Goal: Task Accomplishment & Management: Complete application form

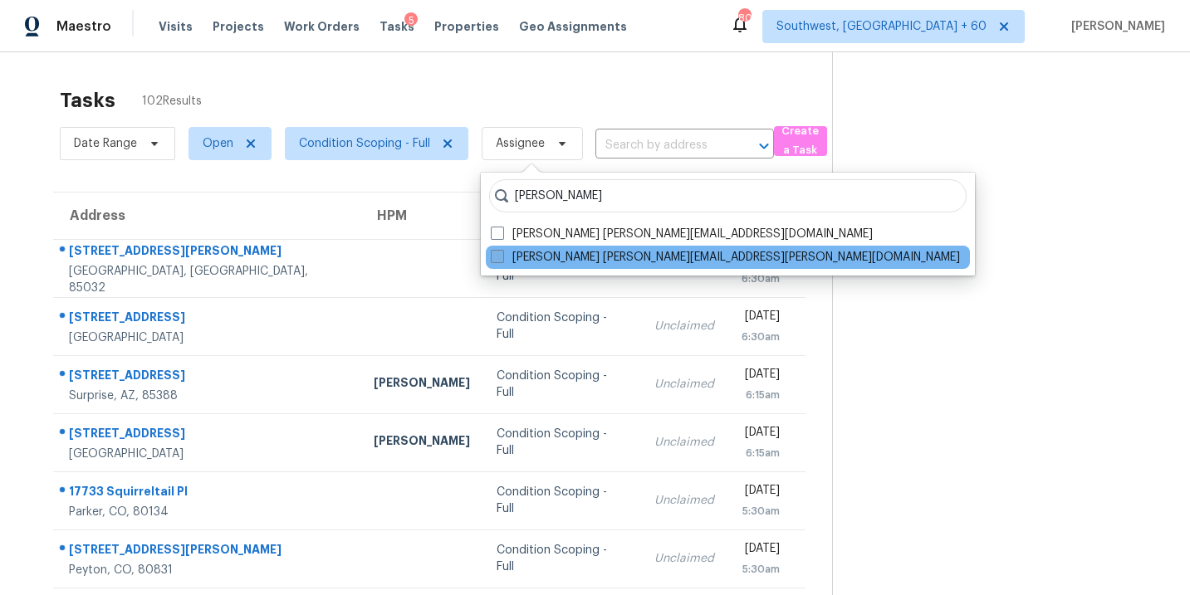
click at [573, 262] on label "[PERSON_NAME] [PERSON_NAME][EMAIL_ADDRESS][PERSON_NAME][DOMAIN_NAME]" at bounding box center [725, 257] width 469 height 17
click at [501, 260] on input "[PERSON_NAME] [PERSON_NAME][EMAIL_ADDRESS][PERSON_NAME][DOMAIN_NAME]" at bounding box center [496, 254] width 11 height 11
checkbox input "true"
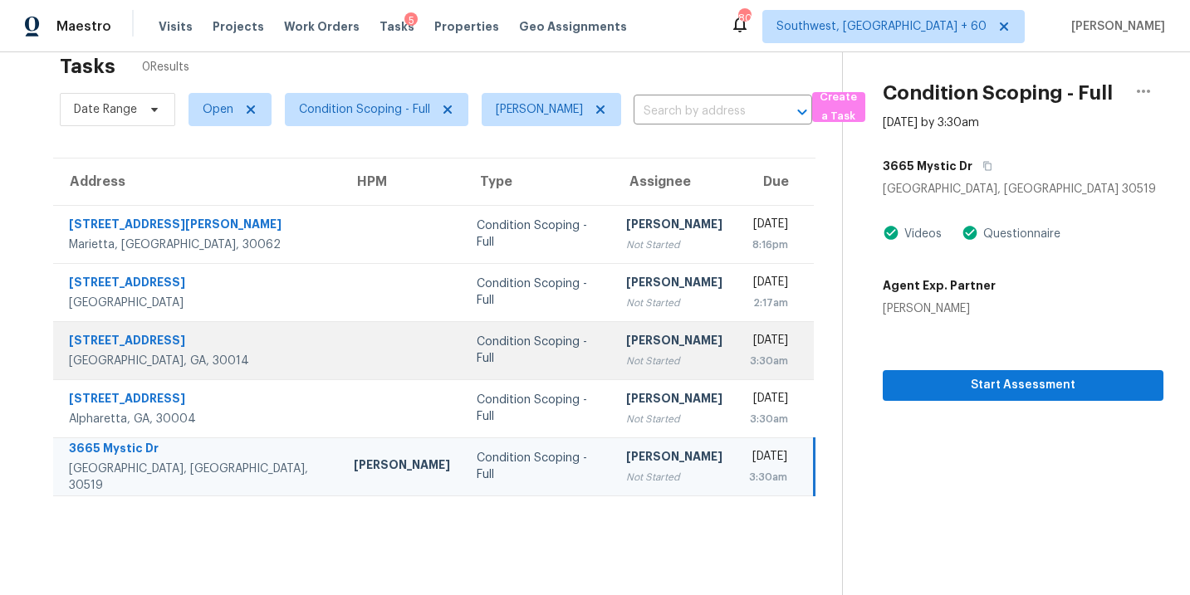
scroll to position [52, 0]
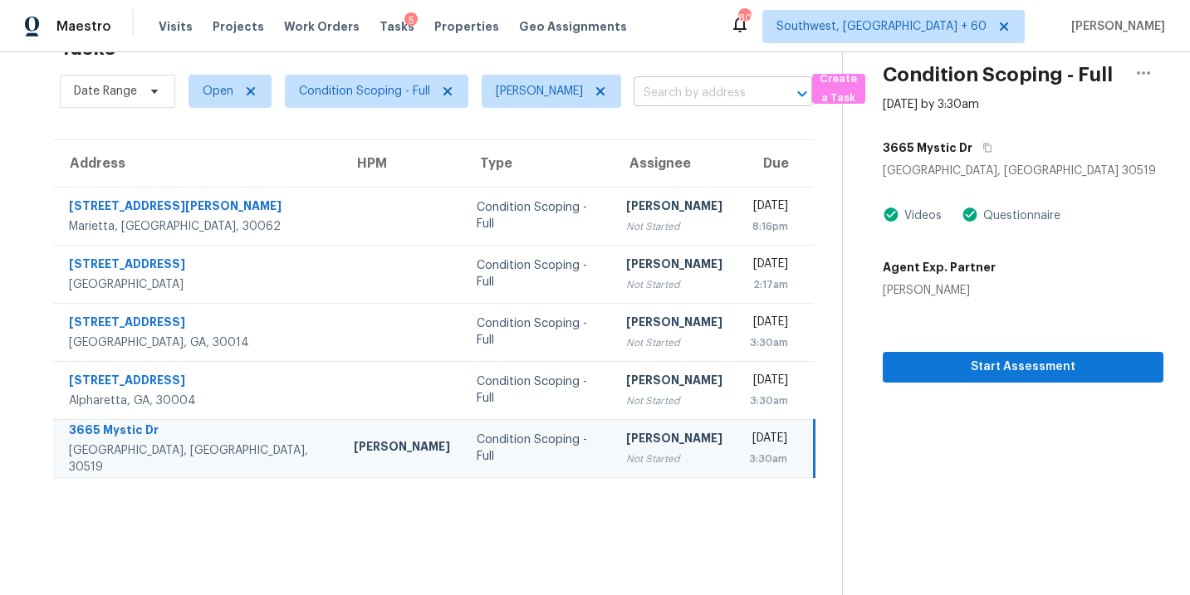
click at [700, 98] on input "text" at bounding box center [699, 94] width 132 height 26
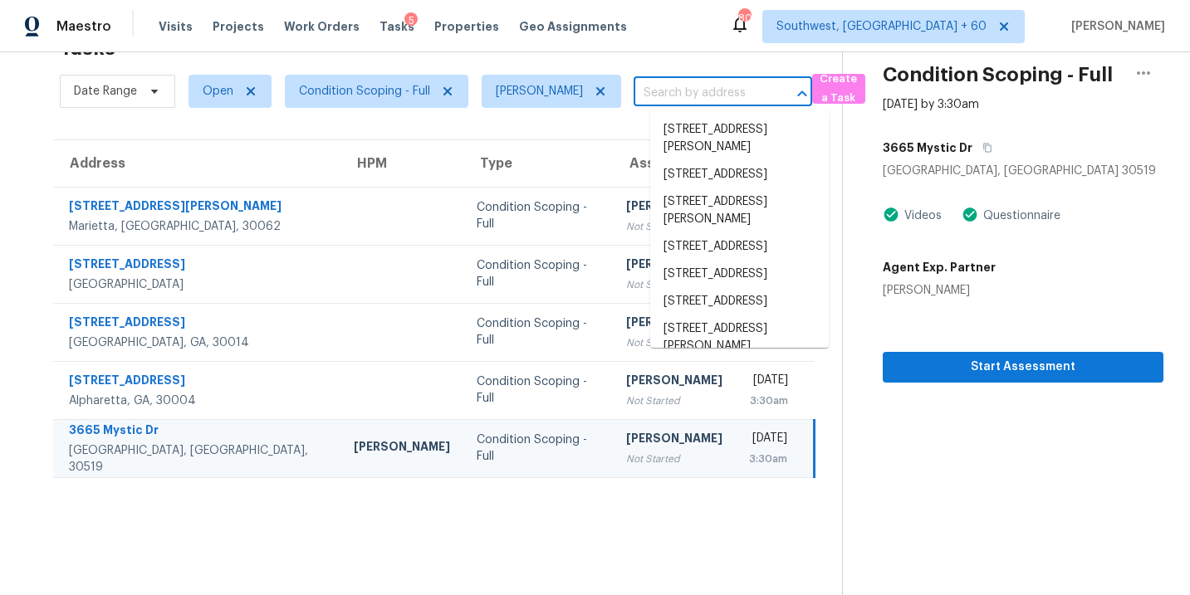
paste input "[STREET_ADDRESS][PERSON_NAME]"
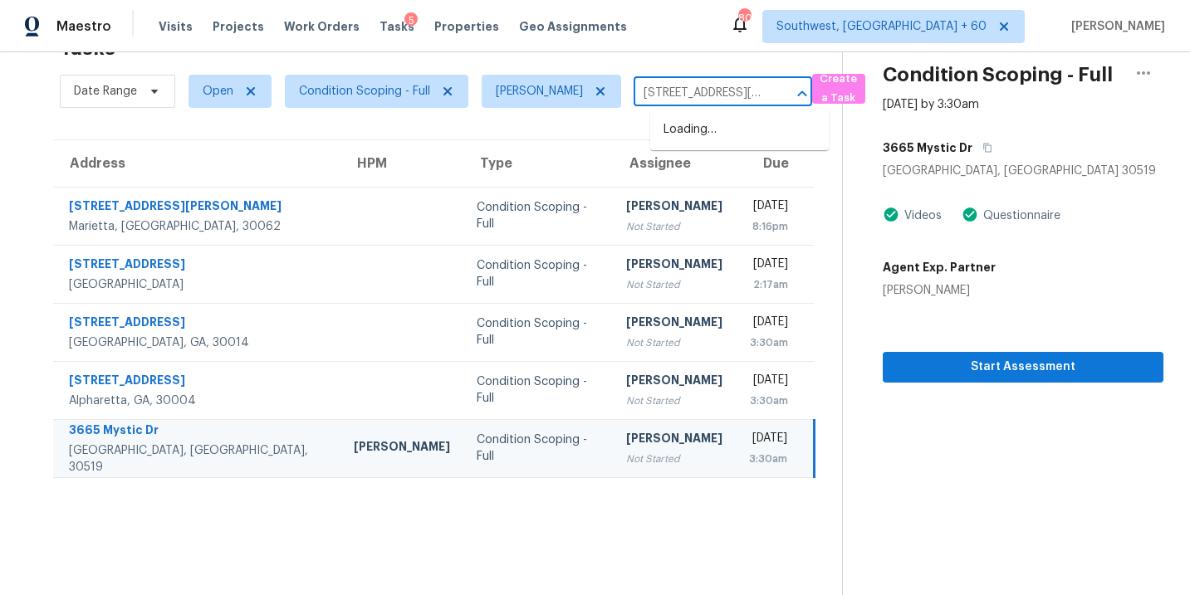
scroll to position [0, 116]
type input "[STREET_ADDRESS][PERSON_NAME]"
click at [604, 91] on icon at bounding box center [600, 91] width 8 height 8
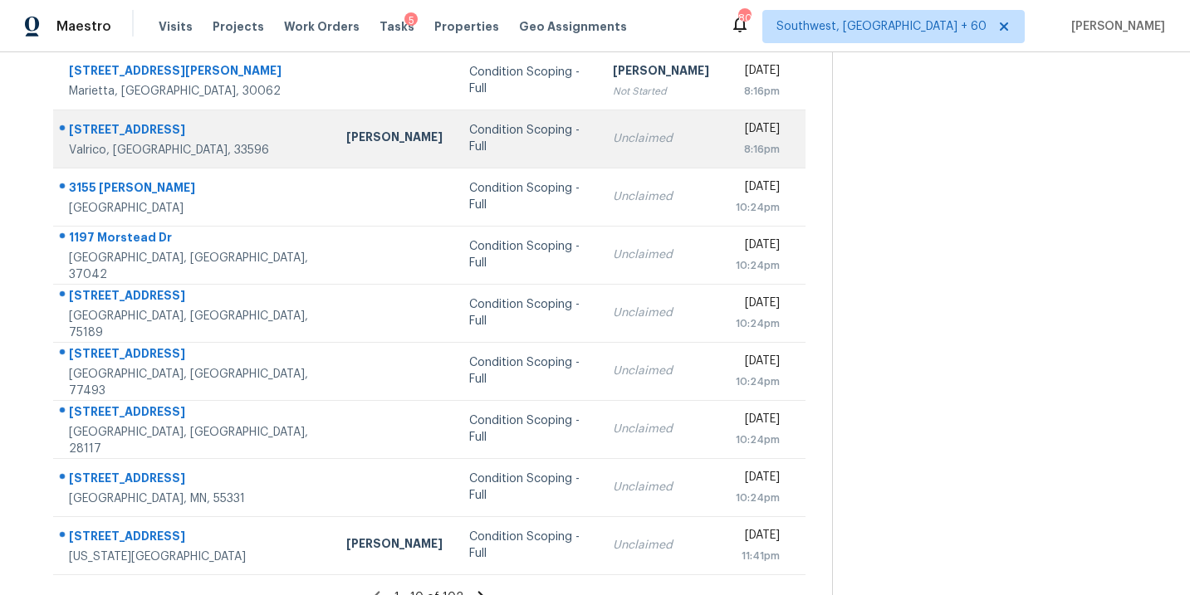
scroll to position [269, 0]
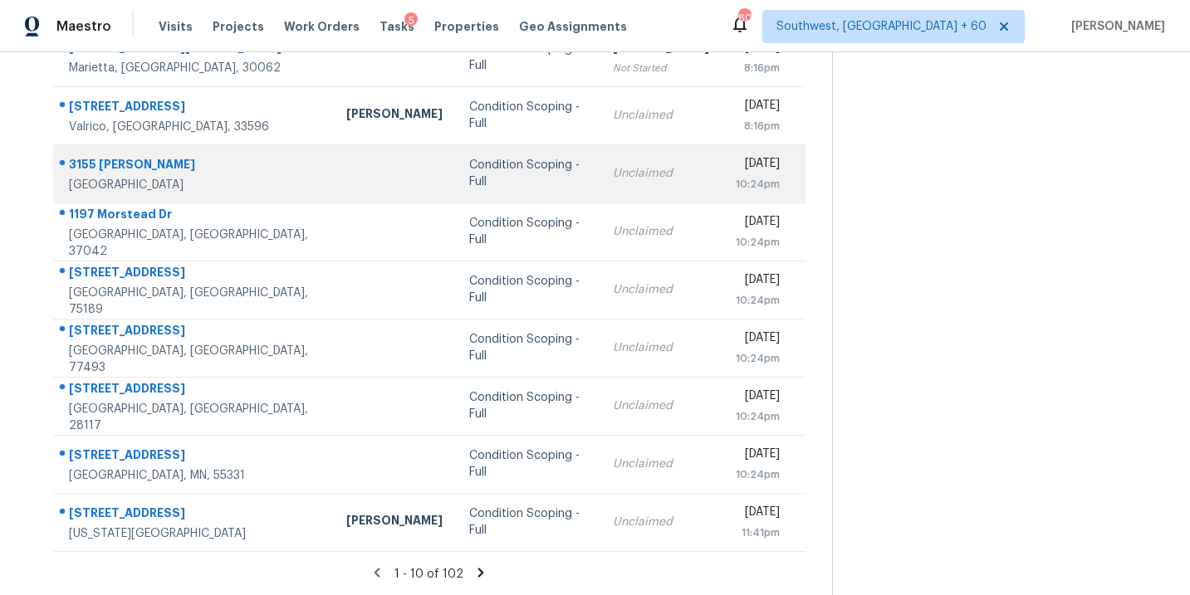
click at [471, 176] on div "Condition Scoping - Full" at bounding box center [527, 173] width 117 height 33
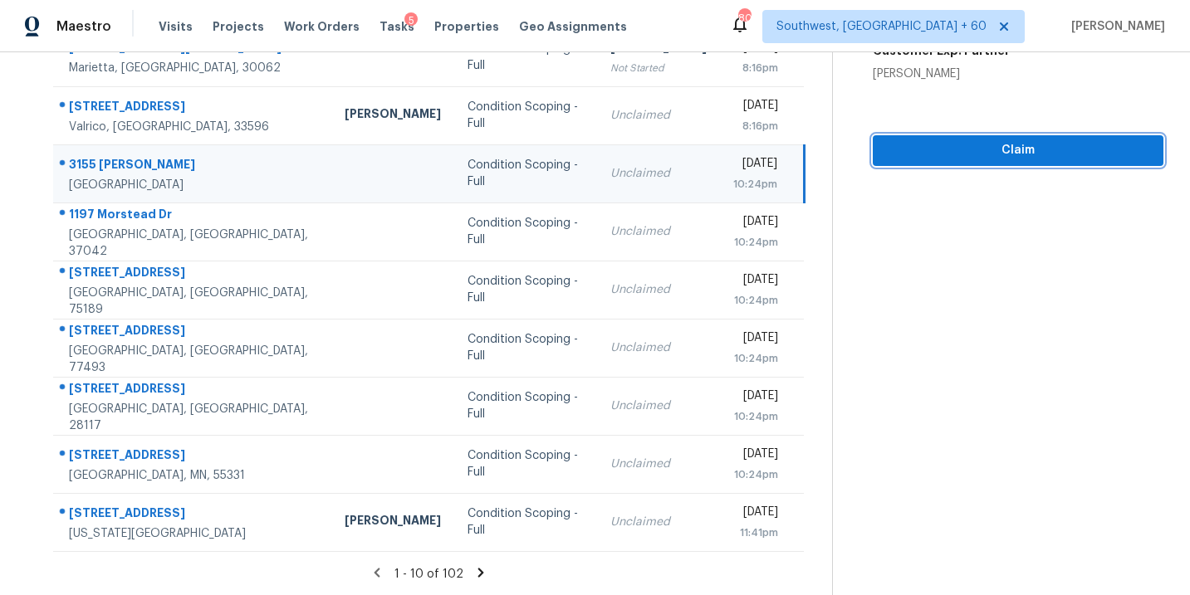
click at [969, 159] on span "Claim" at bounding box center [1018, 150] width 264 height 21
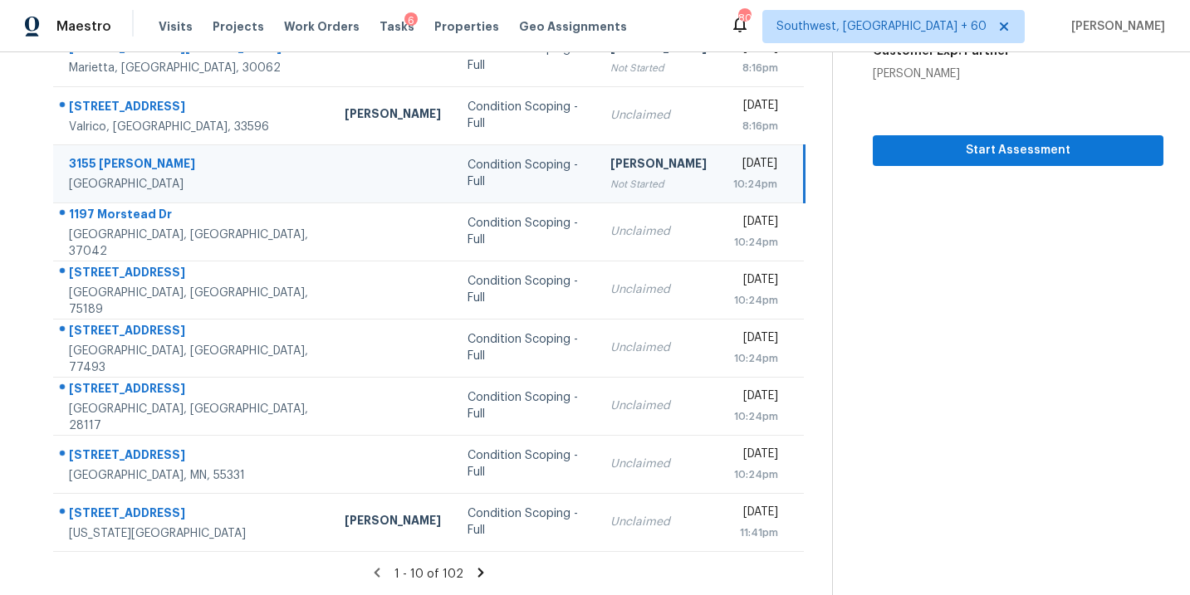
click at [478, 569] on icon at bounding box center [481, 572] width 6 height 9
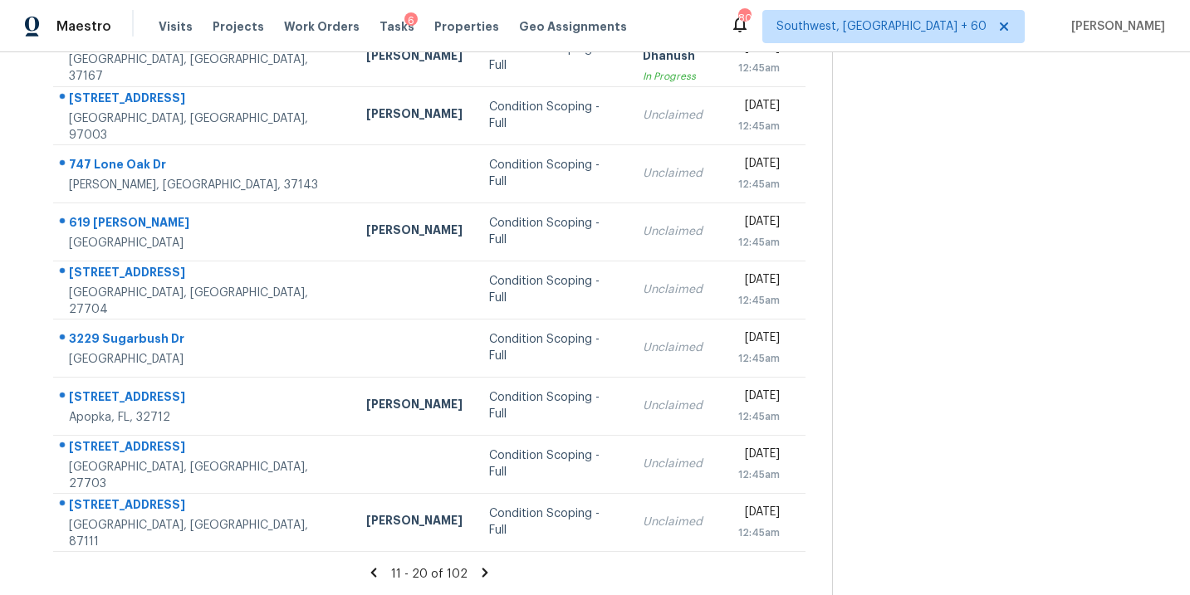
click at [482, 574] on icon at bounding box center [484, 572] width 15 height 15
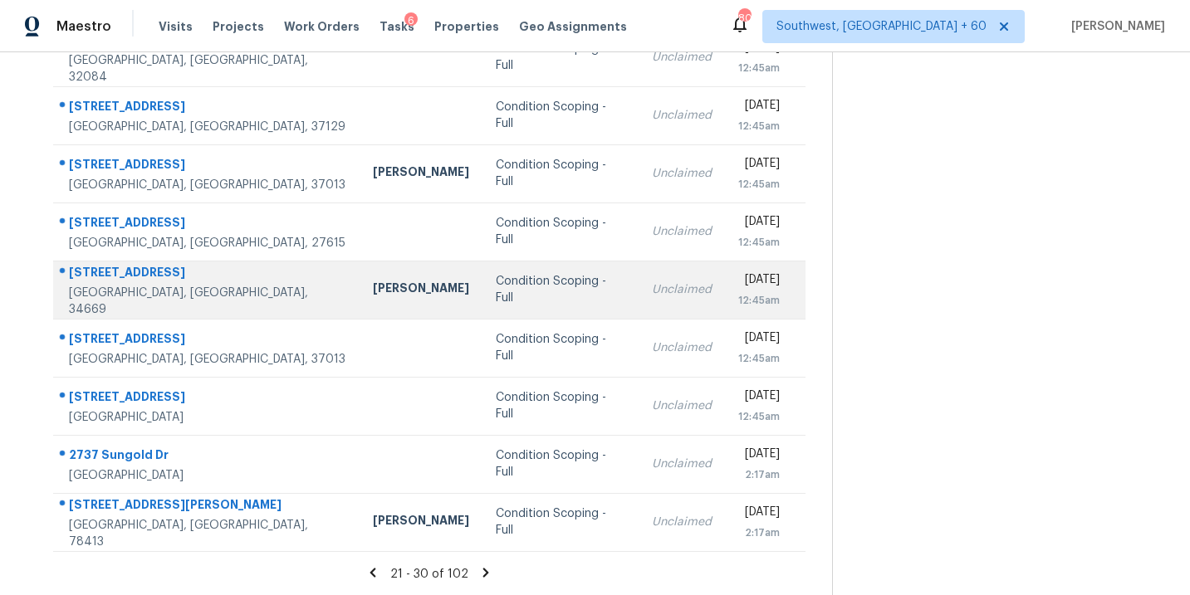
click at [482, 303] on td "Condition Scoping - Full" at bounding box center [560, 290] width 156 height 58
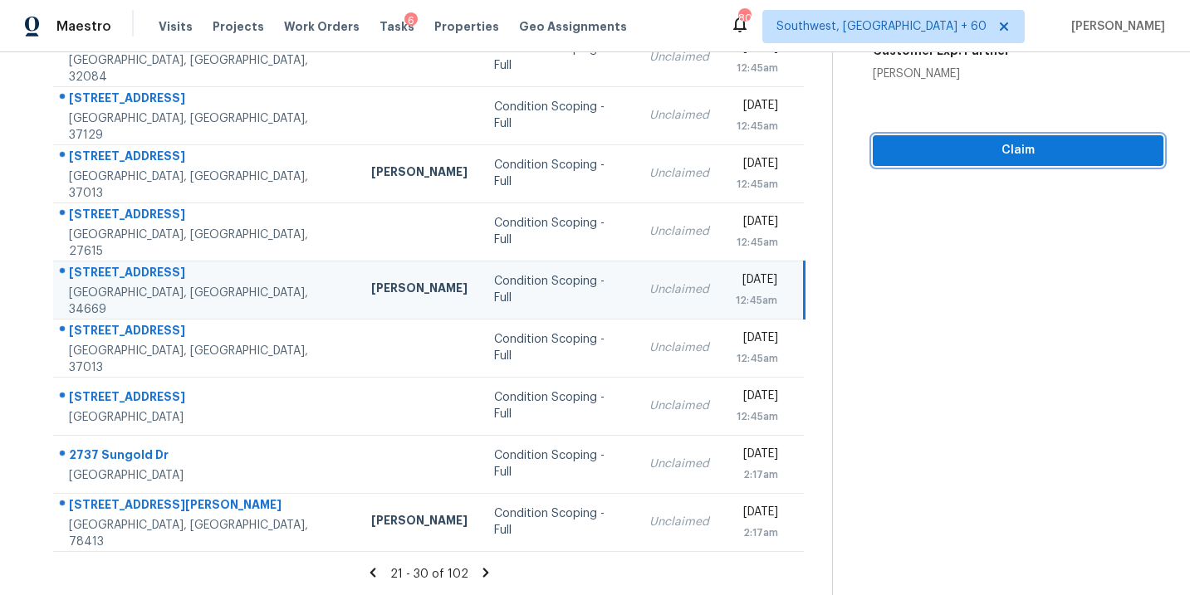
click at [995, 157] on span "Claim" at bounding box center [1018, 150] width 264 height 21
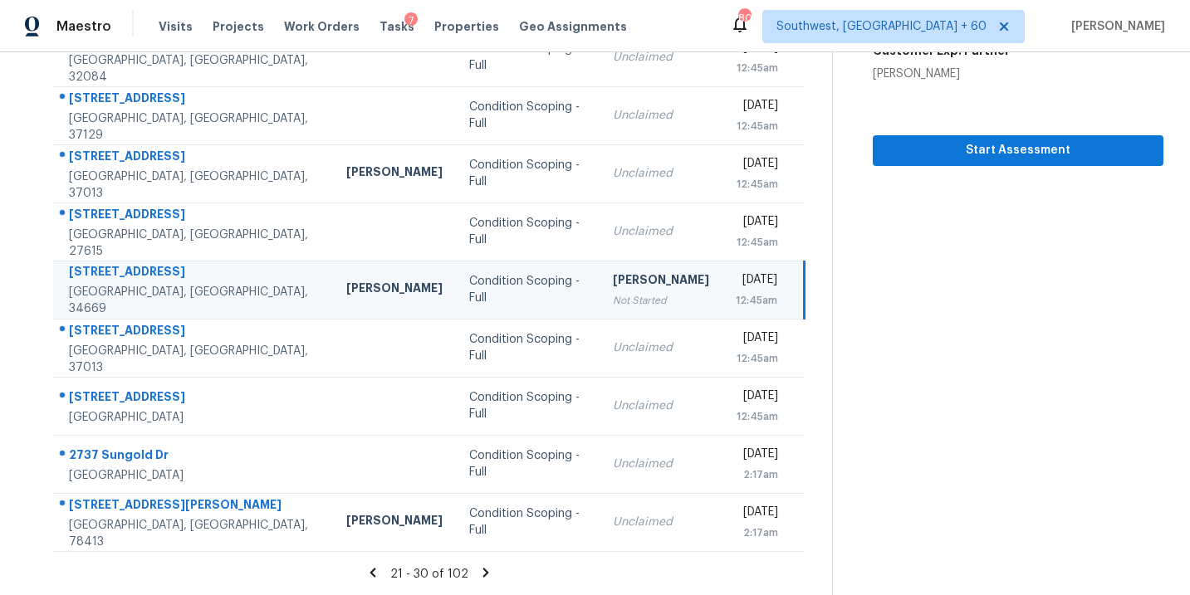
click at [482, 577] on icon at bounding box center [485, 572] width 15 height 15
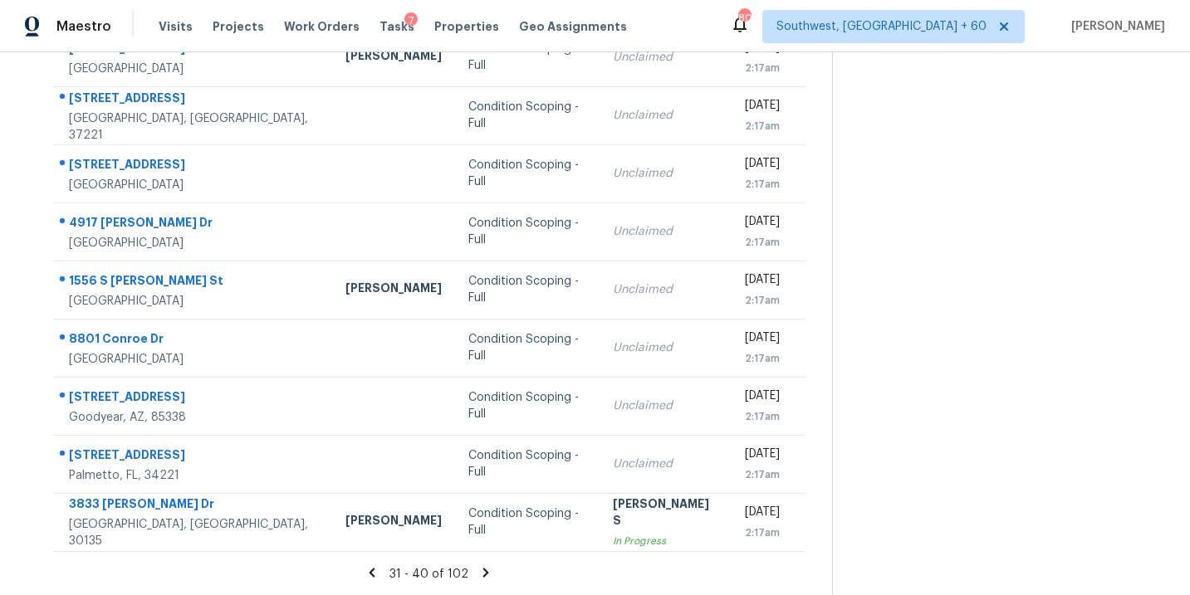
click at [487, 575] on icon at bounding box center [485, 572] width 15 height 15
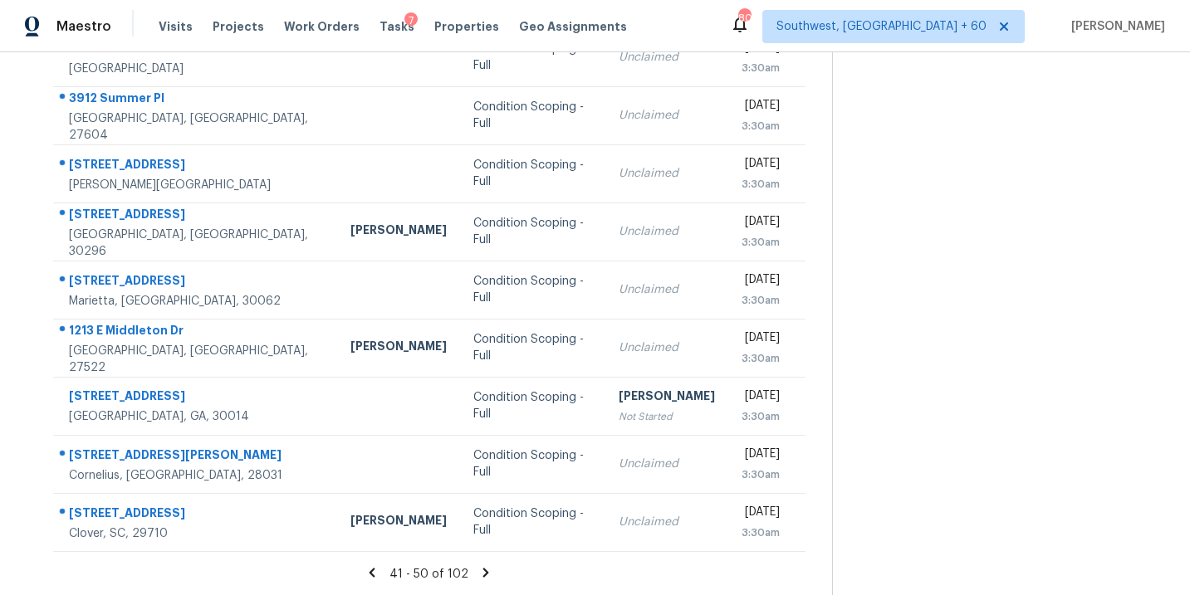
click at [483, 575] on icon at bounding box center [486, 572] width 6 height 9
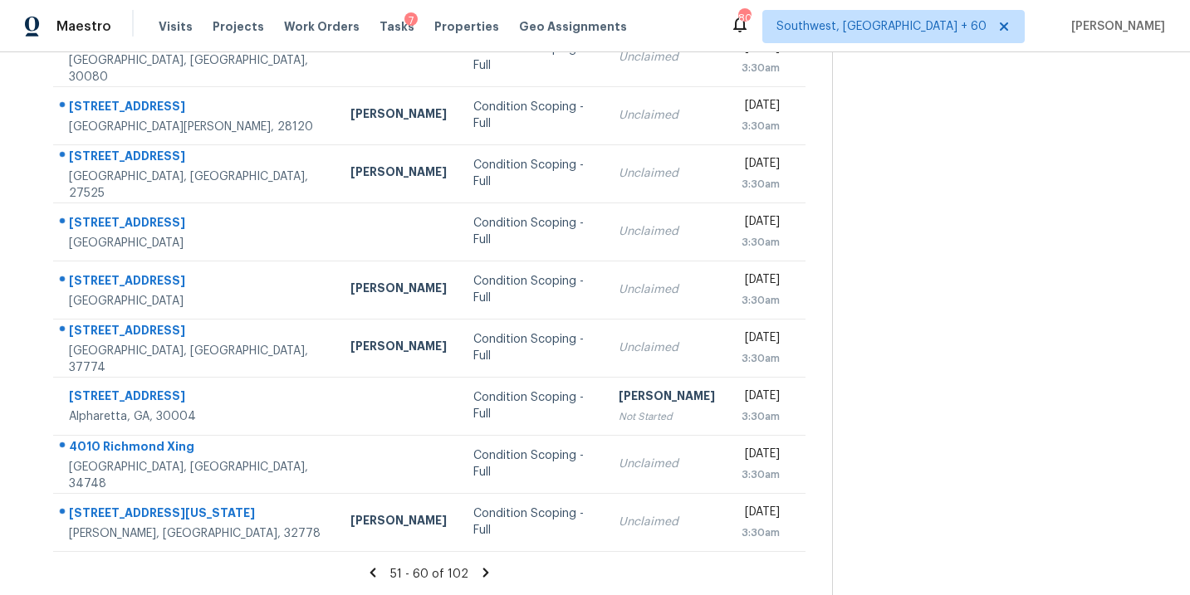
click at [481, 573] on icon at bounding box center [485, 572] width 15 height 15
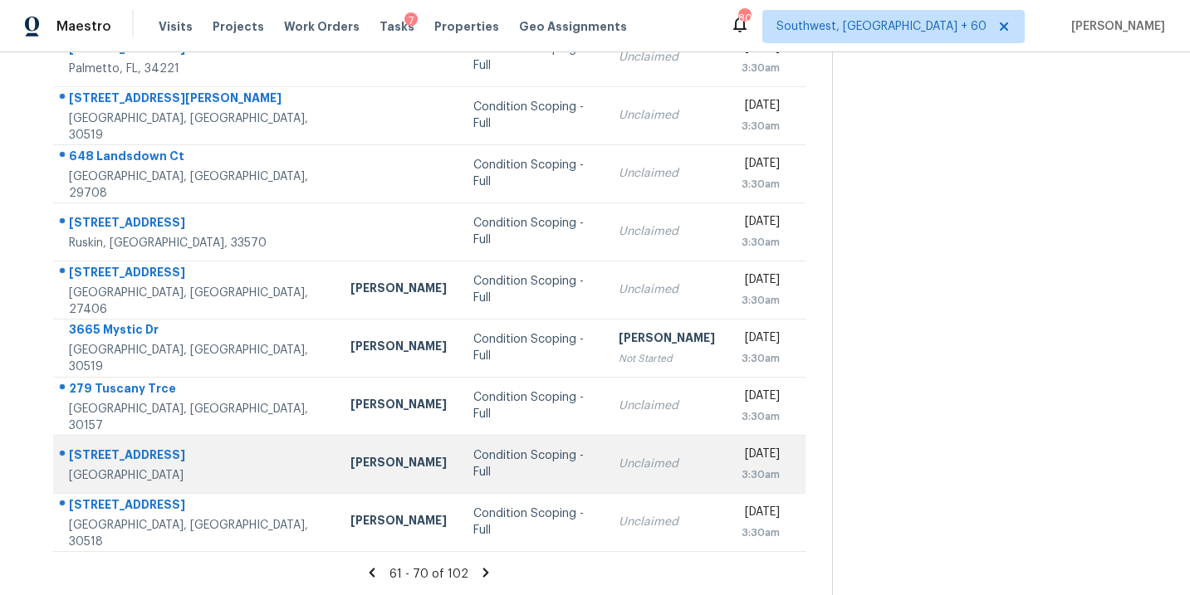
click at [460, 474] on td "Condition Scoping - Full" at bounding box center [532, 464] width 145 height 58
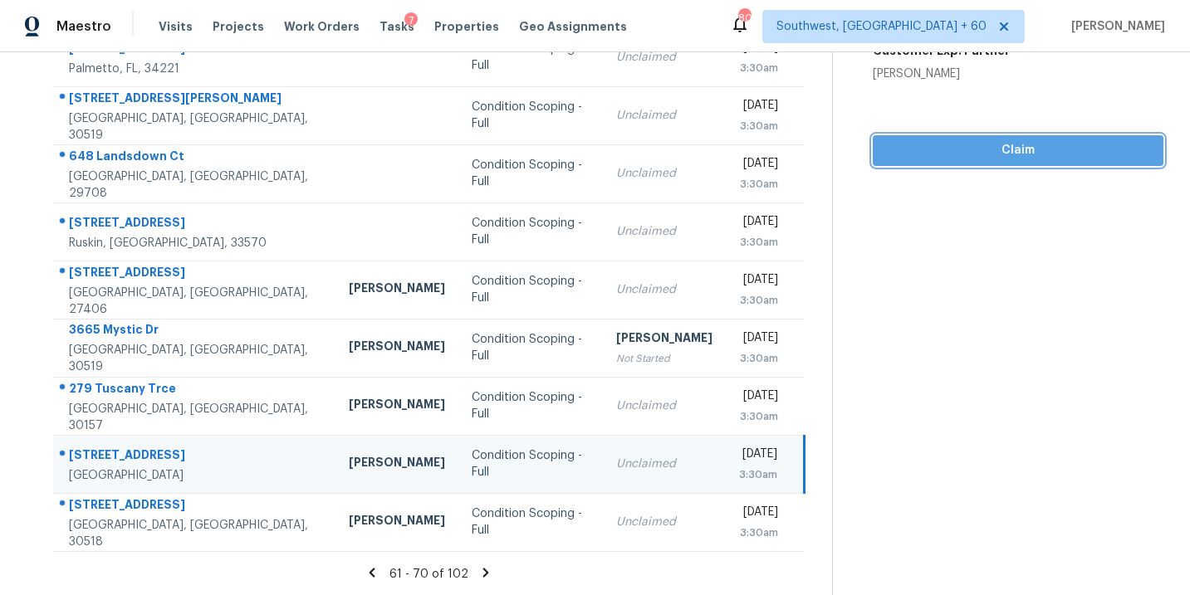
click at [990, 150] on span "Claim" at bounding box center [1018, 150] width 264 height 21
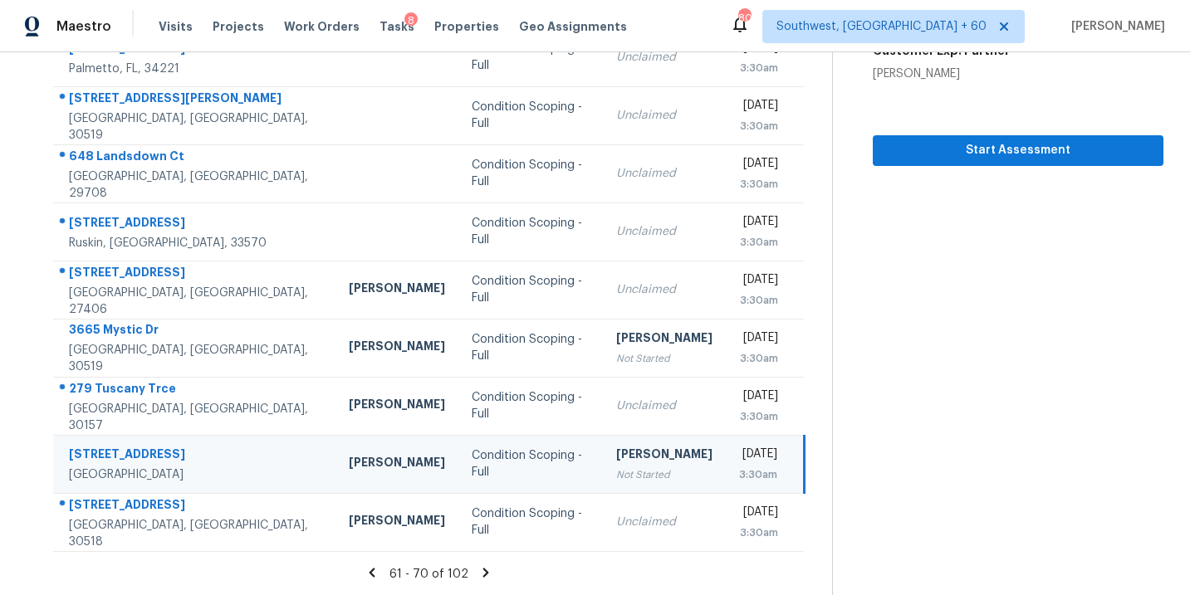
click at [480, 570] on icon at bounding box center [485, 572] width 15 height 15
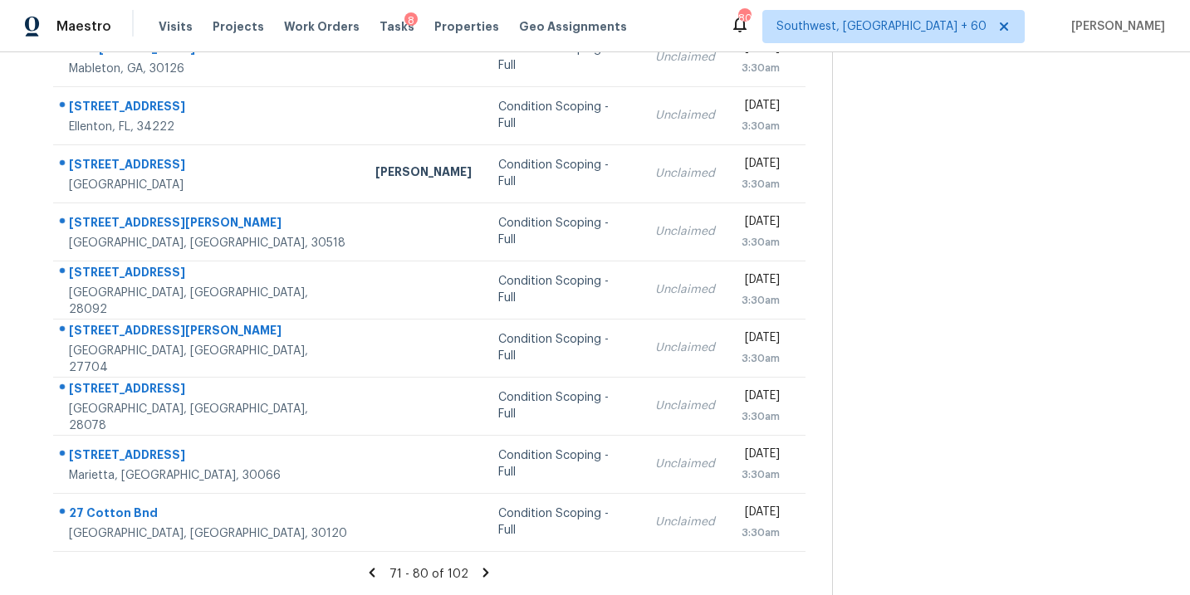
click at [485, 573] on icon at bounding box center [485, 572] width 15 height 15
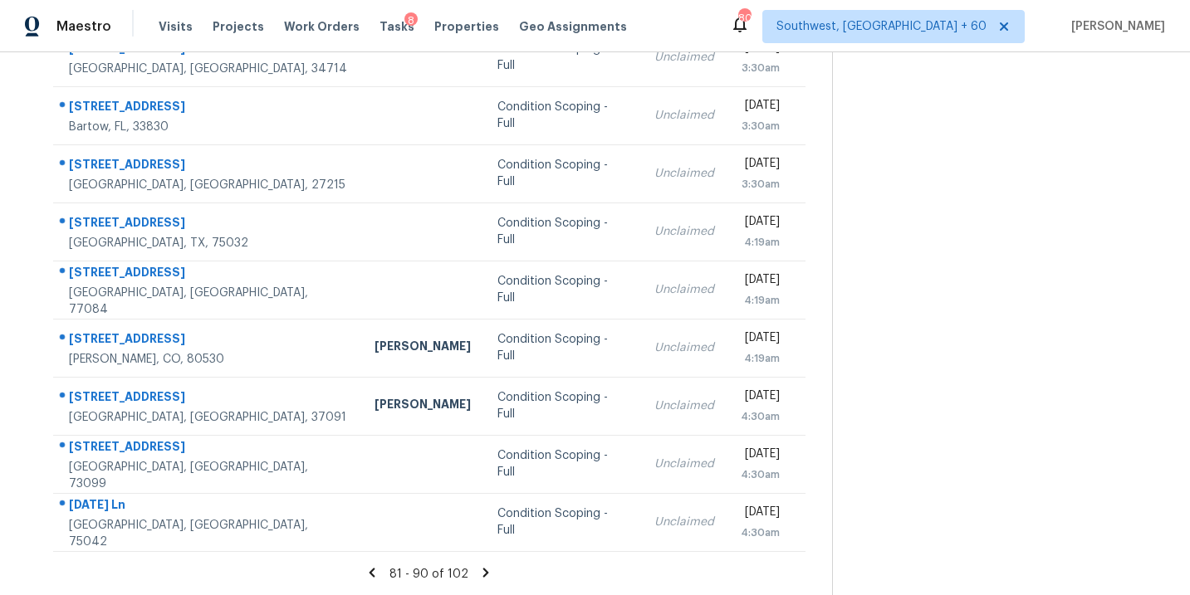
click at [480, 572] on icon at bounding box center [485, 572] width 15 height 15
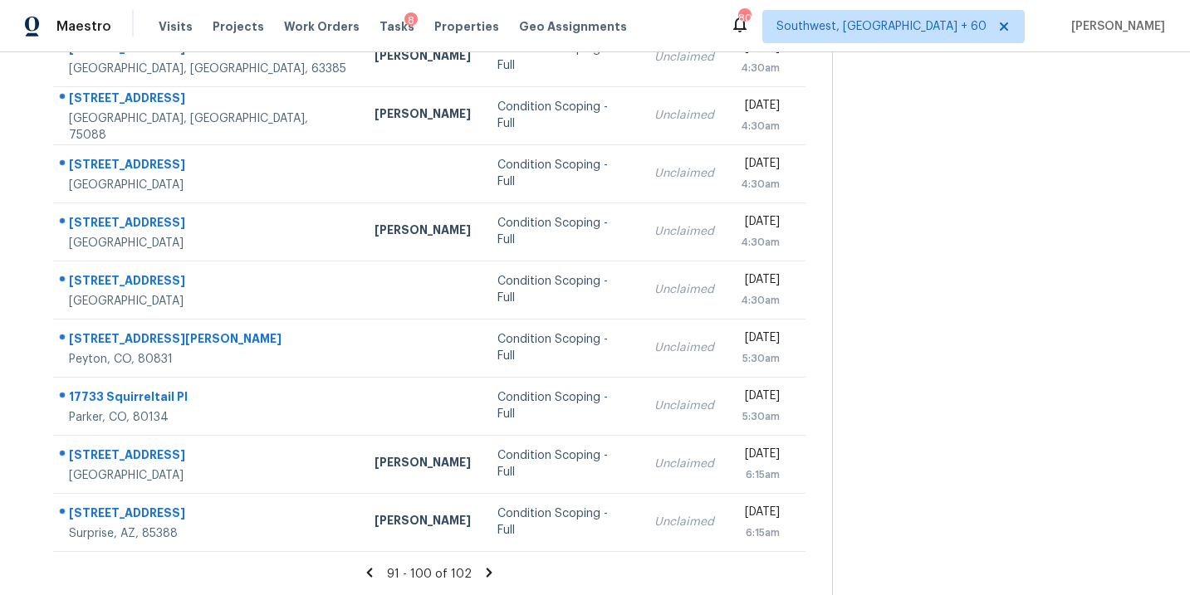
click at [488, 569] on icon at bounding box center [489, 572] width 15 height 15
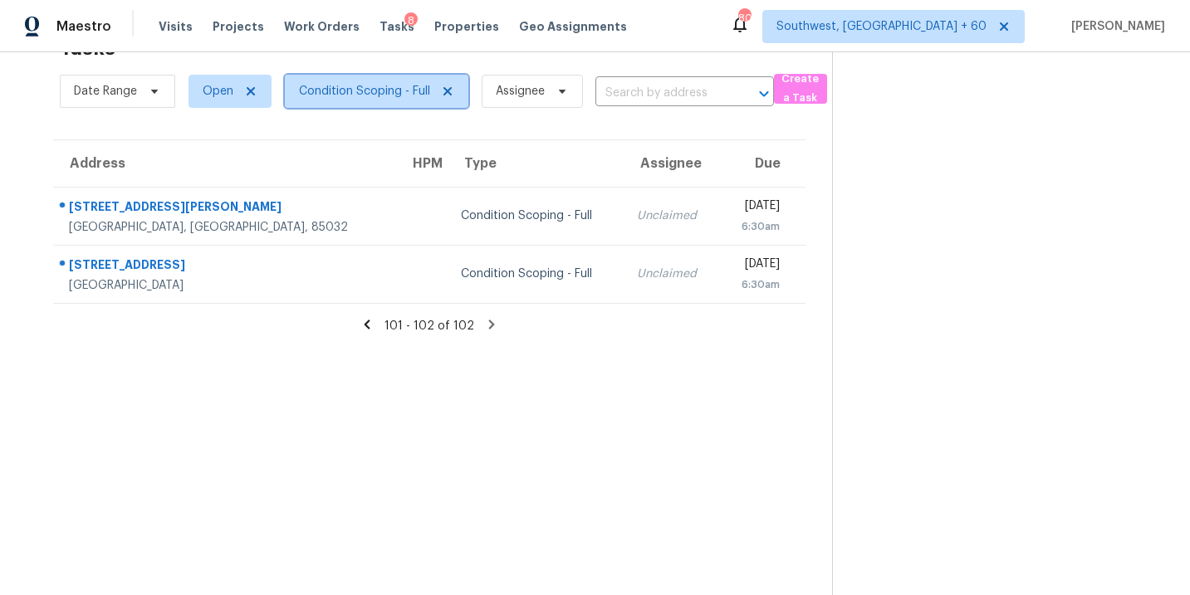
click at [414, 95] on span "Condition Scoping - Full" at bounding box center [364, 91] width 131 height 17
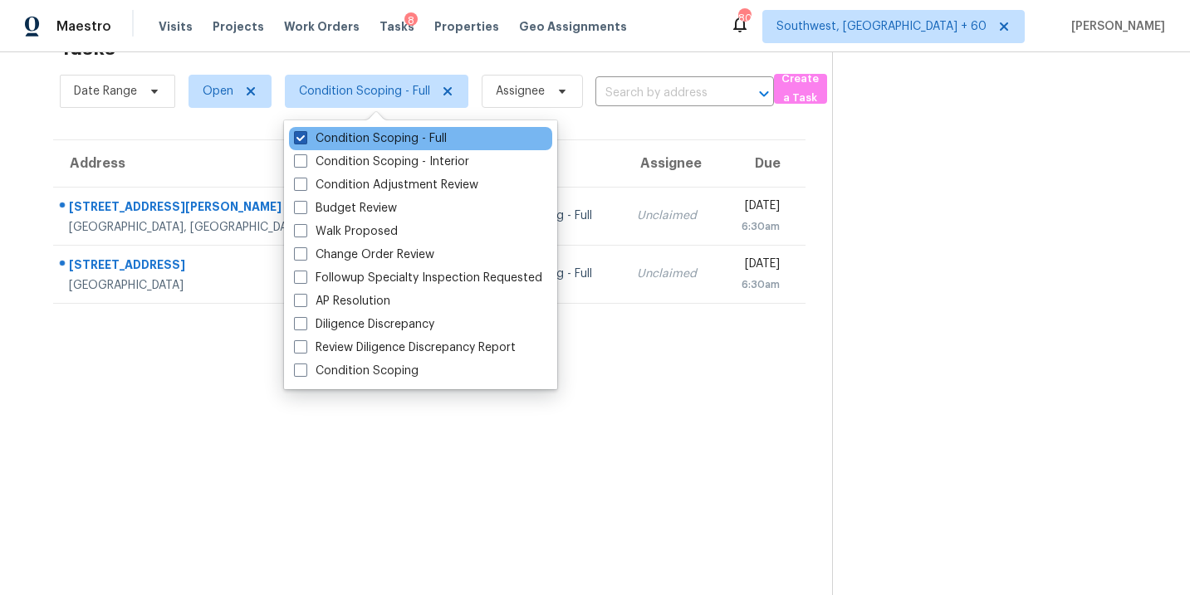
click at [429, 141] on label "Condition Scoping - Full" at bounding box center [370, 138] width 153 height 17
click at [305, 141] on input "Condition Scoping - Full" at bounding box center [299, 135] width 11 height 11
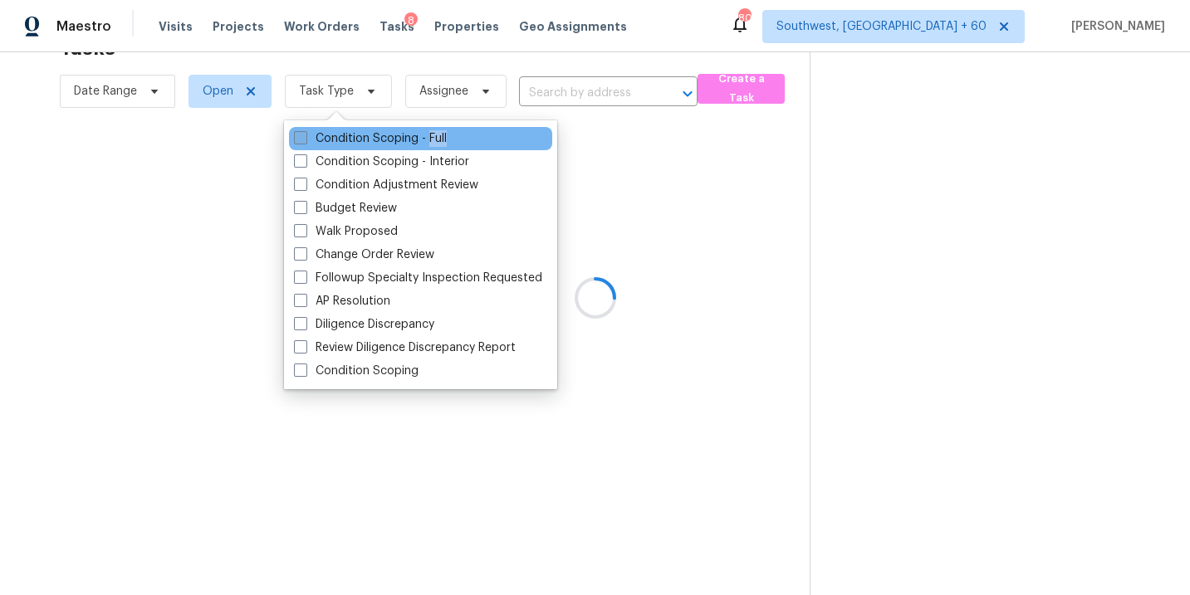
click at [429, 141] on label "Condition Scoping - Full" at bounding box center [370, 138] width 153 height 17
click at [305, 141] on input "Condition Scoping - Full" at bounding box center [299, 135] width 11 height 11
checkbox input "true"
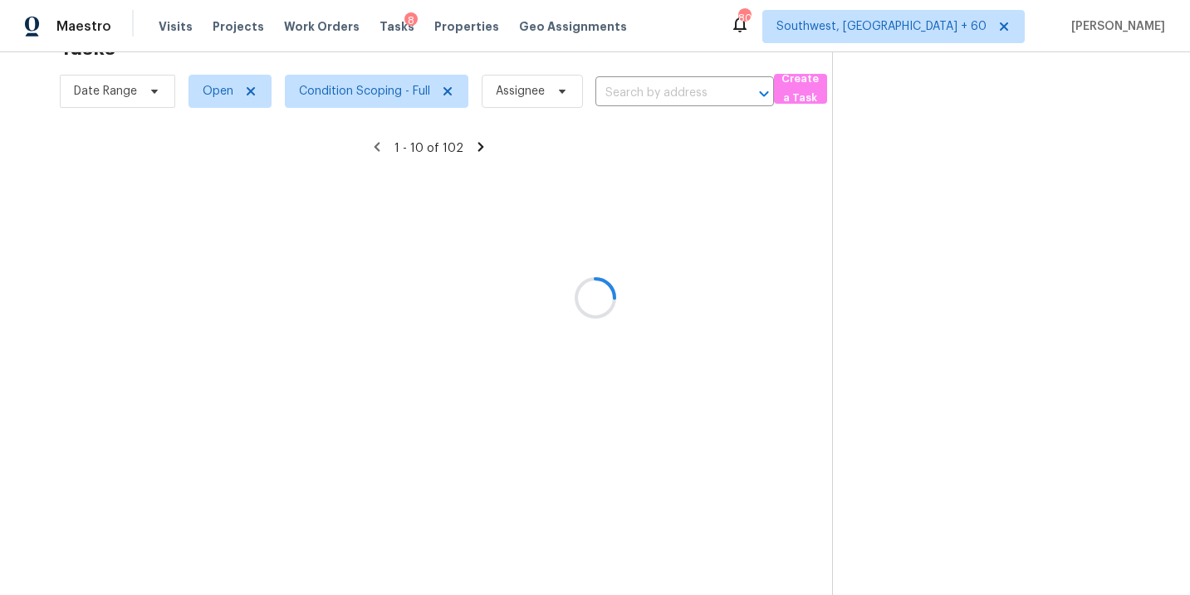
click at [702, 271] on div at bounding box center [595, 297] width 1190 height 595
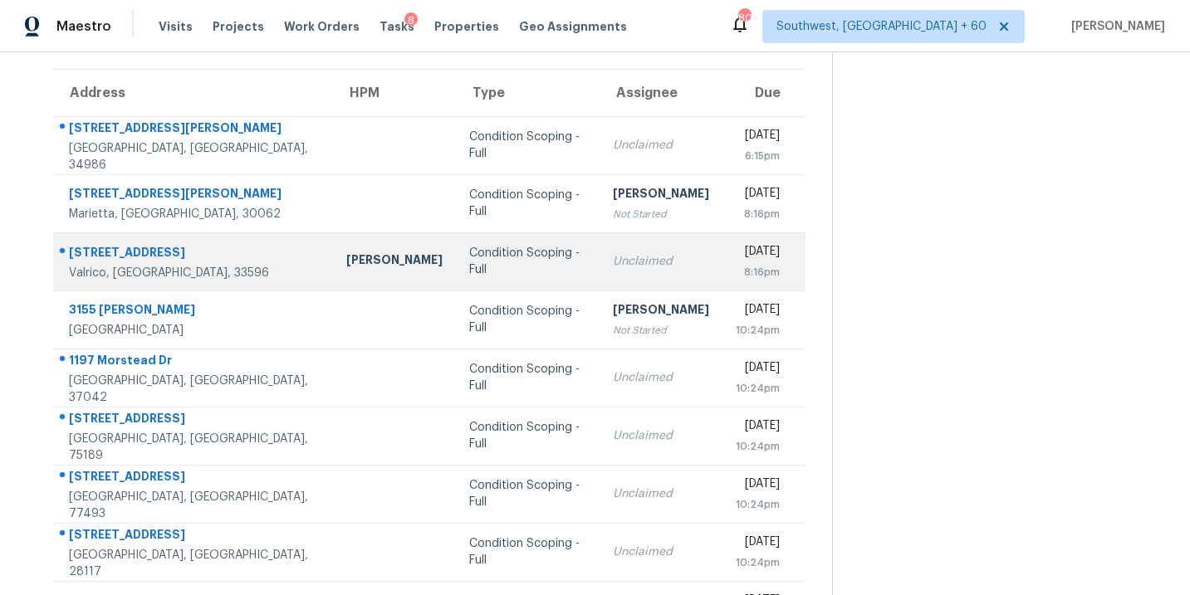
scroll to position [128, 0]
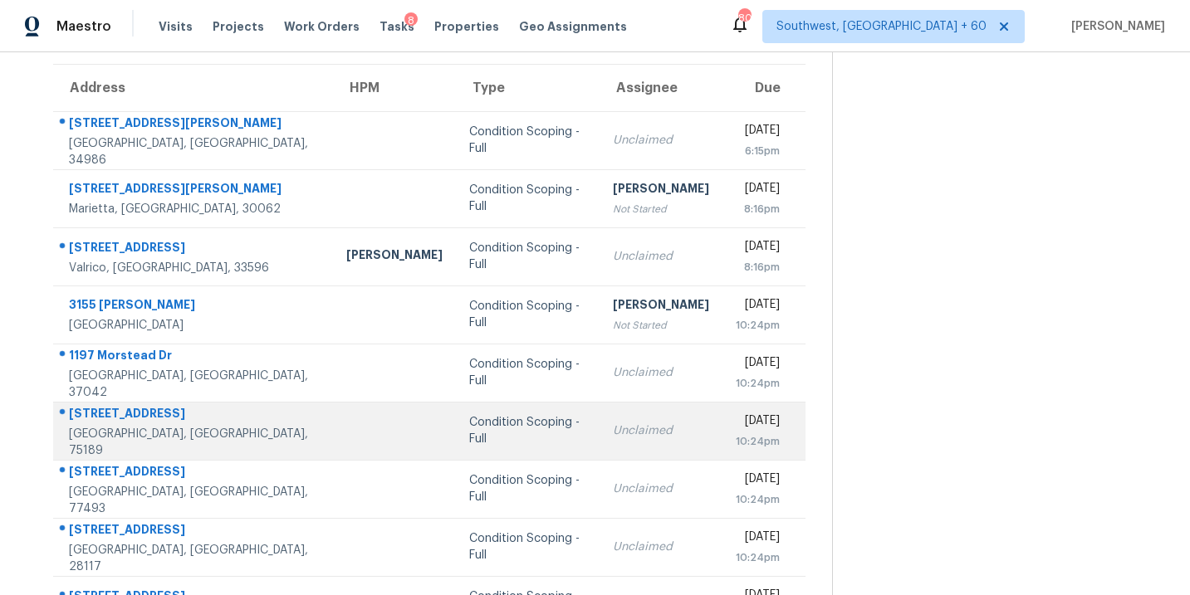
click at [506, 434] on td "Condition Scoping - Full" at bounding box center [528, 431] width 144 height 58
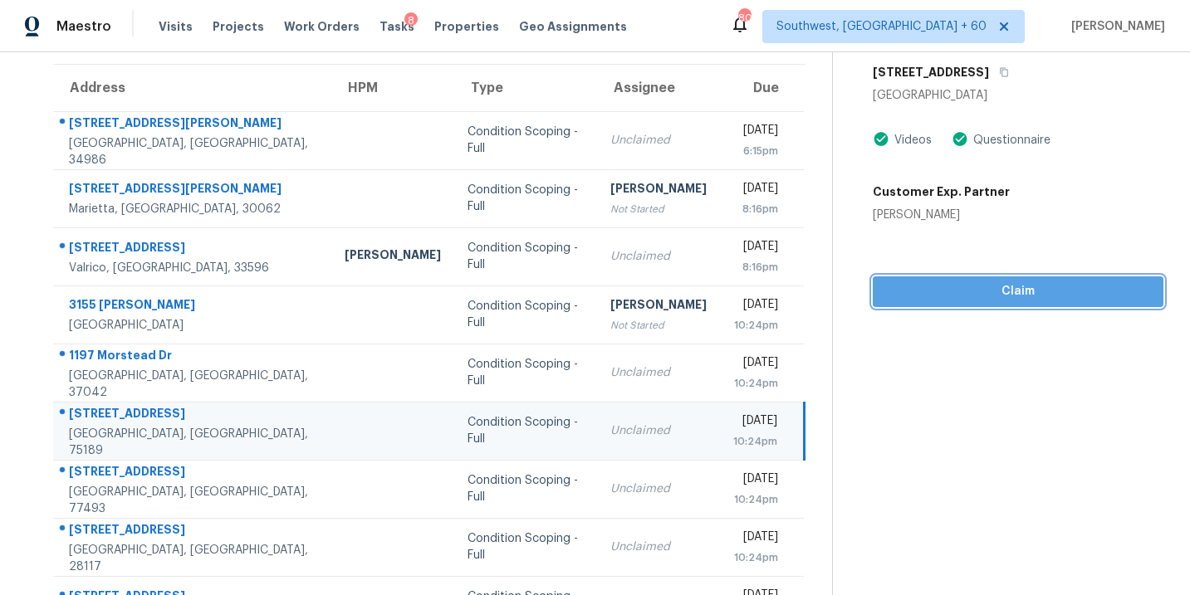
click at [1034, 284] on span "Claim" at bounding box center [1018, 291] width 264 height 21
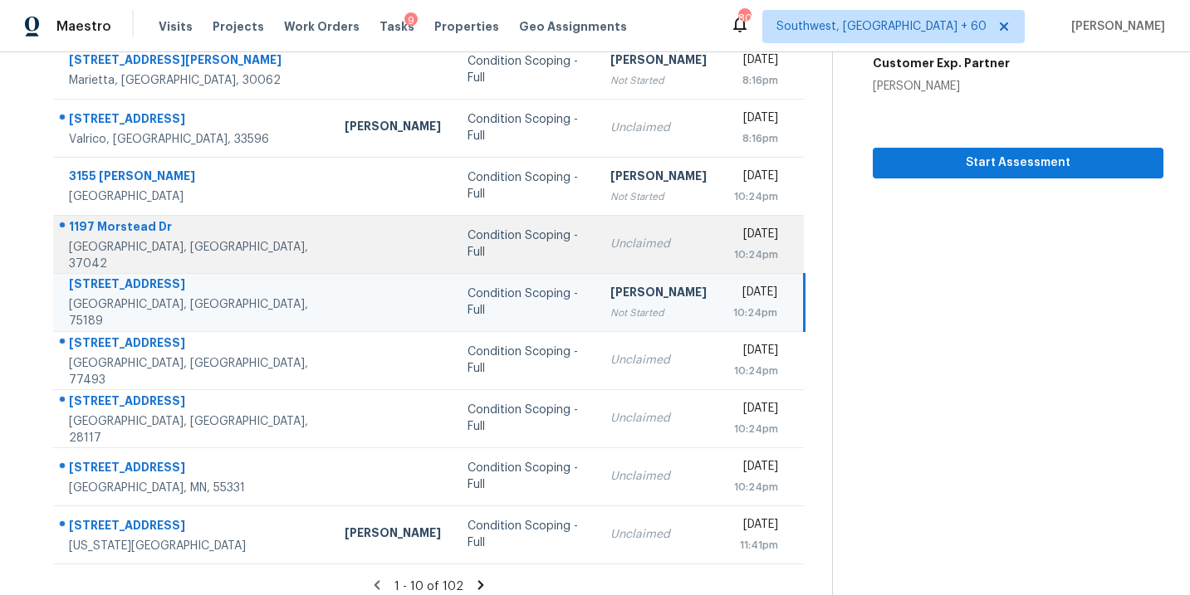
scroll to position [269, 0]
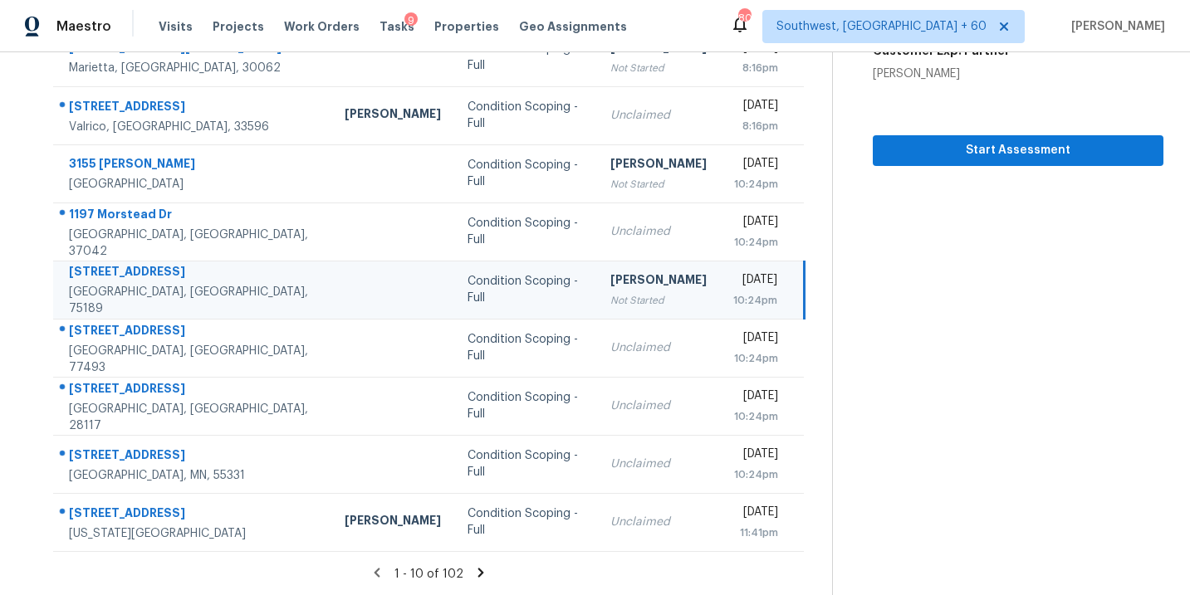
click at [476, 571] on icon at bounding box center [480, 572] width 15 height 15
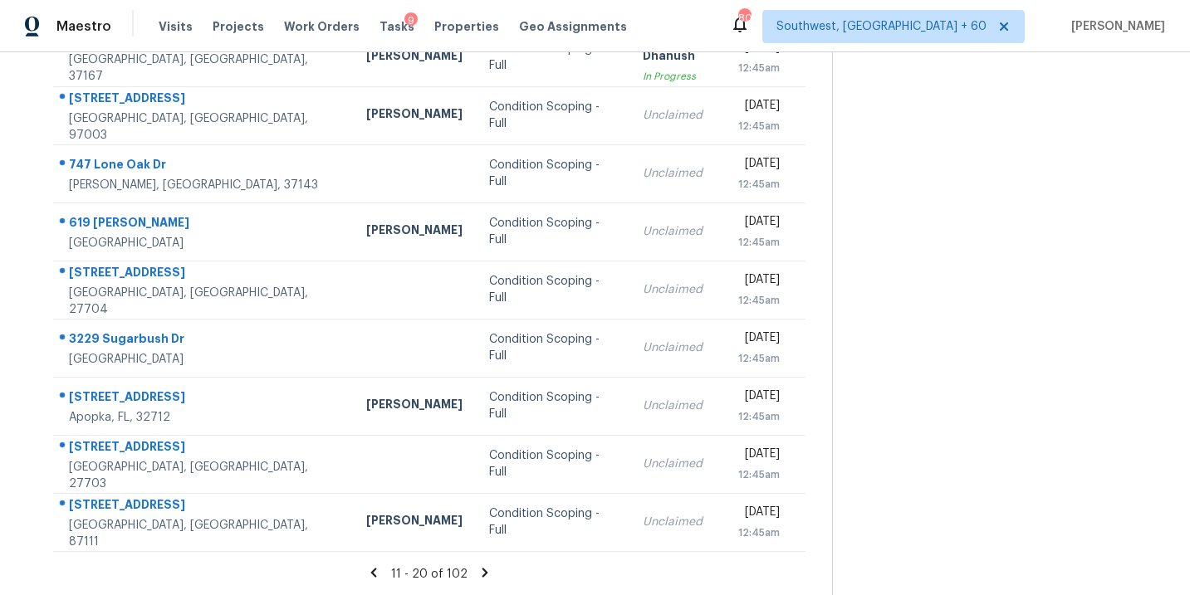
click at [483, 570] on icon at bounding box center [485, 572] width 6 height 9
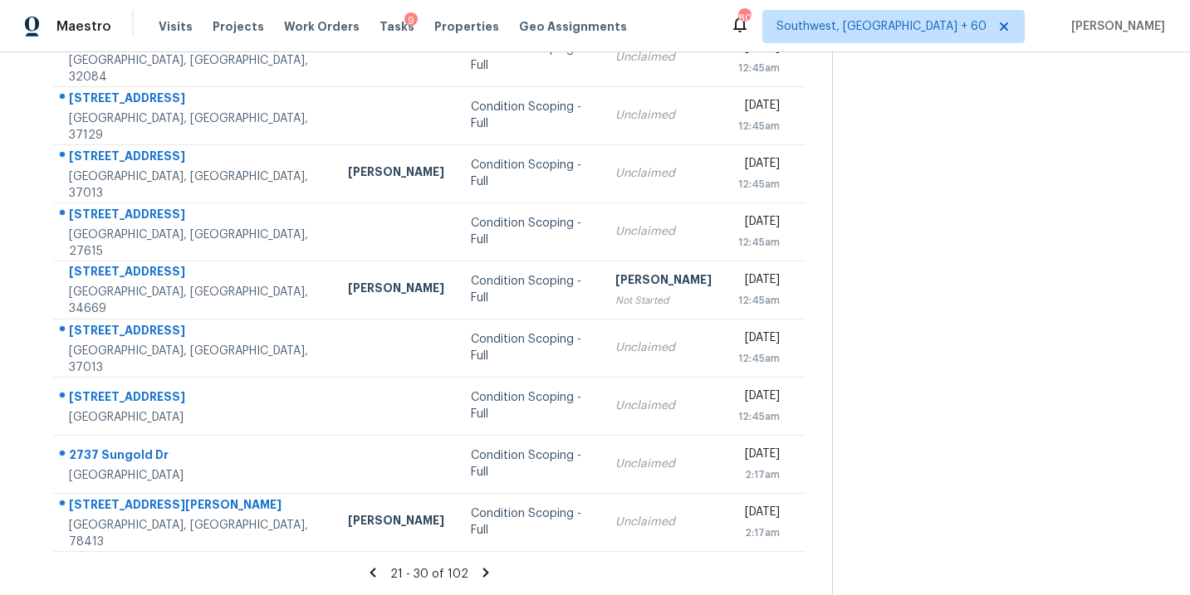
click at [483, 566] on icon at bounding box center [485, 572] width 15 height 15
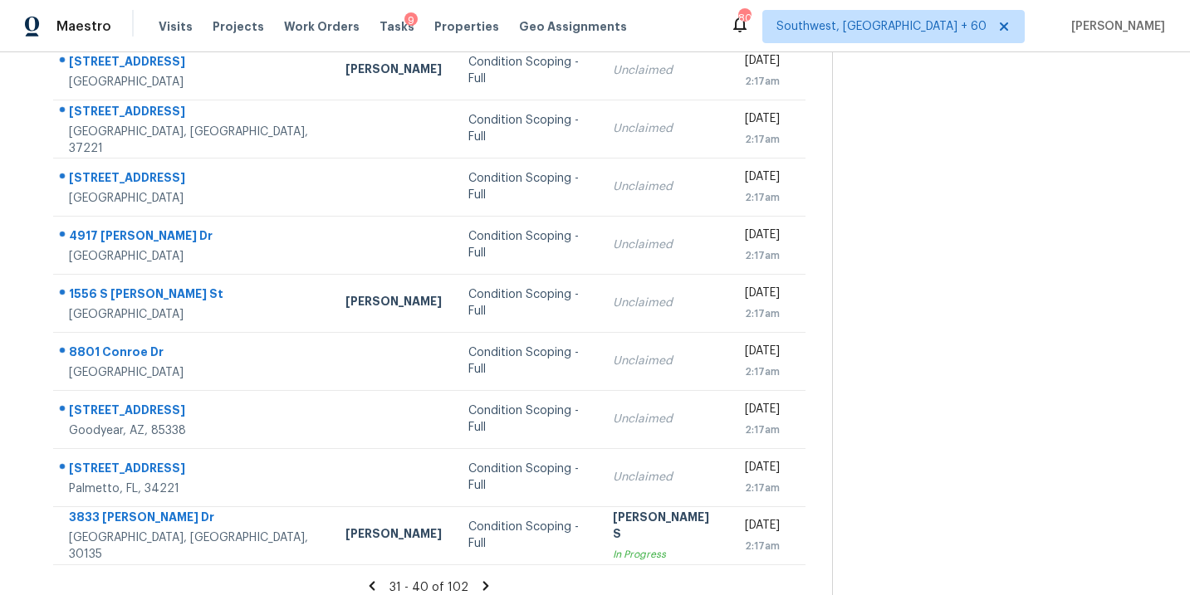
scroll to position [258, 0]
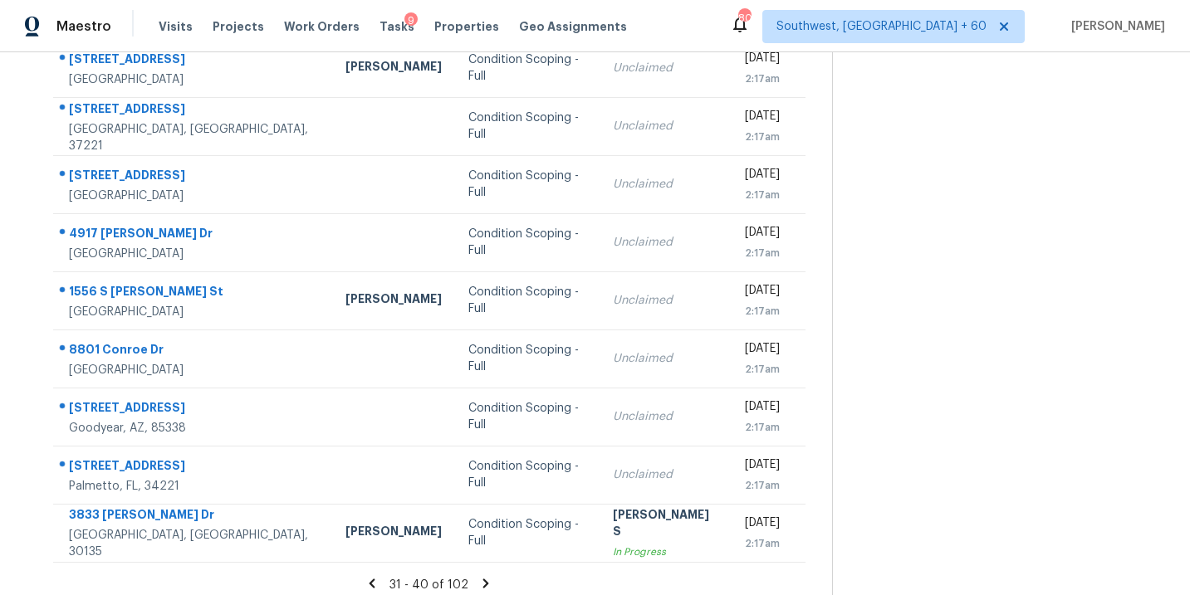
click at [468, 358] on div "Condition Scoping - Full" at bounding box center [527, 358] width 118 height 33
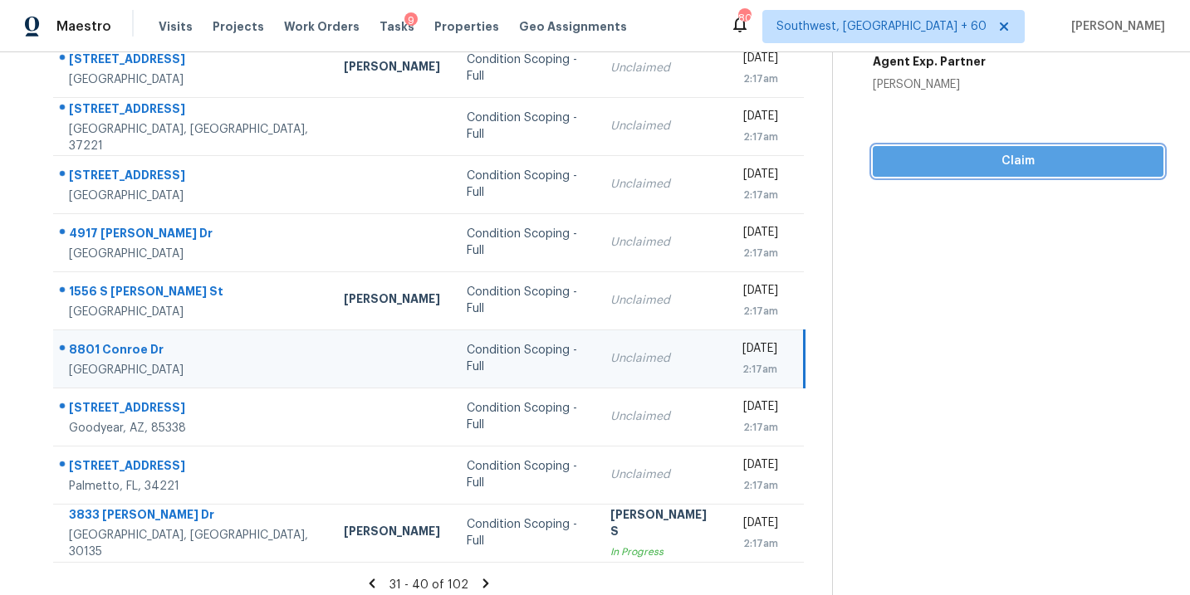
click at [989, 171] on button "Claim" at bounding box center [1018, 161] width 291 height 31
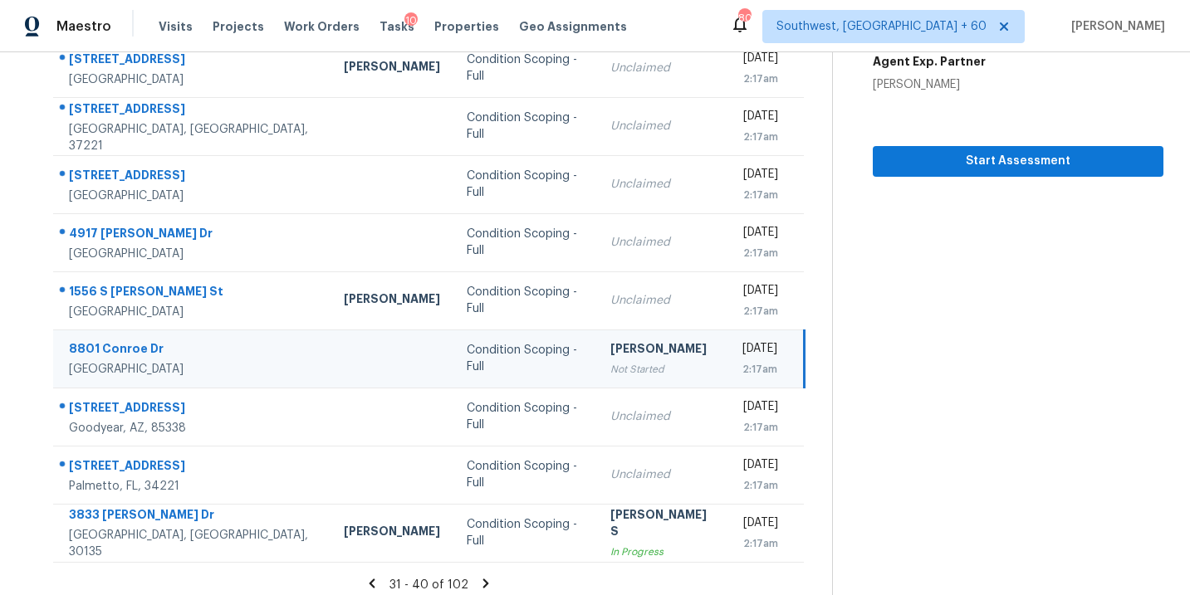
scroll to position [269, 0]
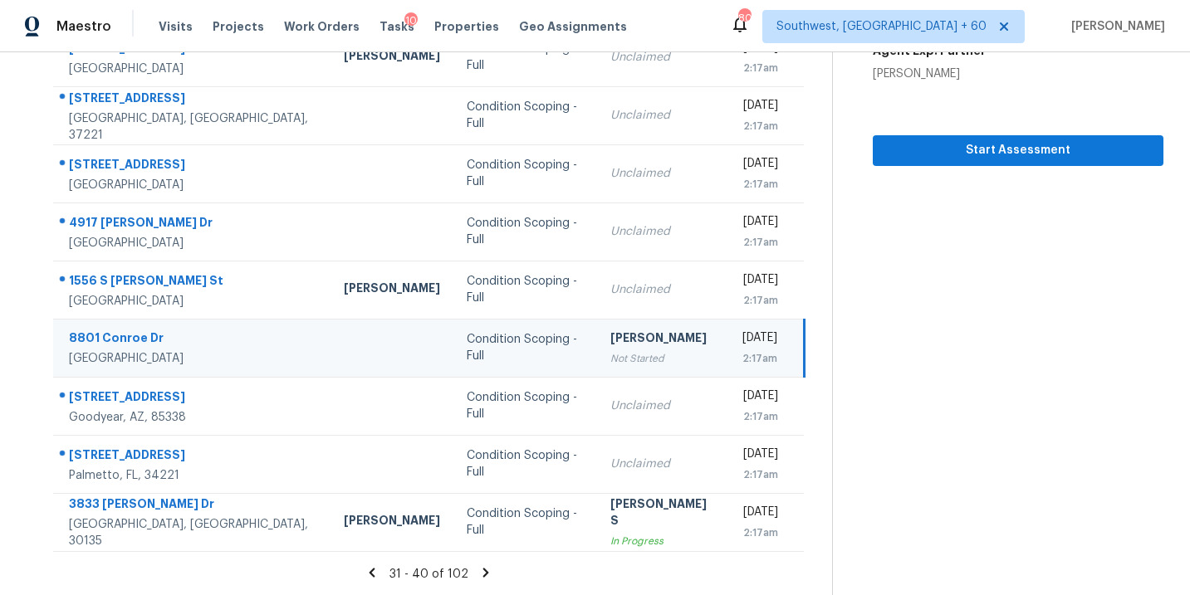
click at [483, 574] on icon at bounding box center [486, 572] width 6 height 9
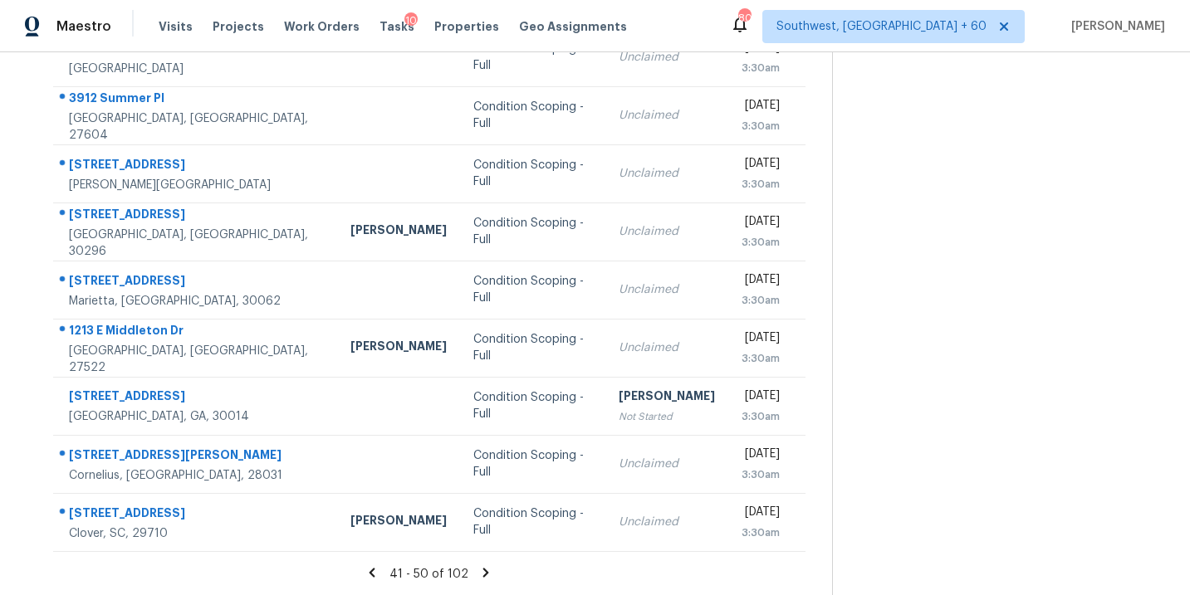
click at [484, 572] on icon at bounding box center [486, 572] width 6 height 9
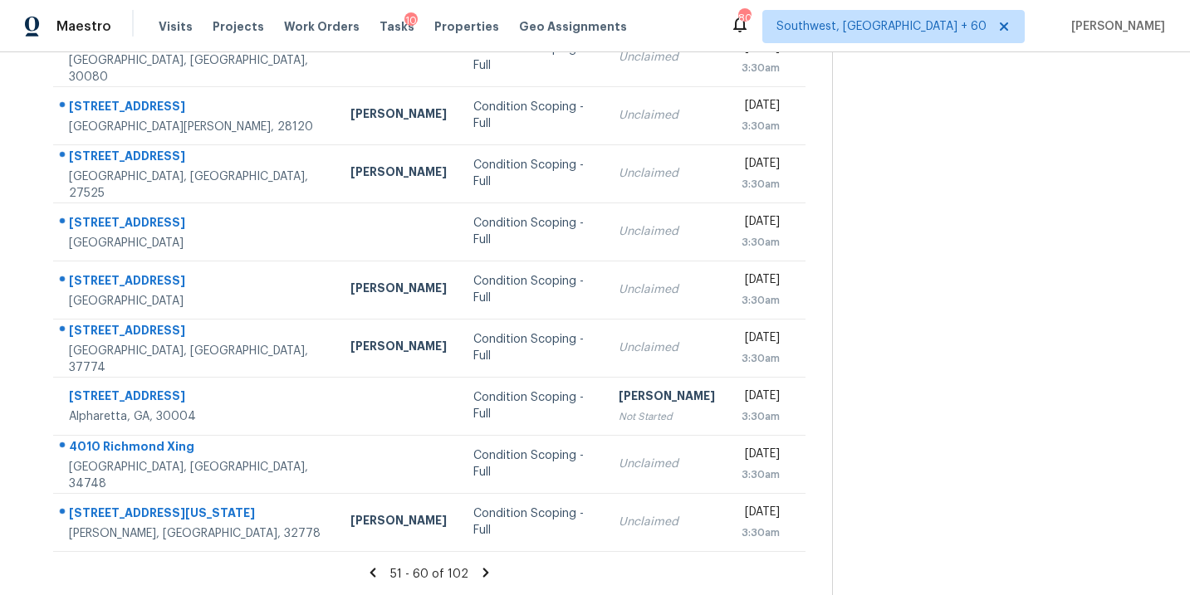
click at [483, 574] on icon at bounding box center [486, 572] width 6 height 9
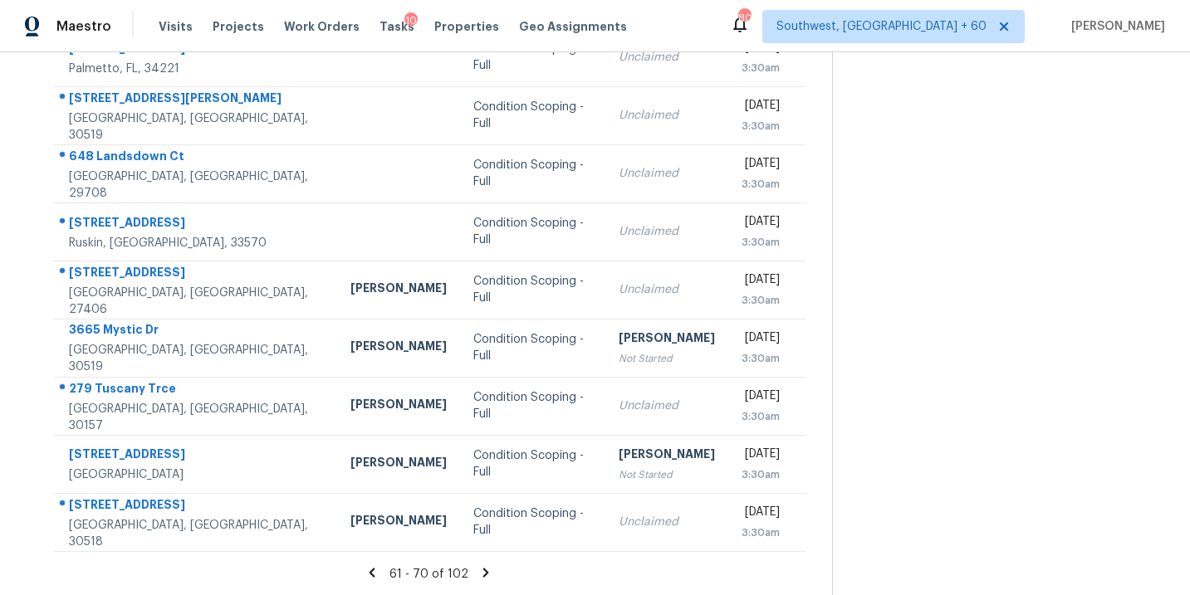
click at [483, 570] on icon at bounding box center [486, 572] width 6 height 9
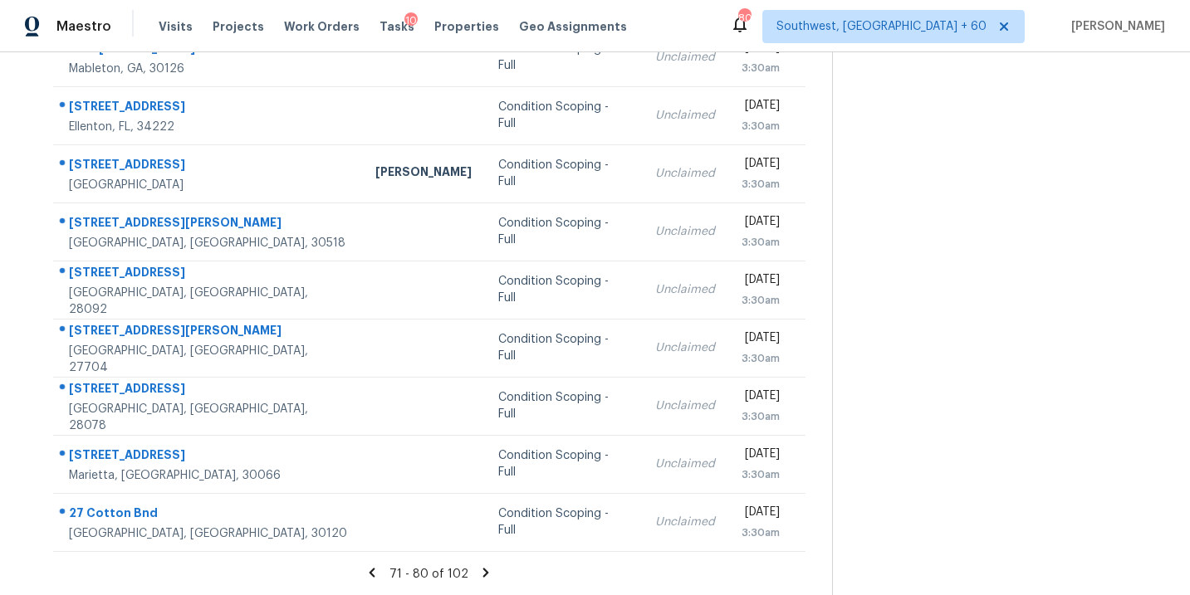
click at [479, 574] on icon at bounding box center [485, 572] width 15 height 15
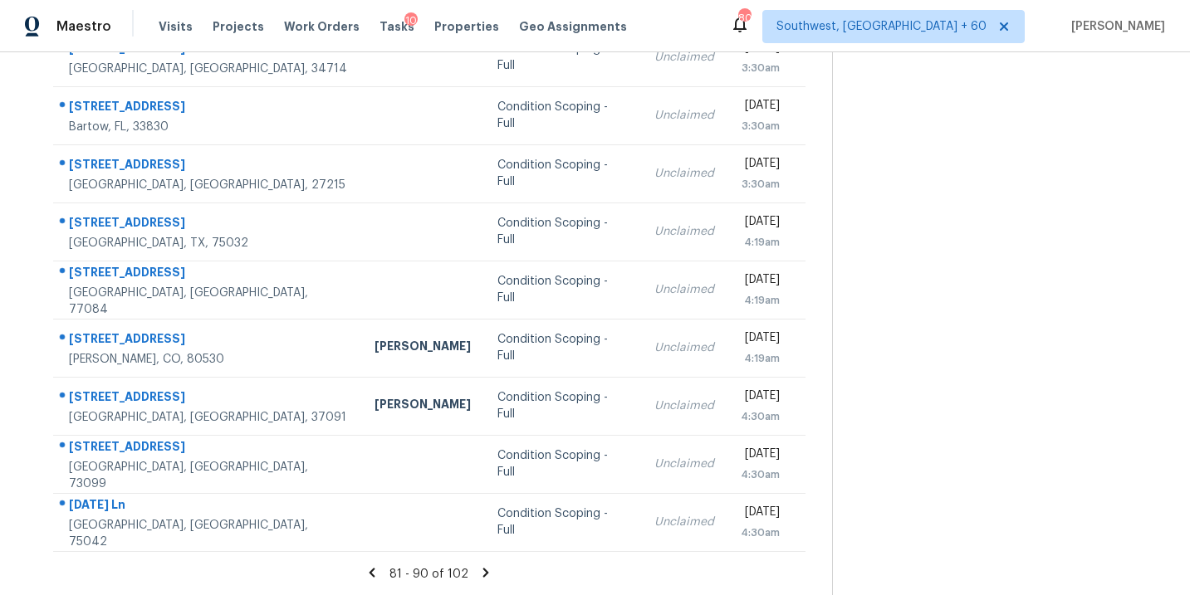
click at [483, 574] on icon at bounding box center [486, 572] width 6 height 9
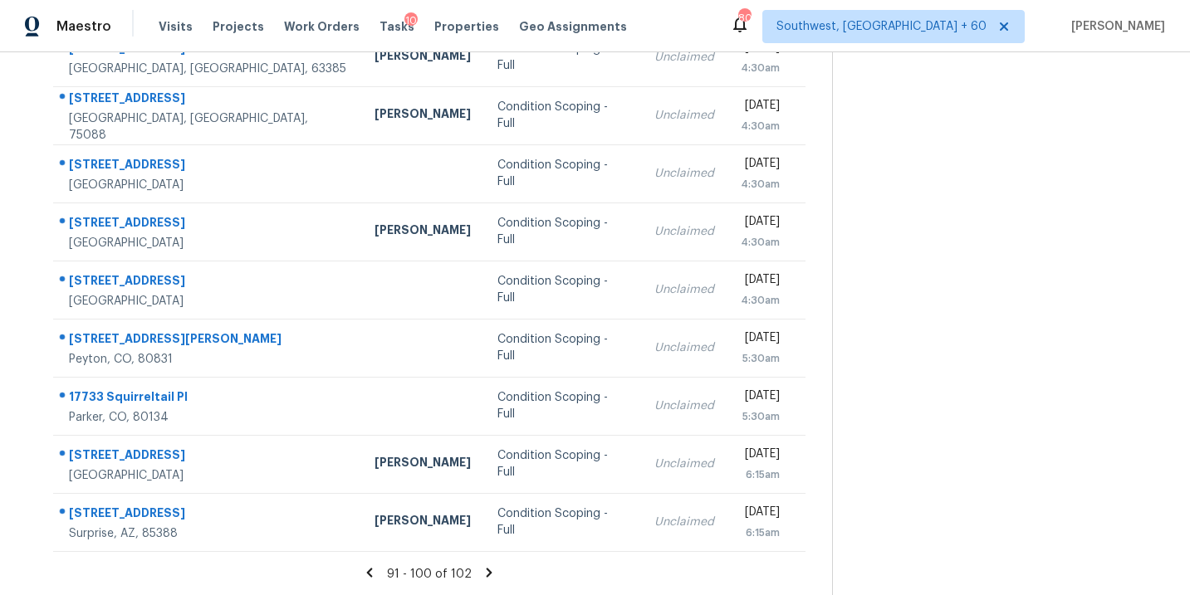
click at [487, 569] on icon at bounding box center [490, 572] width 6 height 9
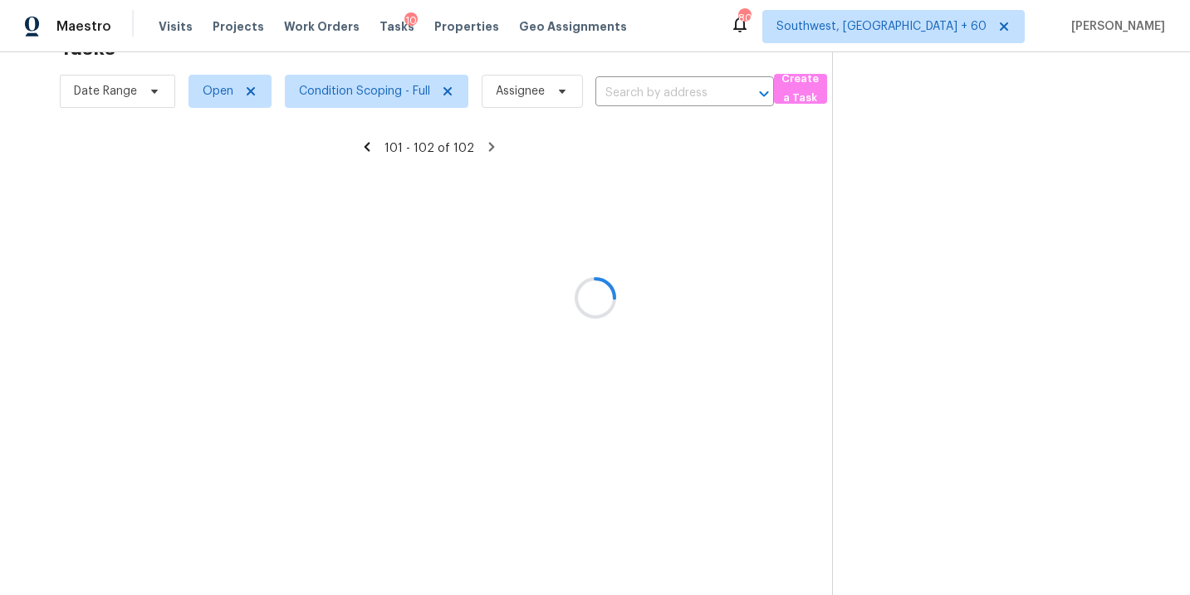
scroll to position [52, 0]
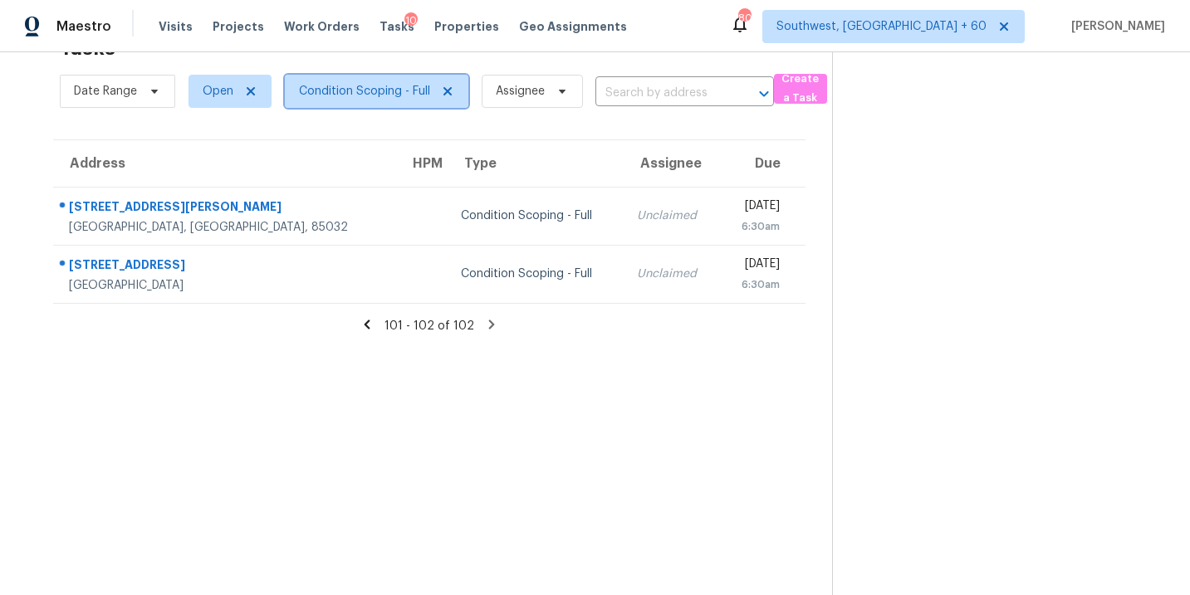
click at [359, 79] on span "Condition Scoping - Full" at bounding box center [376, 91] width 183 height 33
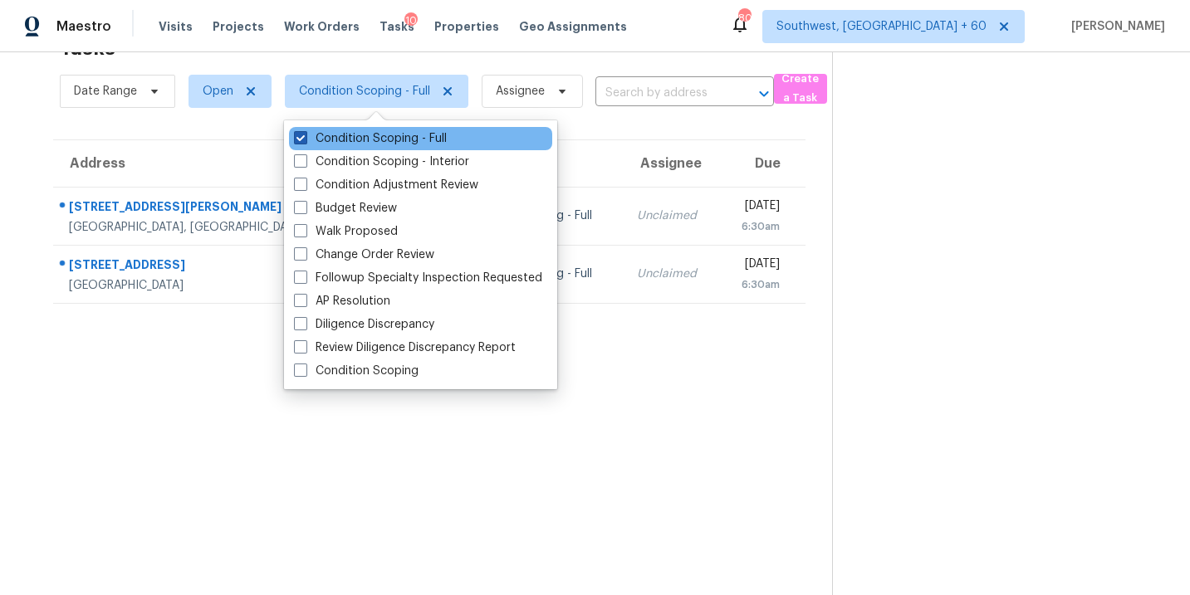
click at [374, 141] on label "Condition Scoping - Full" at bounding box center [370, 138] width 153 height 17
click at [305, 141] on input "Condition Scoping - Full" at bounding box center [299, 135] width 11 height 11
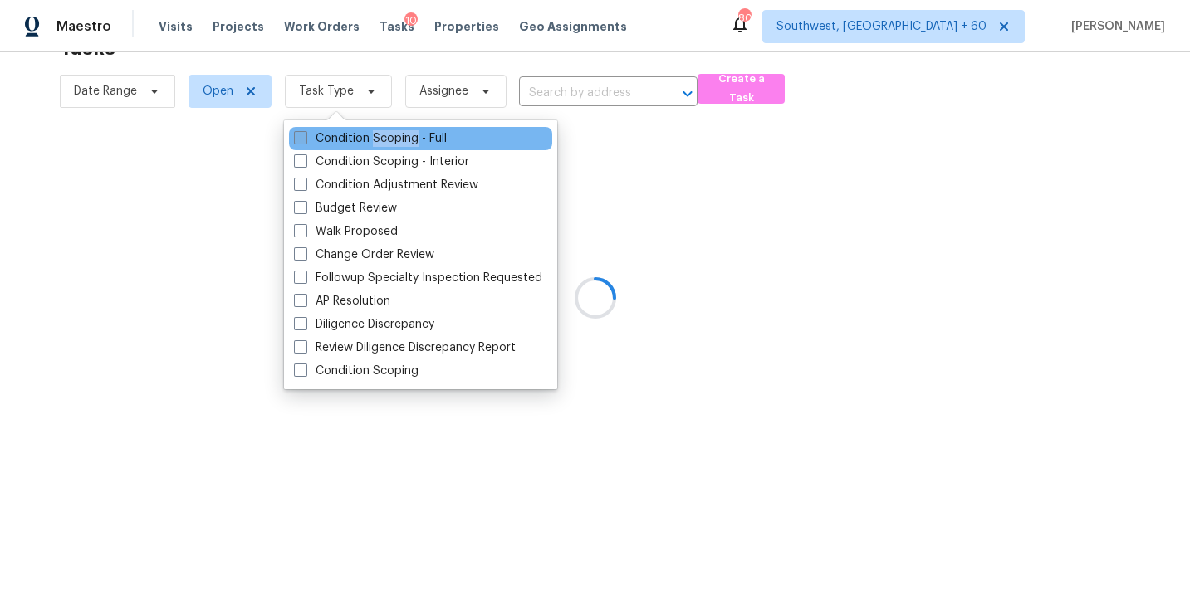
click at [374, 141] on label "Condition Scoping - Full" at bounding box center [370, 138] width 153 height 17
click at [305, 141] on input "Condition Scoping - Full" at bounding box center [299, 135] width 11 height 11
checkbox input "true"
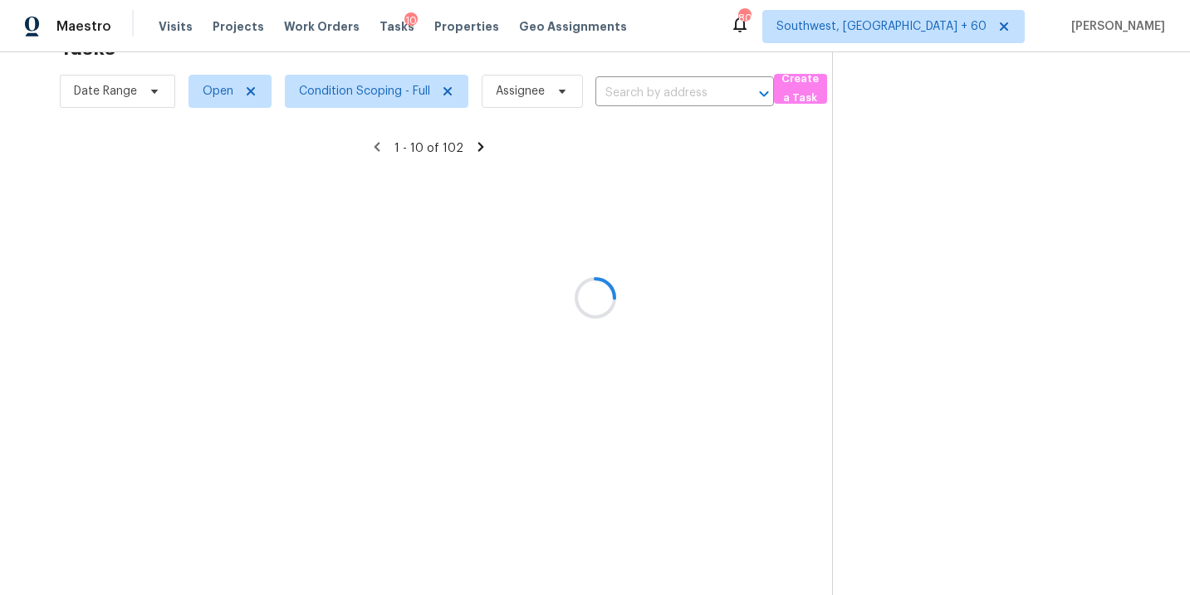
click at [760, 313] on div at bounding box center [595, 297] width 1190 height 595
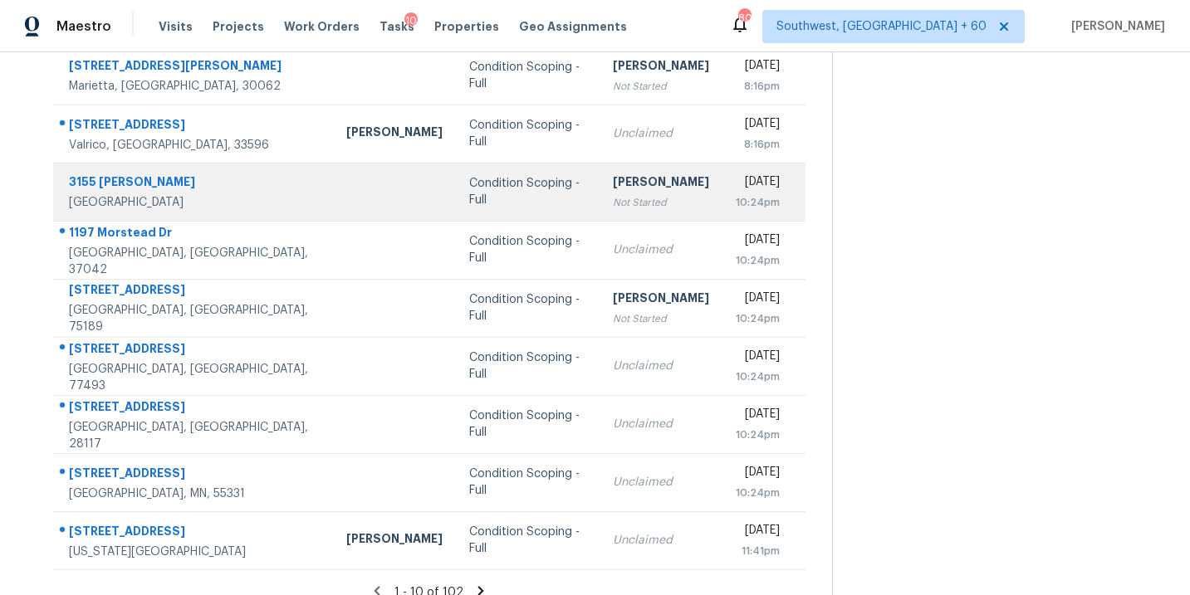
scroll to position [254, 0]
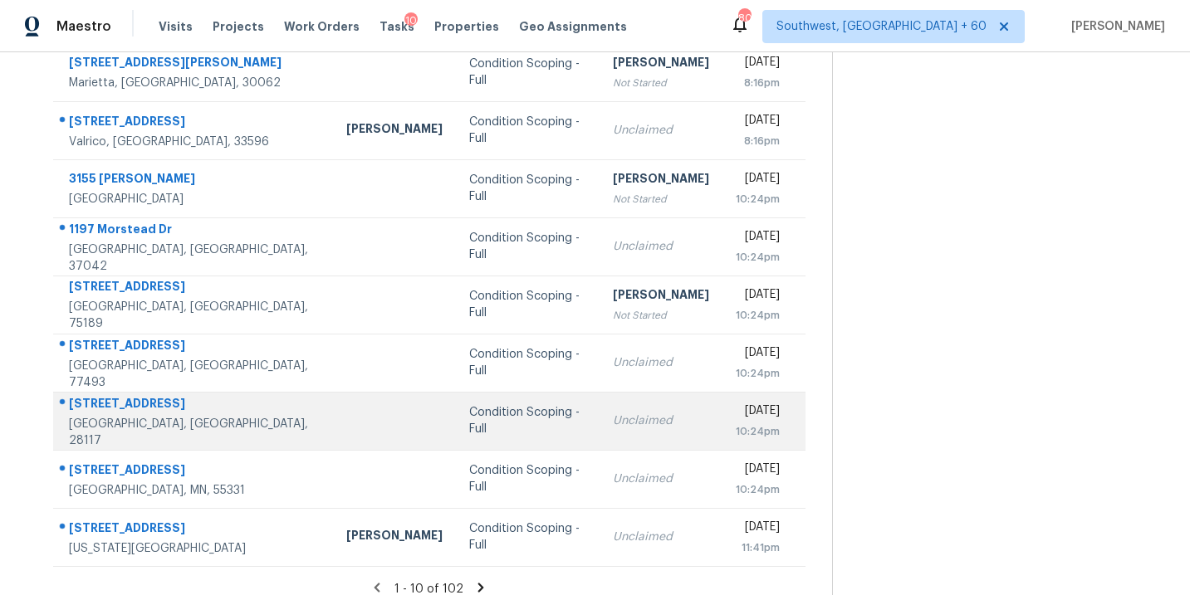
click at [493, 404] on td "Condition Scoping - Full" at bounding box center [528, 421] width 144 height 58
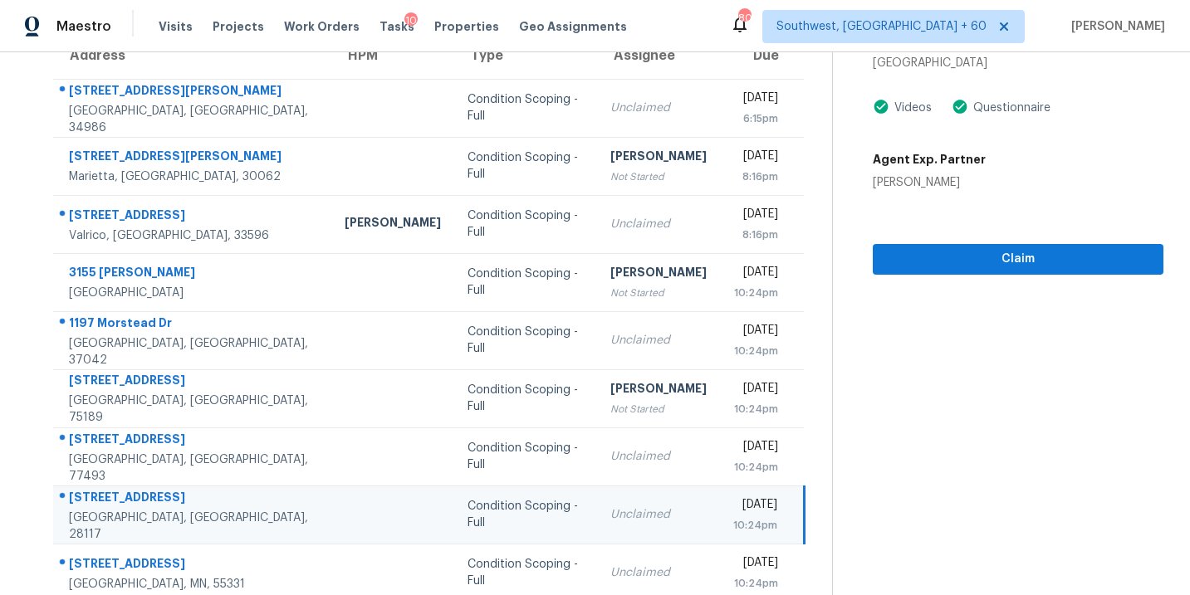
scroll to position [141, 0]
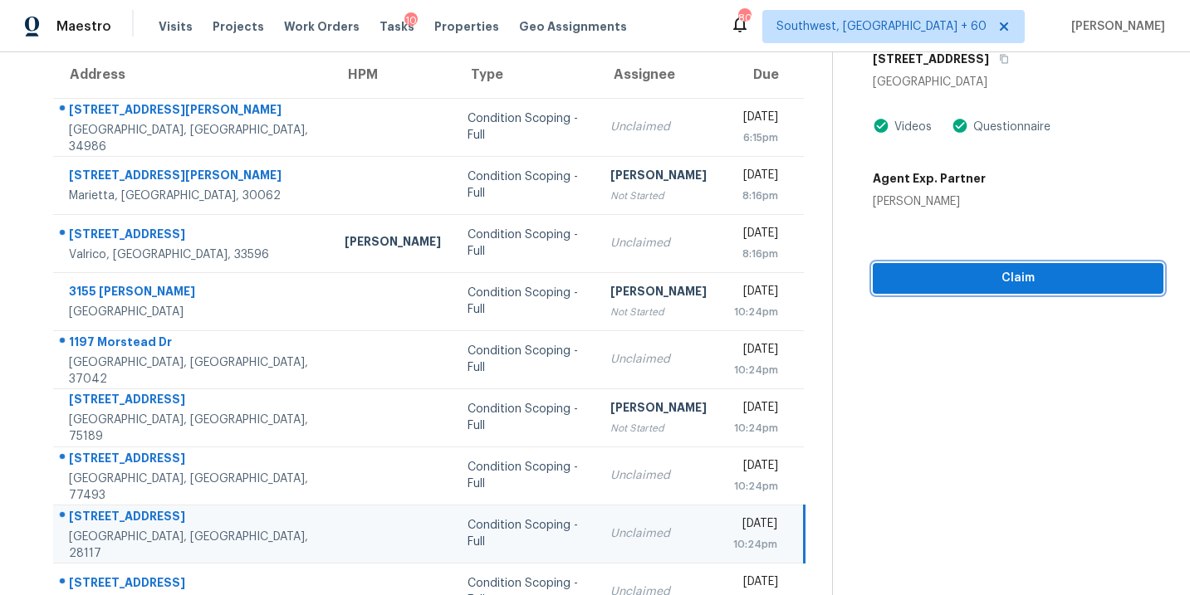
click at [1010, 283] on span "Claim" at bounding box center [1018, 278] width 264 height 21
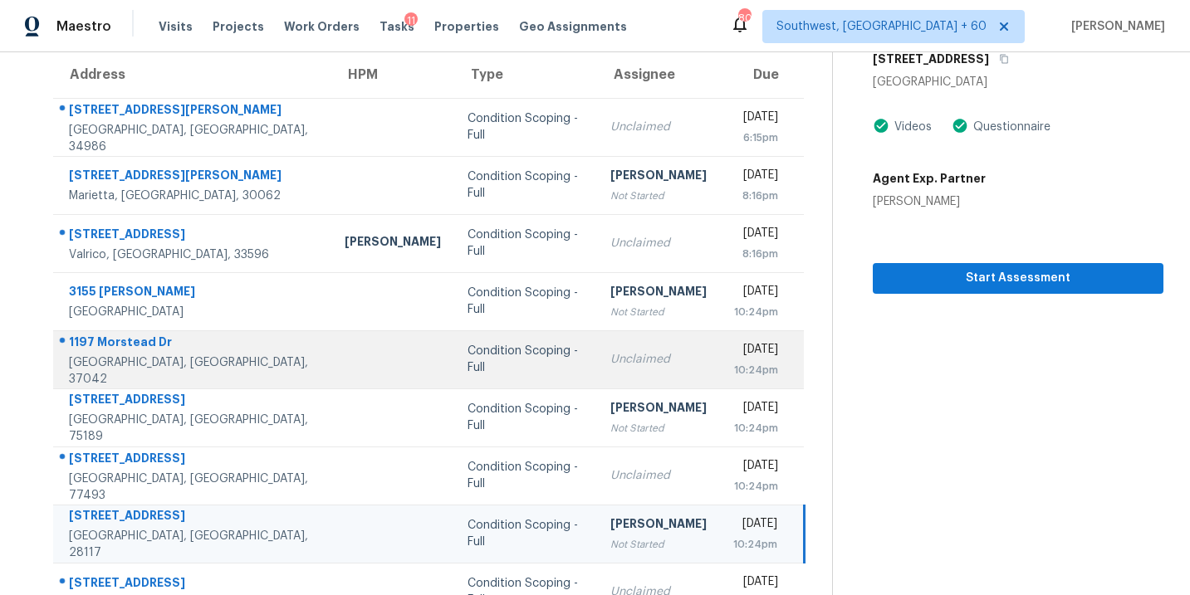
scroll to position [269, 0]
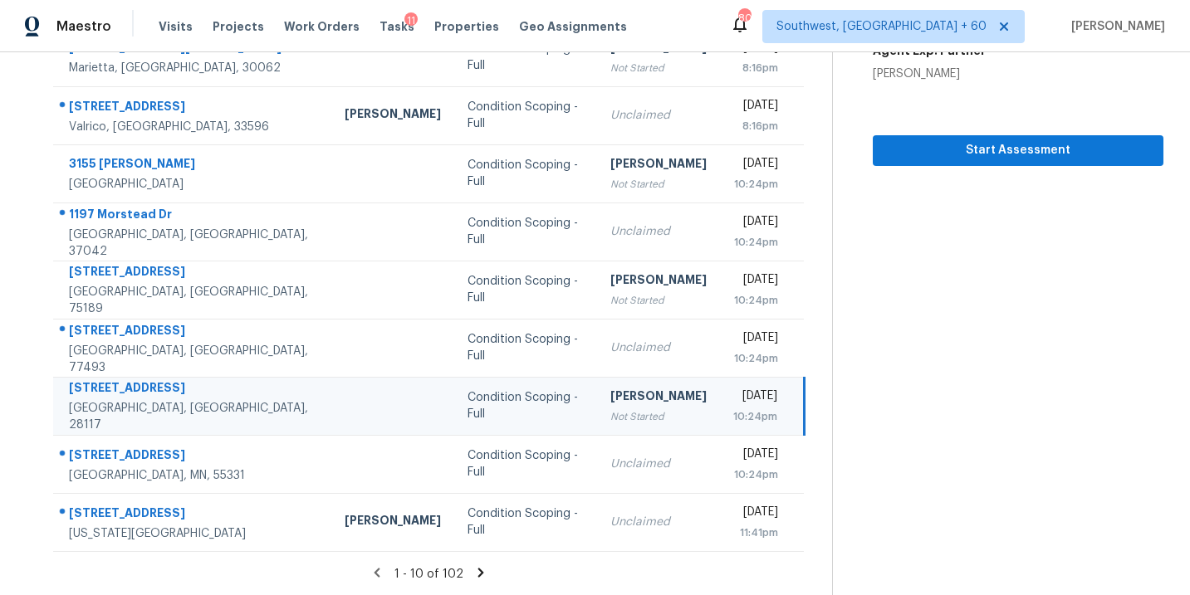
click at [478, 576] on icon at bounding box center [481, 572] width 6 height 9
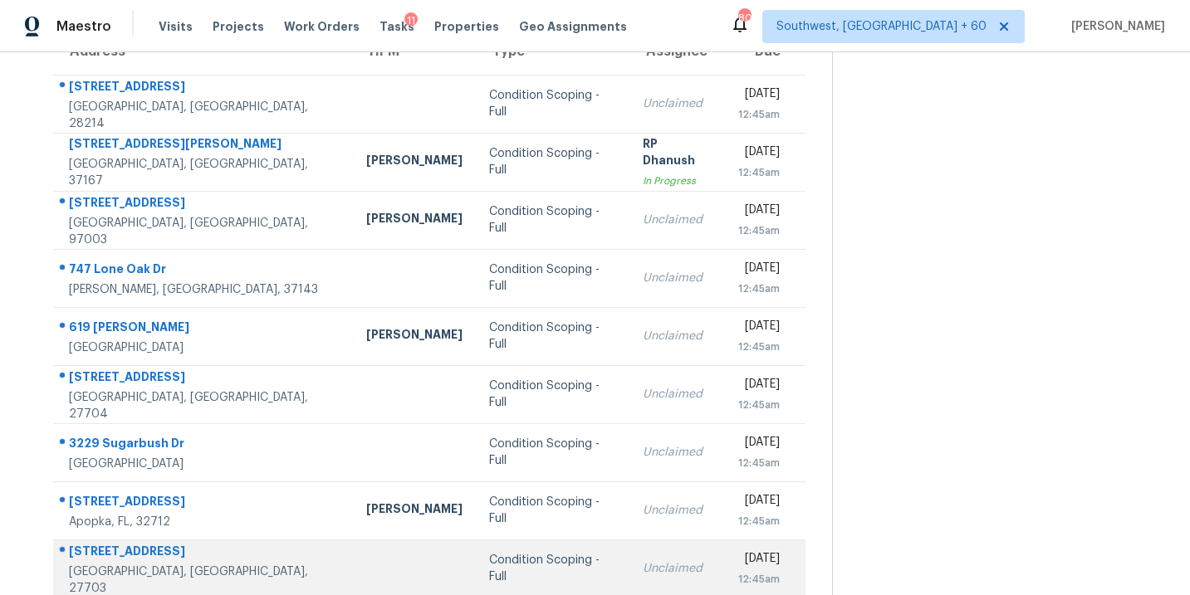
scroll to position [144, 0]
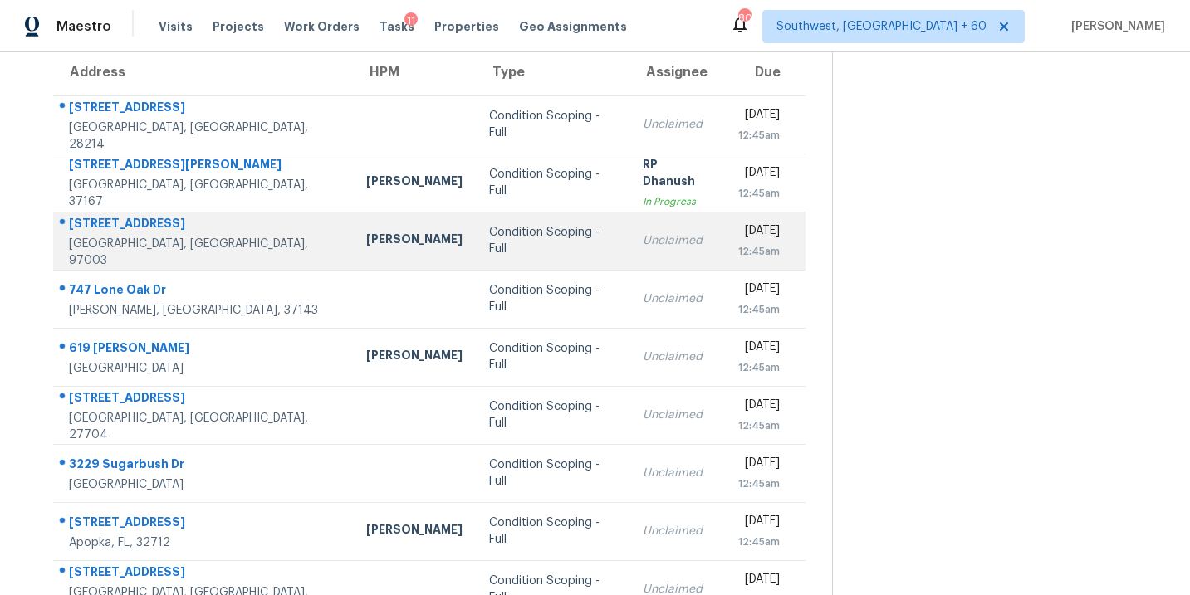
click at [482, 225] on td "Condition Scoping - Full" at bounding box center [552, 241] width 153 height 58
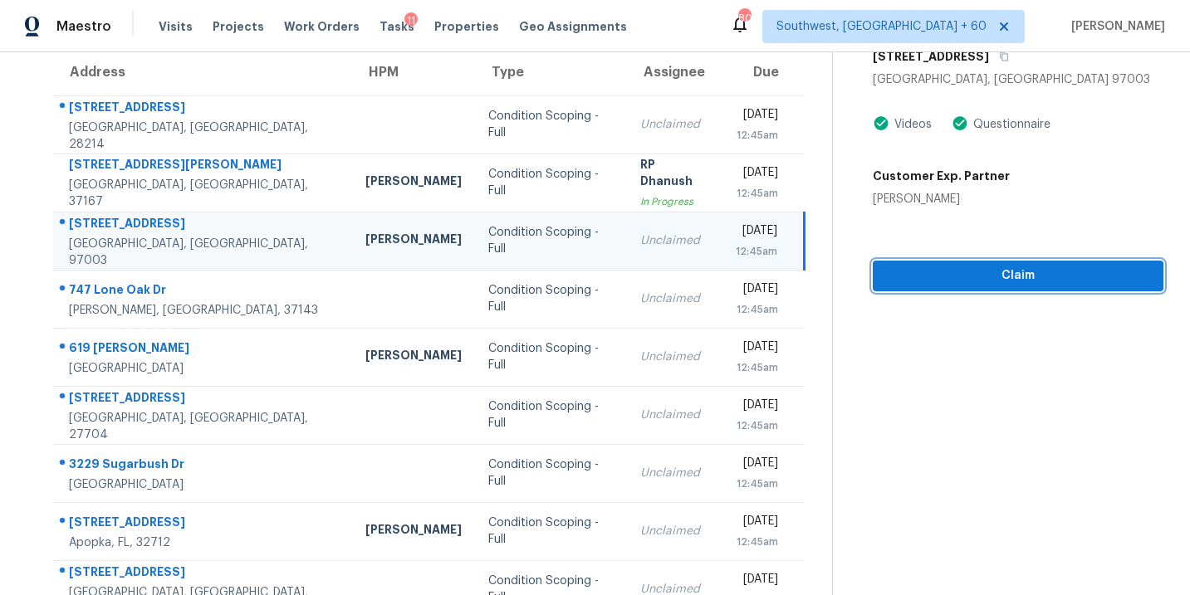
click at [998, 287] on button "Claim" at bounding box center [1018, 276] width 291 height 31
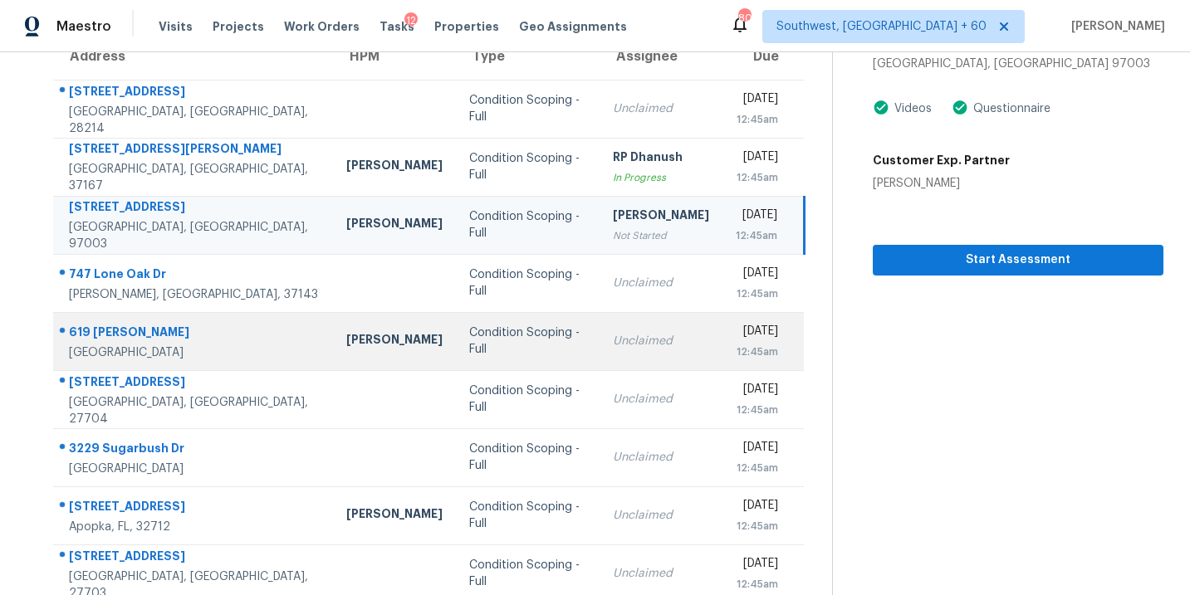
scroll to position [269, 0]
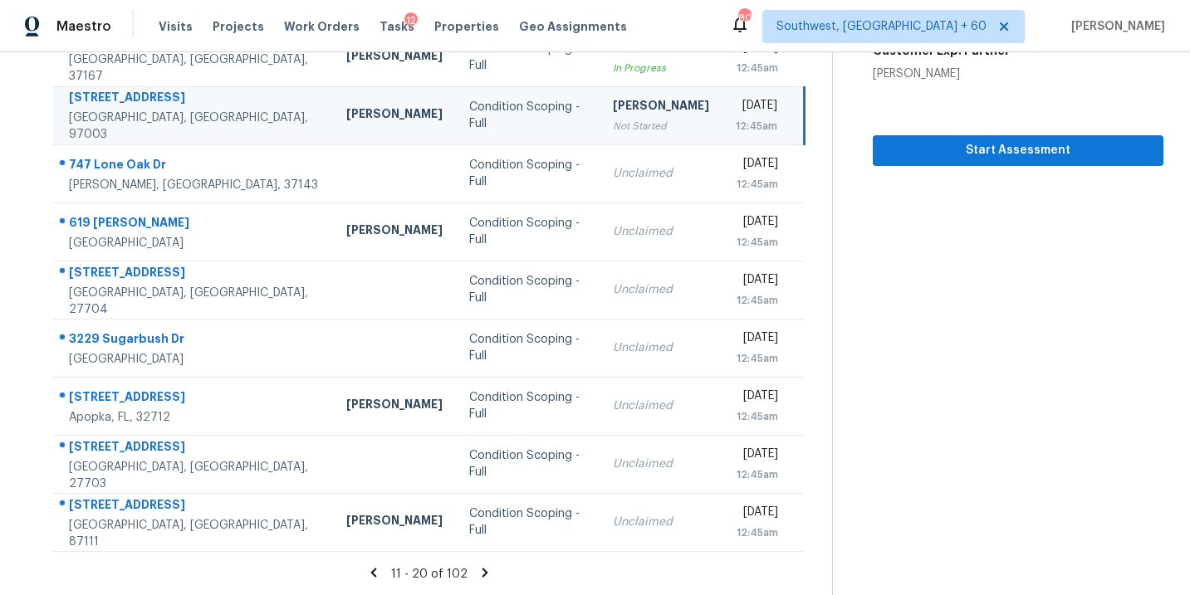
click at [483, 570] on icon at bounding box center [485, 572] width 6 height 9
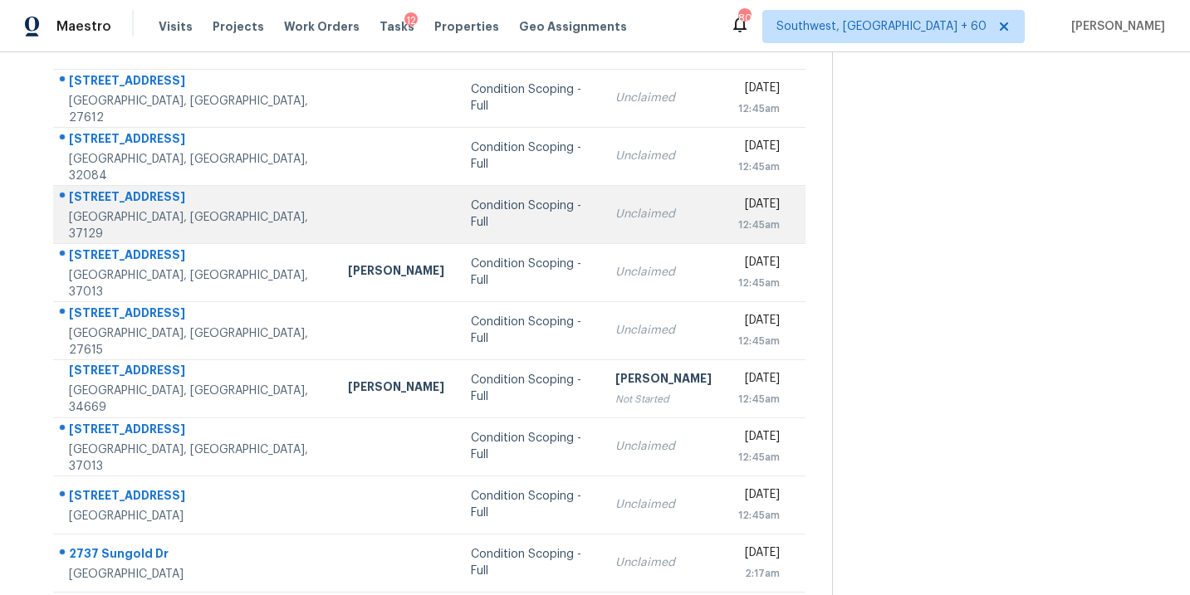
scroll to position [120, 0]
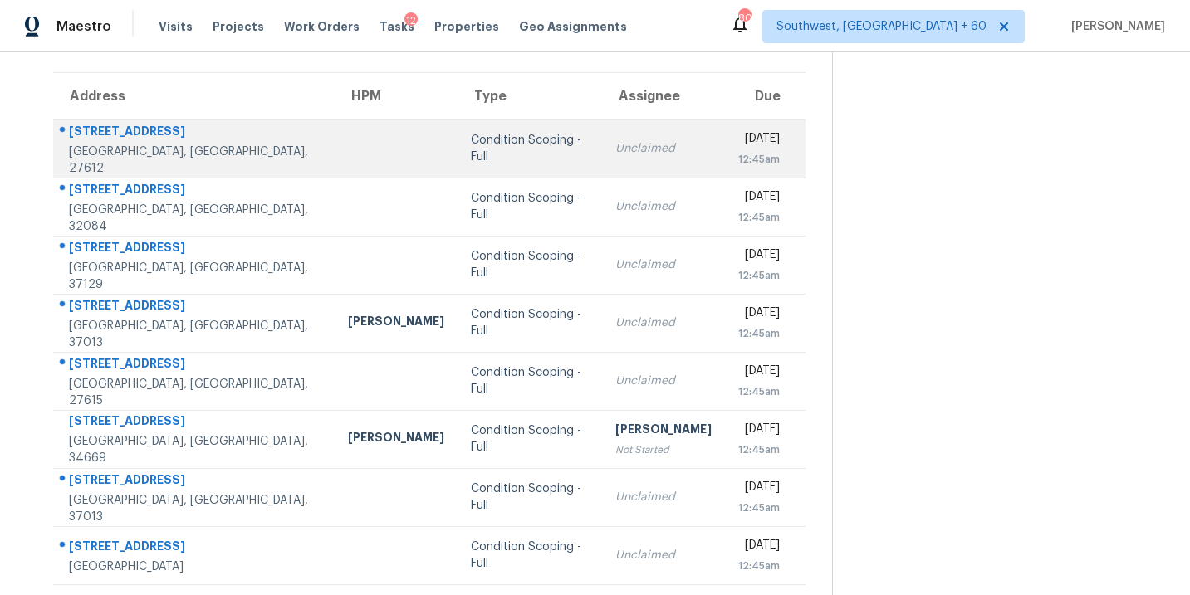
click at [464, 157] on td "Condition Scoping - Full" at bounding box center [529, 149] width 144 height 58
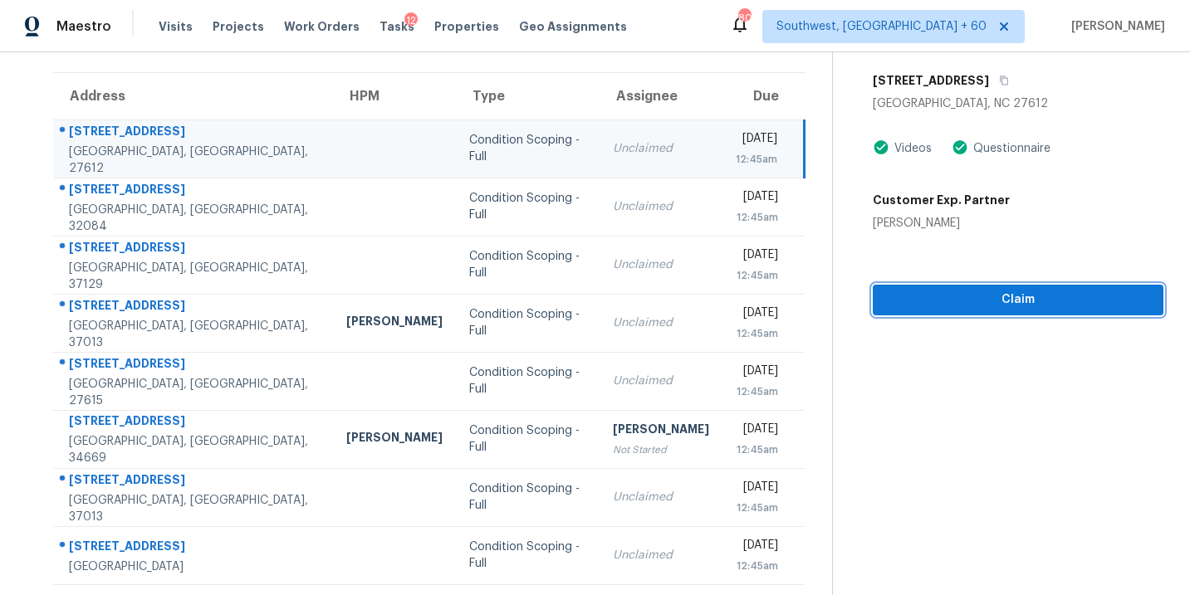
click at [986, 305] on span "Claim" at bounding box center [1018, 300] width 264 height 21
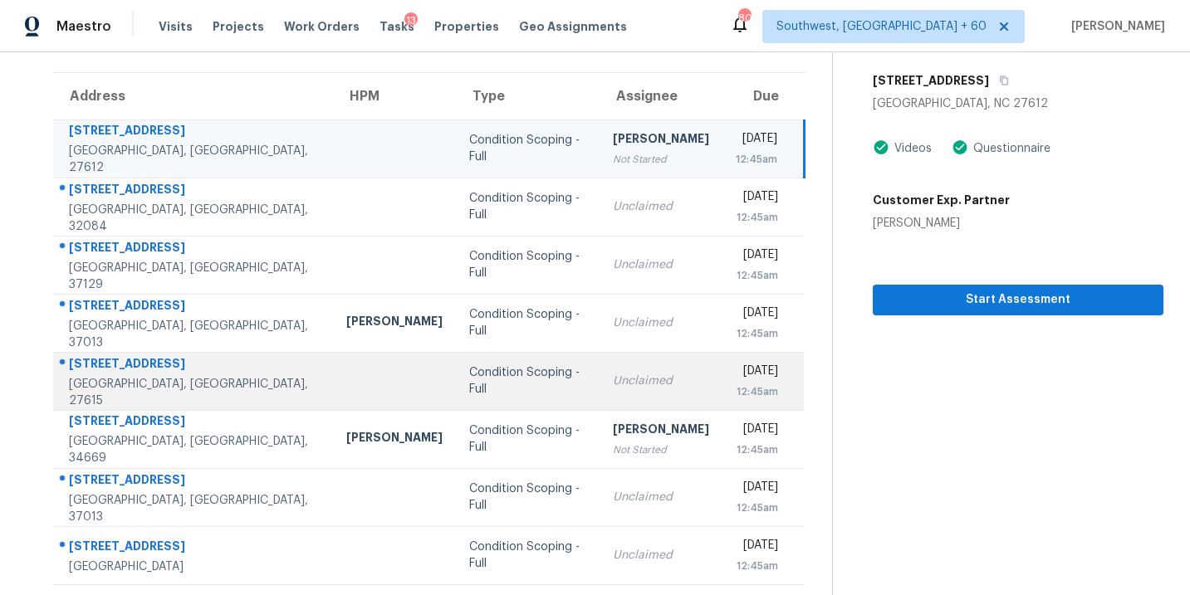
scroll to position [134, 0]
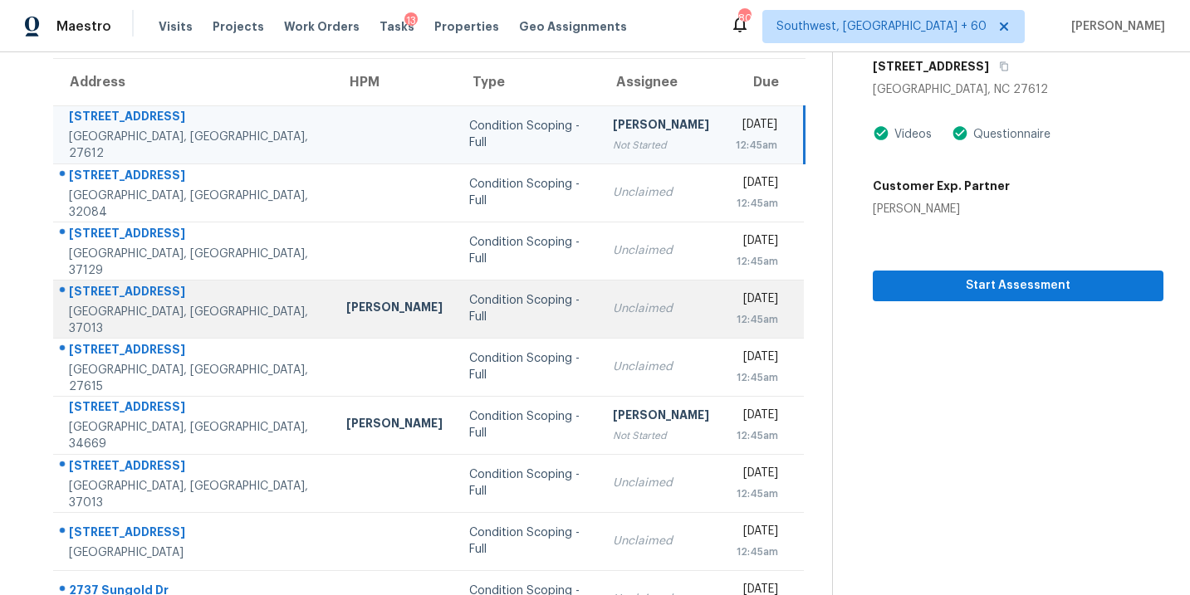
click at [599, 330] on td "Unclaimed" at bounding box center [660, 309] width 123 height 58
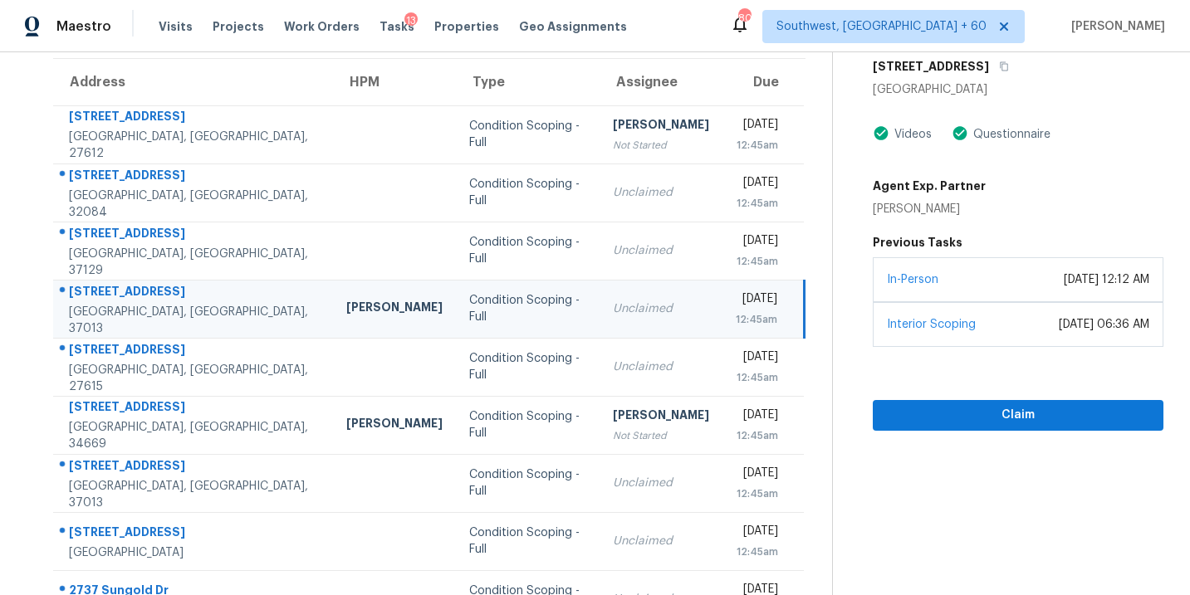
click at [613, 306] on div "Unclaimed" at bounding box center [661, 309] width 96 height 17
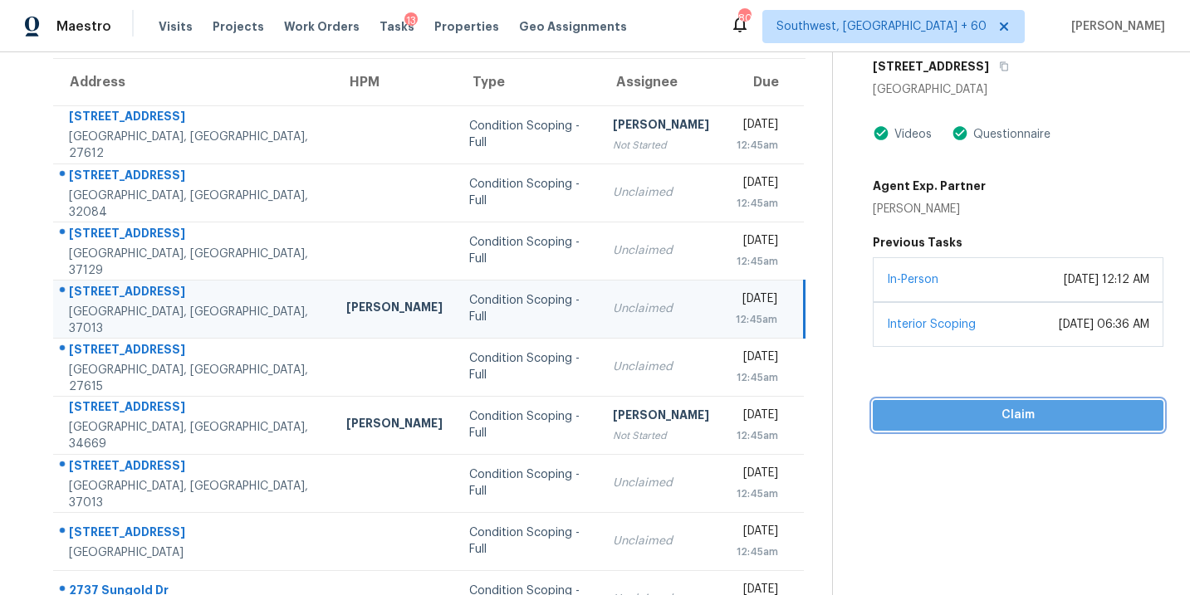
click at [978, 426] on span "Claim" at bounding box center [1018, 415] width 264 height 21
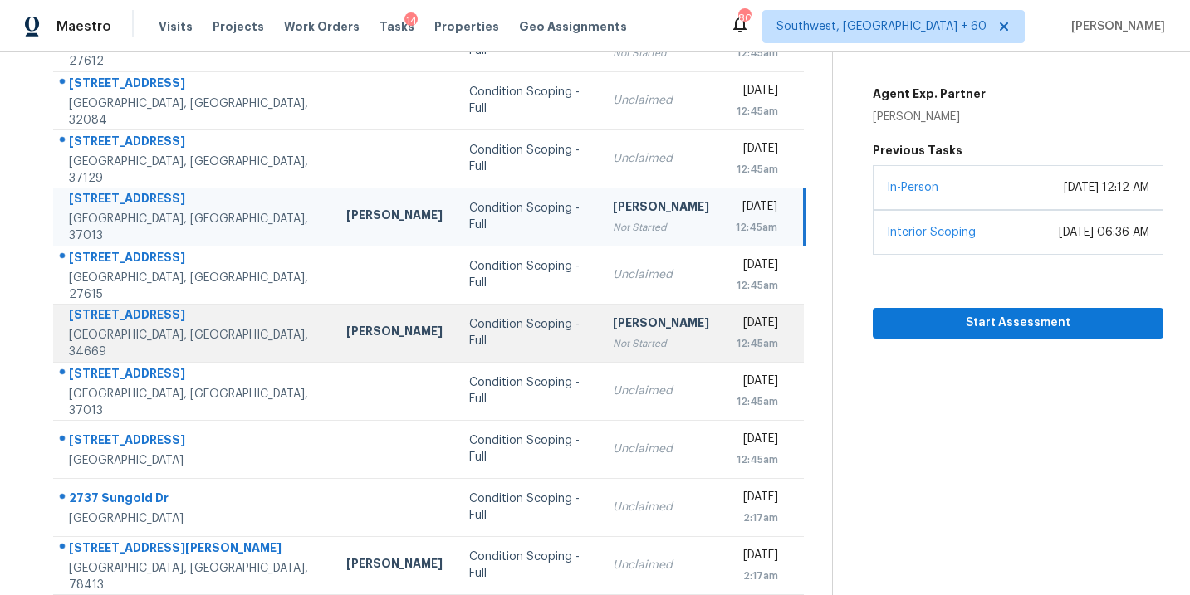
scroll to position [227, 0]
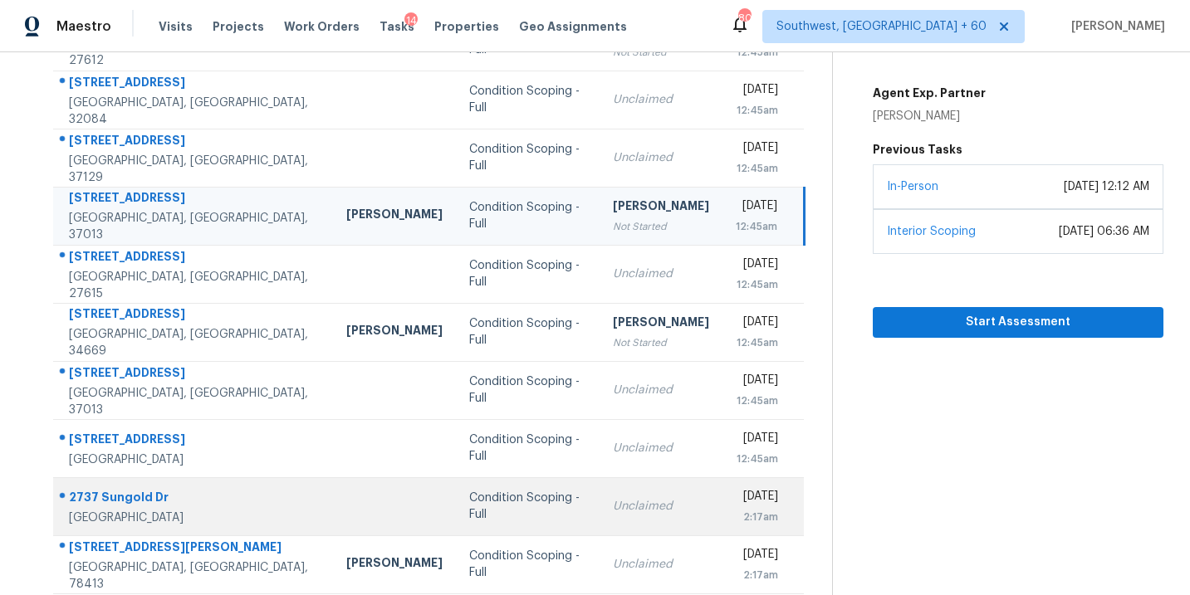
click at [613, 506] on div "Unclaimed" at bounding box center [661, 506] width 96 height 17
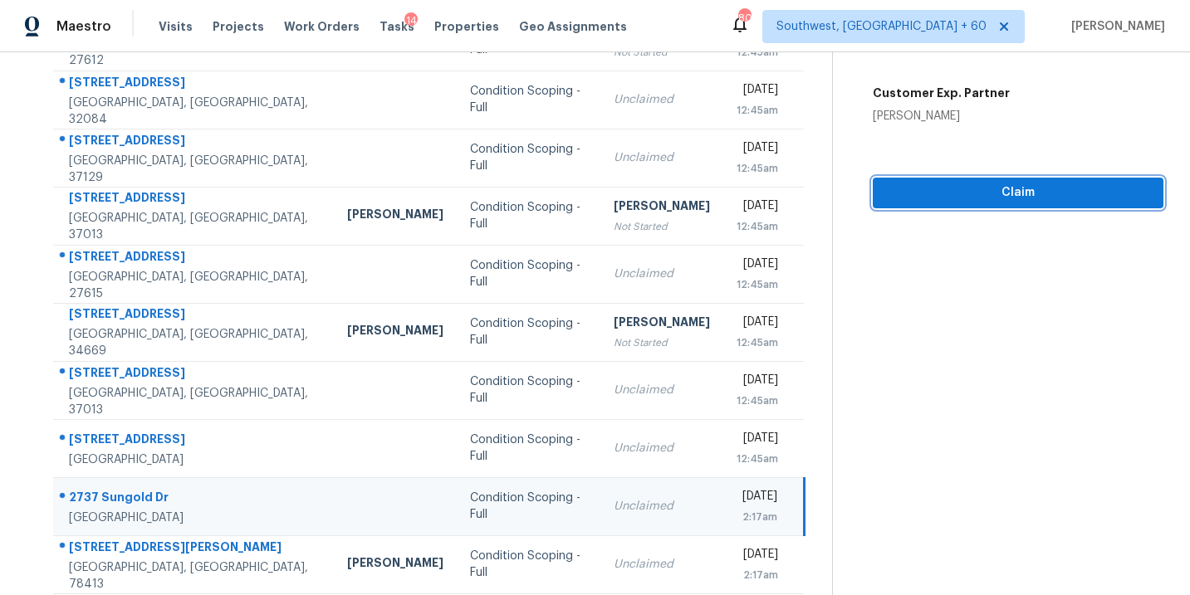
click at [1008, 198] on span "Claim" at bounding box center [1018, 193] width 264 height 21
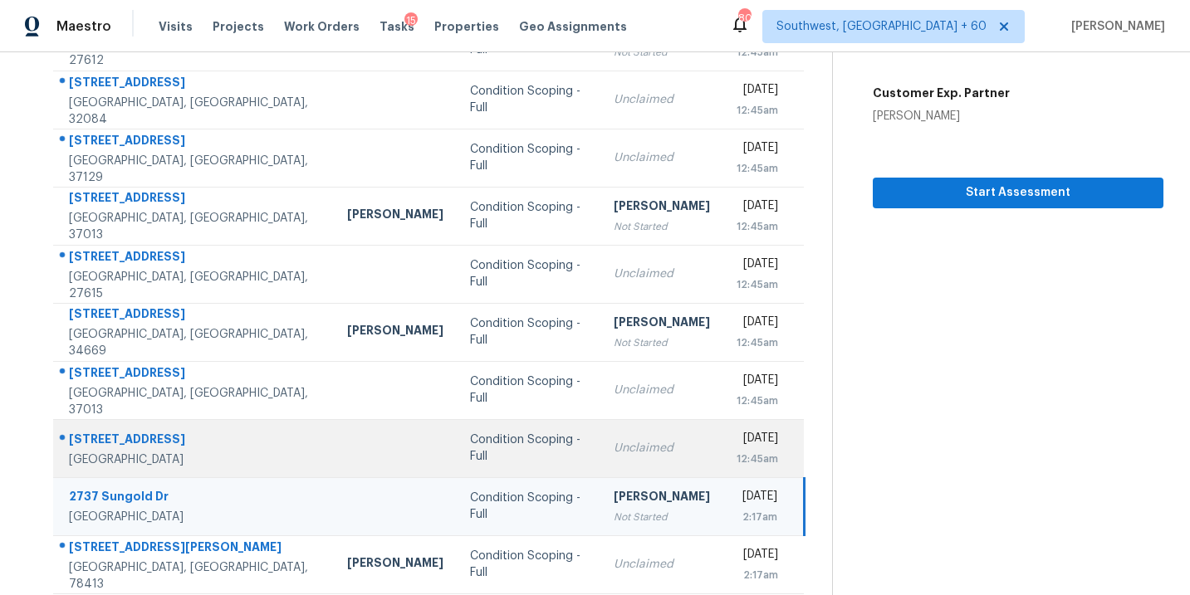
scroll to position [269, 0]
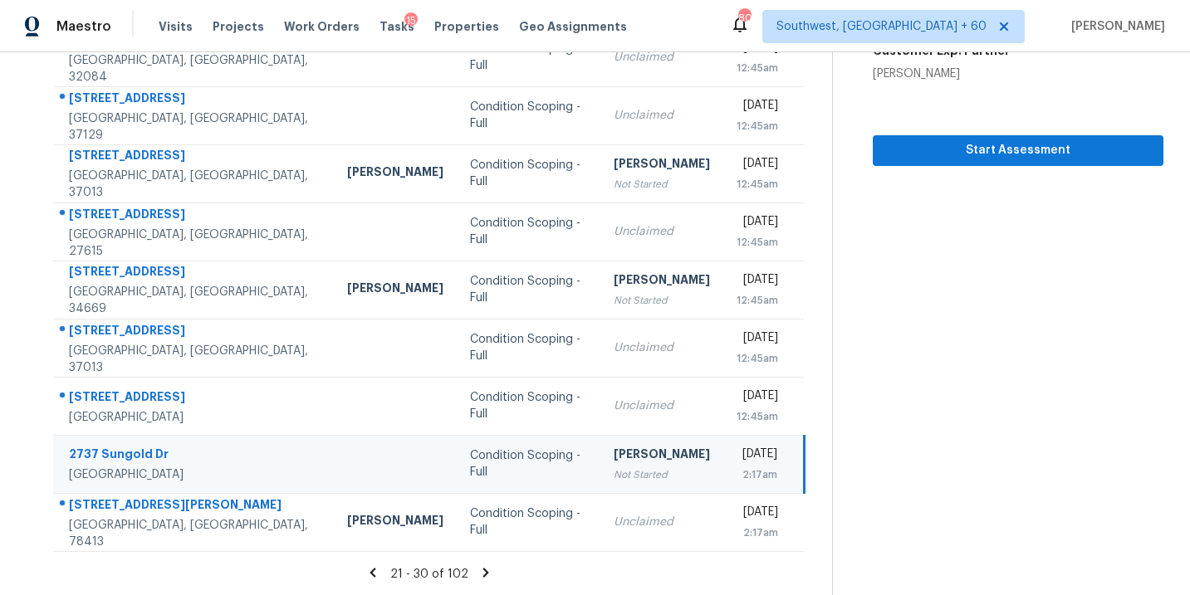
click at [477, 579] on div "21 - 30 of 102" at bounding box center [429, 573] width 805 height 17
click at [485, 570] on icon at bounding box center [485, 572] width 15 height 15
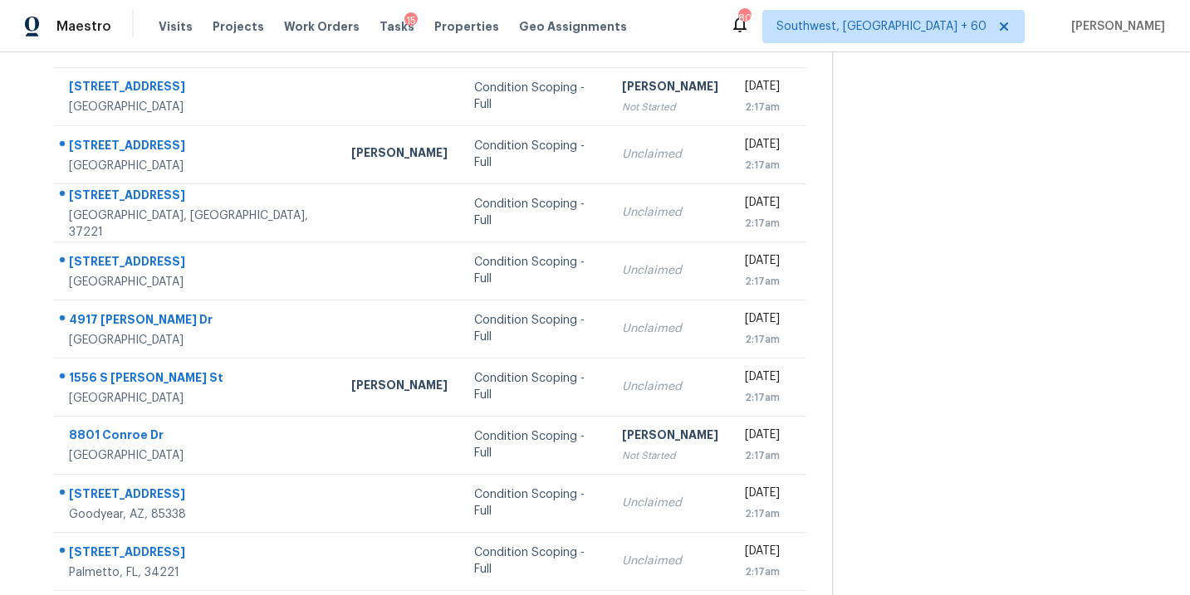
scroll to position [169, 0]
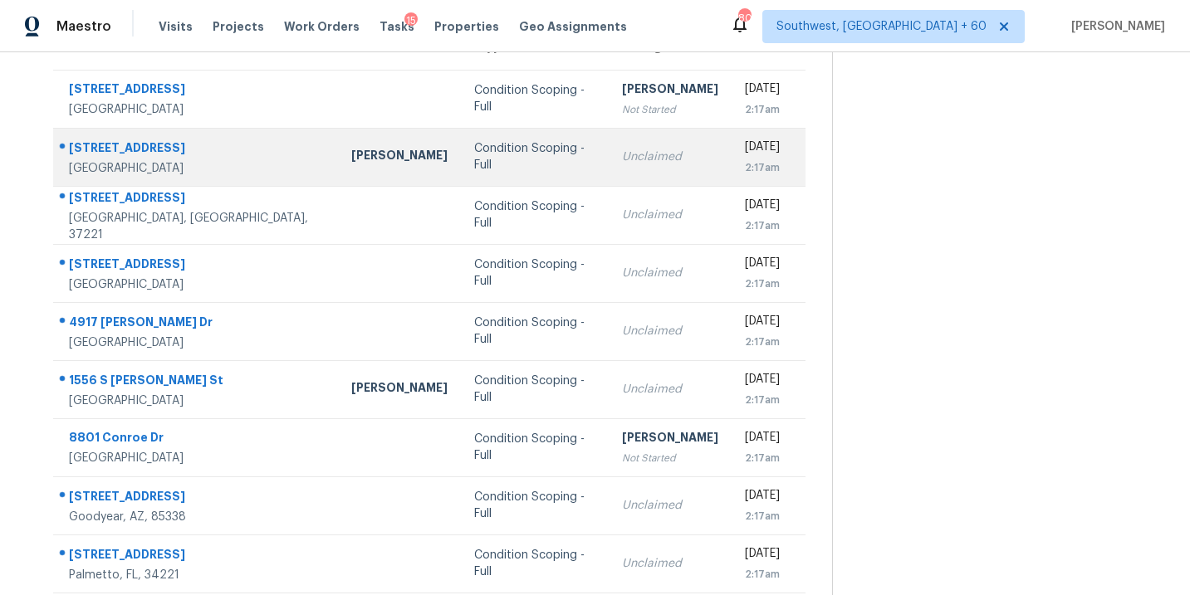
click at [477, 167] on td "Condition Scoping - Full" at bounding box center [535, 157] width 148 height 58
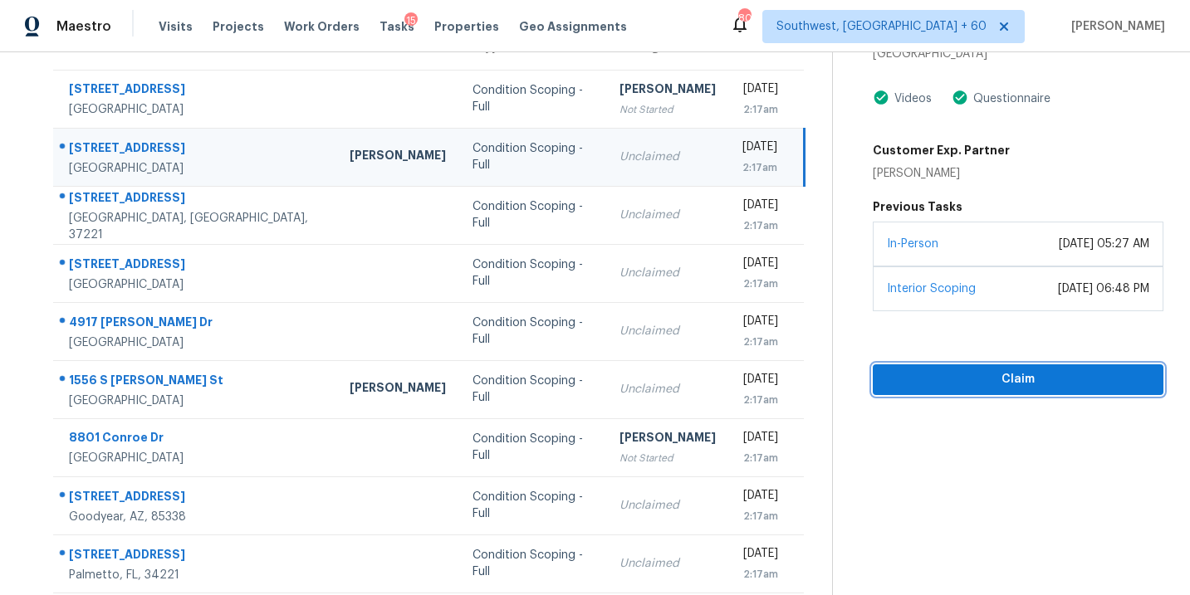
click at [950, 379] on span "Claim" at bounding box center [1018, 379] width 264 height 21
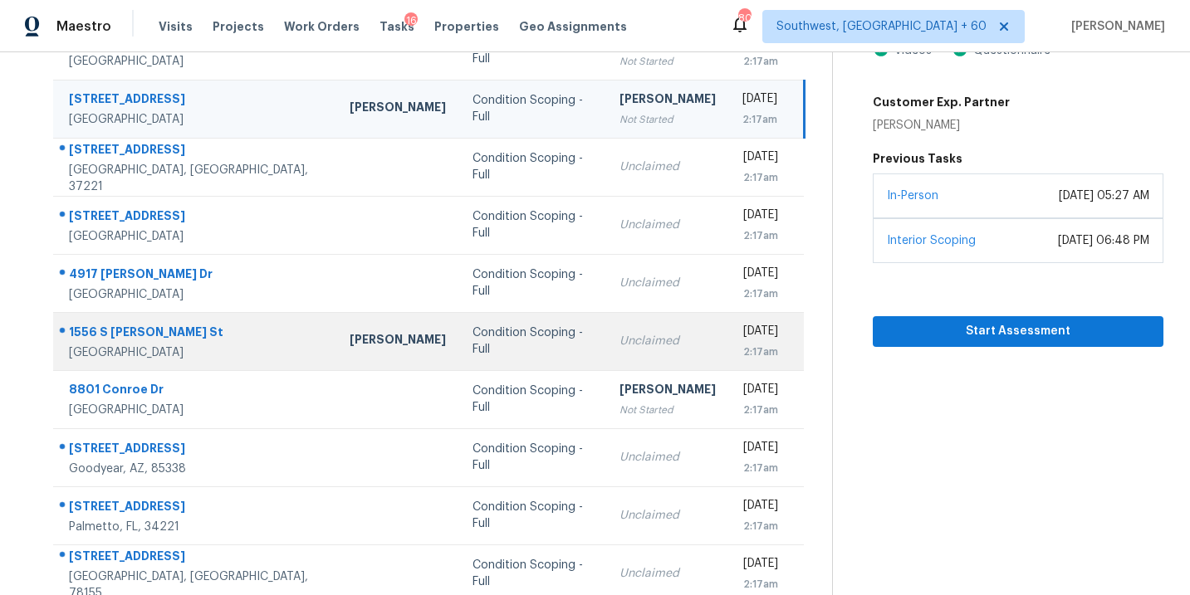
scroll to position [269, 0]
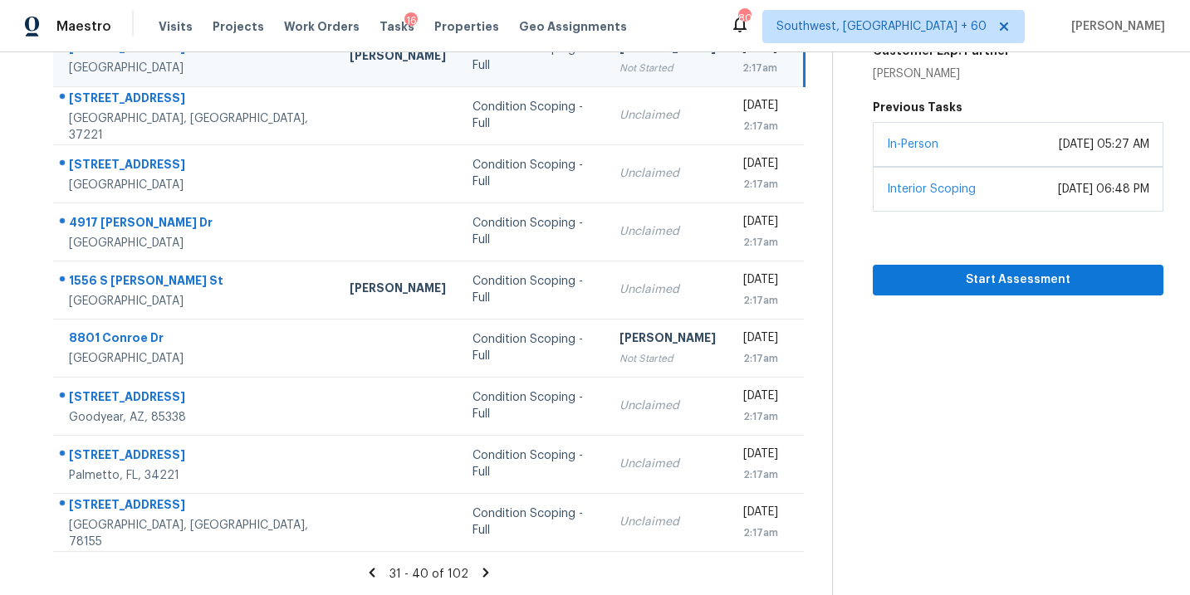
click at [483, 570] on icon at bounding box center [486, 572] width 6 height 9
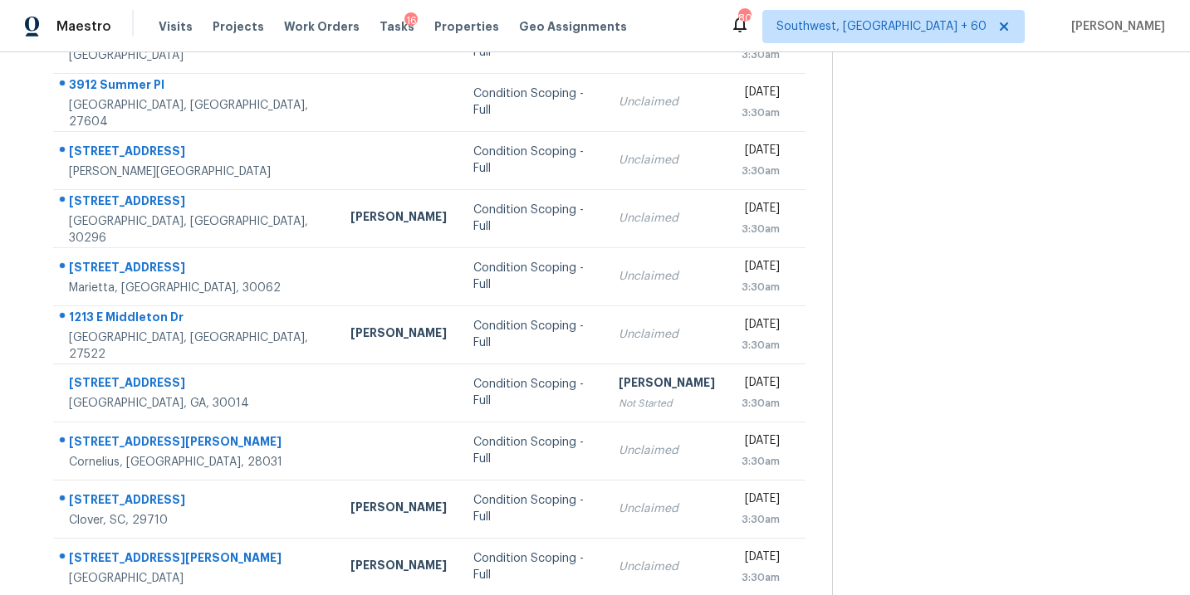
scroll to position [148, 0]
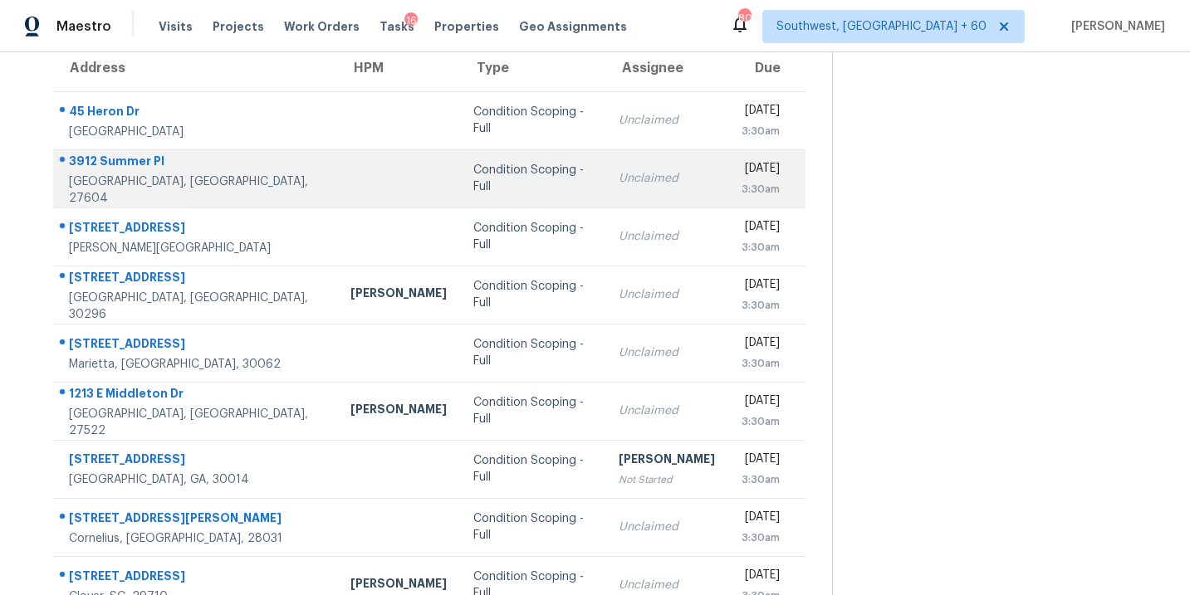
click at [473, 178] on div "Condition Scoping - Full" at bounding box center [532, 178] width 119 height 33
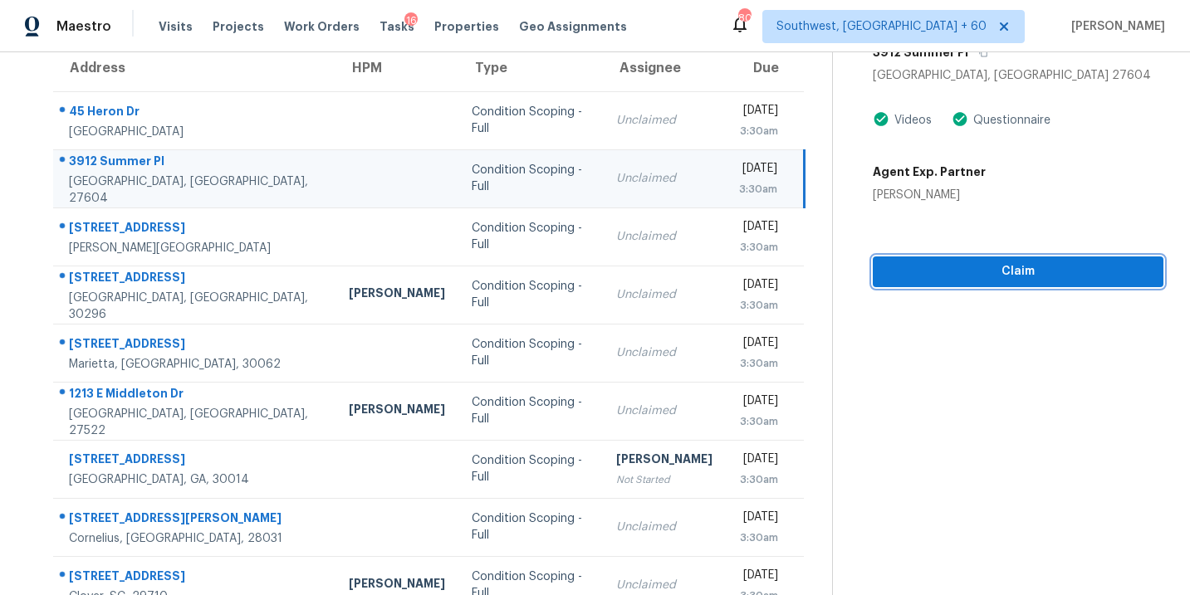
click at [985, 280] on span "Claim" at bounding box center [1018, 272] width 264 height 21
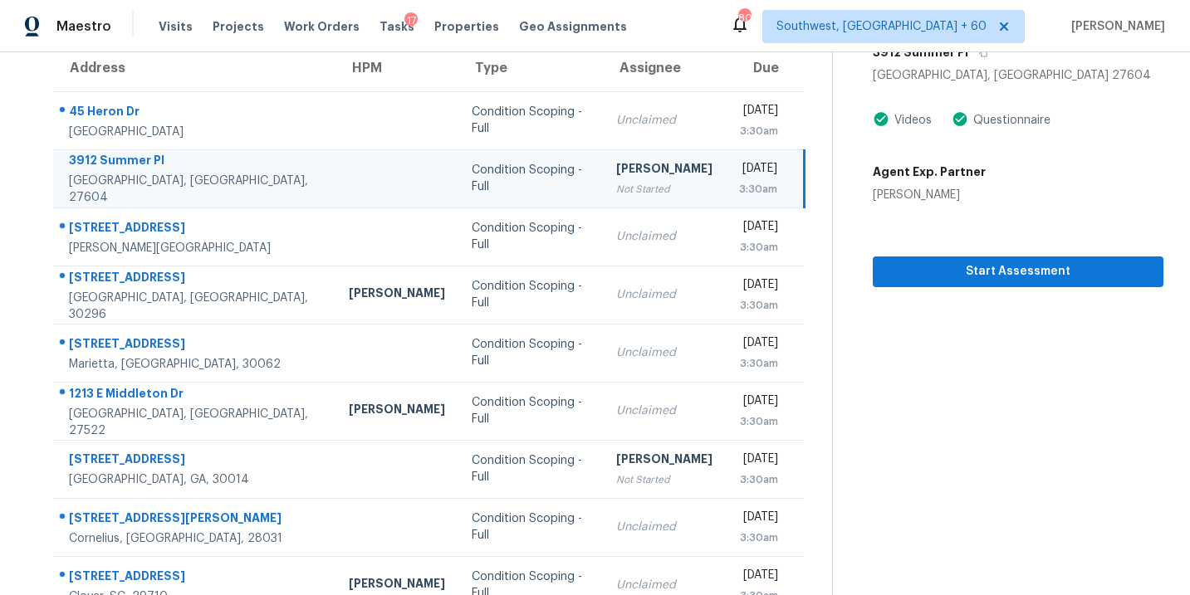
scroll to position [0, 0]
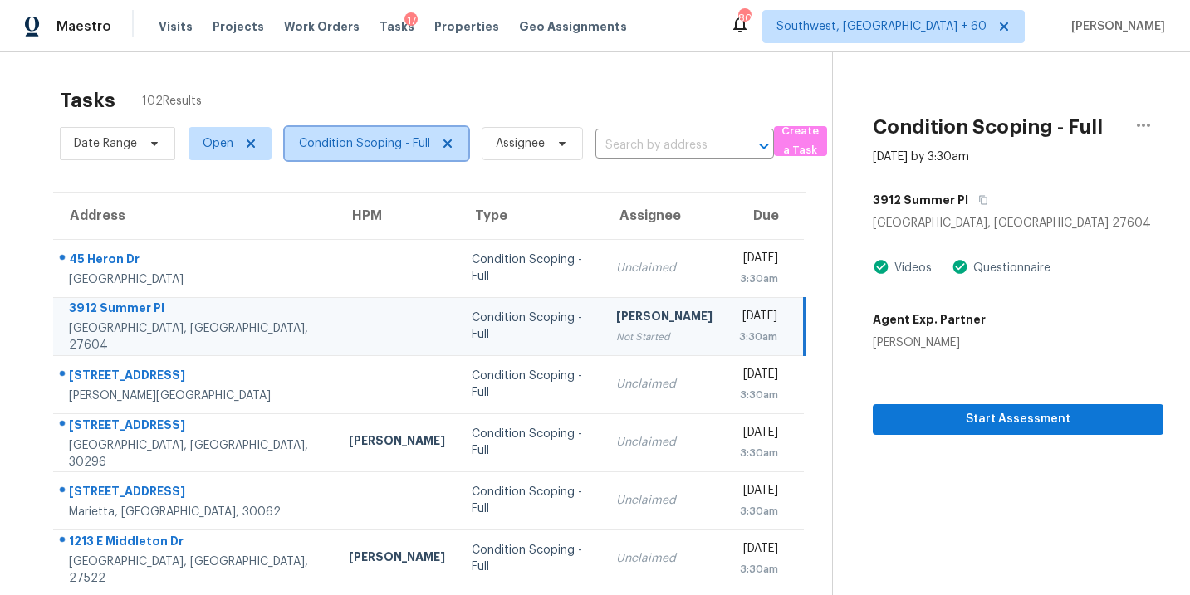
click at [398, 148] on span "Condition Scoping - Full" at bounding box center [364, 143] width 131 height 17
click at [541, 151] on span "Assignee" at bounding box center [520, 143] width 49 height 17
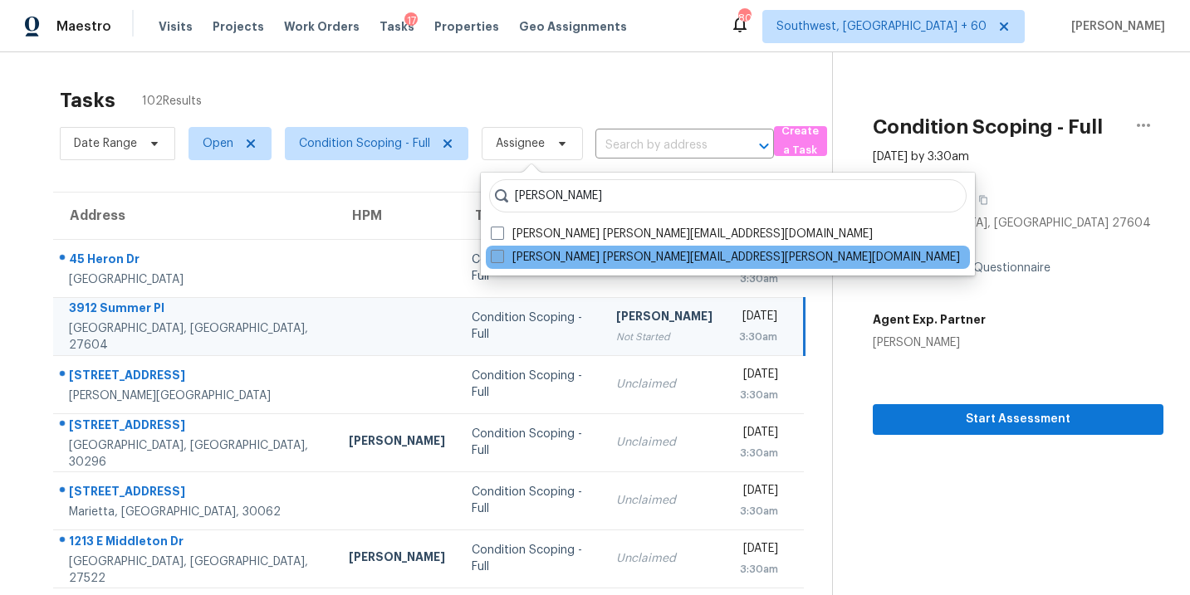
type input "sakthivel"
click at [545, 253] on label "Sakthivel Chandran sakthivel.chandran@opendoor.com" at bounding box center [725, 257] width 469 height 17
click at [501, 253] on input "Sakthivel Chandran sakthivel.chandran@opendoor.com" at bounding box center [496, 254] width 11 height 11
checkbox input "true"
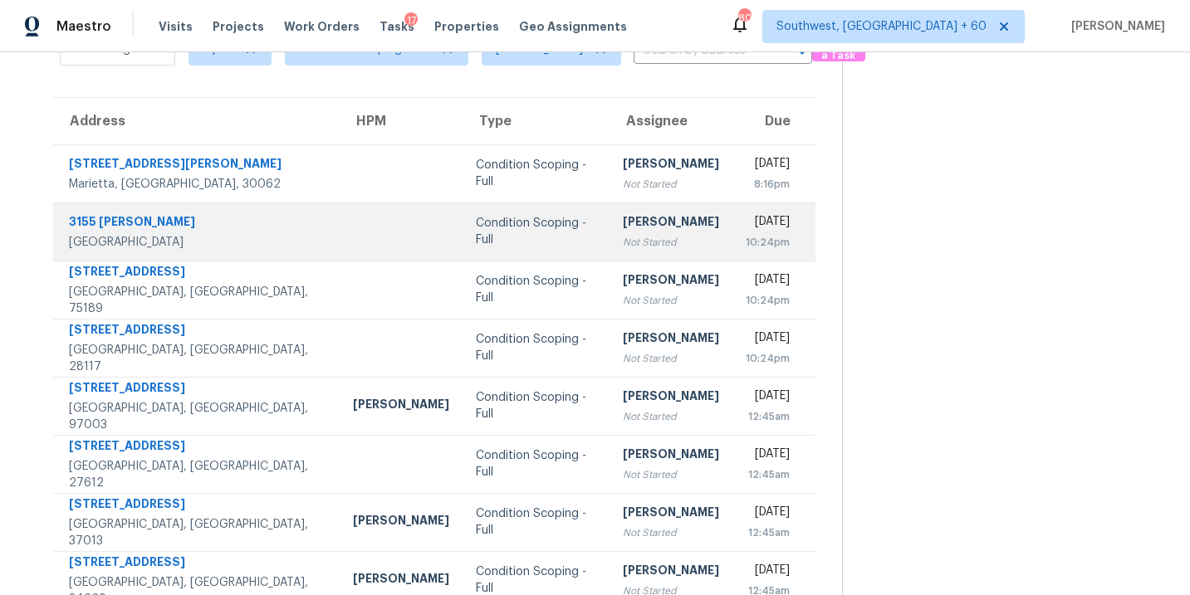
scroll to position [96, 0]
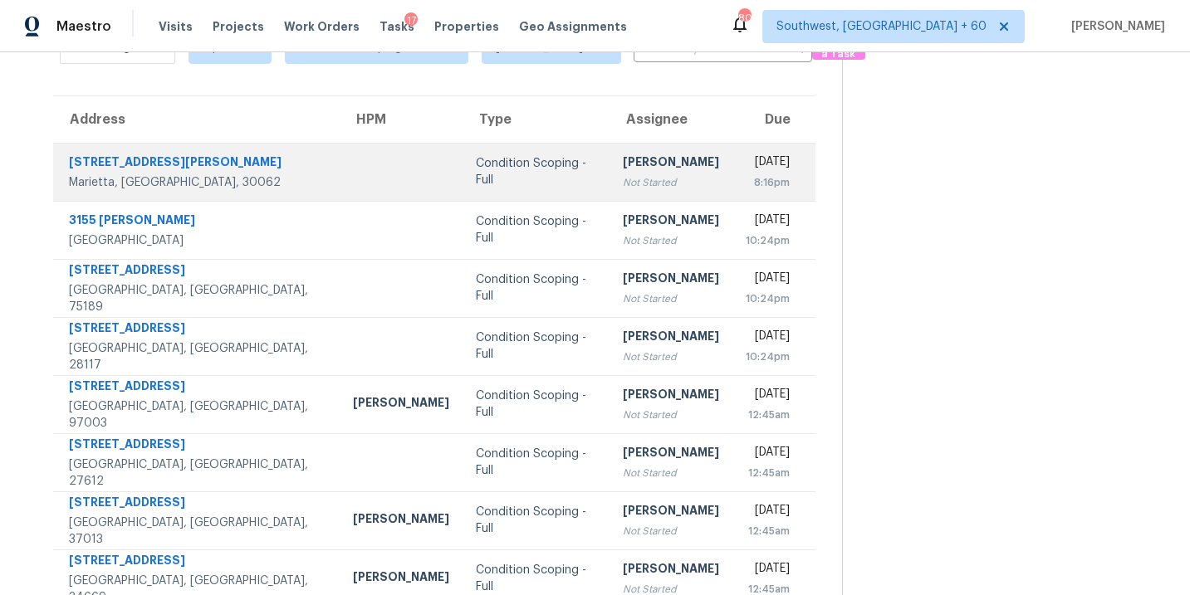
click at [476, 176] on div "Condition Scoping - Full" at bounding box center [536, 171] width 120 height 33
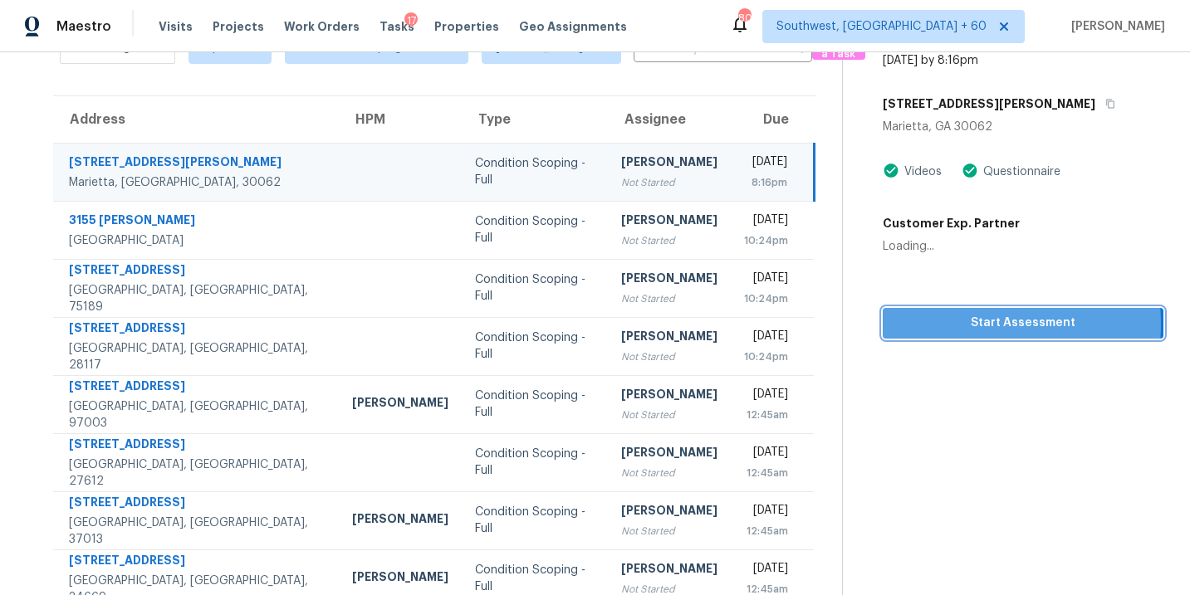
click at [956, 324] on span "Start Assessment" at bounding box center [1023, 323] width 254 height 21
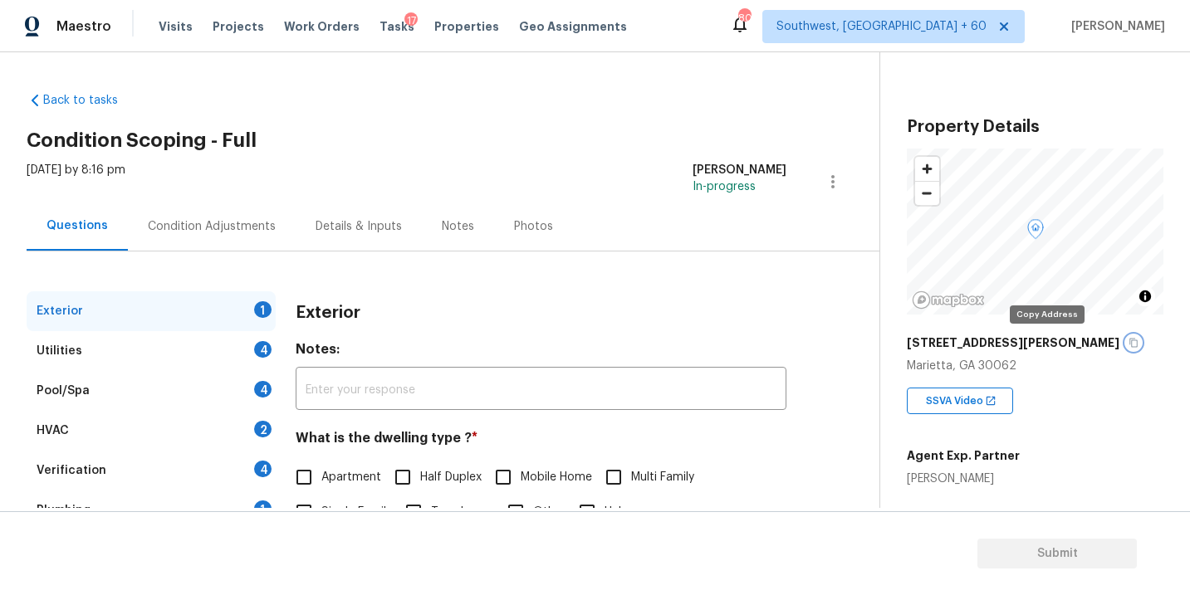
click at [1128, 345] on icon "button" at bounding box center [1133, 343] width 10 height 10
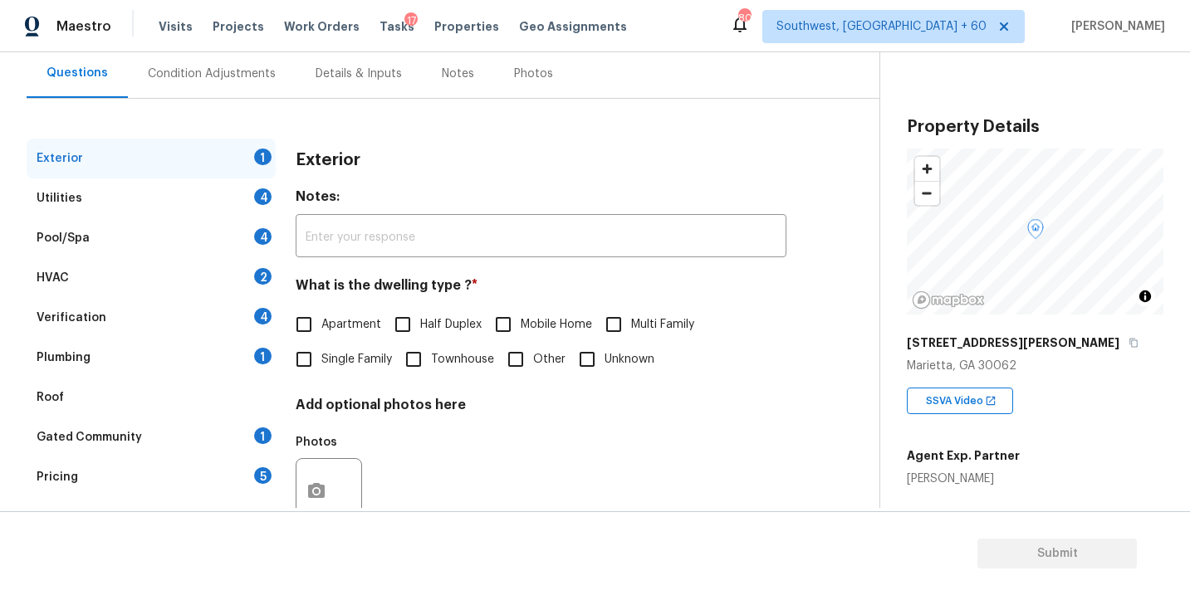
click at [352, 362] on span "Single Family" at bounding box center [356, 359] width 71 height 17
click at [321, 362] on input "Single Family" at bounding box center [303, 359] width 35 height 35
checkbox input "true"
click at [146, 207] on div "Utilities 4" at bounding box center [151, 198] width 249 height 40
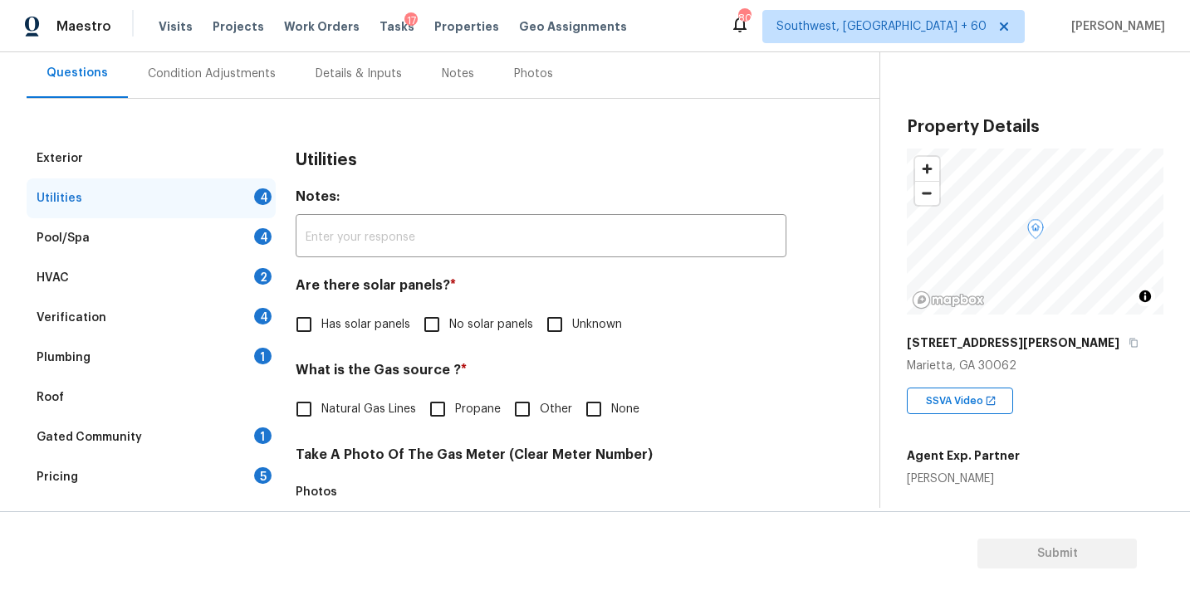
click at [450, 325] on span "No solar panels" at bounding box center [491, 324] width 84 height 17
click at [449, 325] on input "No solar panels" at bounding box center [431, 324] width 35 height 35
checkbox input "true"
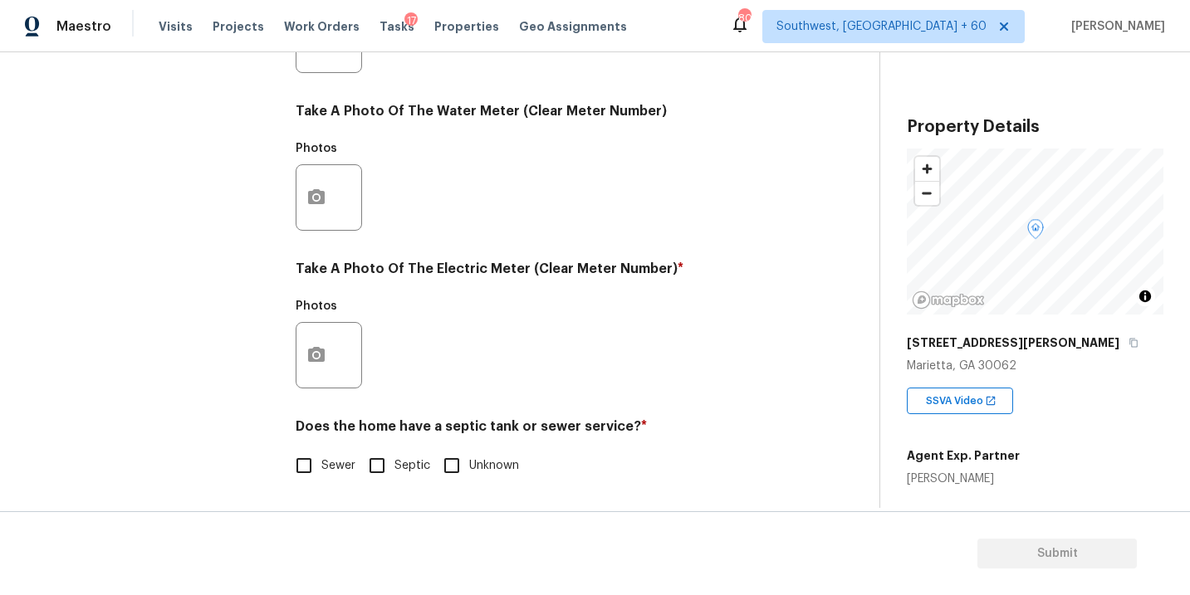
click at [383, 462] on input "Septic" at bounding box center [376, 465] width 35 height 35
checkbox input "true"
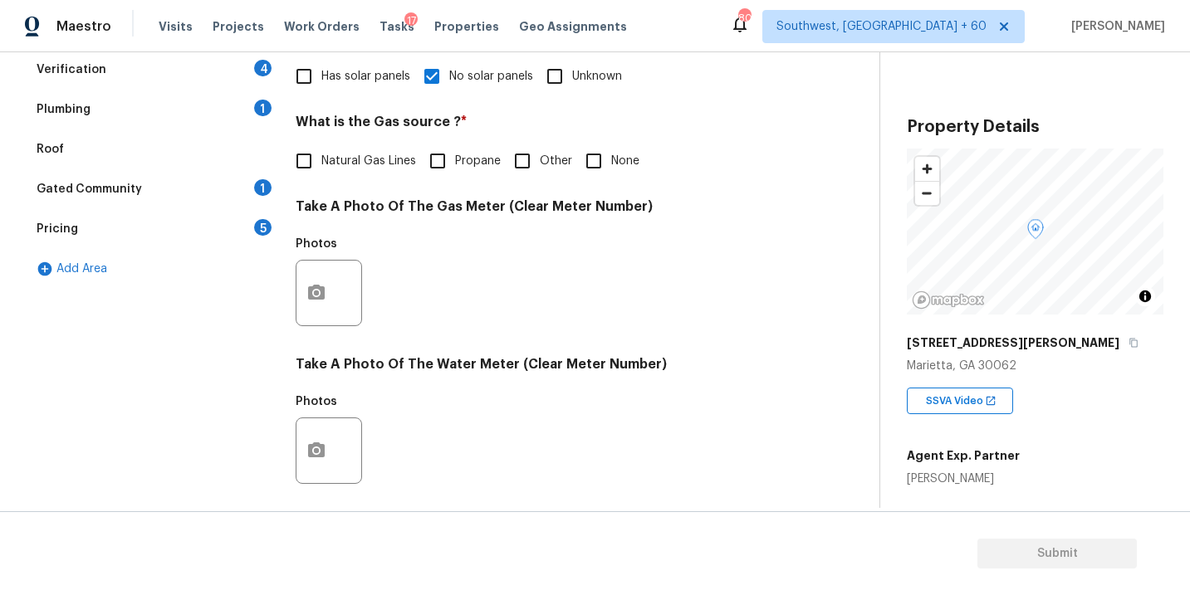
scroll to position [326, 0]
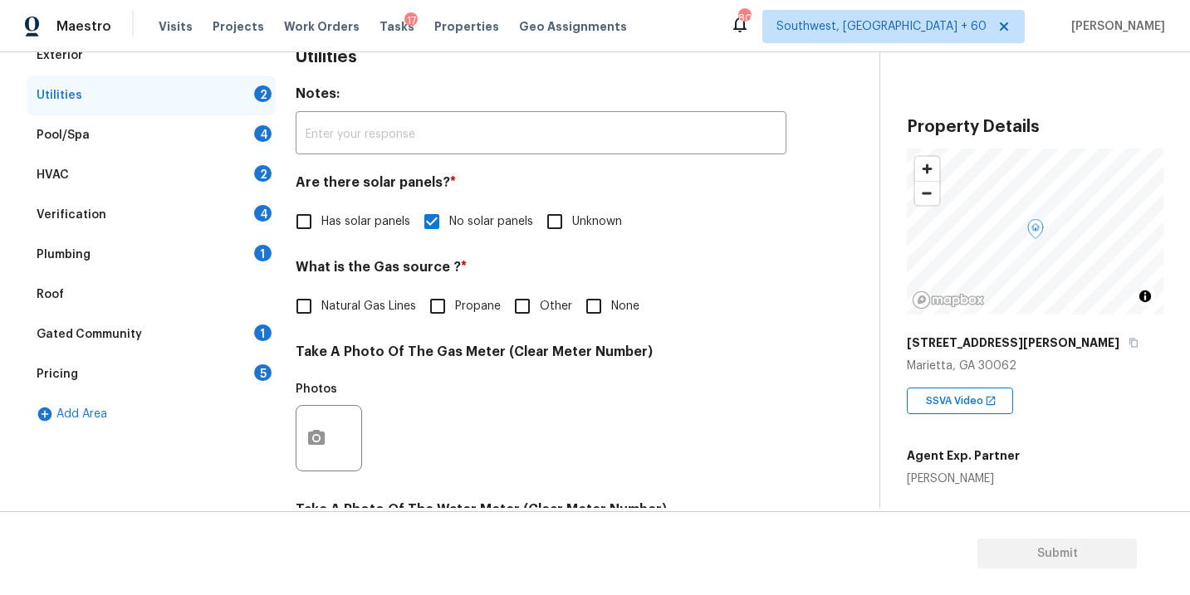
click at [130, 262] on div "Plumbing 1" at bounding box center [151, 255] width 249 height 40
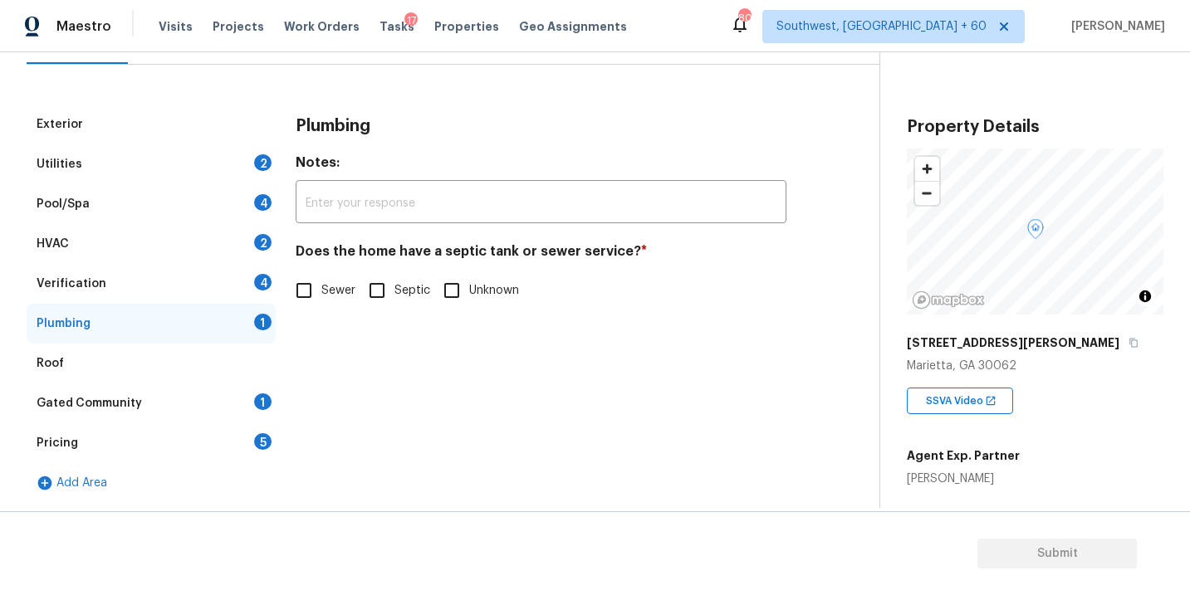
scroll to position [187, 0]
click at [389, 295] on input "Septic" at bounding box center [376, 290] width 35 height 35
checkbox input "true"
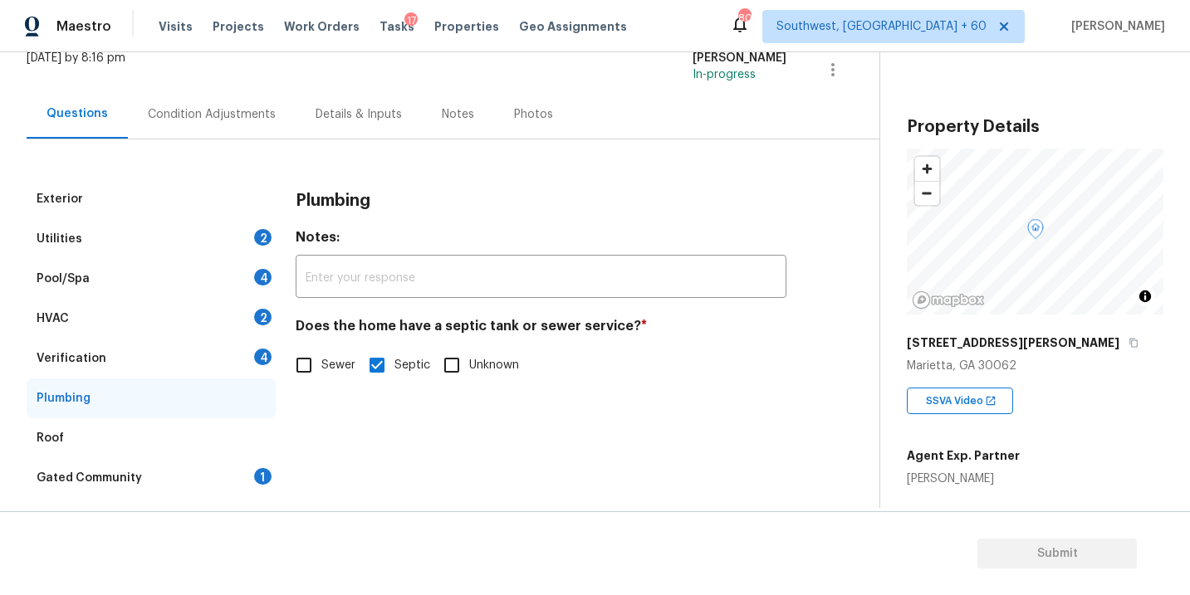
click at [241, 114] on div "Condition Adjustments" at bounding box center [212, 114] width 128 height 17
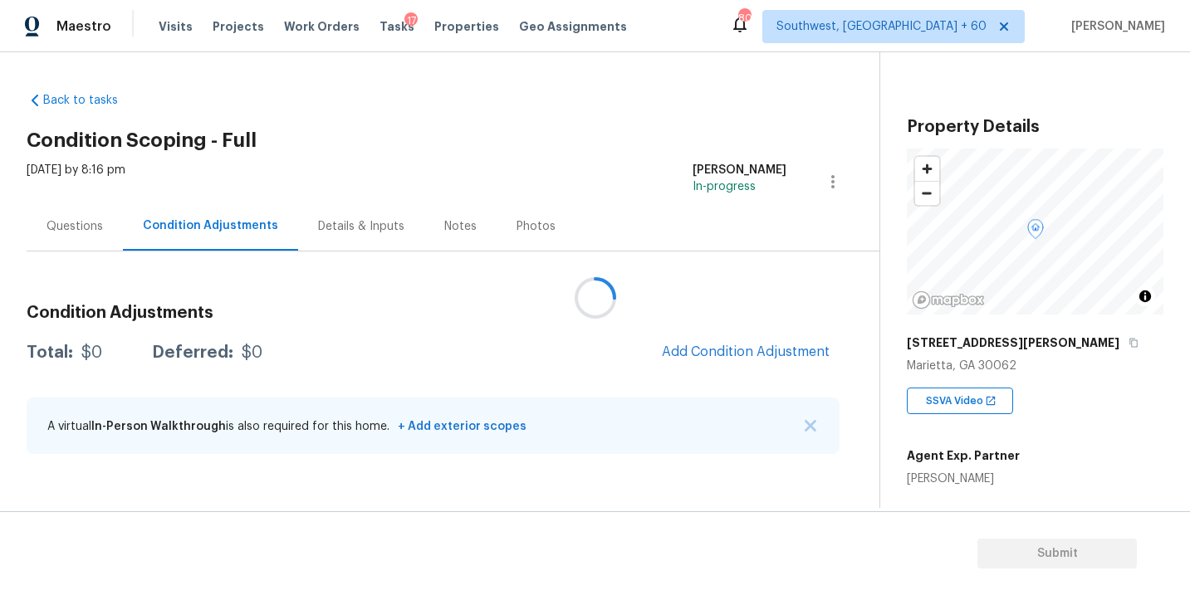
click at [566, 158] on div at bounding box center [595, 297] width 1190 height 595
click at [696, 343] on button "Add Condition Adjustment" at bounding box center [746, 352] width 188 height 35
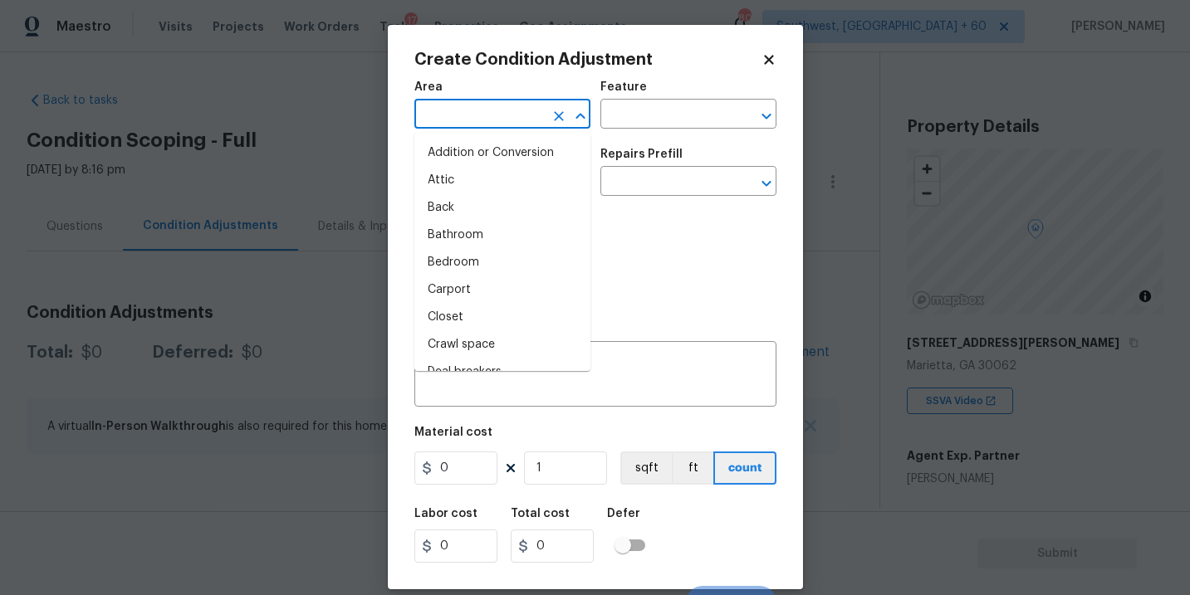
click at [477, 108] on input "text" at bounding box center [479, 116] width 130 height 26
type input "ut"
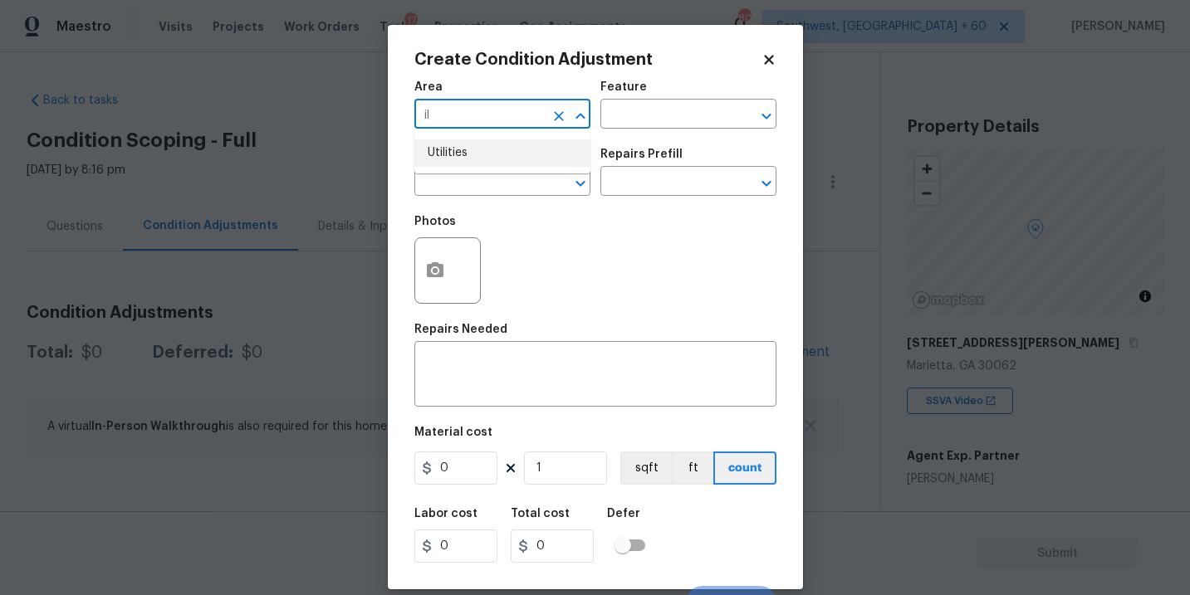
click at [474, 143] on li "Utilities" at bounding box center [502, 152] width 176 height 27
type input "Utilities"
click at [472, 168] on div "Issue" at bounding box center [502, 160] width 176 height 22
click at [472, 178] on input "text" at bounding box center [479, 183] width 130 height 26
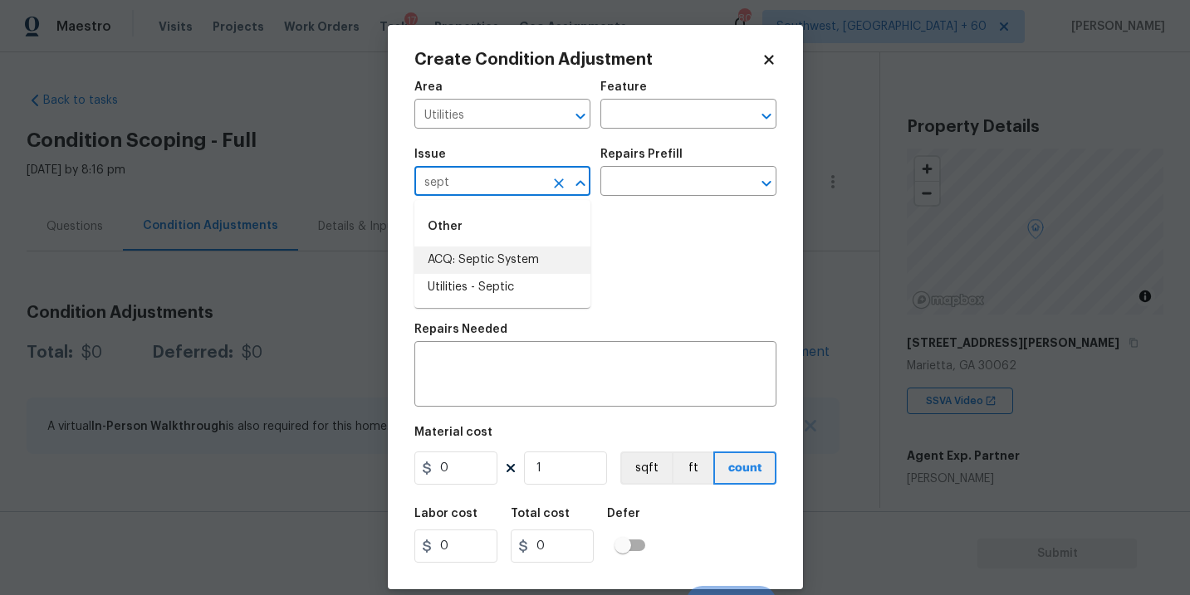
click at [530, 260] on li "ACQ: Septic System" at bounding box center [502, 260] width 176 height 27
type input "ACQ: Septic System"
click at [627, 198] on div "Issue ACQ: Septic System ​ Repairs Prefill ​" at bounding box center [595, 172] width 362 height 67
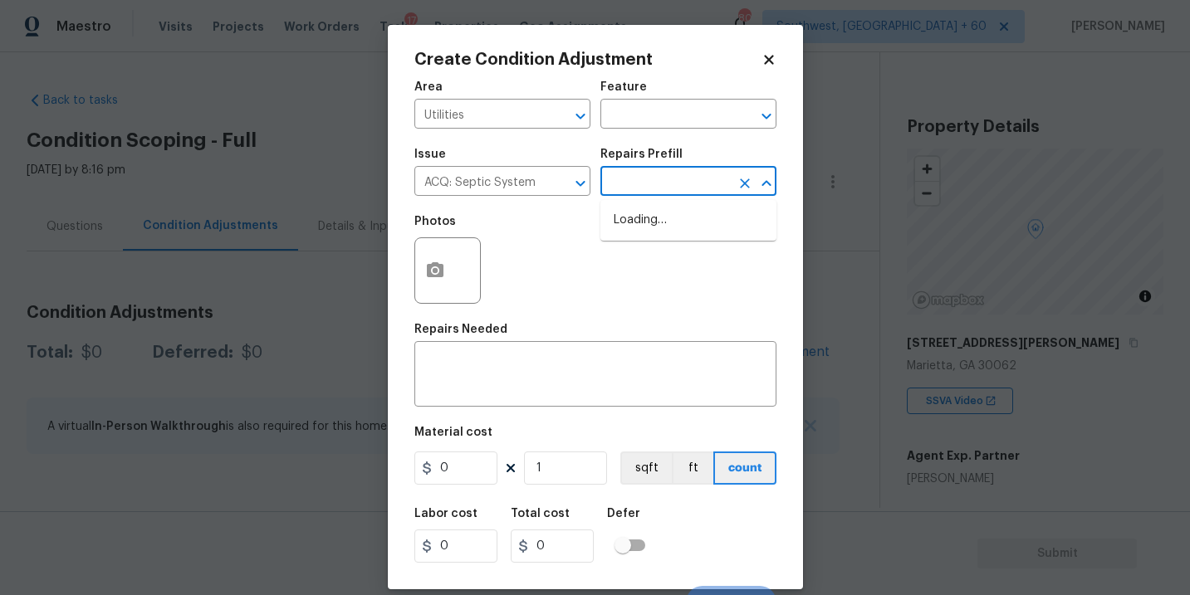
click at [657, 186] on input "text" at bounding box center [665, 183] width 130 height 26
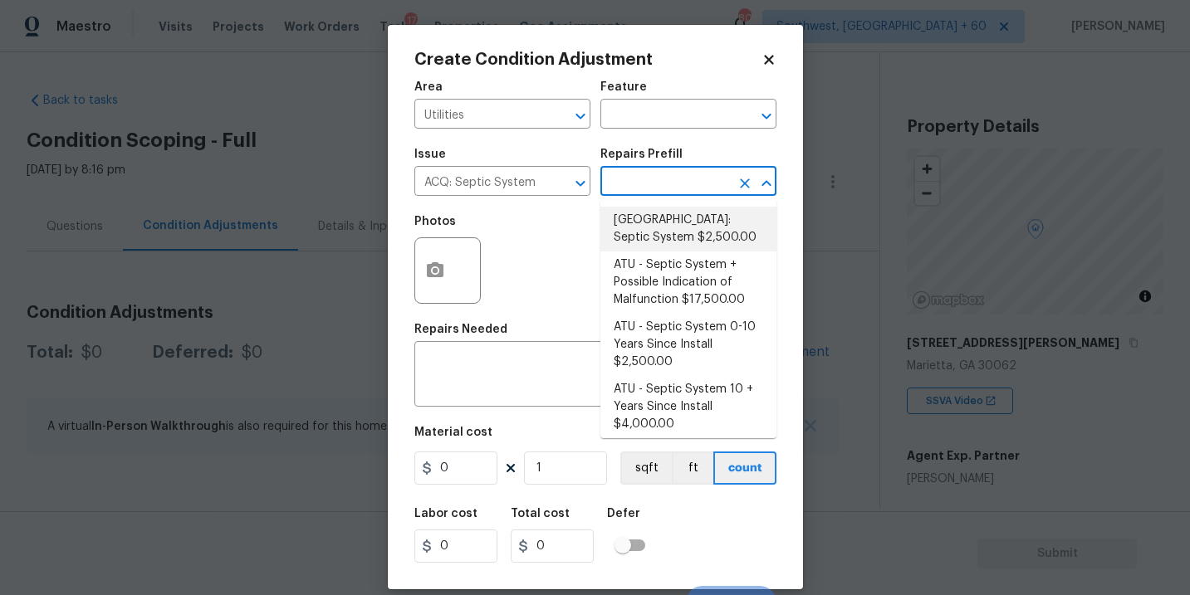
click at [657, 216] on li "Atlanta: Septic System $2,500.00" at bounding box center [688, 229] width 176 height 45
type input "Acquisition"
type textarea "Septic system repairs and certification charge. **Charge can be reviewed if sel…"
type input "2500"
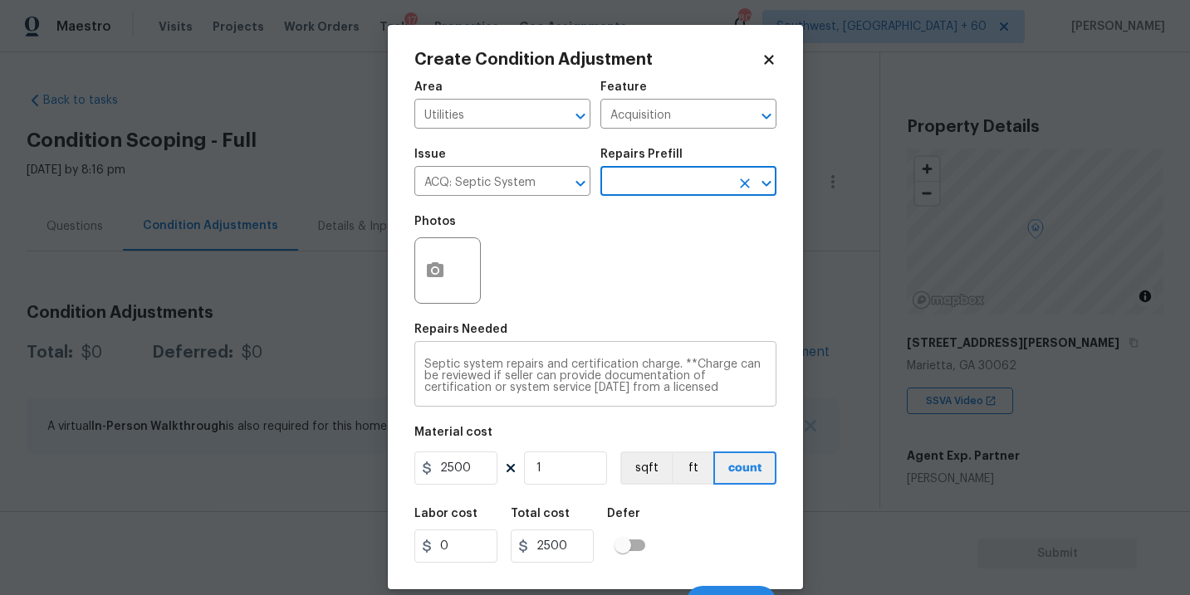
scroll to position [12, 0]
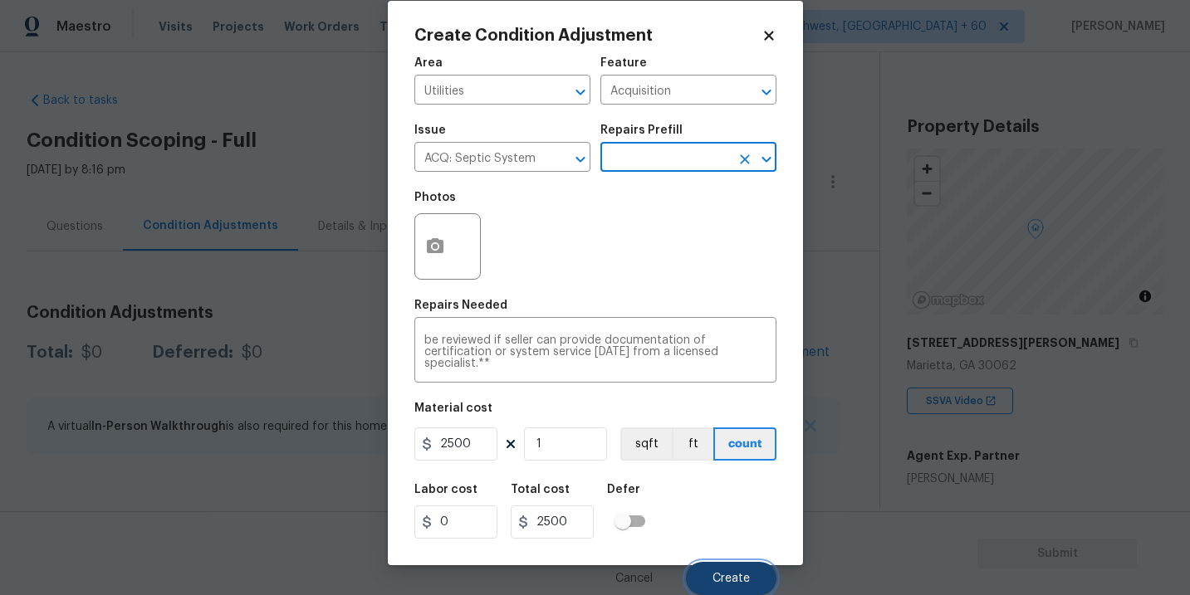
click at [711, 565] on button "Create" at bounding box center [731, 578] width 90 height 33
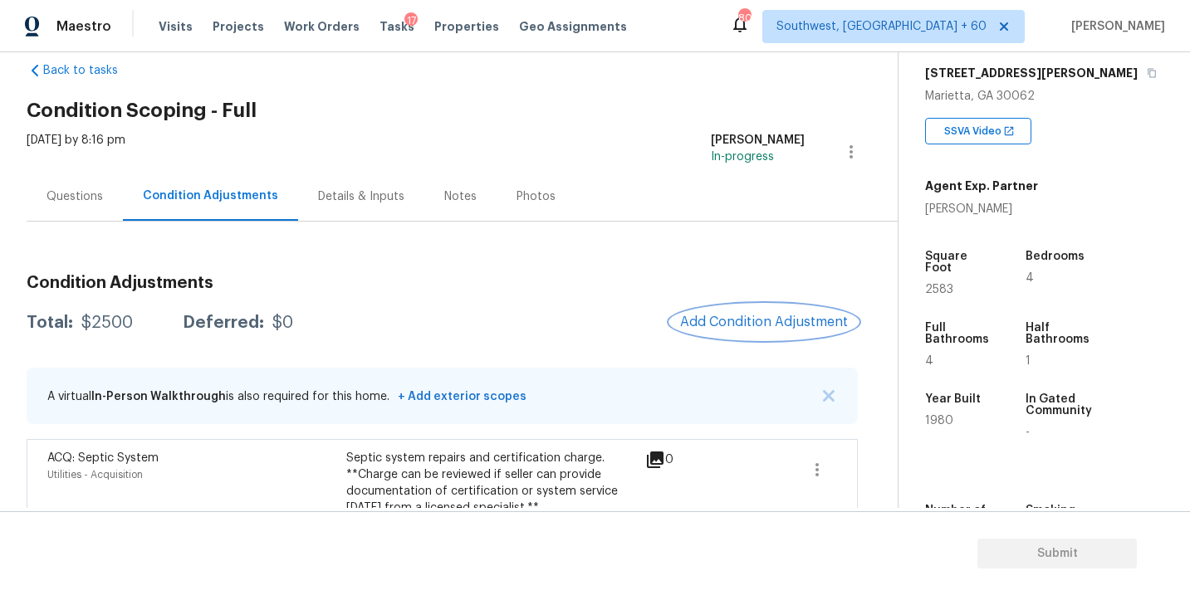
scroll to position [40, 0]
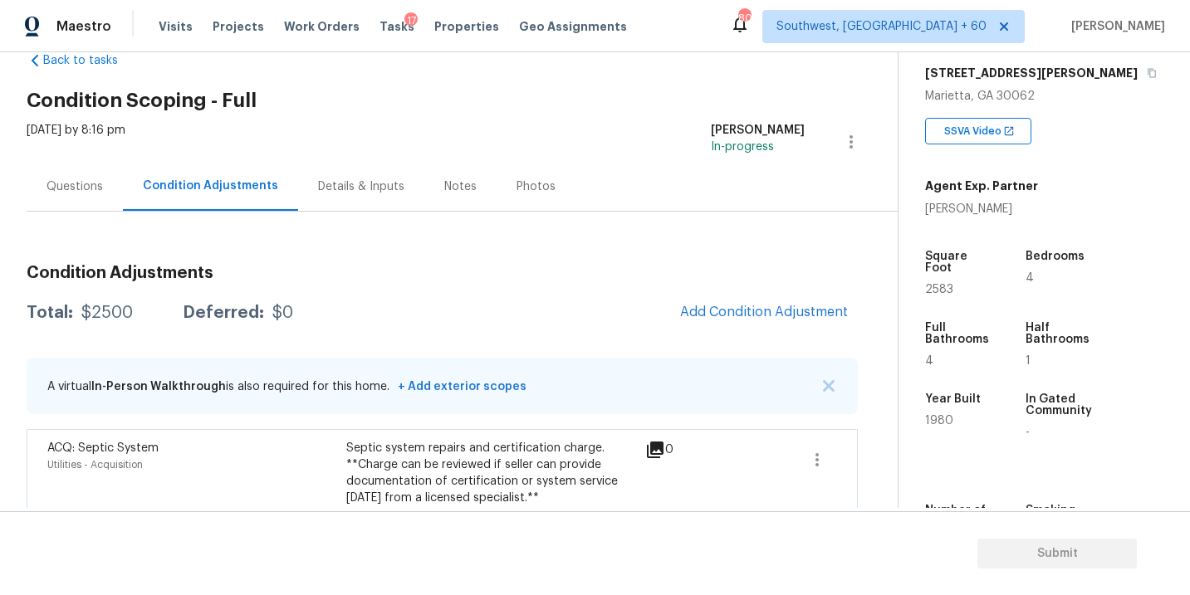
click at [81, 183] on div "Questions" at bounding box center [74, 186] width 56 height 17
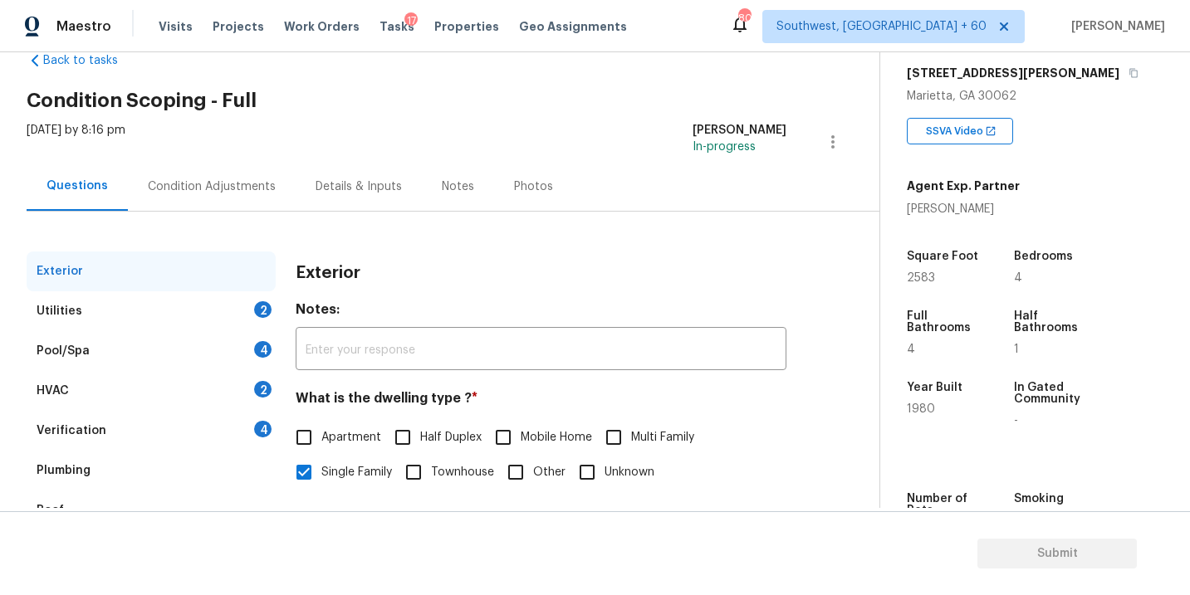
scroll to position [90, 0]
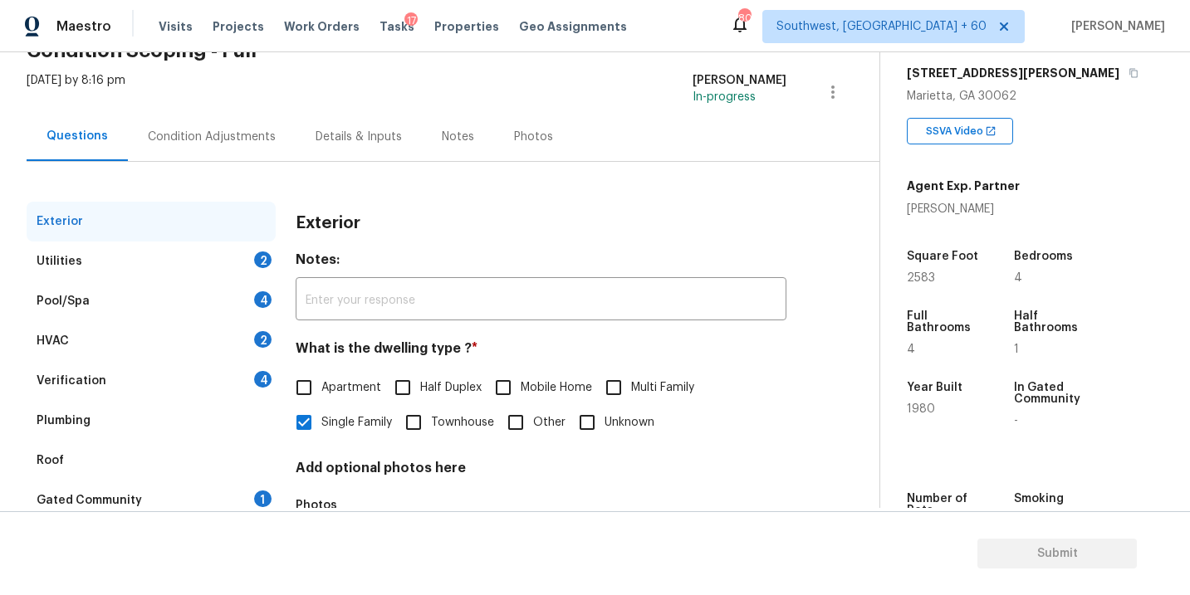
click at [89, 244] on div "Utilities 2" at bounding box center [151, 262] width 249 height 40
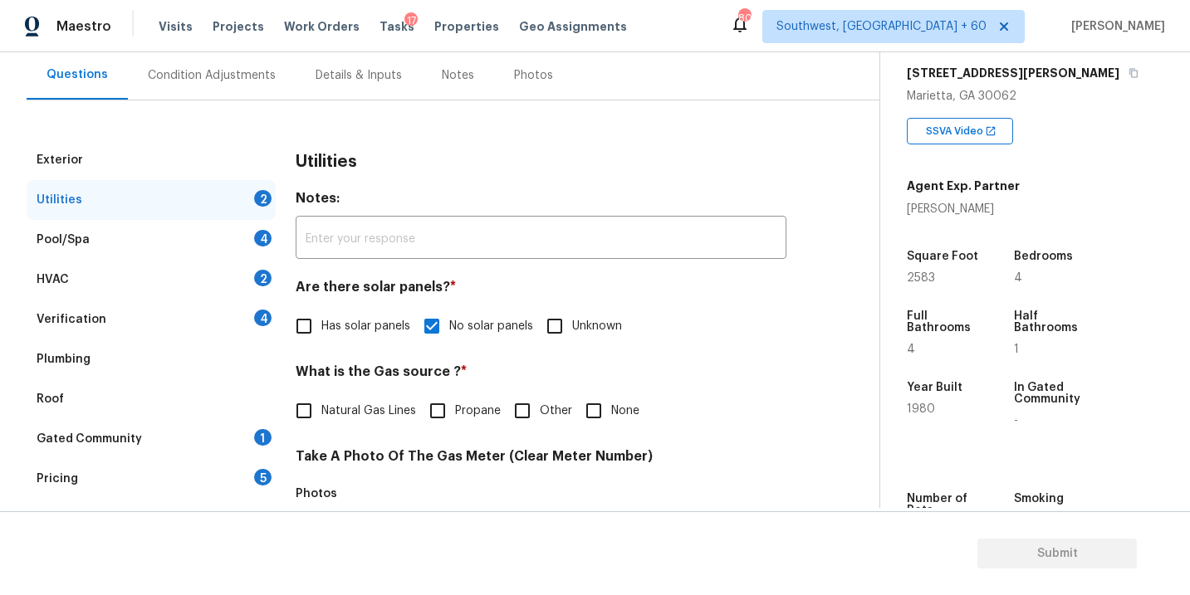
scroll to position [135, 0]
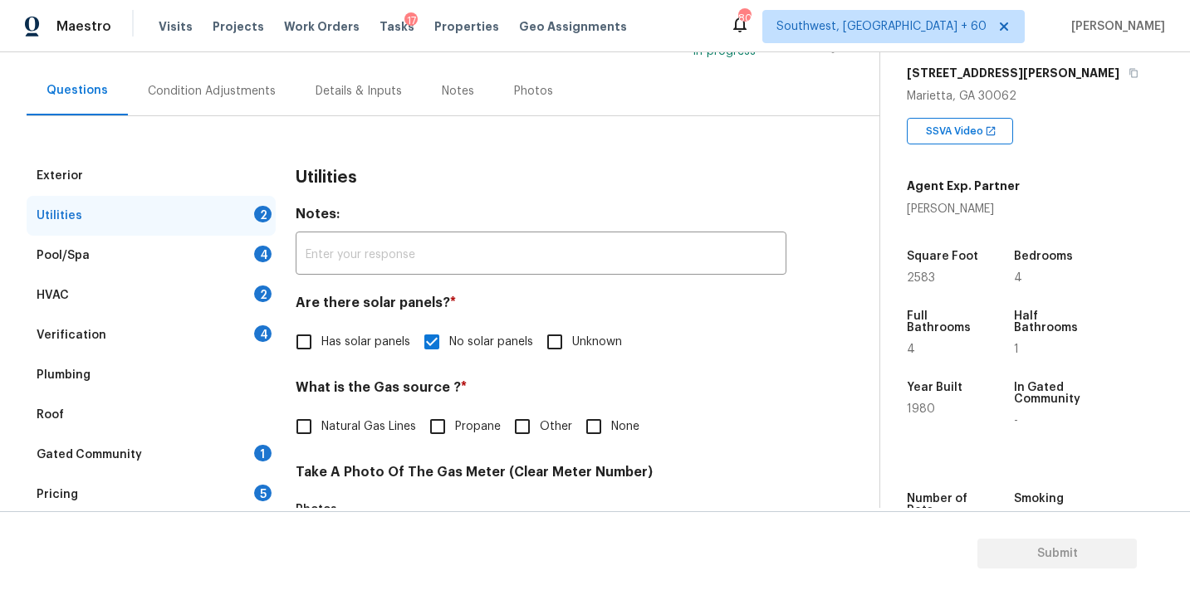
click at [123, 382] on div "Plumbing" at bounding box center [151, 375] width 249 height 40
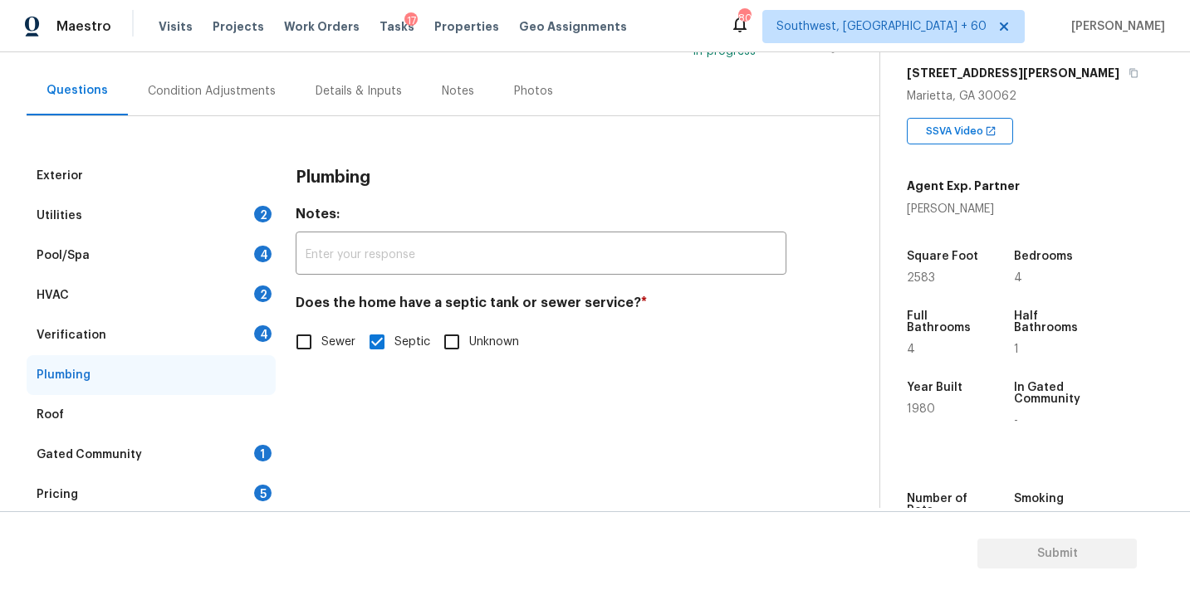
click at [166, 455] on div "Gated Community 1" at bounding box center [151, 455] width 249 height 40
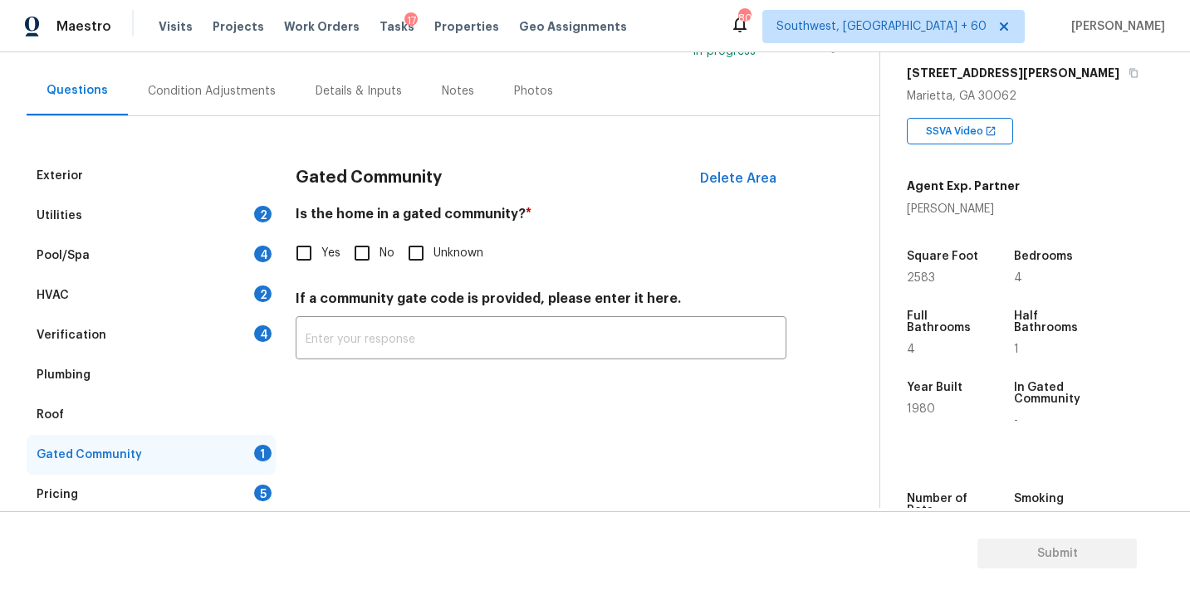
click at [353, 261] on input "No" at bounding box center [362, 253] width 35 height 35
checkbox input "true"
click at [87, 496] on div "Pricing 5" at bounding box center [151, 495] width 249 height 40
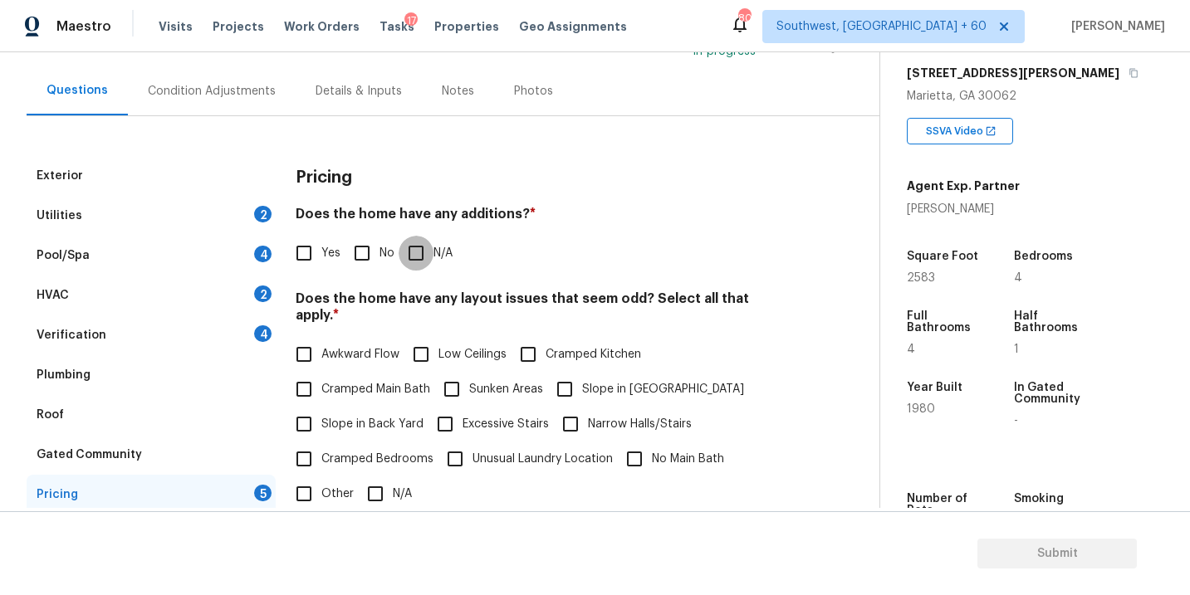
click at [421, 243] on input "N/A" at bounding box center [415, 253] width 35 height 35
checkbox input "true"
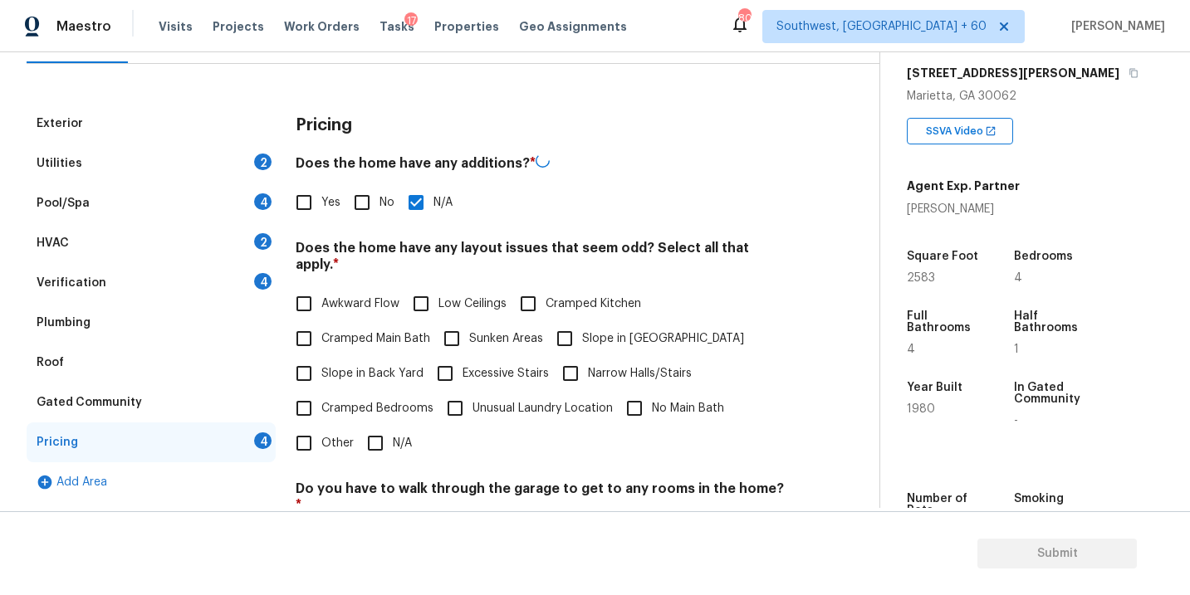
scroll to position [196, 0]
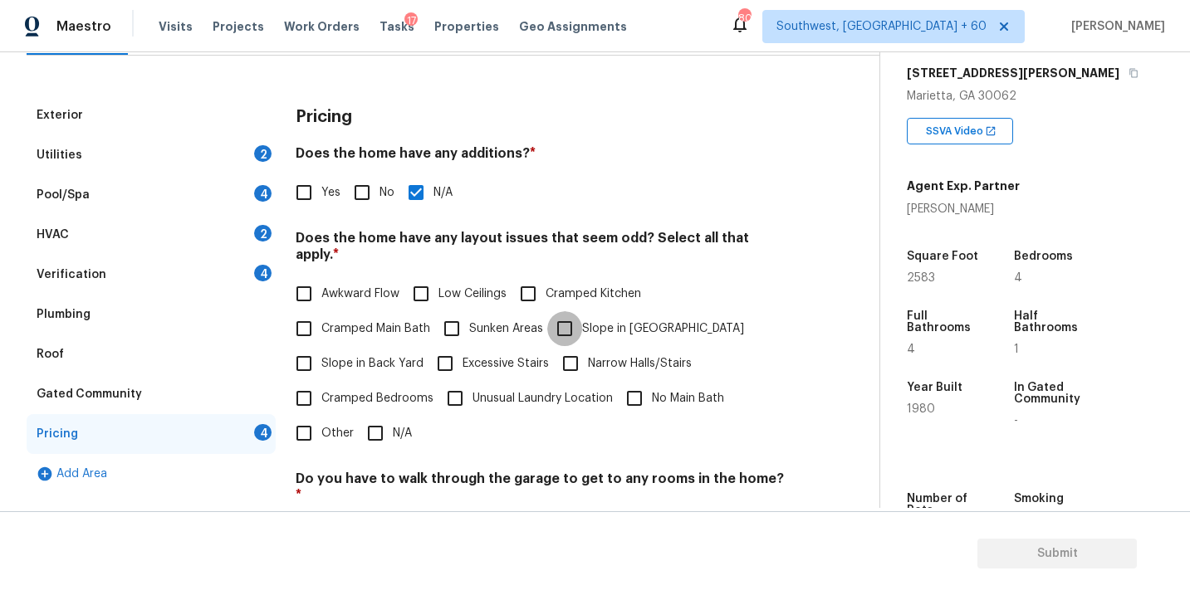
click at [575, 311] on input "Slope in [GEOGRAPHIC_DATA]" at bounding box center [564, 328] width 35 height 35
checkbox input "true"
click at [313, 416] on input "Other" at bounding box center [303, 433] width 35 height 35
checkbox input "true"
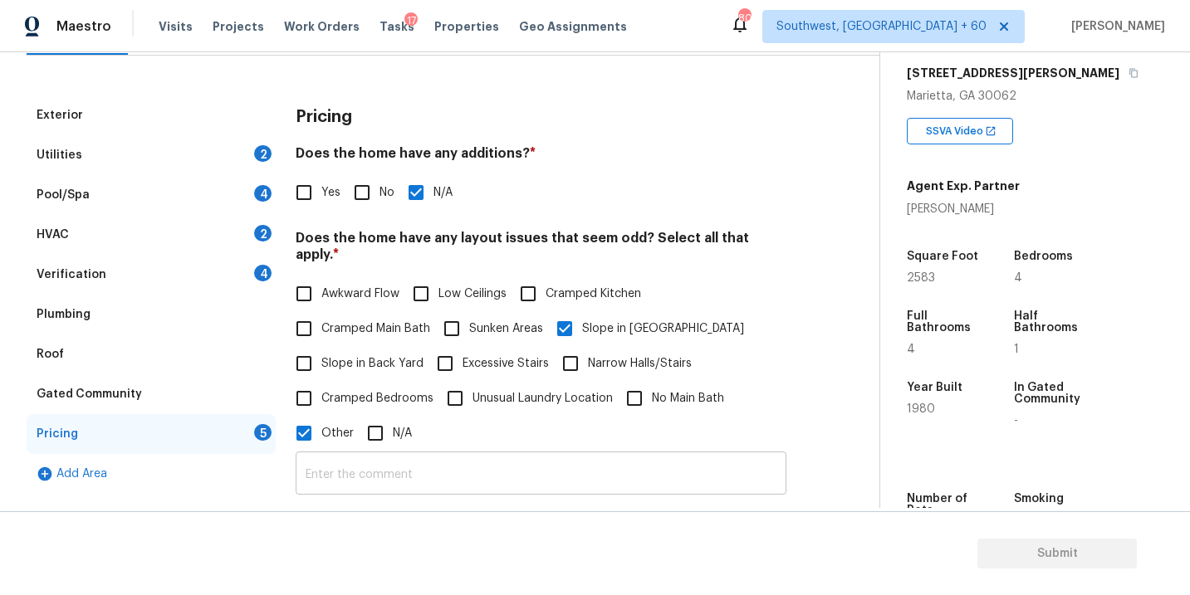
click at [350, 467] on input "text" at bounding box center [541, 475] width 491 height 39
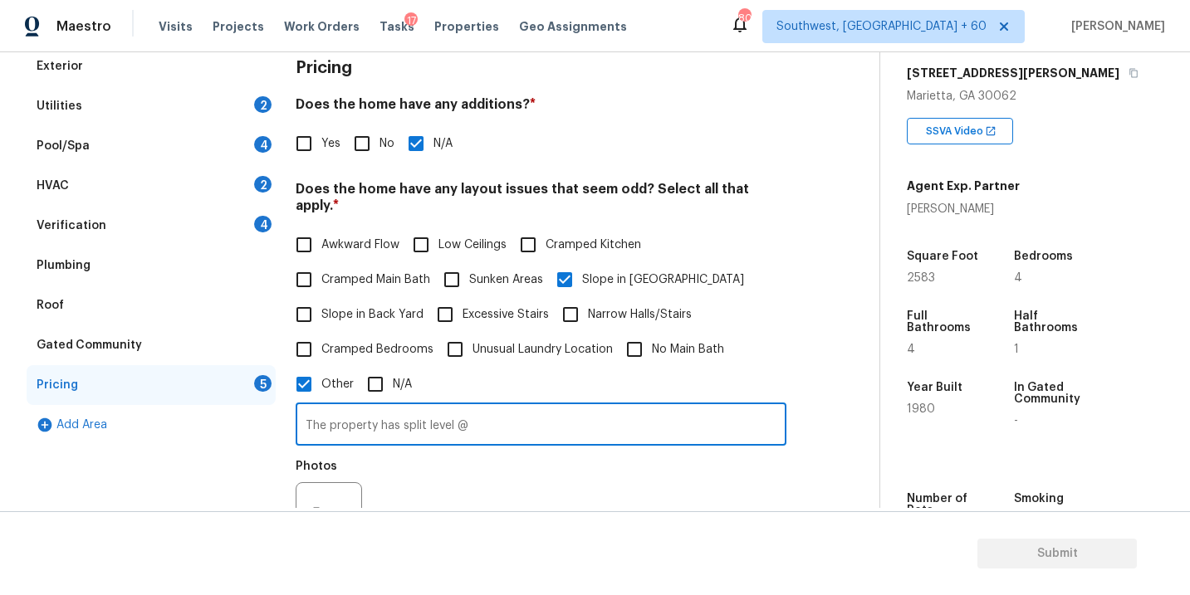
scroll to position [284, 0]
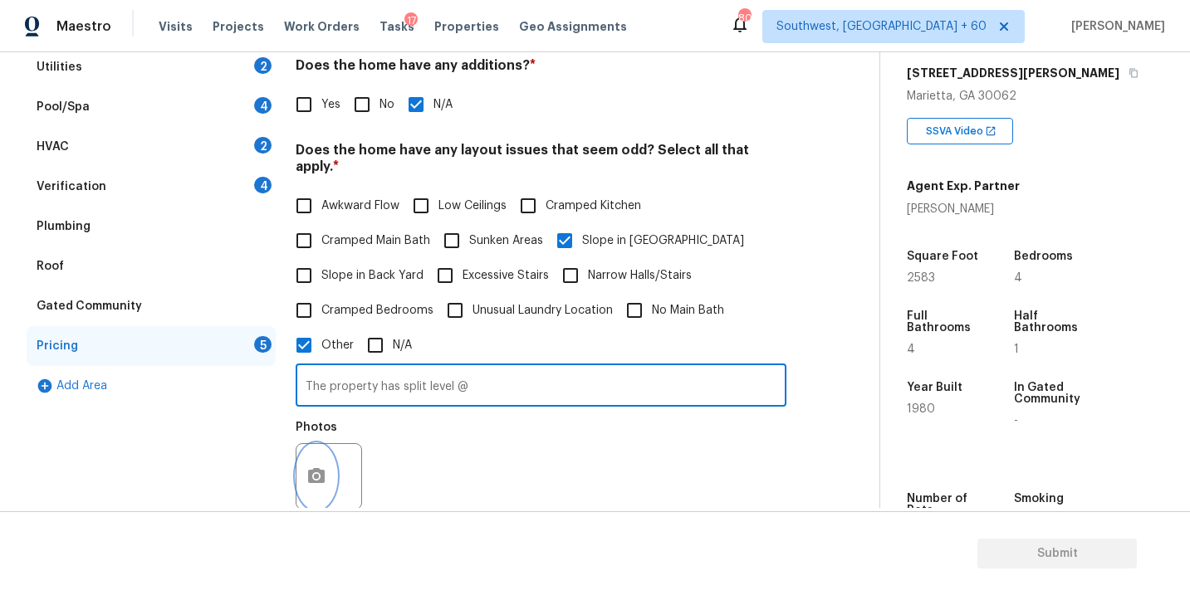
click at [316, 439] on figure "Photos" at bounding box center [331, 466] width 70 height 88
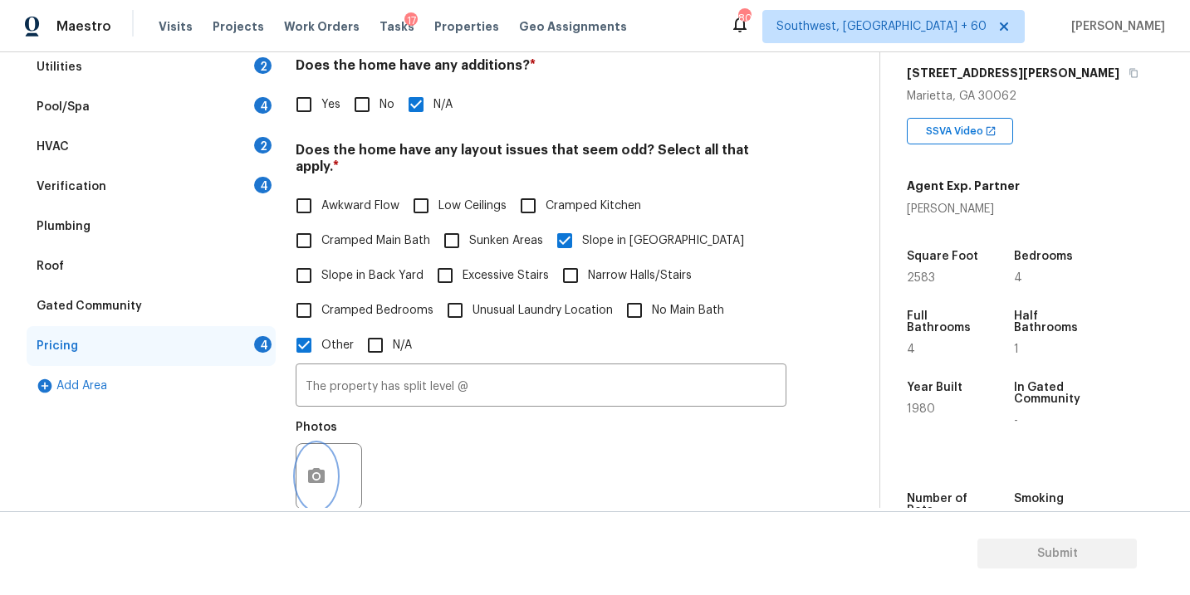
click at [325, 471] on button "button" at bounding box center [316, 476] width 40 height 65
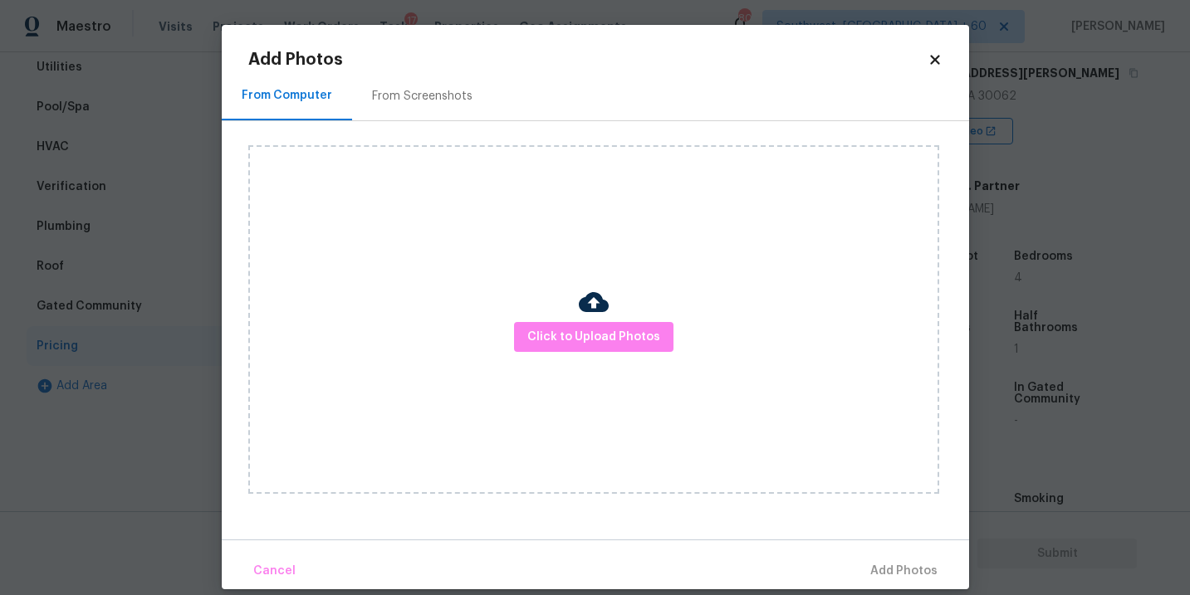
click at [534, 362] on div "Click to Upload Photos" at bounding box center [593, 319] width 691 height 349
click at [549, 359] on div "Click to Upload Photos" at bounding box center [593, 319] width 691 height 349
click at [557, 343] on span "Click to Upload Photos" at bounding box center [593, 337] width 133 height 21
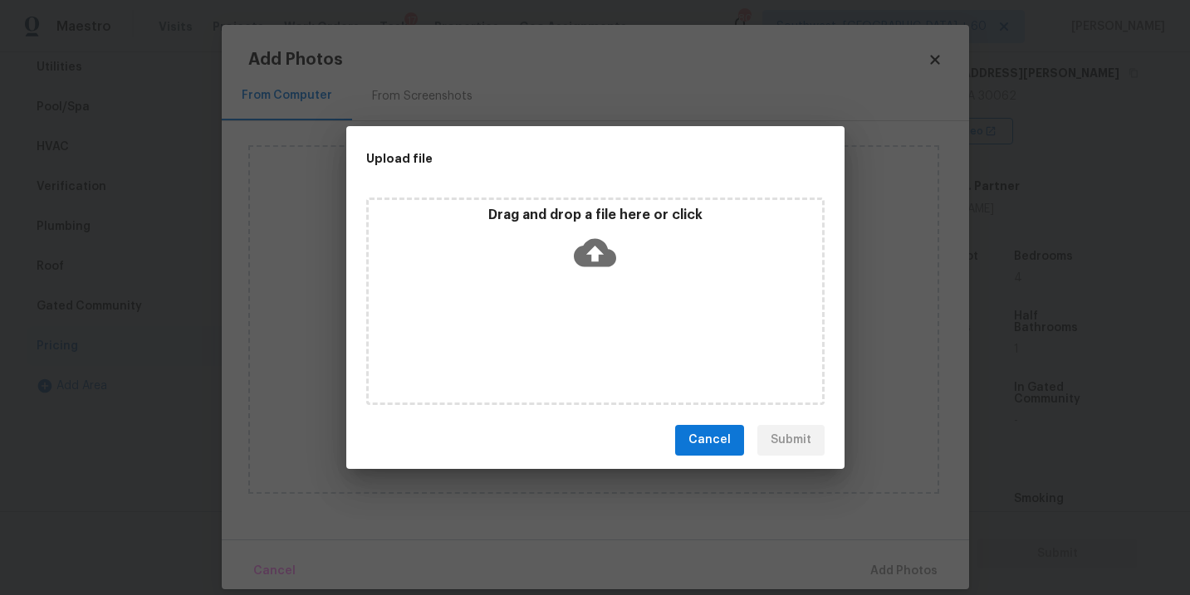
click at [579, 237] on icon at bounding box center [595, 253] width 42 height 42
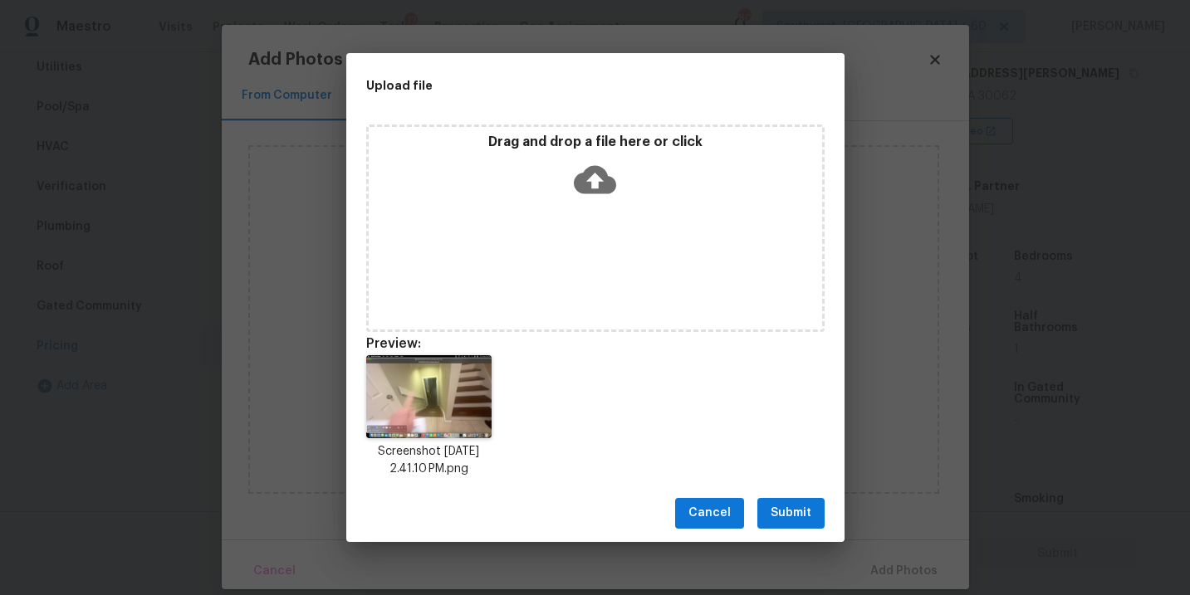
click at [799, 519] on span "Submit" at bounding box center [790, 513] width 41 height 21
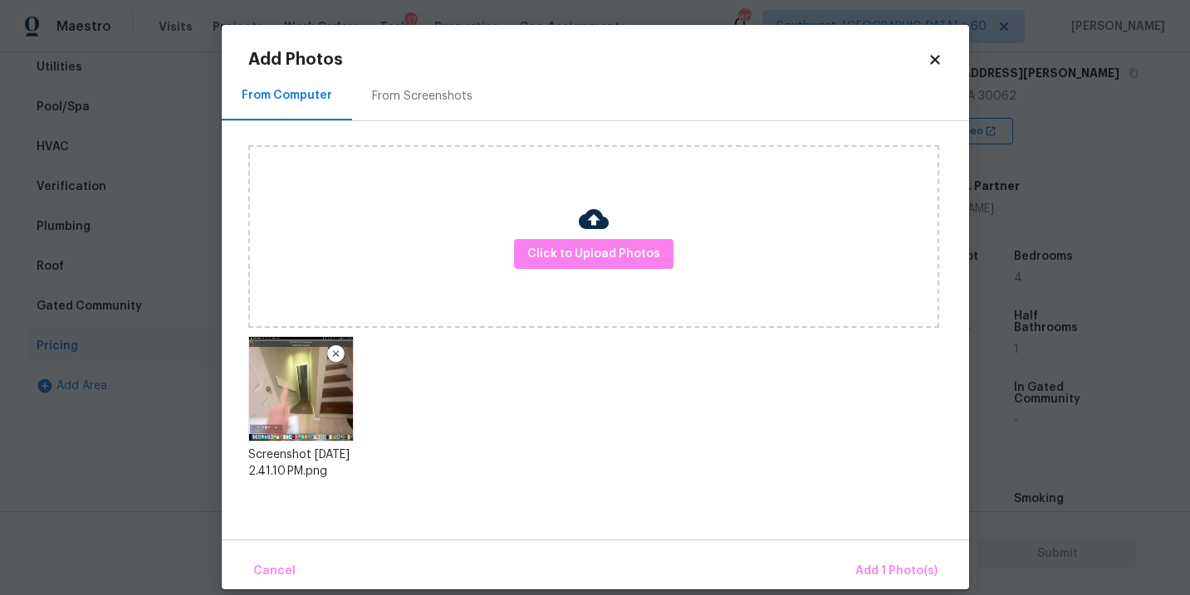
click at [873, 548] on div "Cancel Add 1 Photo(s)" at bounding box center [595, 565] width 747 height 50
click at [873, 555] on button "Add 1 Photo(s)" at bounding box center [895, 572] width 95 height 36
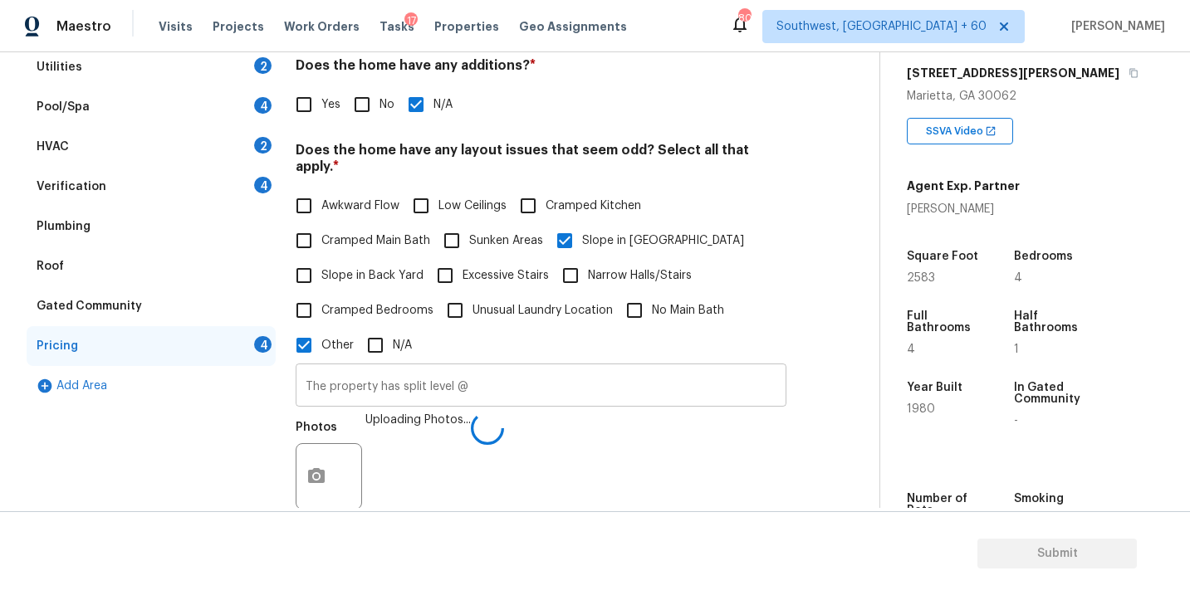
click at [612, 378] on input "The property has split level @" at bounding box center [541, 387] width 491 height 39
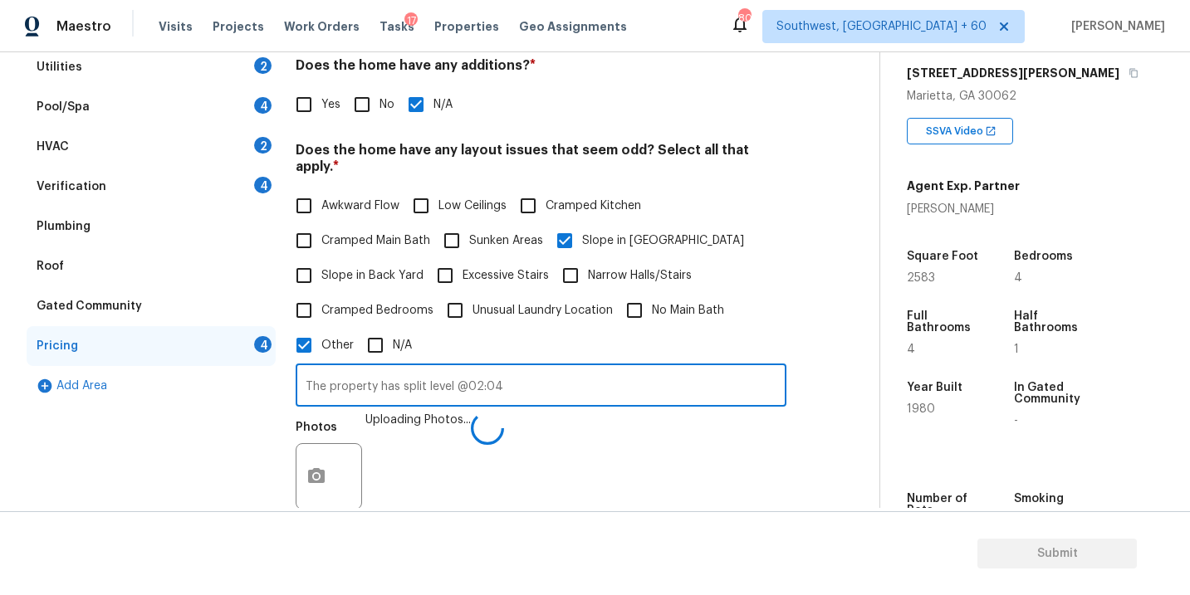
type input "The property has split level @02:04"
click at [626, 424] on div "Photos Uploading Photos..." at bounding box center [541, 466] width 491 height 108
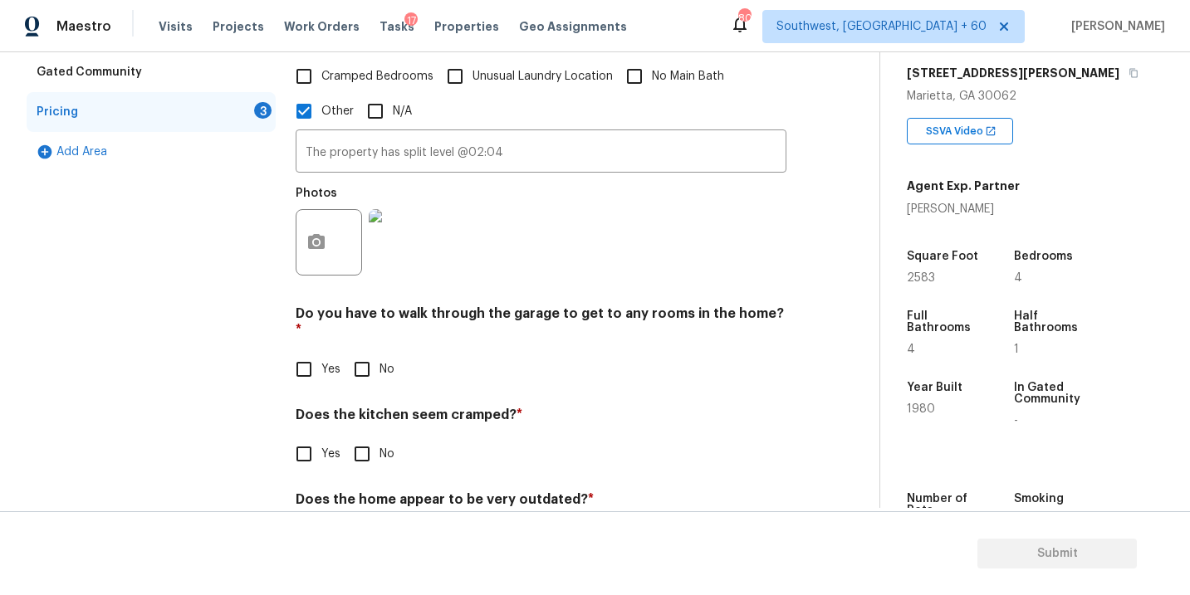
scroll to position [536, 0]
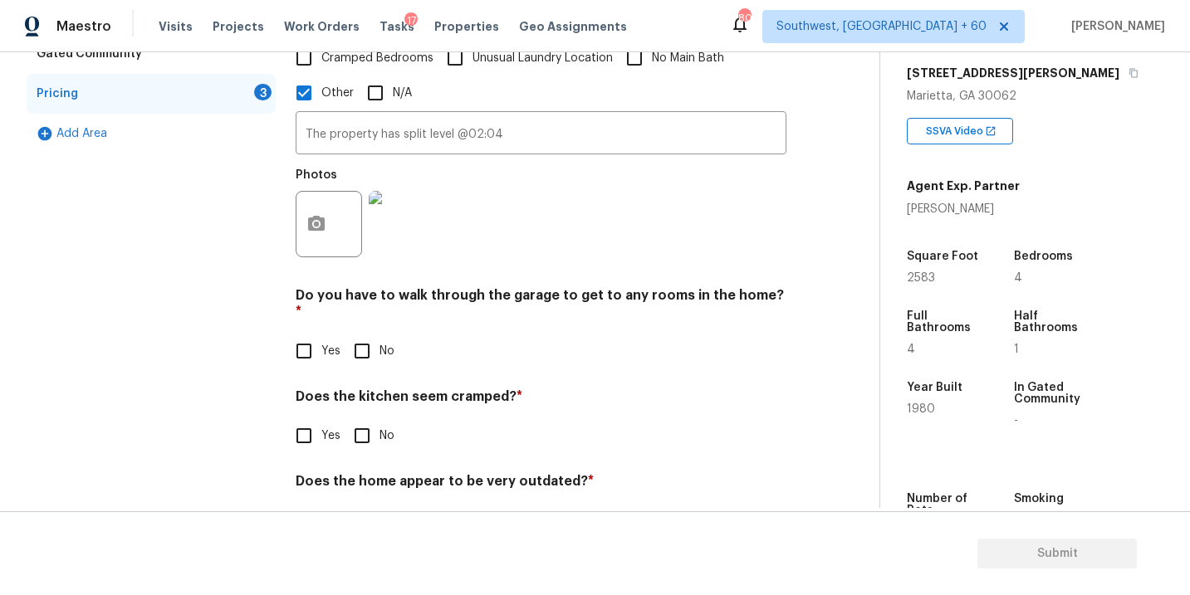
click at [369, 334] on input "No" at bounding box center [362, 351] width 35 height 35
checkbox input "true"
click at [378, 420] on input "No" at bounding box center [362, 437] width 35 height 35
checkbox input "true"
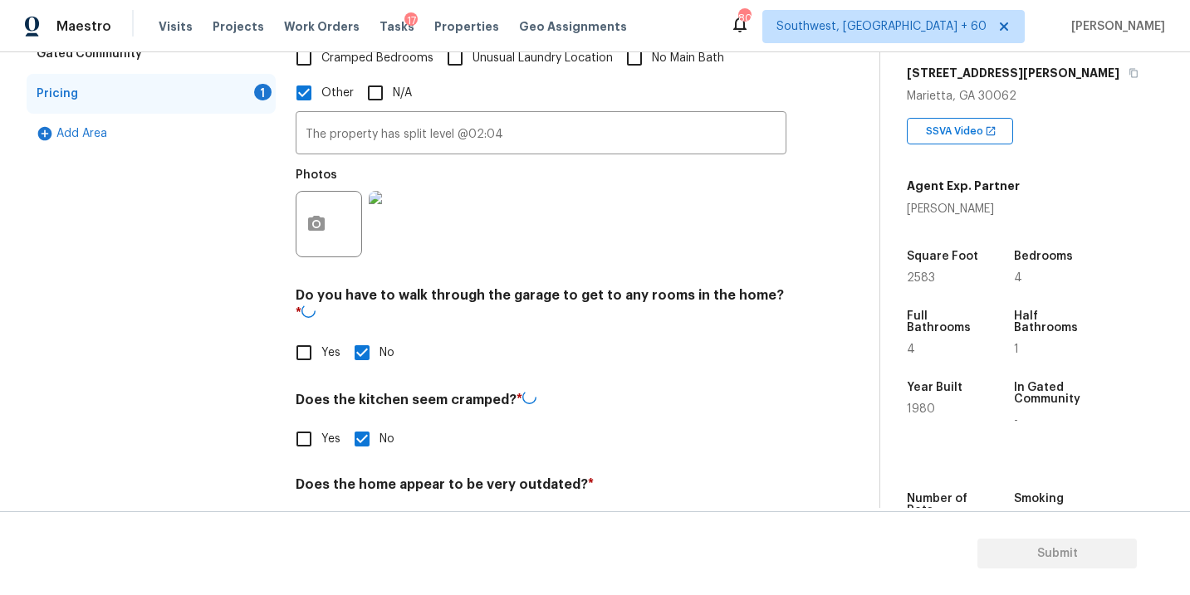
click at [379, 506] on label "No" at bounding box center [370, 523] width 50 height 35
click at [379, 506] on input "No" at bounding box center [362, 523] width 35 height 35
checkbox input "true"
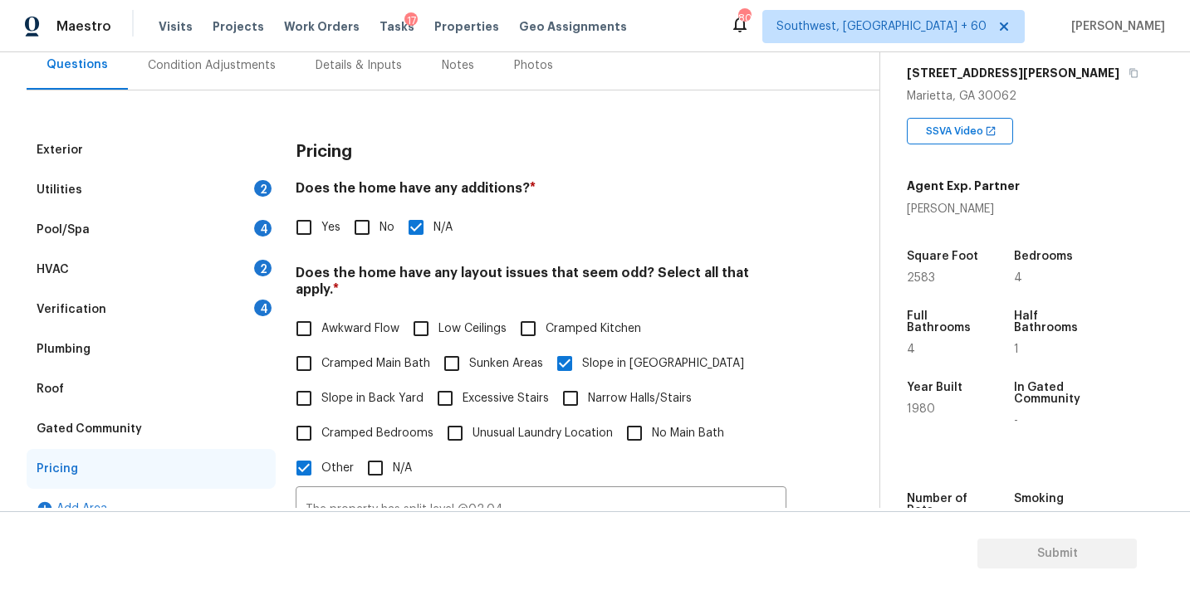
scroll to position [262, 0]
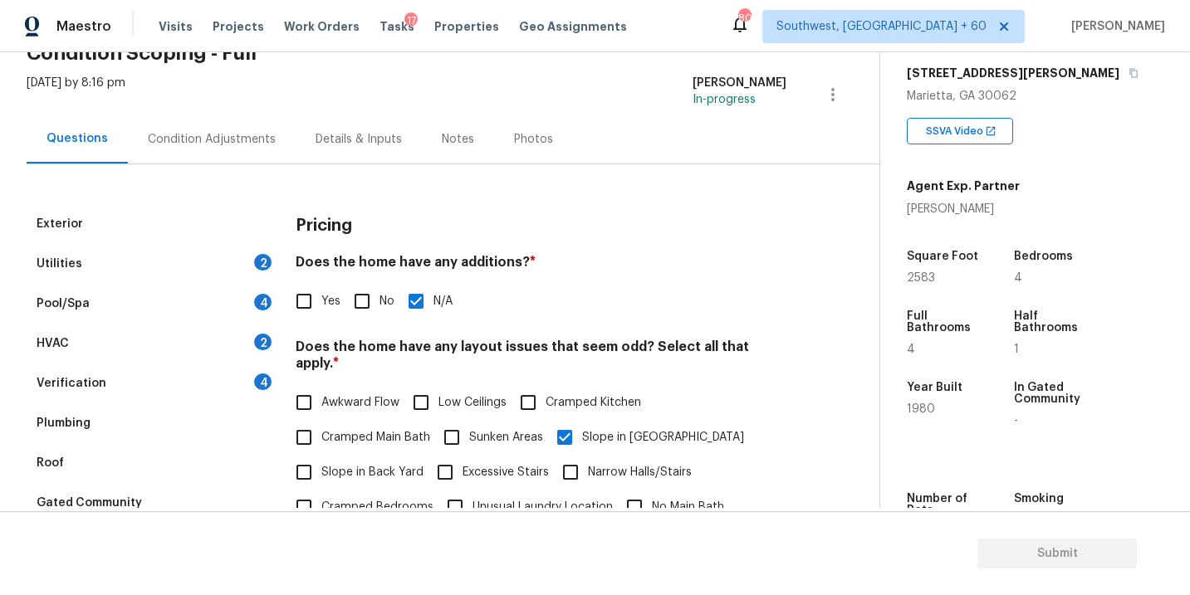
click at [251, 154] on div "Condition Adjustments" at bounding box center [212, 139] width 168 height 49
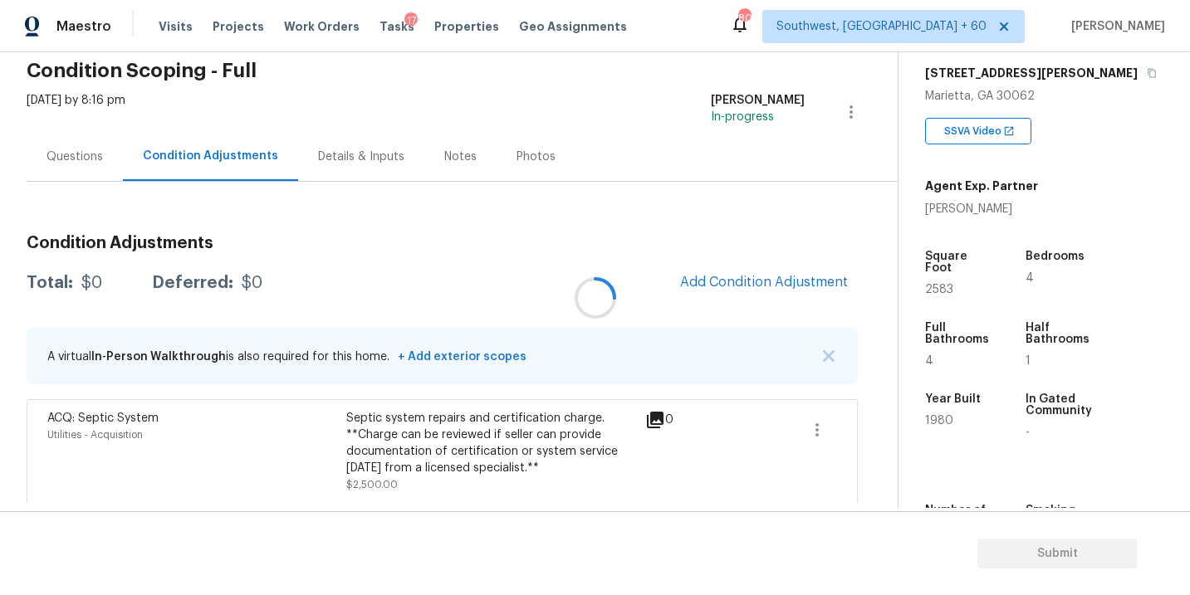
scroll to position [71, 0]
click at [747, 279] on span "Add Condition Adjustment" at bounding box center [764, 281] width 168 height 15
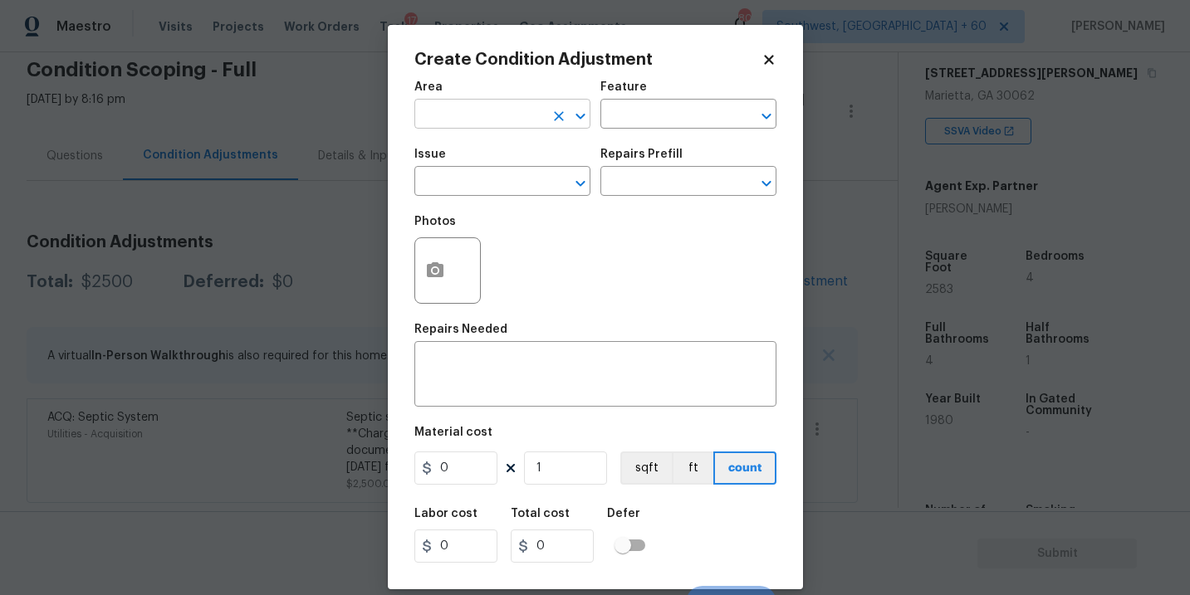
click at [480, 120] on input "text" at bounding box center [479, 116] width 130 height 26
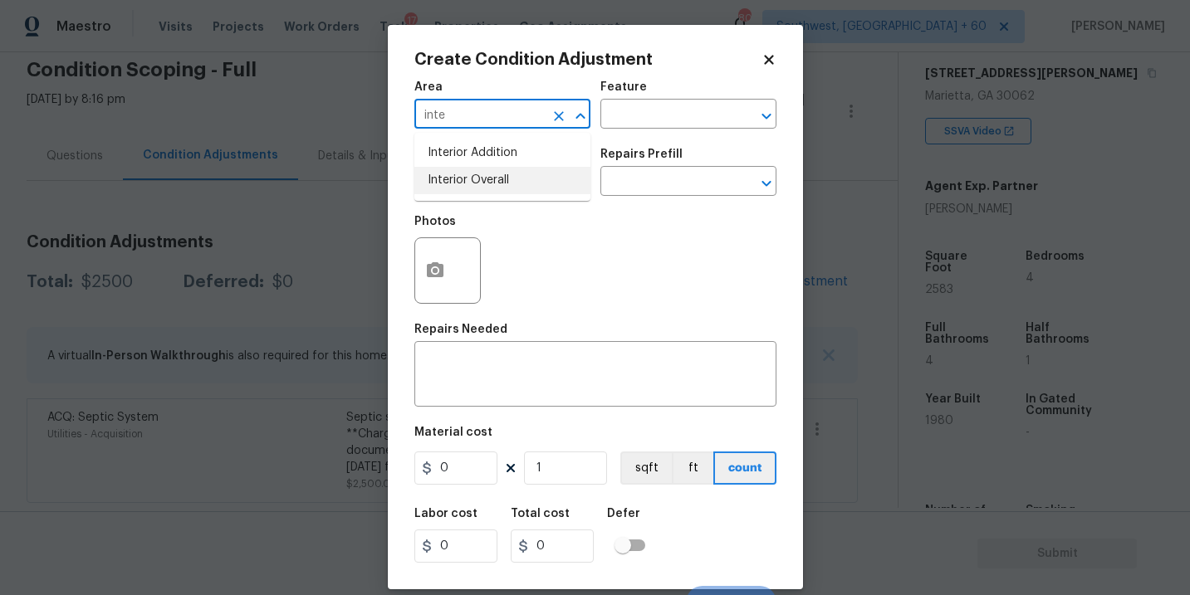
click at [487, 174] on li "Interior Overall" at bounding box center [502, 180] width 176 height 27
type input "Interior Overall"
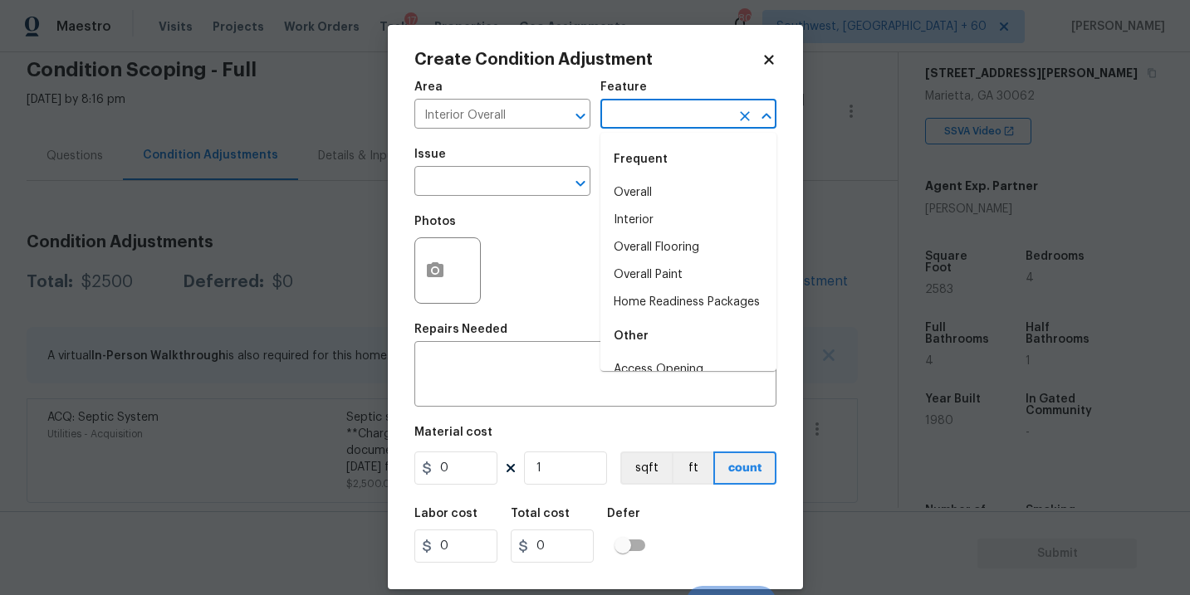
click at [639, 120] on input "text" at bounding box center [665, 116] width 130 height 26
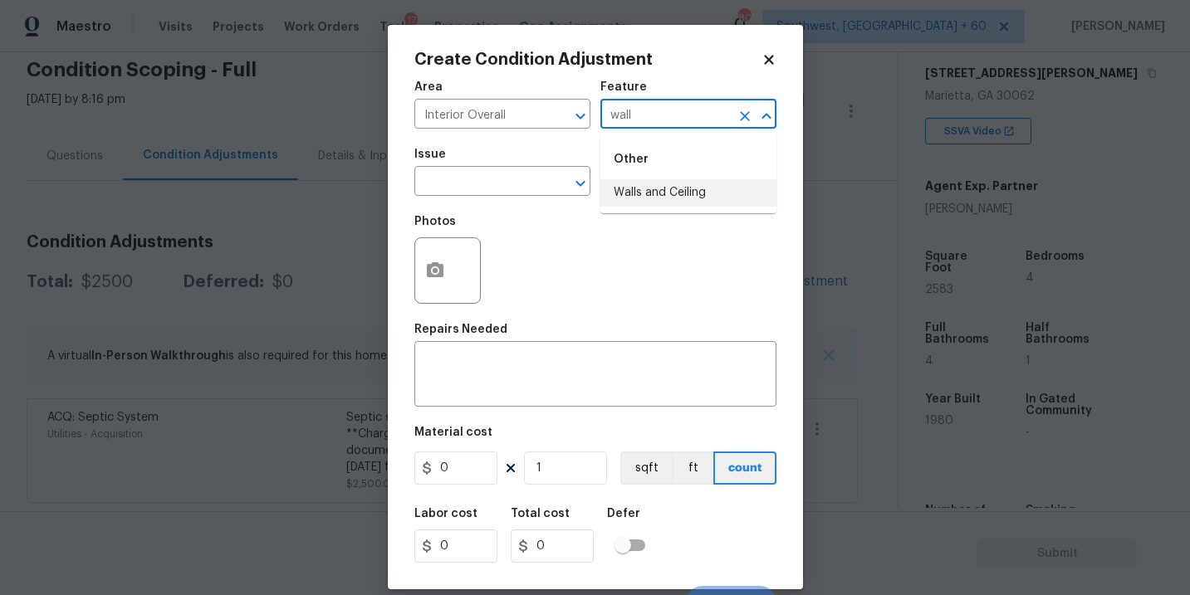
click at [651, 209] on ul "Other Walls and Ceiling" at bounding box center [688, 173] width 176 height 81
click at [648, 190] on li "Walls and Ceiling" at bounding box center [688, 192] width 176 height 27
type input "Walls and Ceiling"
click at [488, 190] on input "text" at bounding box center [479, 183] width 130 height 26
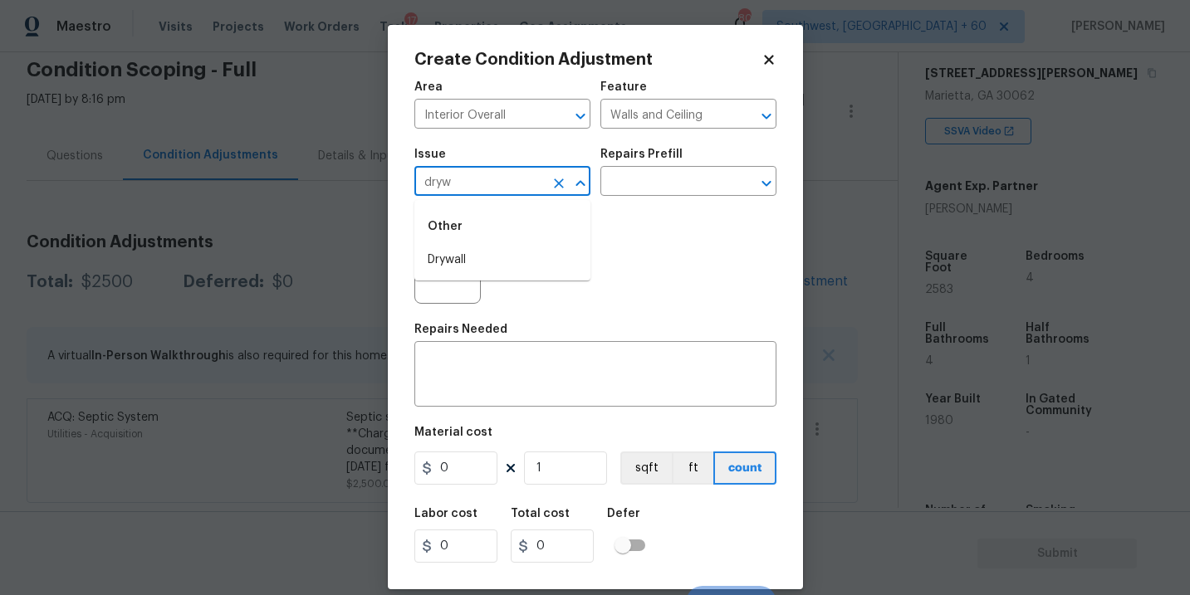
click at [480, 252] on li "Drywall" at bounding box center [502, 260] width 176 height 27
type input "Drywall"
click at [466, 370] on textarea at bounding box center [595, 376] width 342 height 35
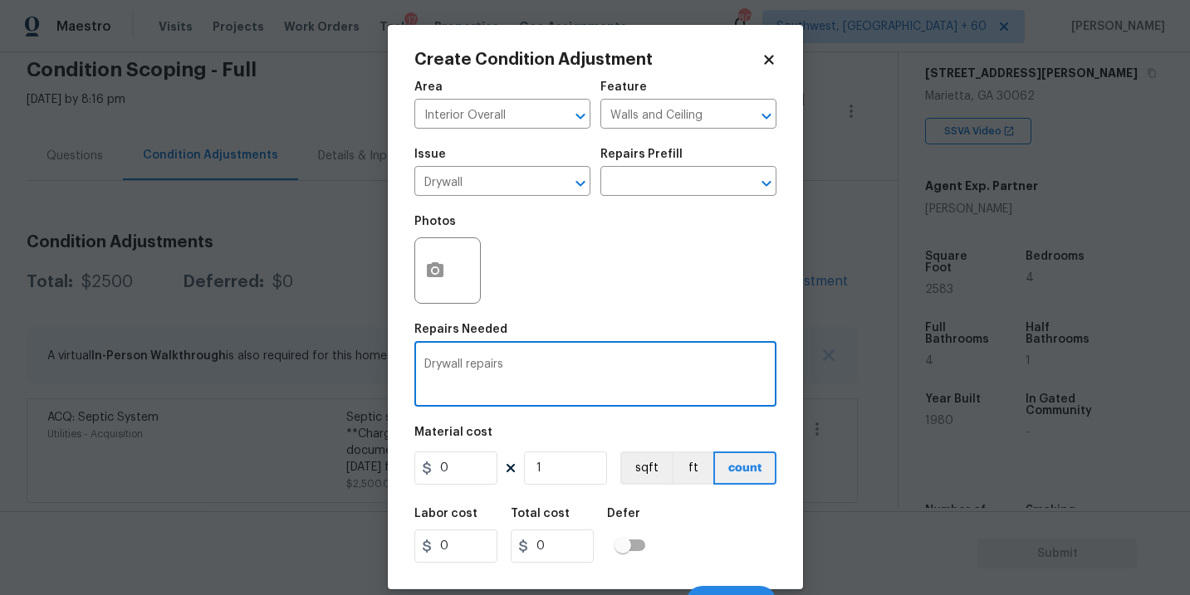
type textarea "Drywall repairs"
drag, startPoint x: 454, startPoint y: 471, endPoint x: 275, endPoint y: 471, distance: 179.3
click at [275, 471] on div "Create Condition Adjustment Area Interior Overall ​ Feature Walls and Ceiling ​…" at bounding box center [595, 297] width 1190 height 595
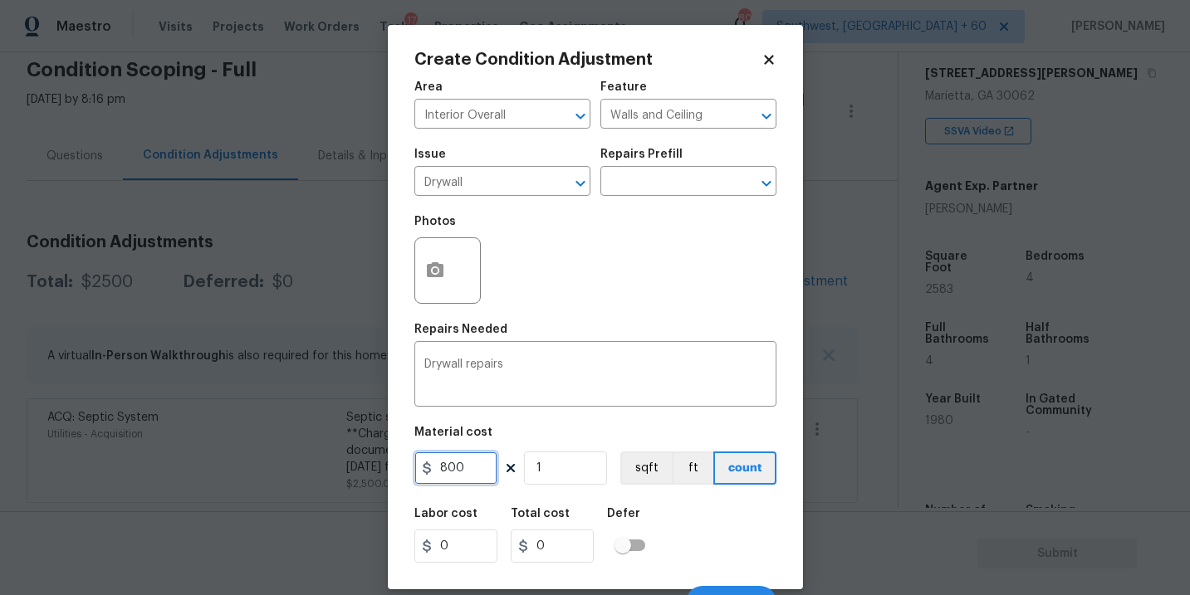
type input "800"
click at [439, 276] on icon "button" at bounding box center [435, 269] width 17 height 15
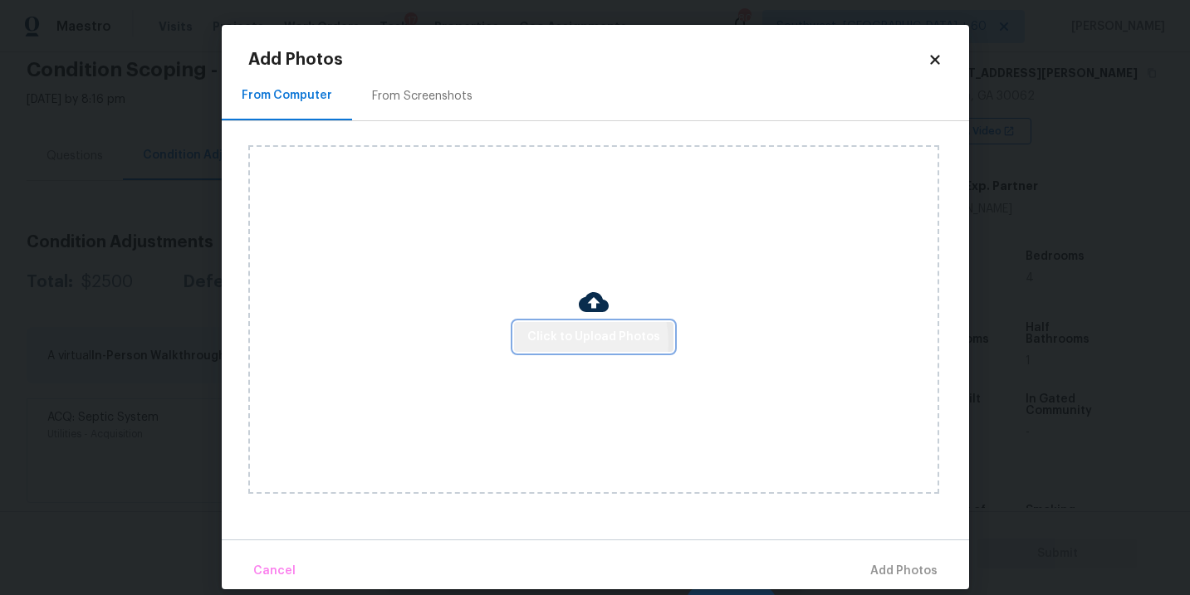
click at [562, 343] on span "Click to Upload Photos" at bounding box center [593, 337] width 133 height 21
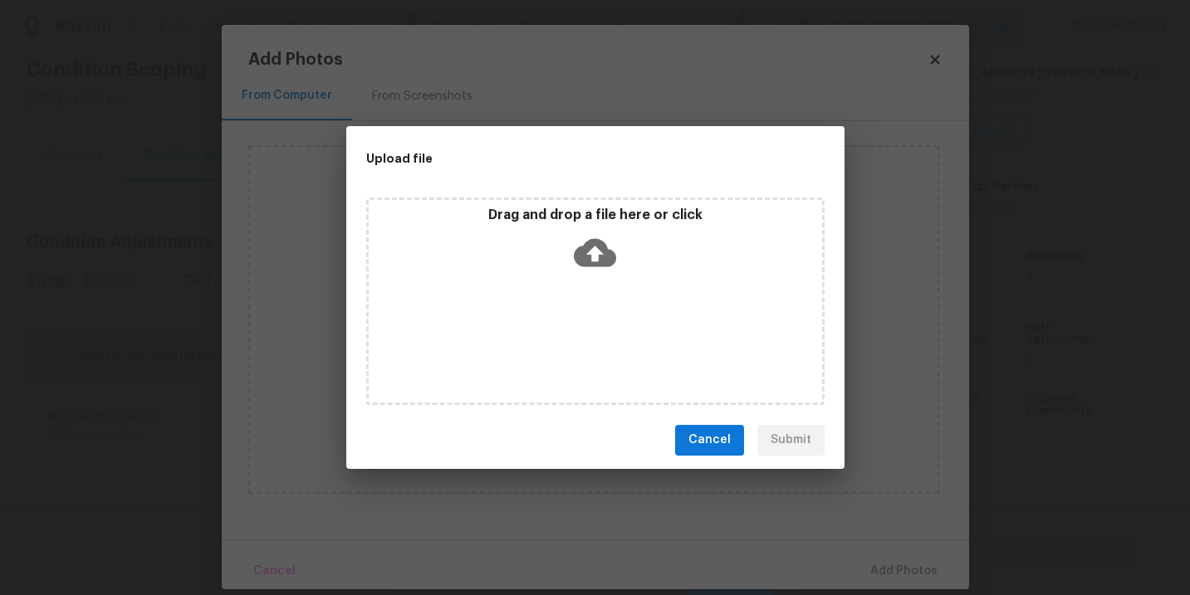
click at [606, 259] on icon at bounding box center [595, 252] width 42 height 28
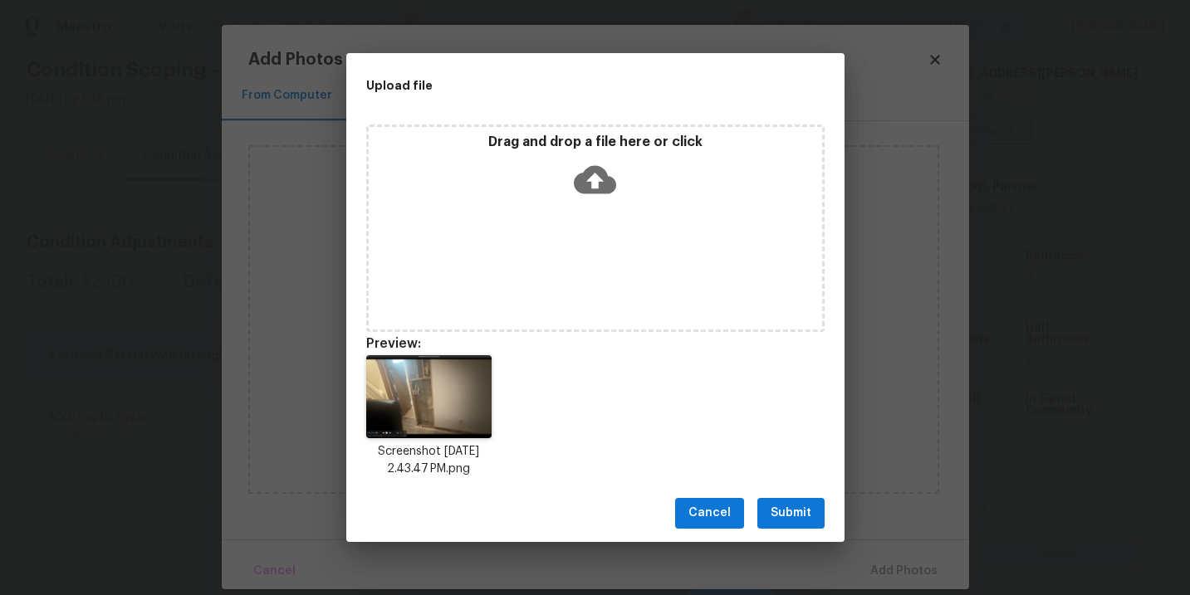
click at [812, 512] on button "Submit" at bounding box center [790, 513] width 67 height 31
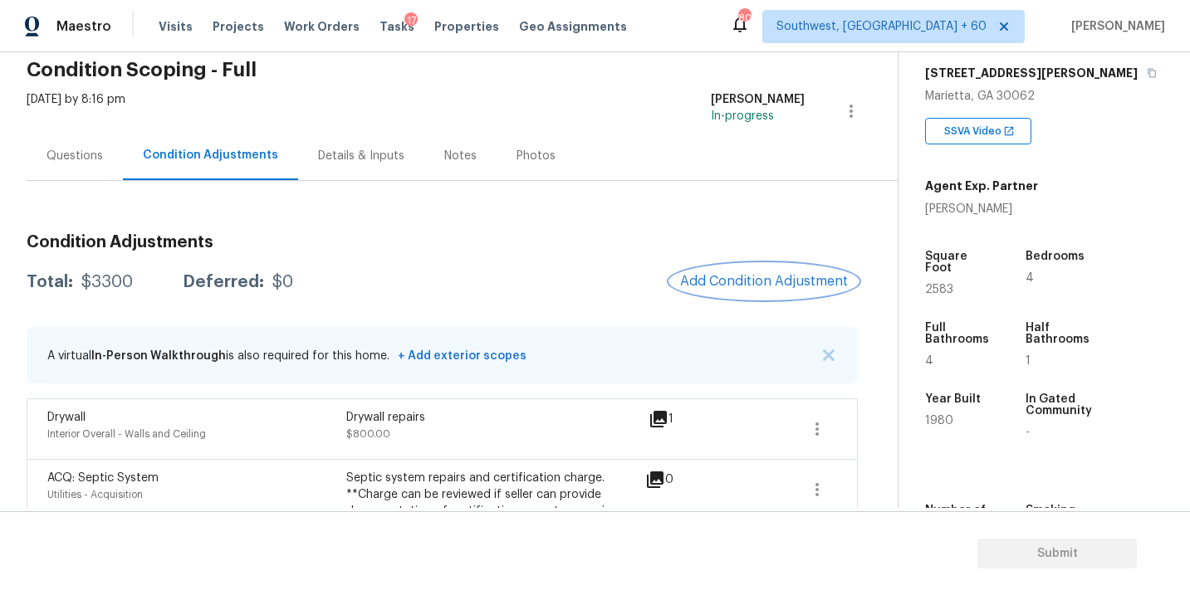
scroll to position [110, 0]
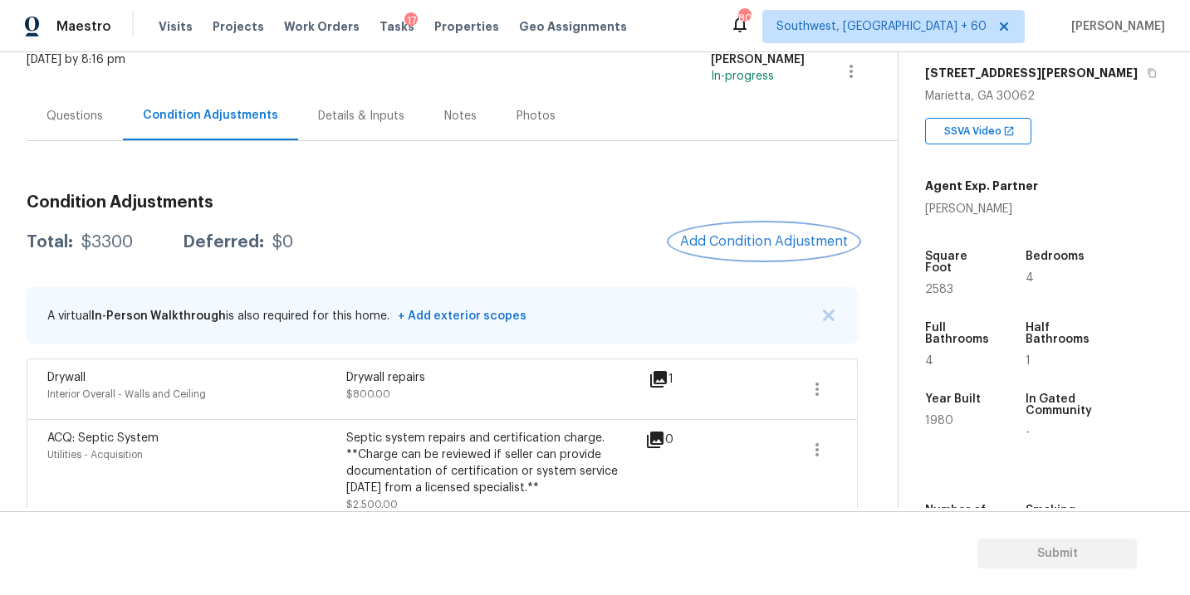
click at [737, 257] on button "Add Condition Adjustment" at bounding box center [764, 241] width 188 height 35
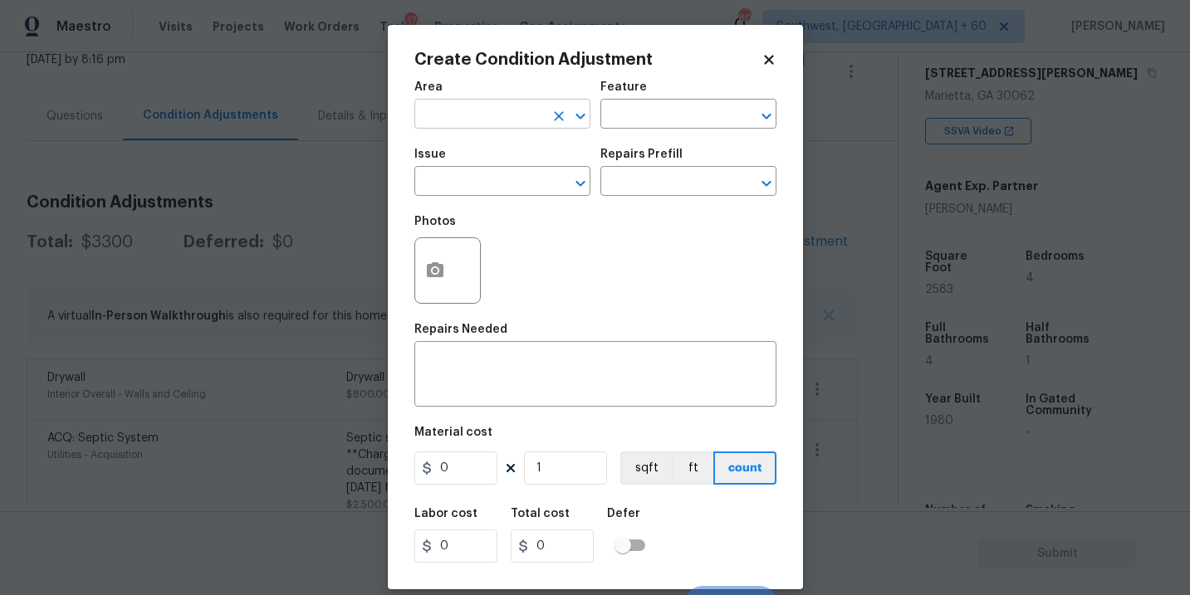
click at [522, 128] on input "text" at bounding box center [479, 116] width 130 height 26
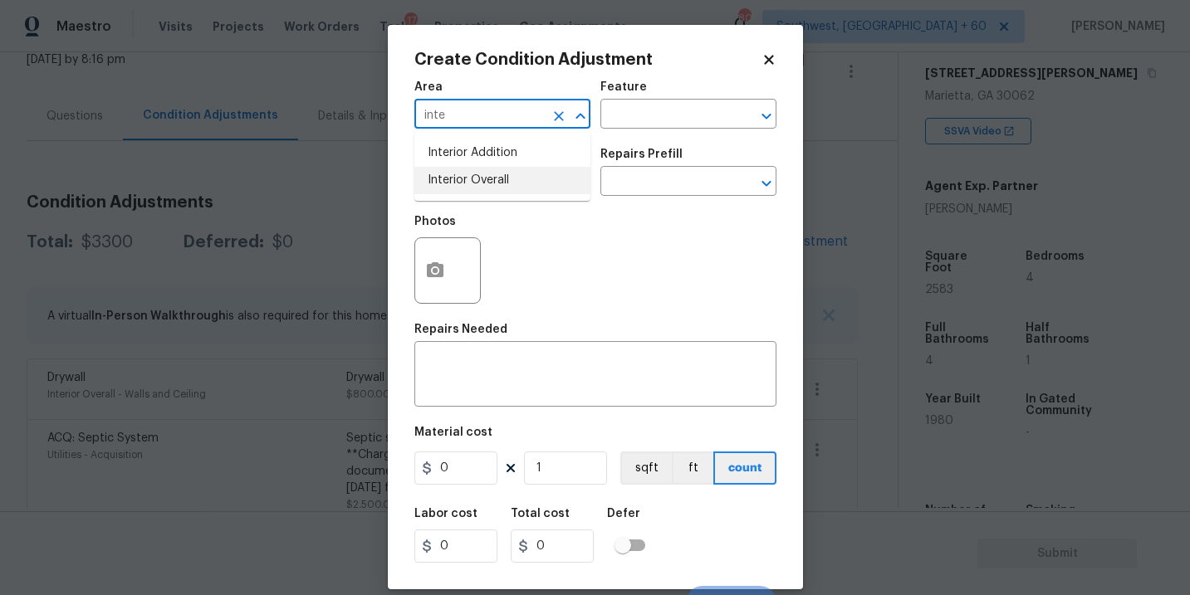
click at [541, 175] on li "Interior Overall" at bounding box center [502, 180] width 176 height 27
type input "Interior Overall"
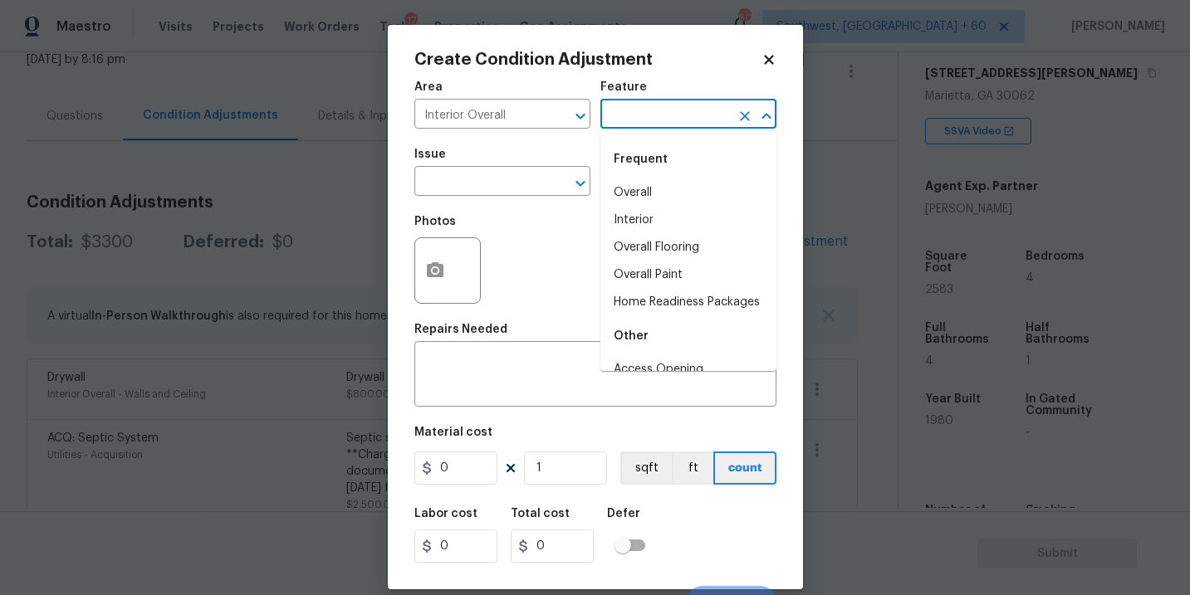
click at [667, 107] on input "text" at bounding box center [665, 116] width 130 height 26
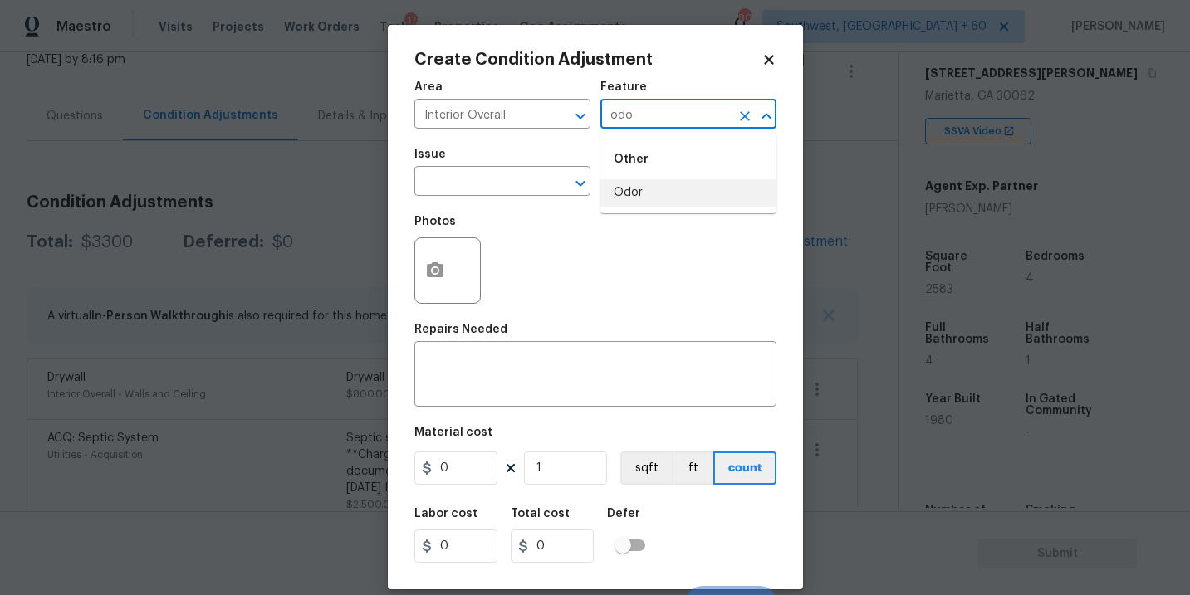
click at [648, 188] on li "Odor" at bounding box center [688, 192] width 176 height 27
type input "Odor"
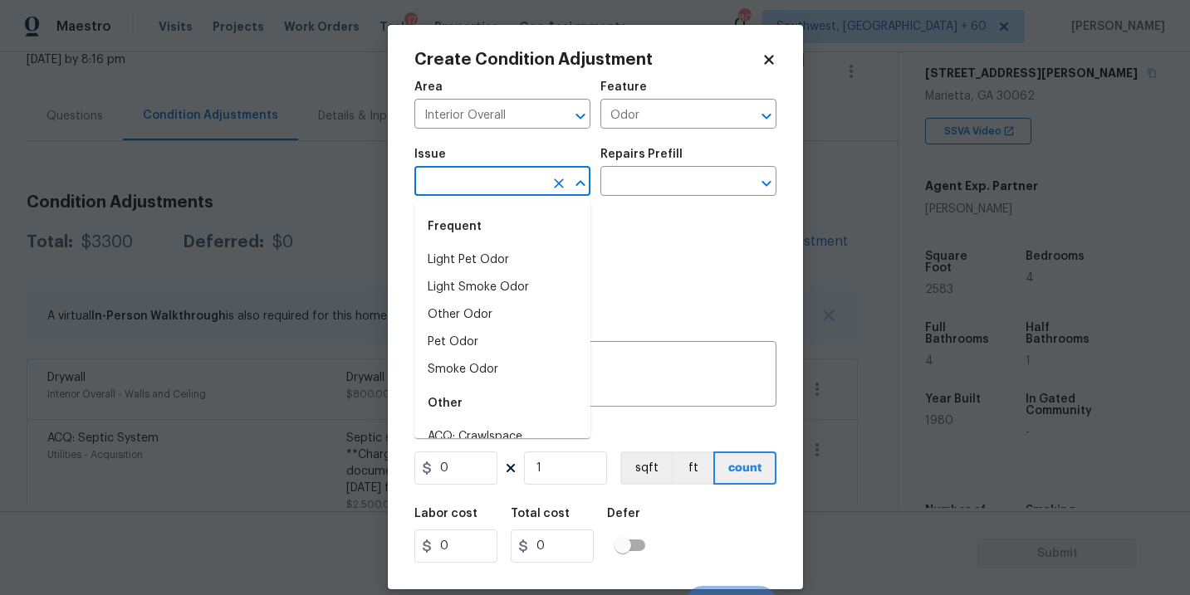
click at [516, 183] on input "text" at bounding box center [479, 183] width 130 height 26
click at [509, 260] on li "Light Pet Odor" at bounding box center [502, 260] width 176 height 27
type input "Light Pet Odor"
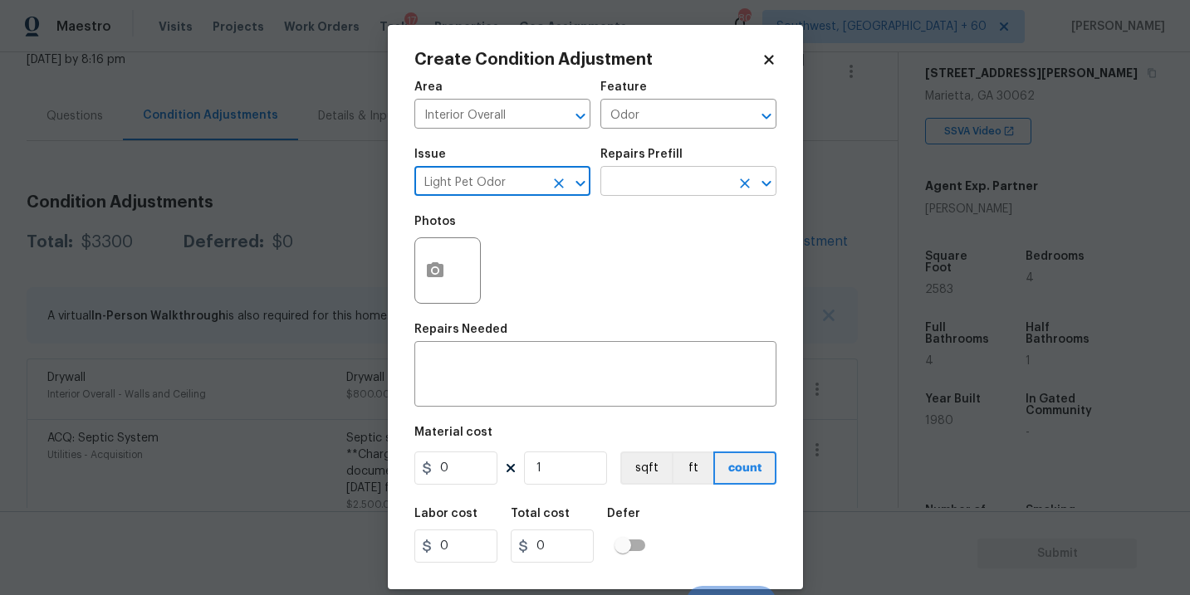
click at [646, 190] on input "text" at bounding box center [665, 183] width 130 height 26
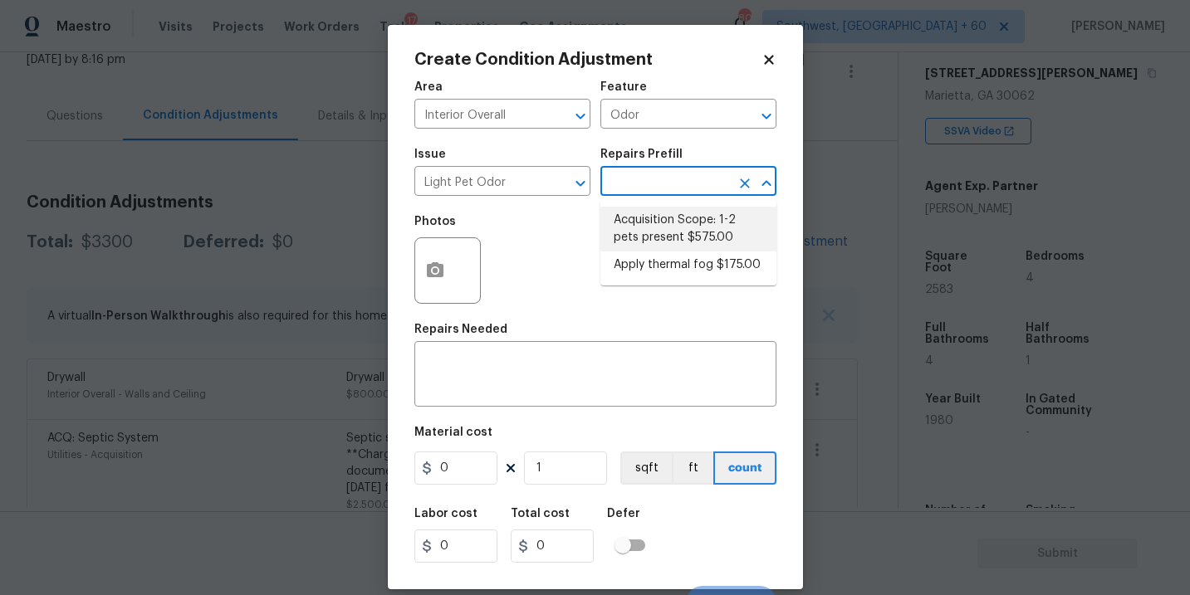
click at [667, 242] on li "Acquisition Scope: 1-2 pets present $575.00" at bounding box center [688, 229] width 176 height 45
type textarea "Acquisition Scope: 1-2 pets present"
type input "575"
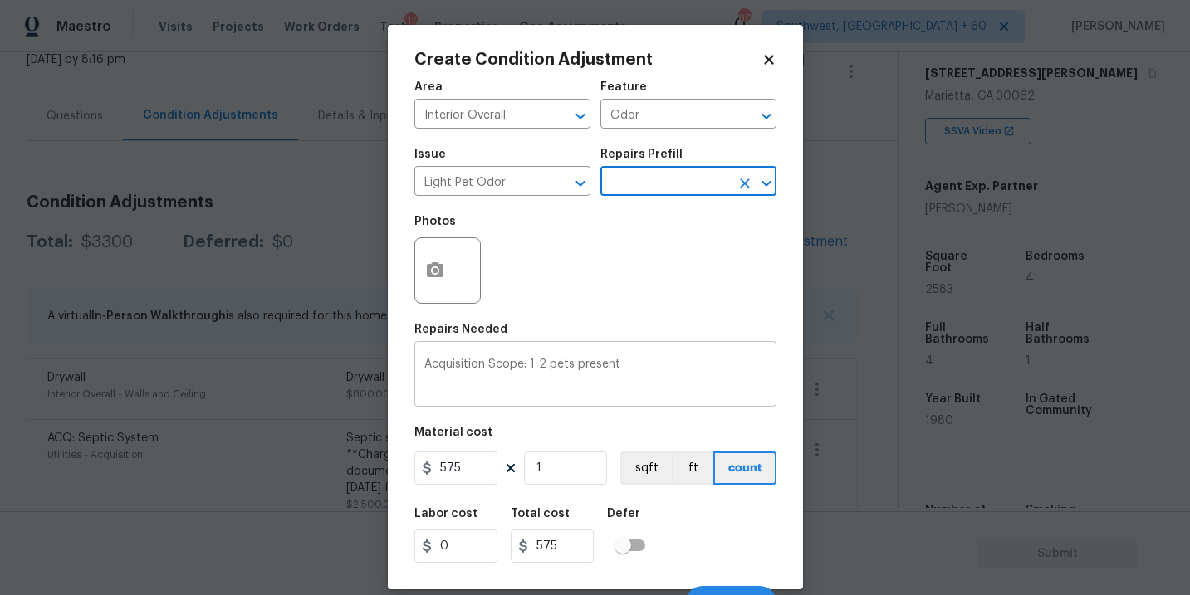
scroll to position [25, 0]
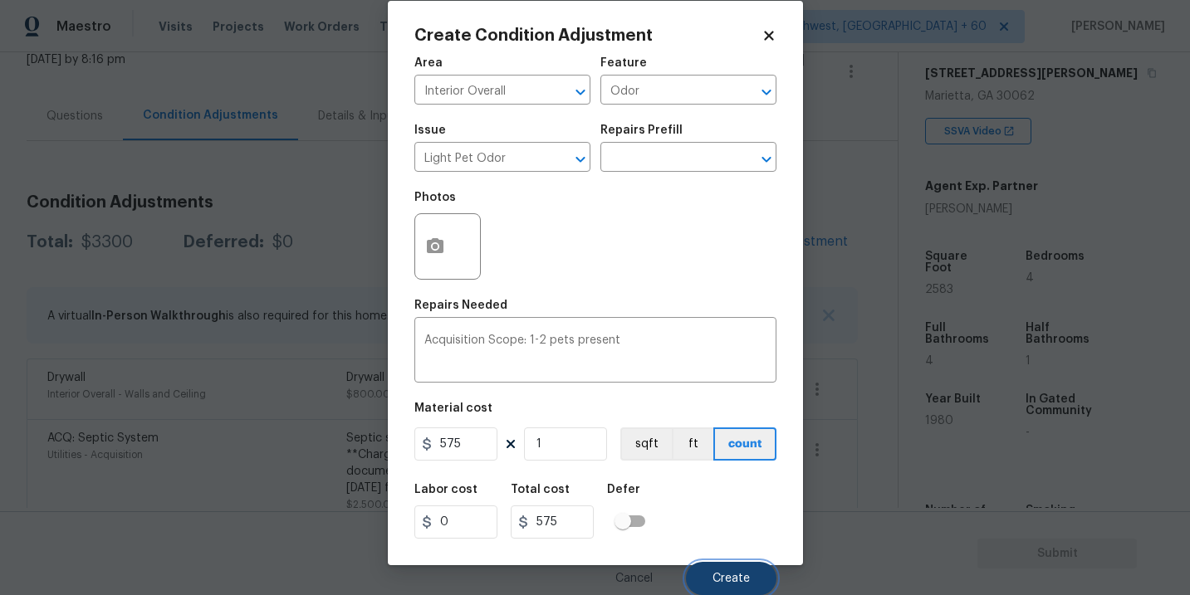
click at [706, 575] on button "Create" at bounding box center [731, 578] width 90 height 33
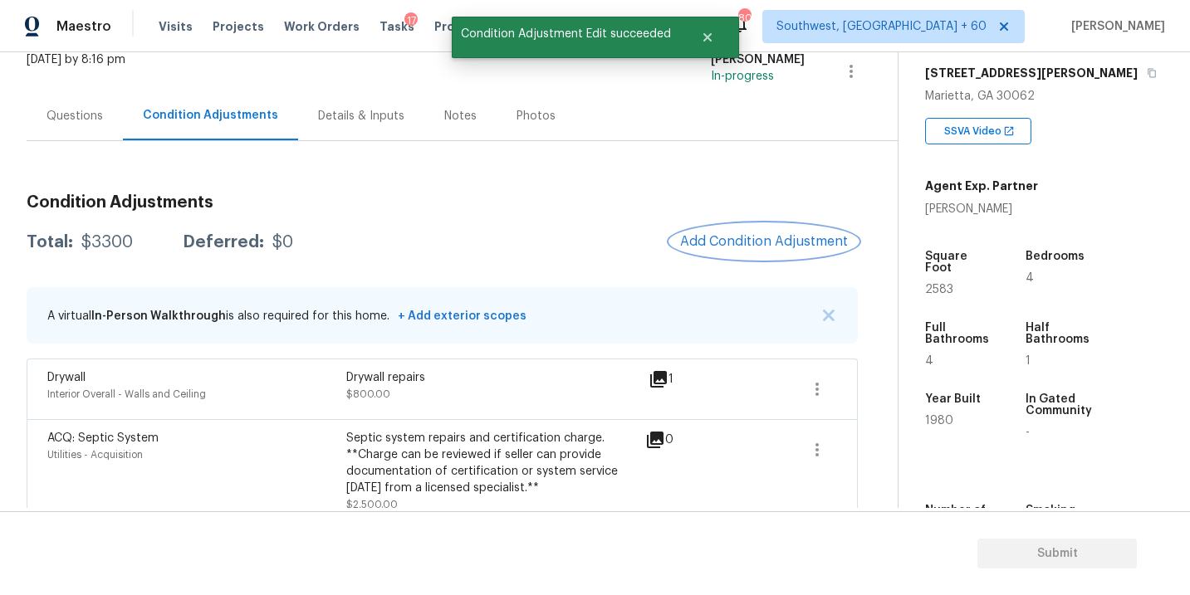
scroll to position [0, 0]
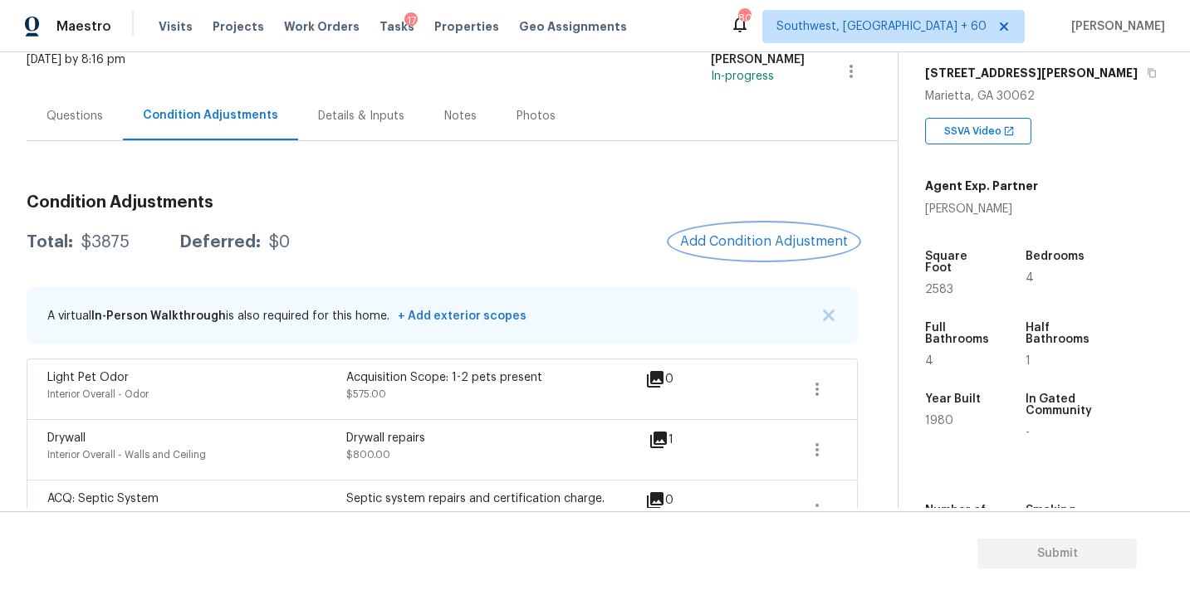
click at [753, 232] on button "Add Condition Adjustment" at bounding box center [764, 241] width 188 height 35
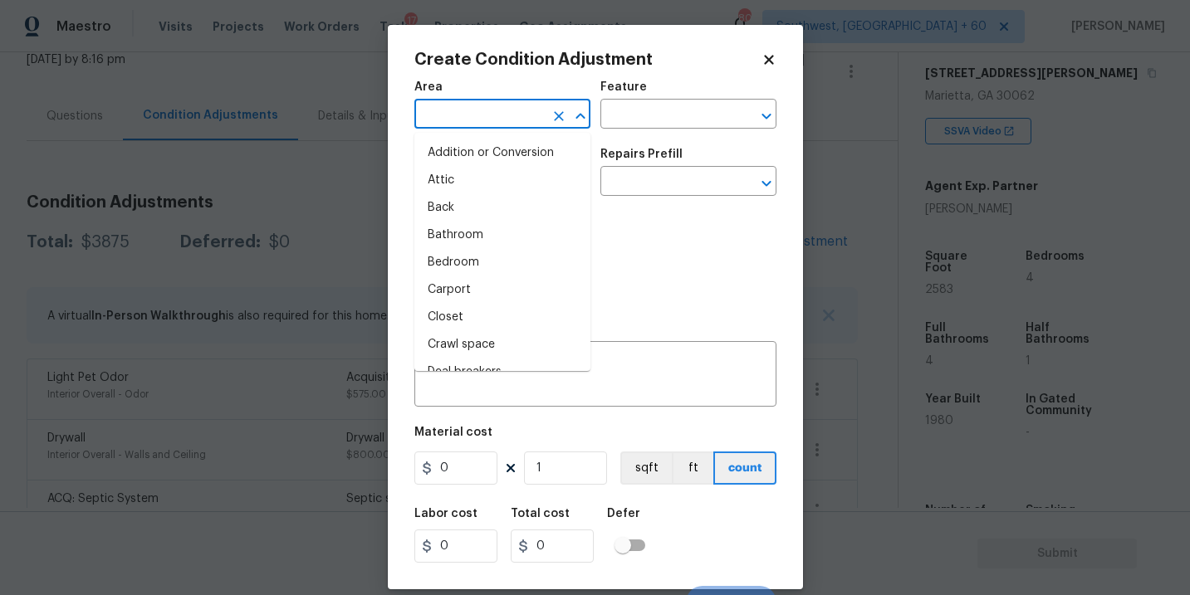
click at [514, 115] on input "text" at bounding box center [479, 116] width 130 height 26
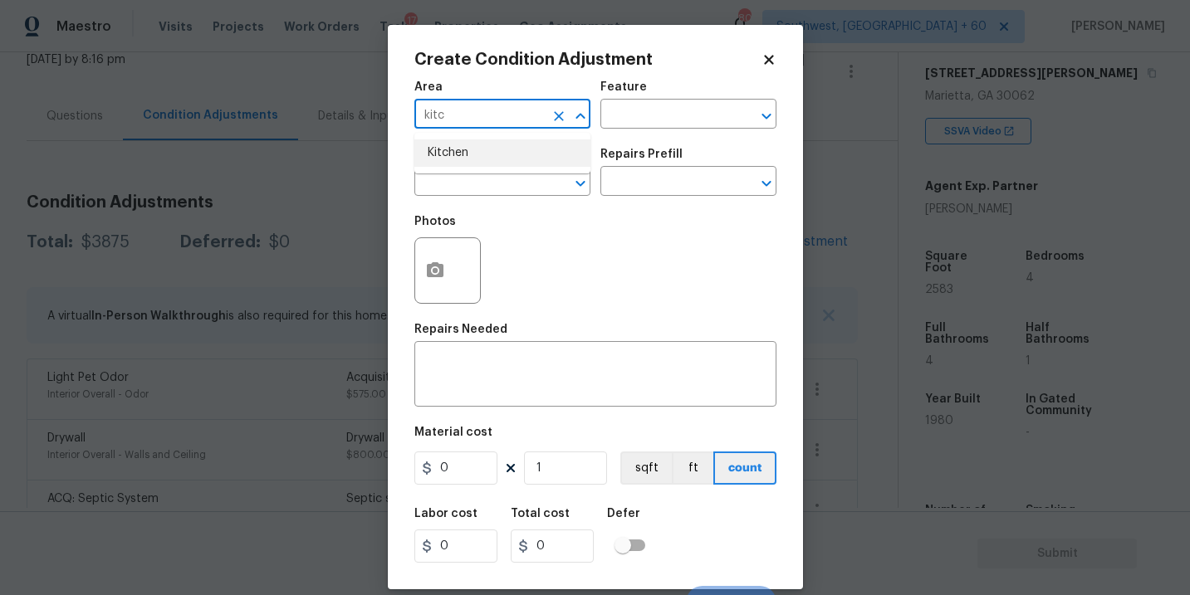
click at [516, 155] on li "Kitchen" at bounding box center [502, 152] width 176 height 27
type input "Kitchen"
click at [634, 115] on input "text" at bounding box center [665, 116] width 130 height 26
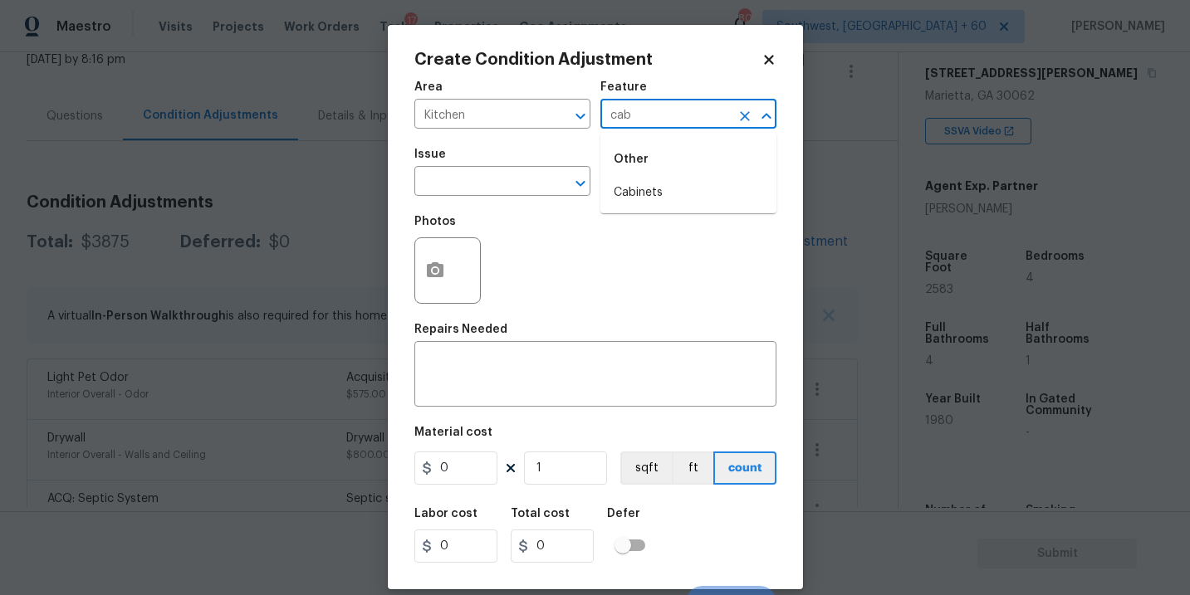
click at [646, 177] on div "Other" at bounding box center [688, 159] width 176 height 40
click at [640, 191] on li "Cabinets" at bounding box center [688, 192] width 176 height 27
type input "Cabinets"
click at [499, 191] on input "text" at bounding box center [479, 183] width 130 height 26
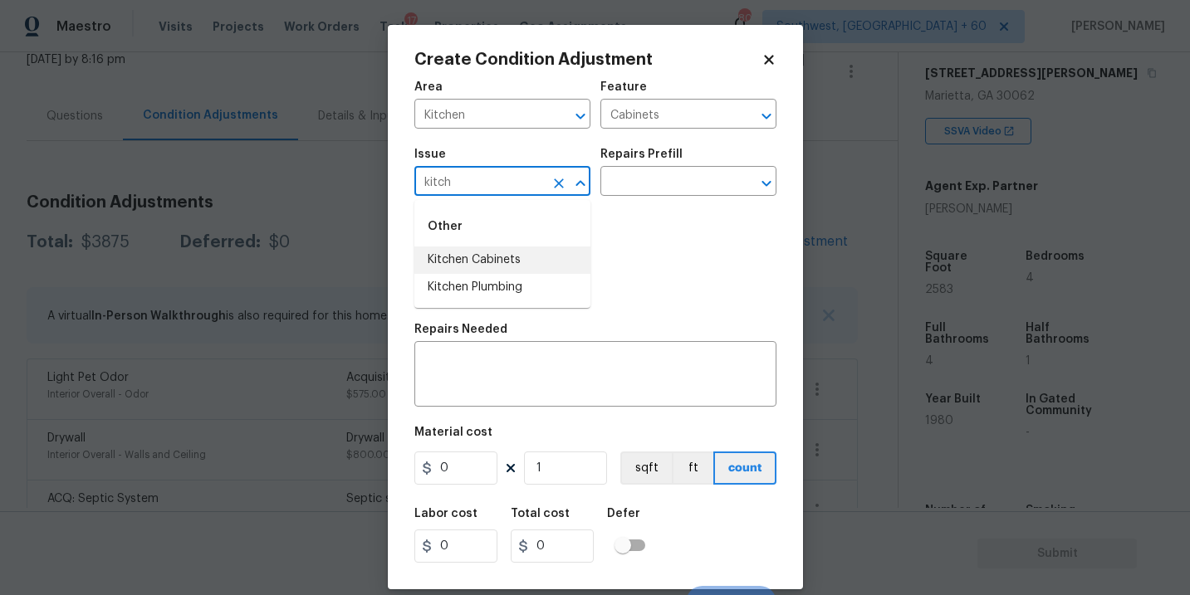
click at [499, 262] on li "Kitchen Cabinets" at bounding box center [502, 260] width 176 height 27
type input "Kitchen Cabinets"
click at [624, 183] on input "text" at bounding box center [665, 183] width 130 height 26
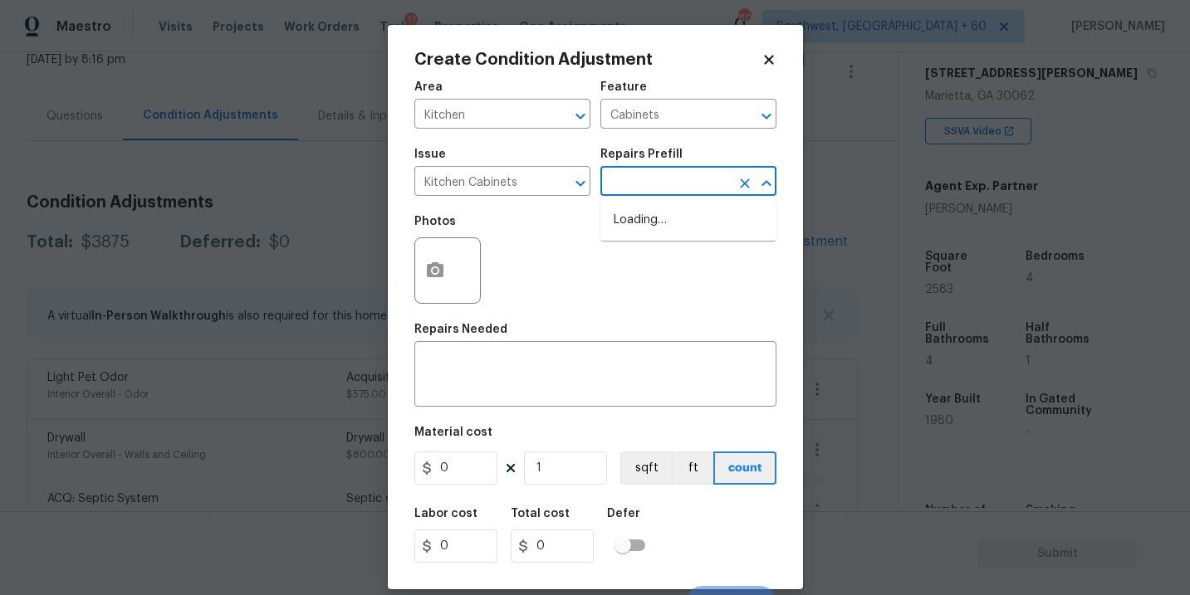
type input "p"
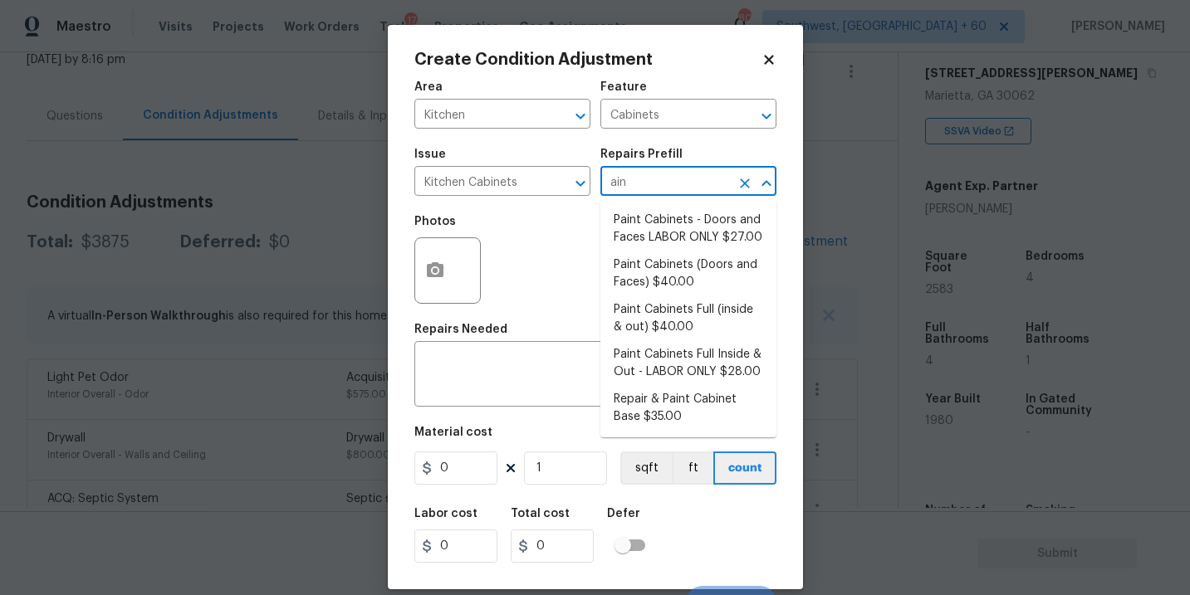
type input "aint"
click at [667, 319] on li "Paint Cabinets Full (inside & out) $40.00" at bounding box center [688, 318] width 176 height 45
type textarea "Prep, sand, mask and apply 2 coats of paint to the kitchen cabinet doors, inter…"
type input "40"
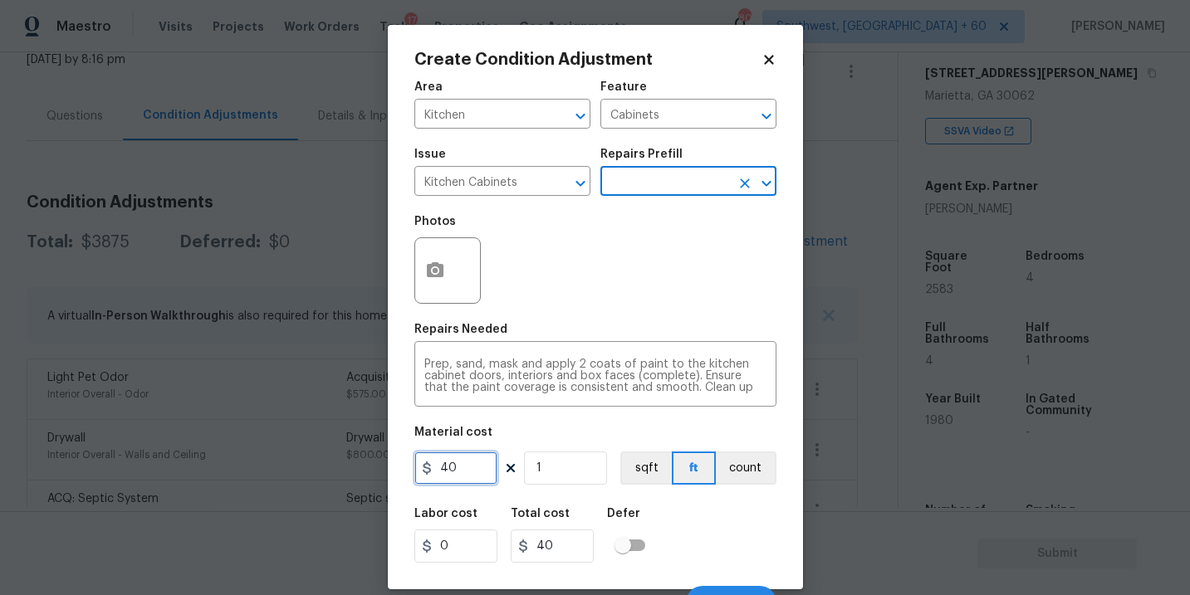
drag, startPoint x: 469, startPoint y: 466, endPoint x: 194, endPoint y: 453, distance: 275.1
click at [194, 453] on div "Create Condition Adjustment Area Kitchen ​ Feature Cabinets ​ Issue Kitchen Cab…" at bounding box center [595, 297] width 1190 height 595
type input "1200"
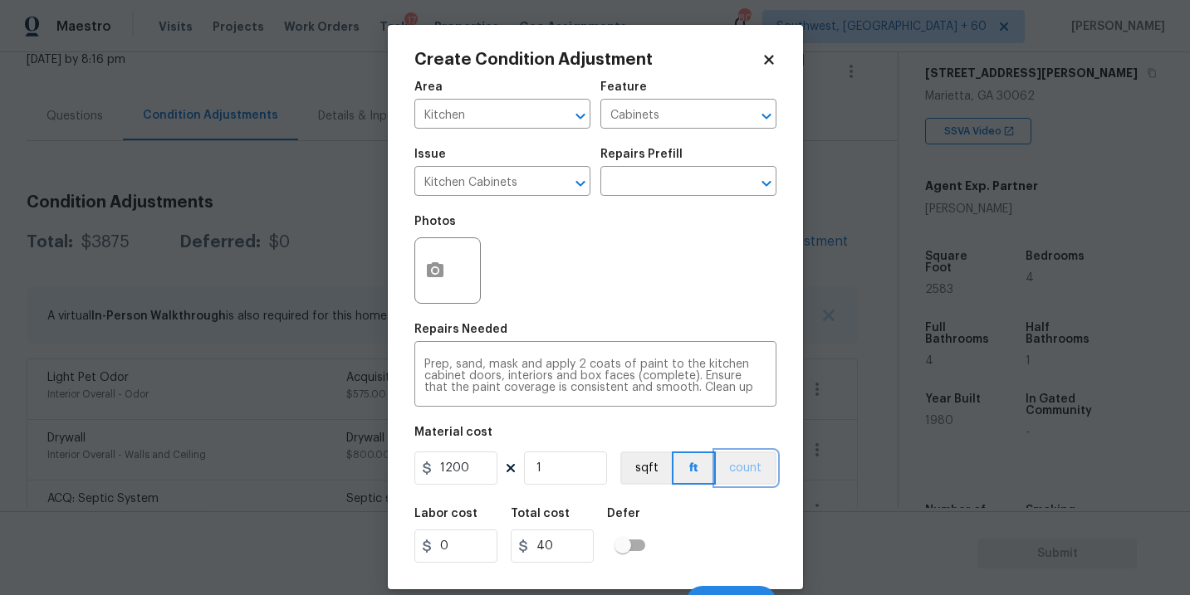
type input "1200"
click at [755, 475] on button "count" at bounding box center [746, 468] width 61 height 33
click at [442, 284] on button "button" at bounding box center [435, 270] width 40 height 65
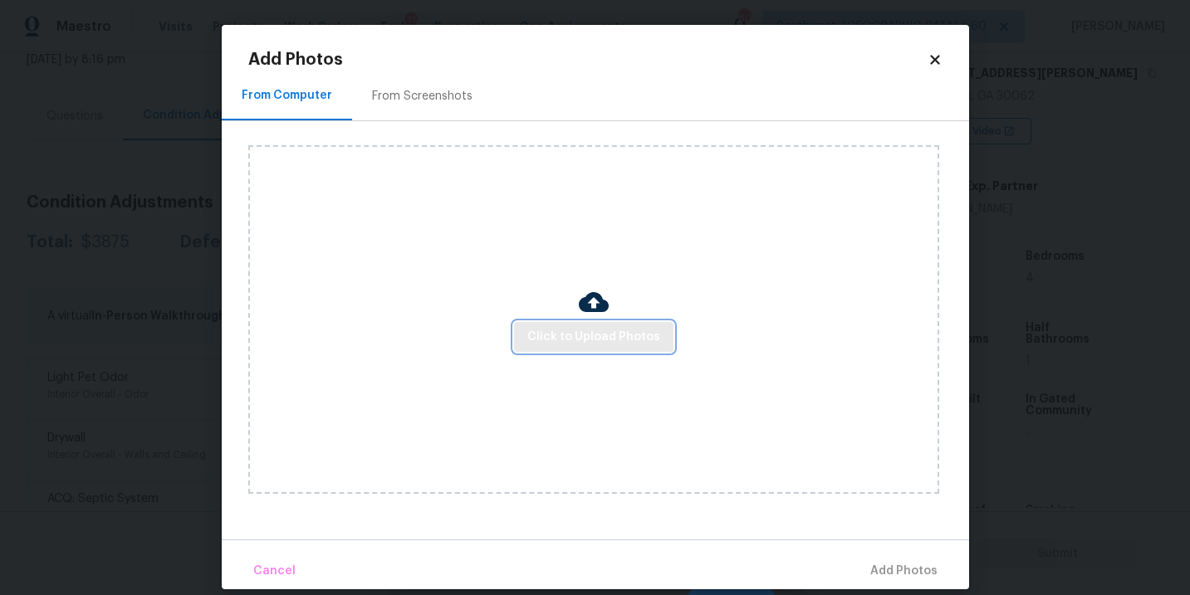
click at [586, 350] on button "Click to Upload Photos" at bounding box center [593, 337] width 159 height 31
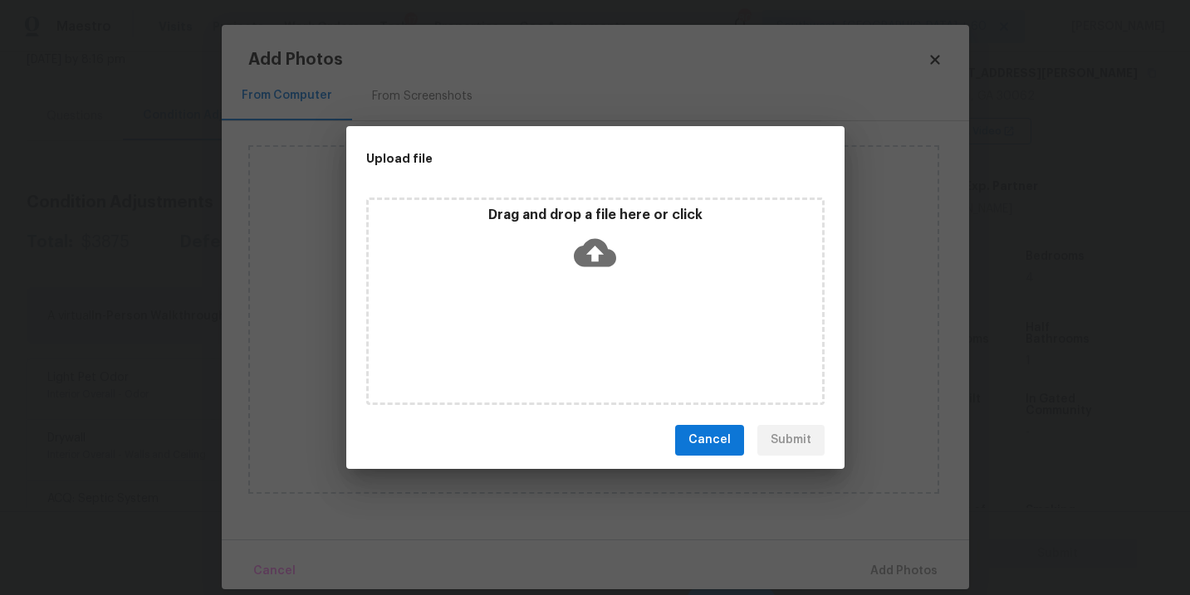
click at [614, 282] on div "Drag and drop a file here or click" at bounding box center [595, 302] width 458 height 208
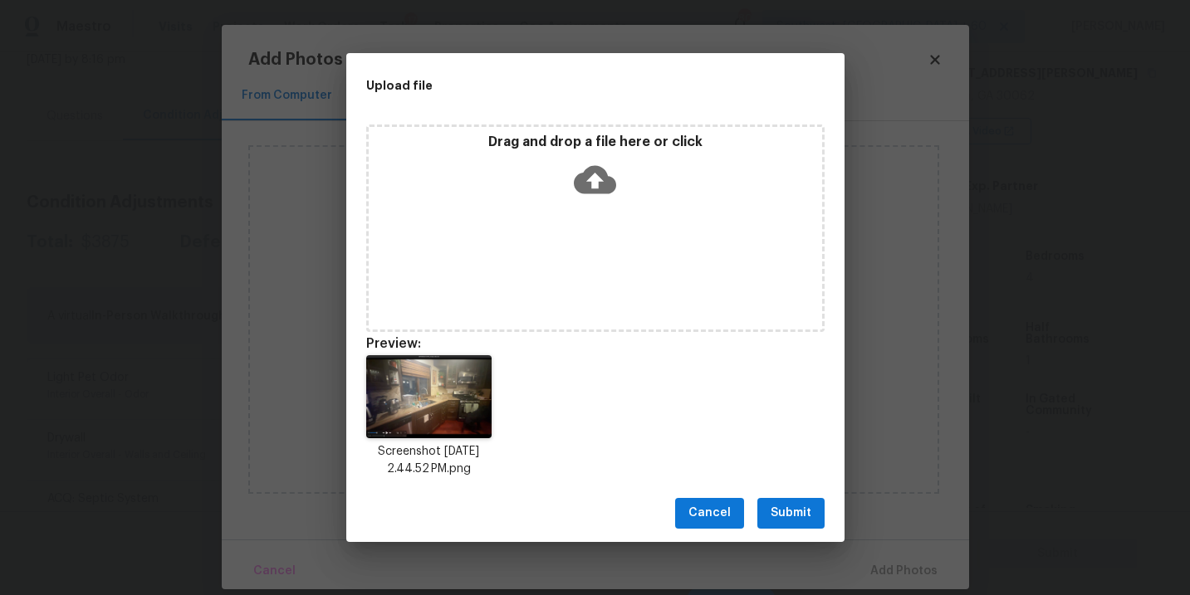
click at [809, 519] on span "Submit" at bounding box center [790, 513] width 41 height 21
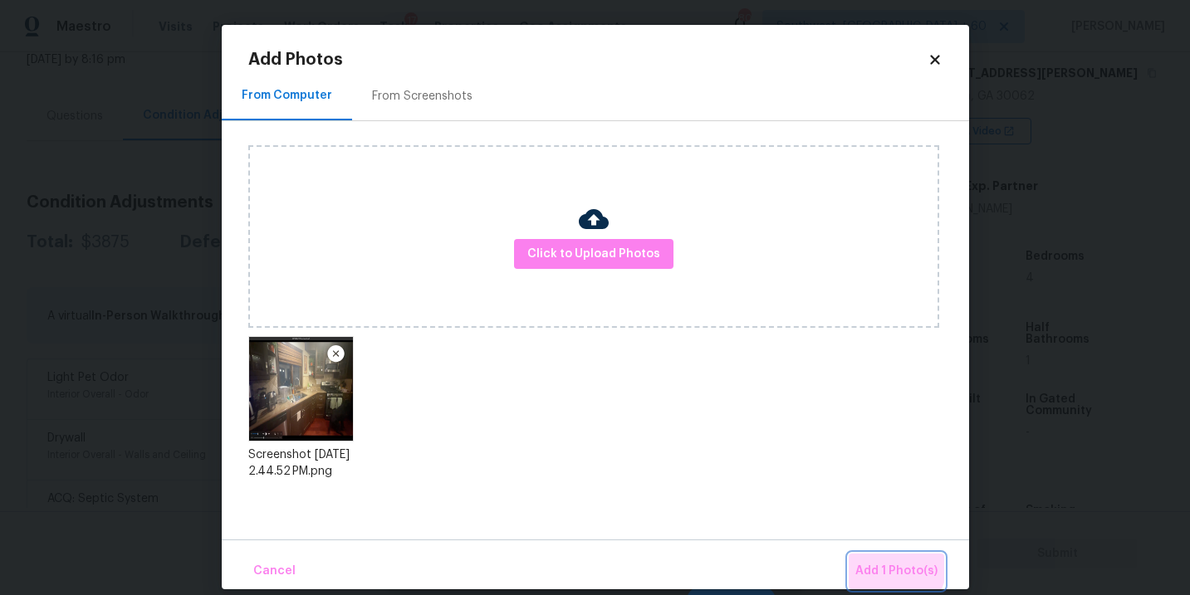
click at [896, 566] on span "Add 1 Photo(s)" at bounding box center [896, 571] width 82 height 21
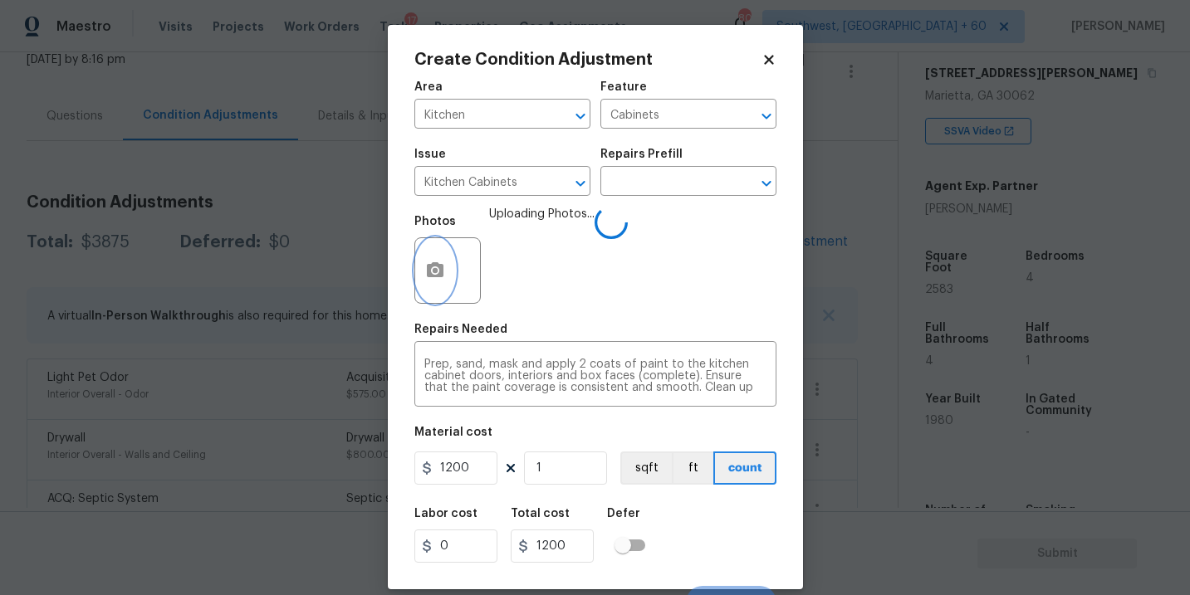
scroll to position [25, 0]
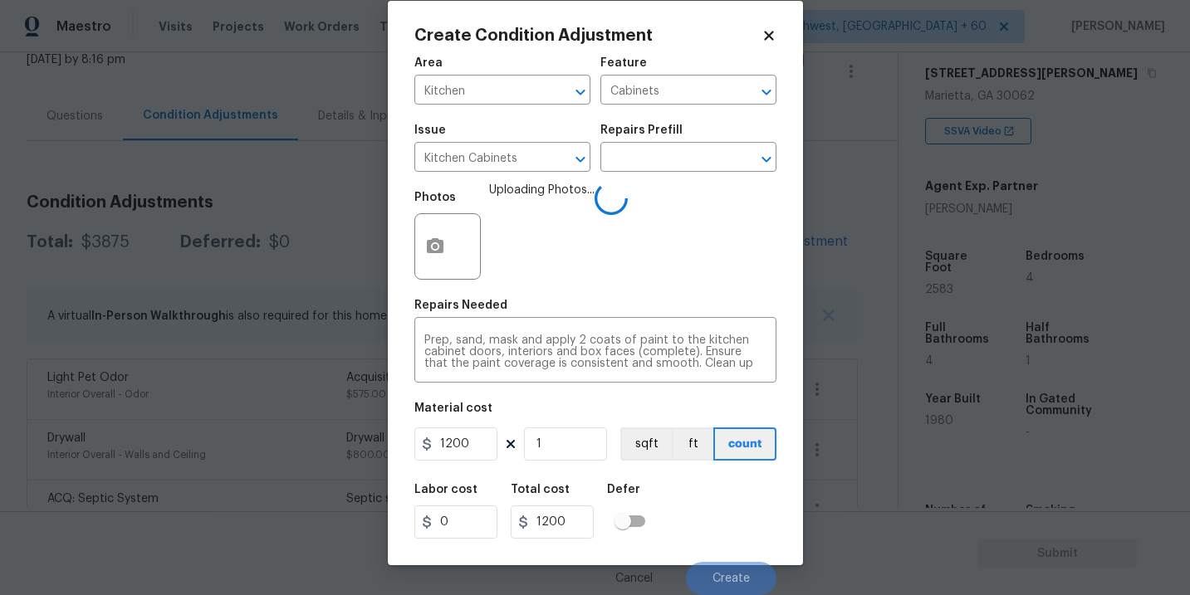
click at [682, 472] on div "Area Kitchen ​ Feature Cabinets ​ Issue Kitchen Cabinets ​ Repairs Prefill ​ Ph…" at bounding box center [595, 321] width 362 height 548
click at [716, 488] on div "Labor cost 0 Total cost 1200 Defer" at bounding box center [595, 511] width 362 height 75
click at [718, 488] on div "Labor cost 0 Total cost 1200 Defer" at bounding box center [595, 511] width 362 height 75
click at [721, 504] on div "Labor cost 0 Total cost 1200 Defer" at bounding box center [595, 511] width 362 height 75
click at [721, 505] on div "Labor cost 0 Total cost 1200 Defer" at bounding box center [595, 511] width 362 height 75
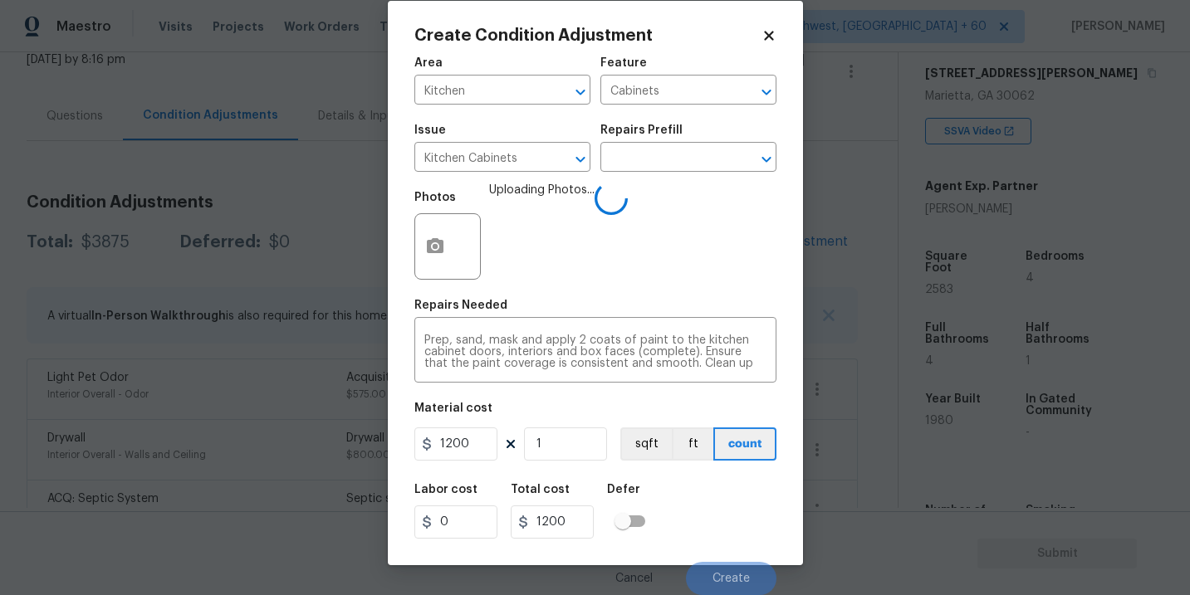
click at [723, 523] on div "Labor cost 0 Total cost 1200 Defer" at bounding box center [595, 511] width 362 height 75
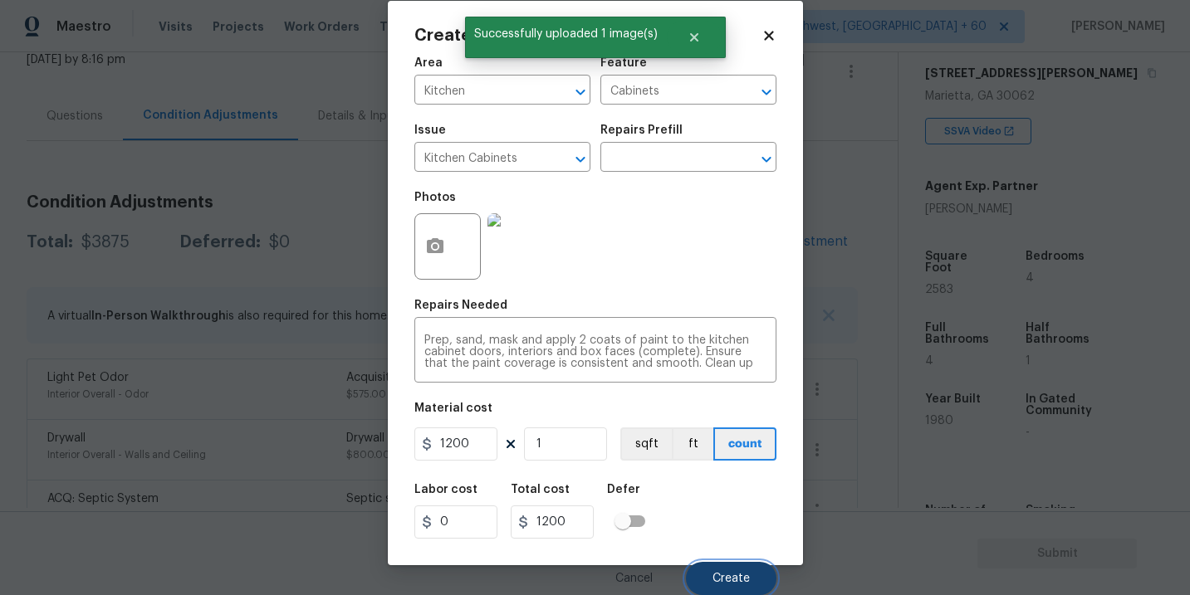
click at [738, 584] on span "Create" at bounding box center [730, 579] width 37 height 12
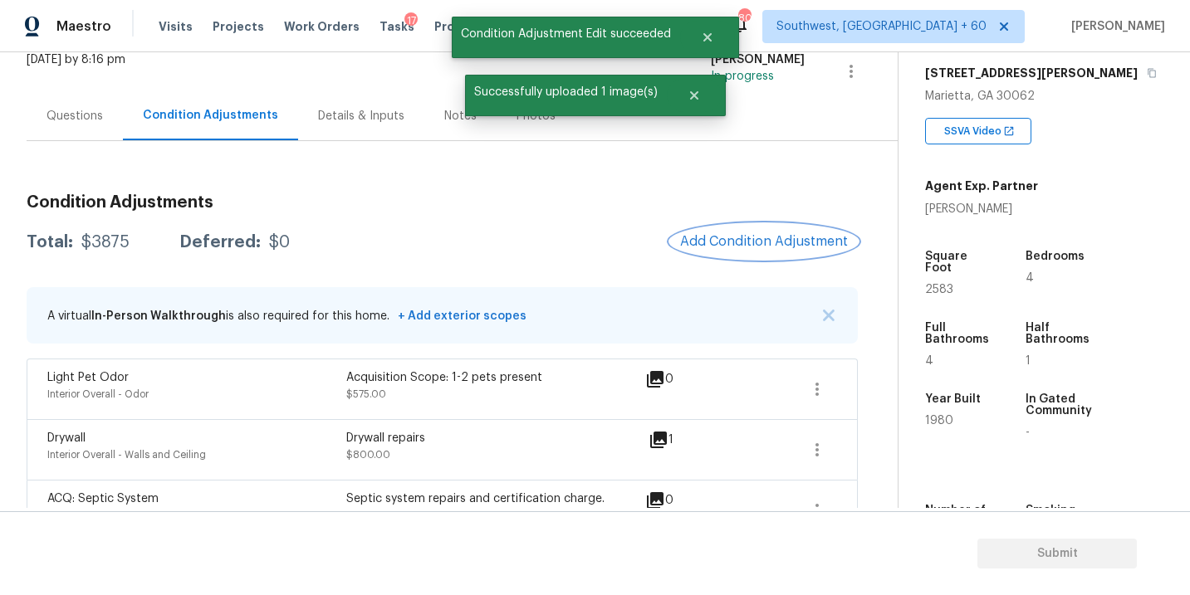
scroll to position [0, 0]
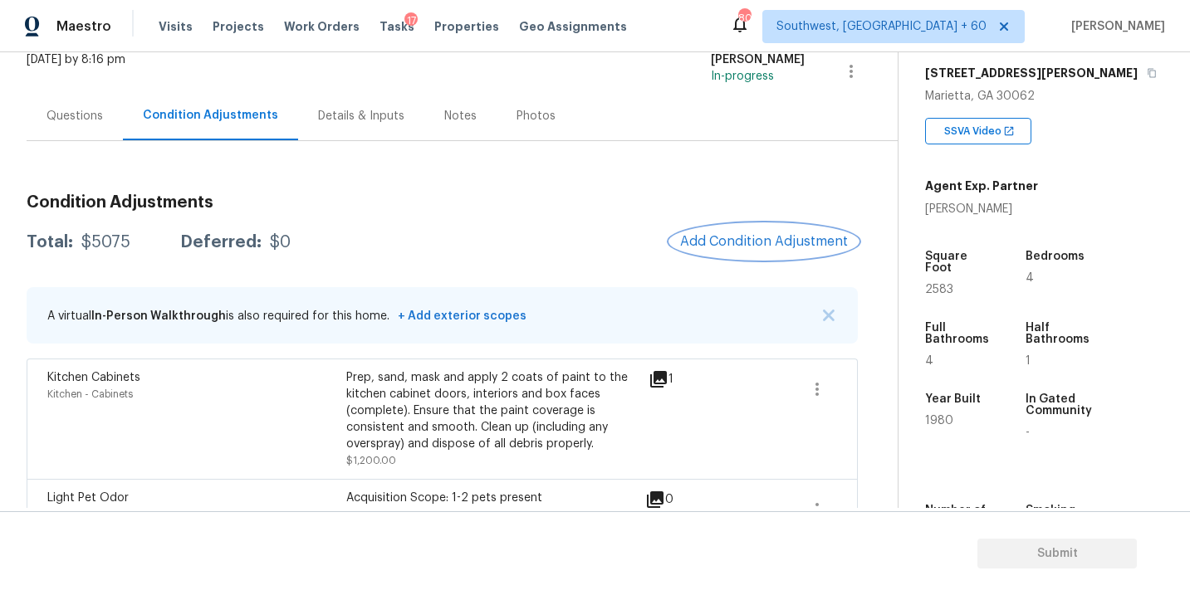
click at [716, 244] on span "Add Condition Adjustment" at bounding box center [764, 241] width 168 height 15
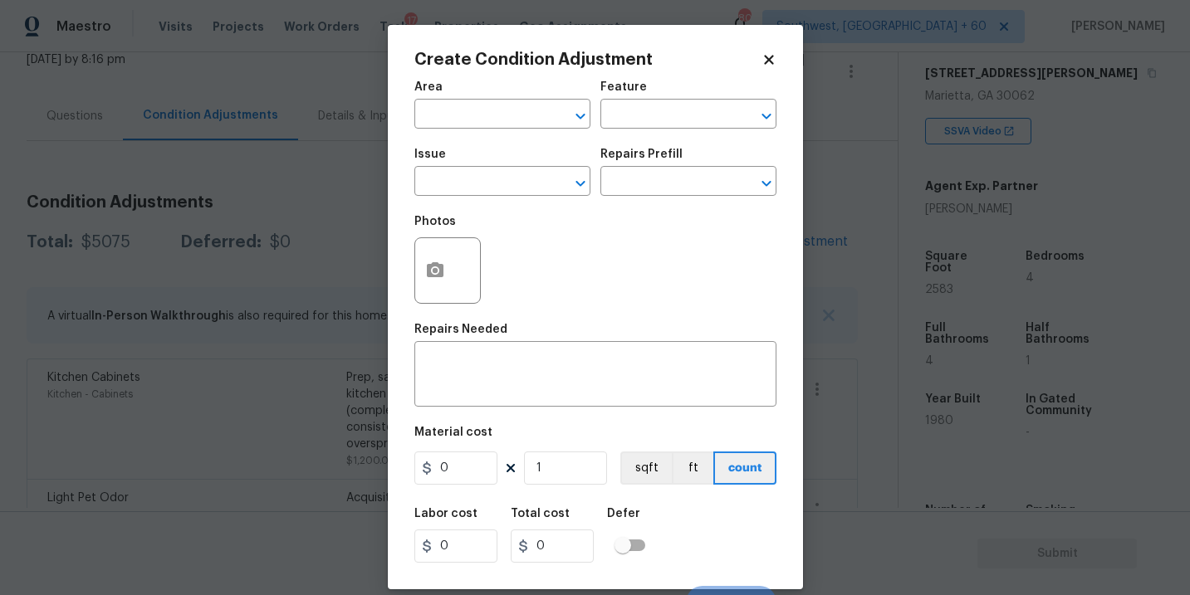
click at [323, 292] on body "Maestro Visits Projects Work Orders Tasks 17 Properties Geo Assignments 809 Sou…" at bounding box center [595, 297] width 1190 height 595
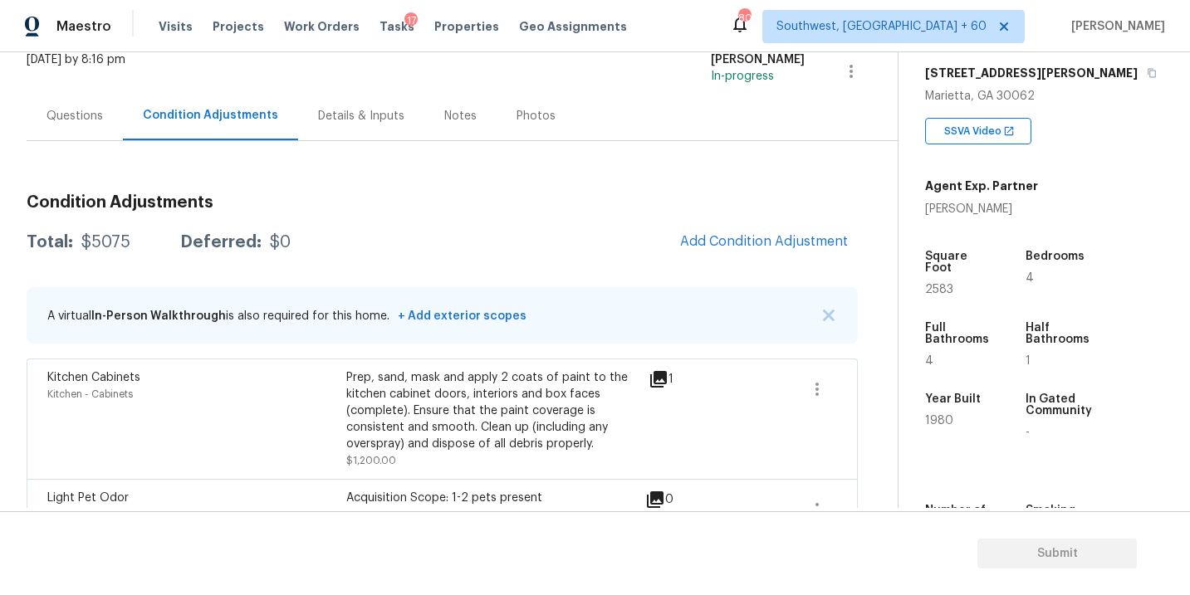
click at [56, 120] on div "Questions" at bounding box center [74, 116] width 56 height 17
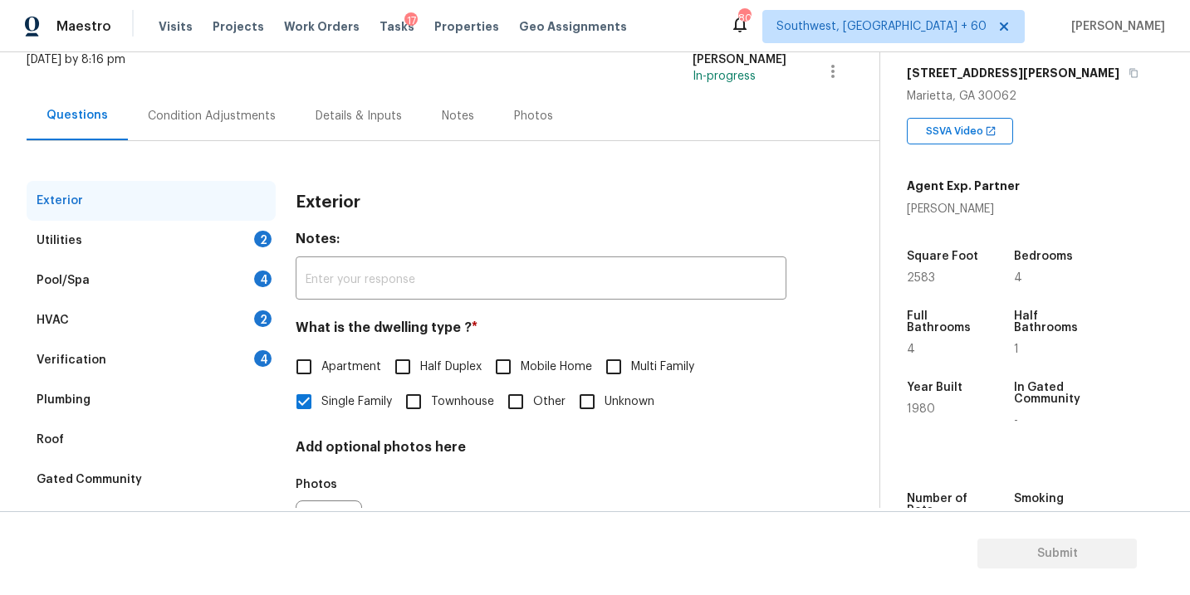
click at [86, 365] on div "Verification" at bounding box center [72, 360] width 70 height 17
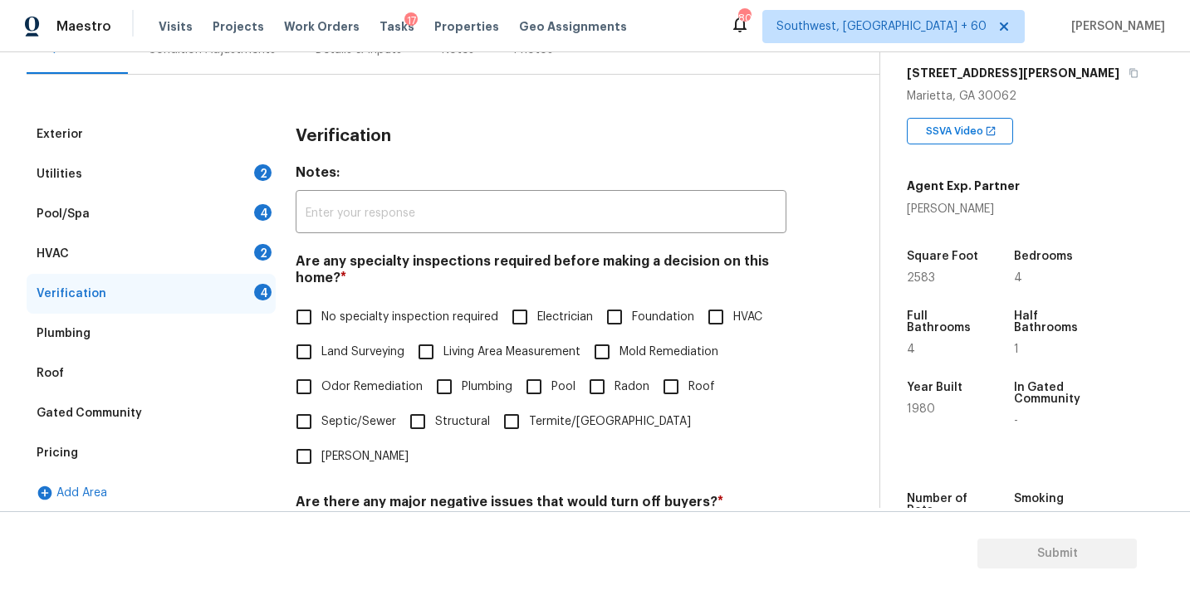
scroll to position [215, 0]
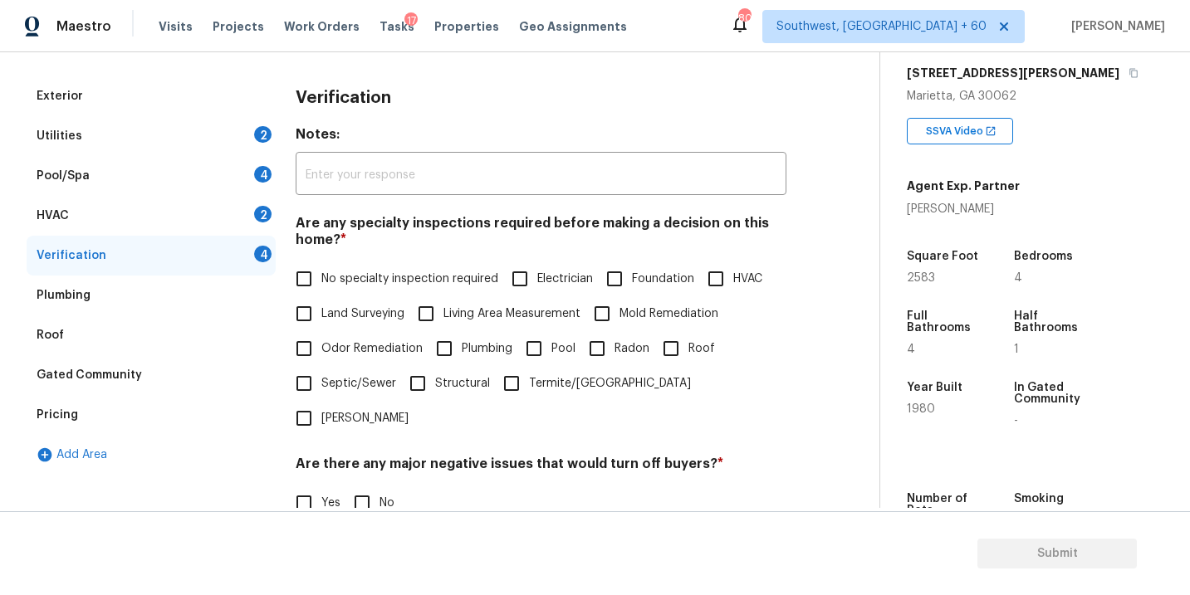
click at [94, 409] on div "Pricing" at bounding box center [151, 415] width 249 height 40
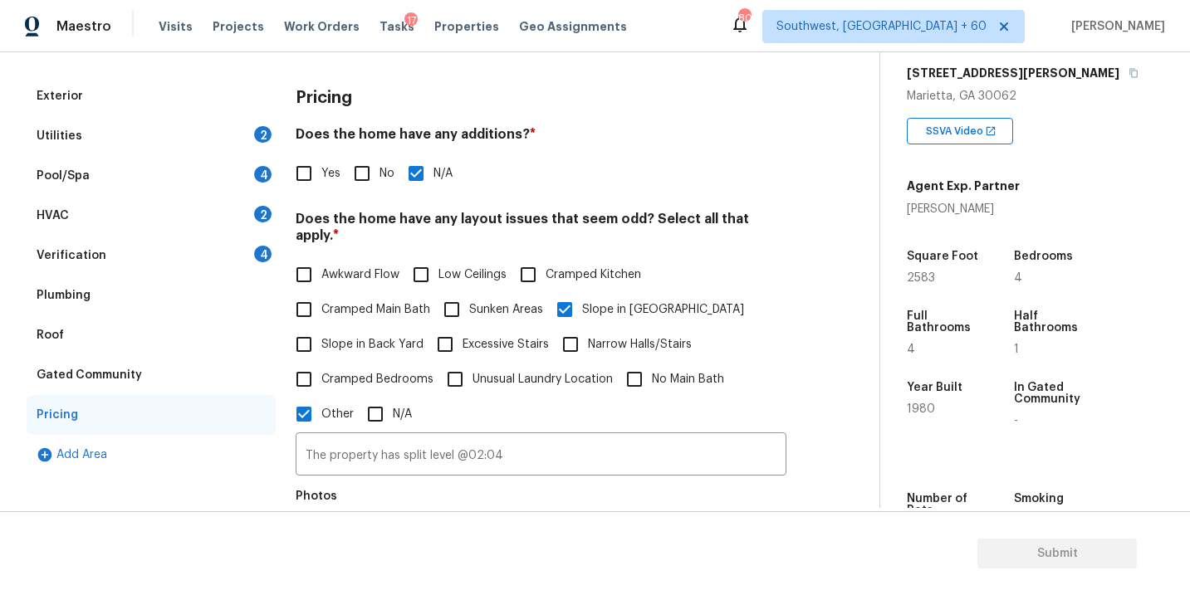
click at [310, 188] on input "Yes" at bounding box center [303, 173] width 35 height 35
checkbox input "true"
checkbox input "false"
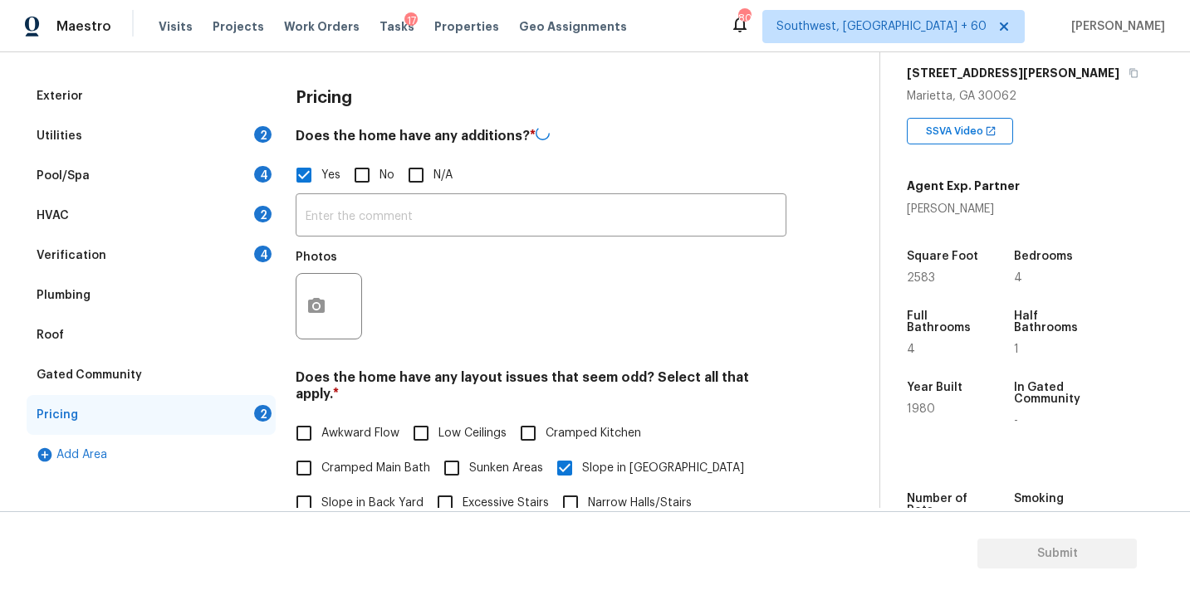
click at [312, 178] on input "Yes" at bounding box center [303, 175] width 35 height 35
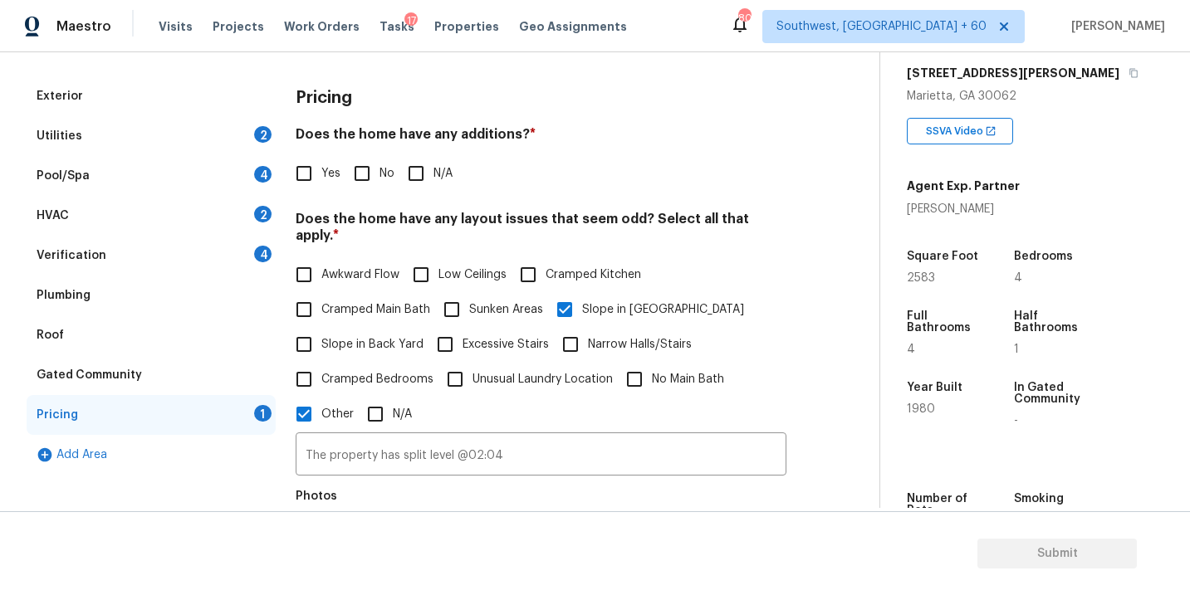
click at [310, 179] on input "Yes" at bounding box center [303, 173] width 35 height 35
checkbox input "true"
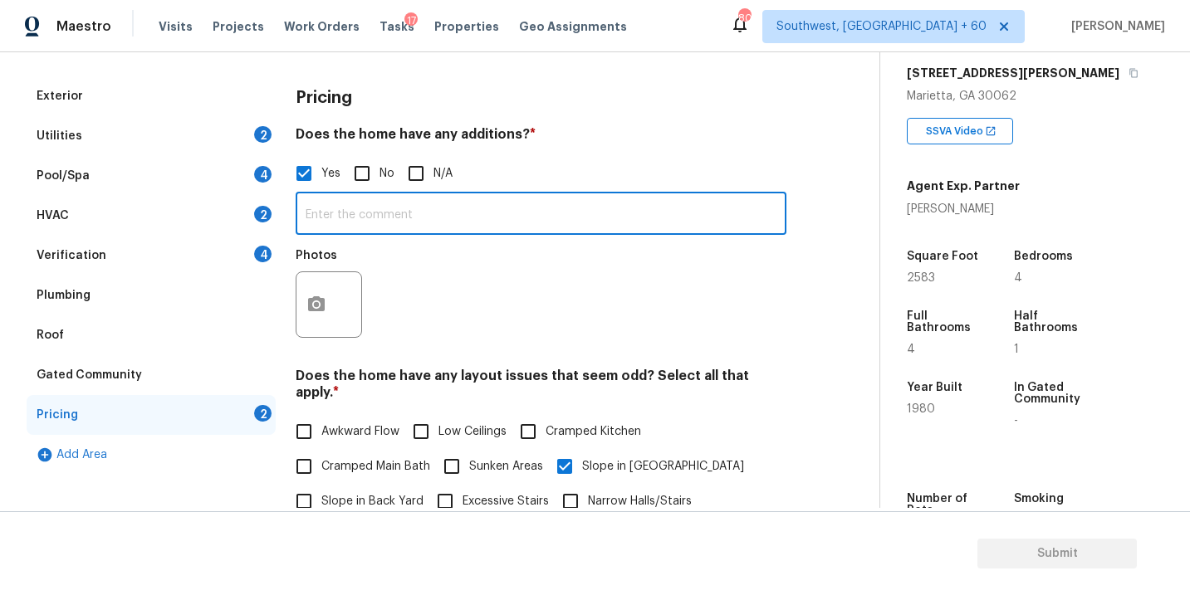
click at [340, 211] on input "text" at bounding box center [541, 215] width 491 height 39
type input "Enclosed covered patio"
click at [318, 306] on icon "button" at bounding box center [316, 305] width 20 height 20
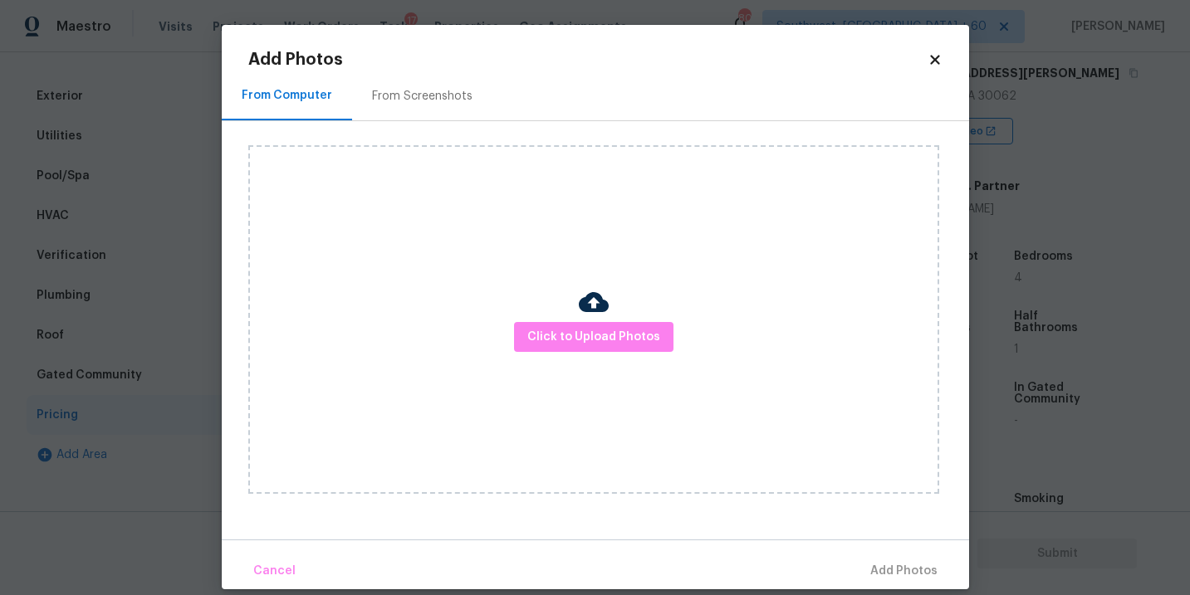
click at [621, 292] on div "Click to Upload Photos" at bounding box center [593, 319] width 691 height 349
click at [589, 322] on button "Click to Upload Photos" at bounding box center [593, 337] width 159 height 31
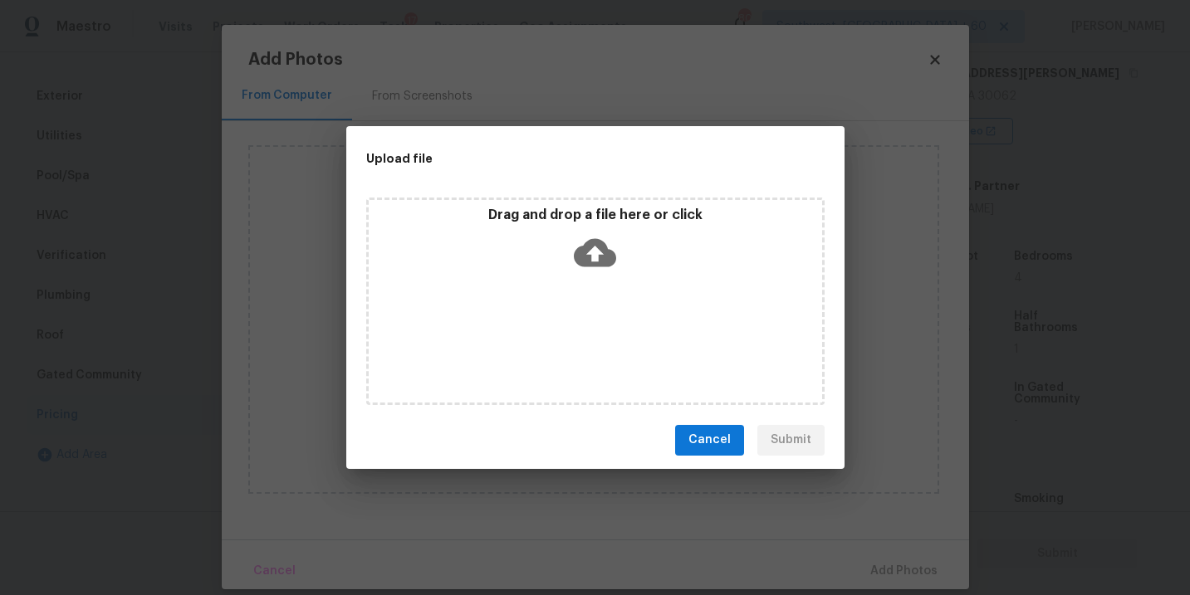
click at [598, 293] on div "Drag and drop a file here or click" at bounding box center [595, 302] width 458 height 208
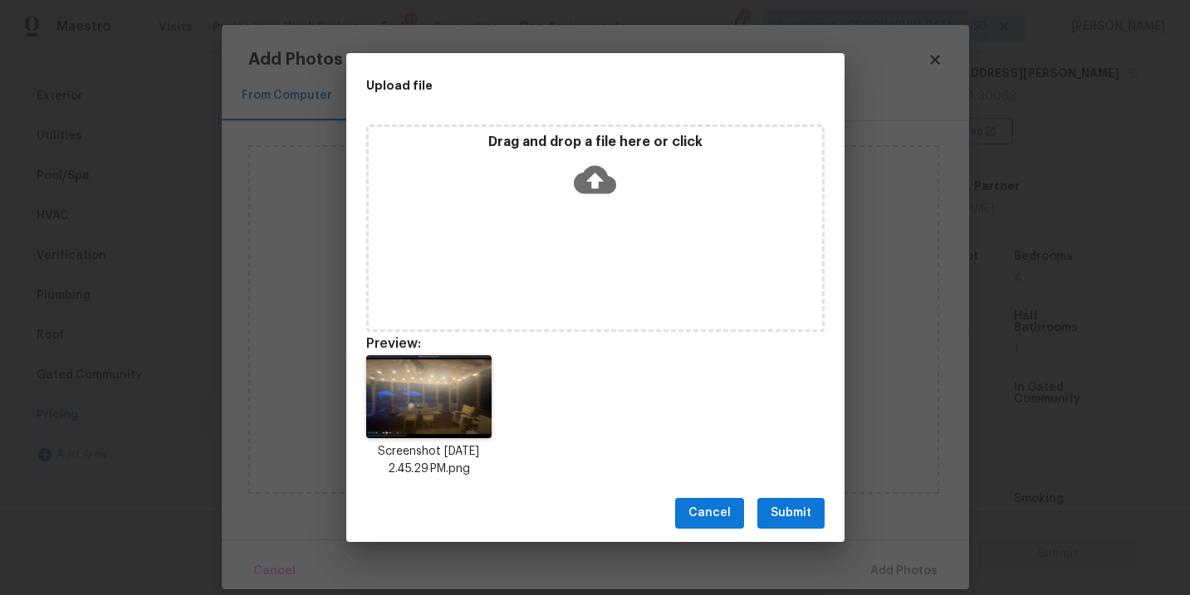
click at [811, 507] on button "Submit" at bounding box center [790, 513] width 67 height 31
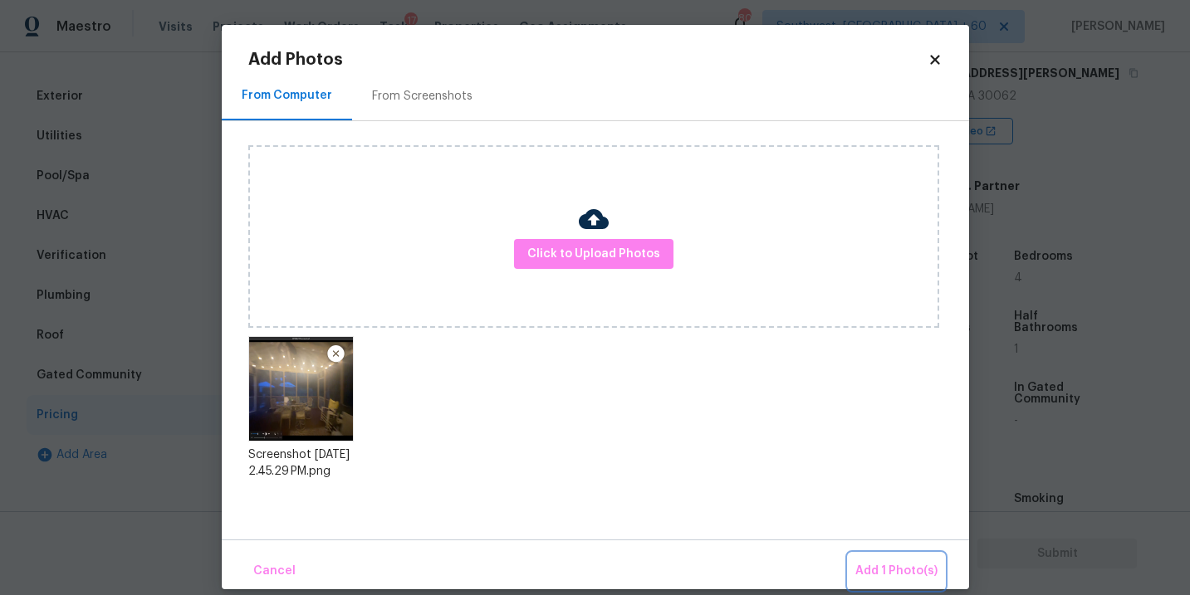
click at [868, 554] on button "Add 1 Photo(s)" at bounding box center [895, 572] width 95 height 36
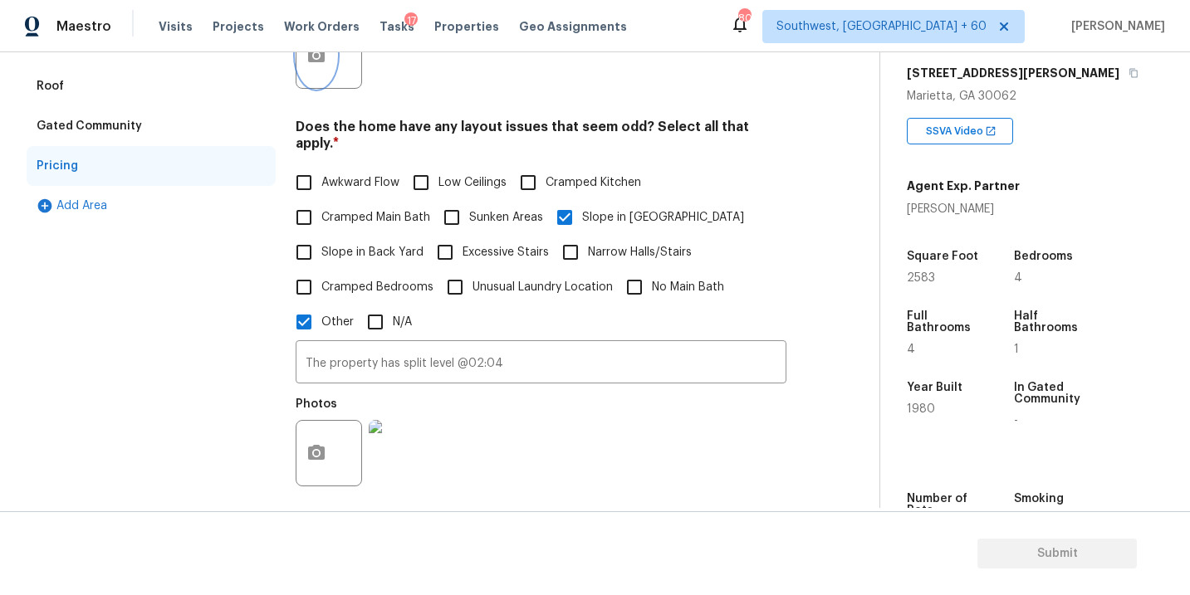
scroll to position [0, 0]
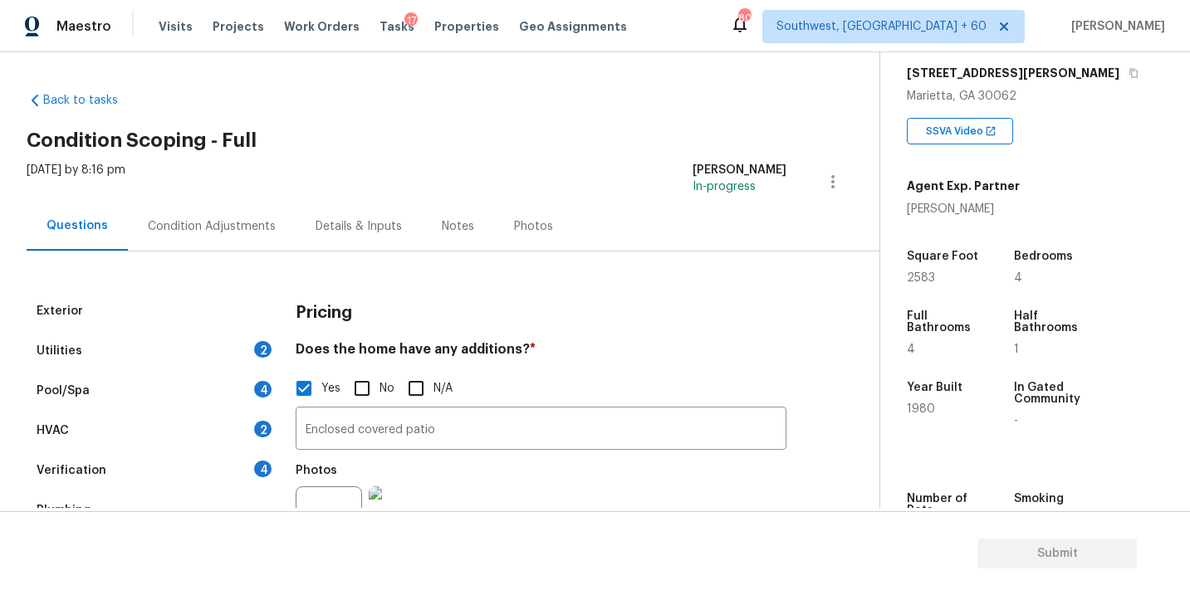
click at [253, 227] on div "Condition Adjustments" at bounding box center [212, 226] width 128 height 17
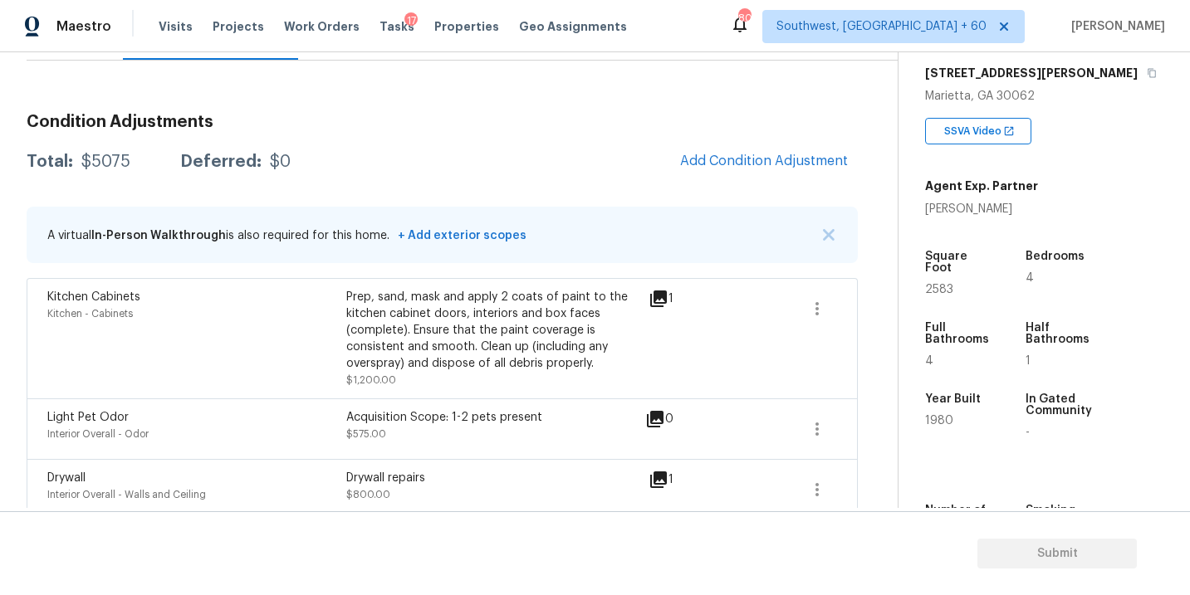
scroll to position [148, 0]
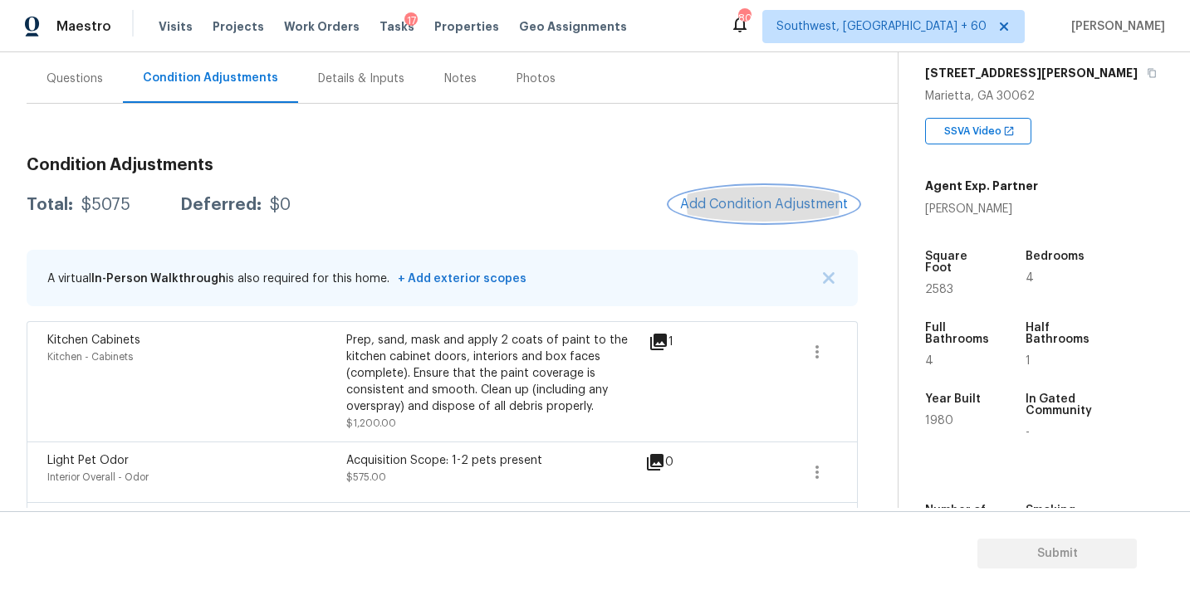
click at [713, 207] on span "Add Condition Adjustment" at bounding box center [764, 204] width 168 height 15
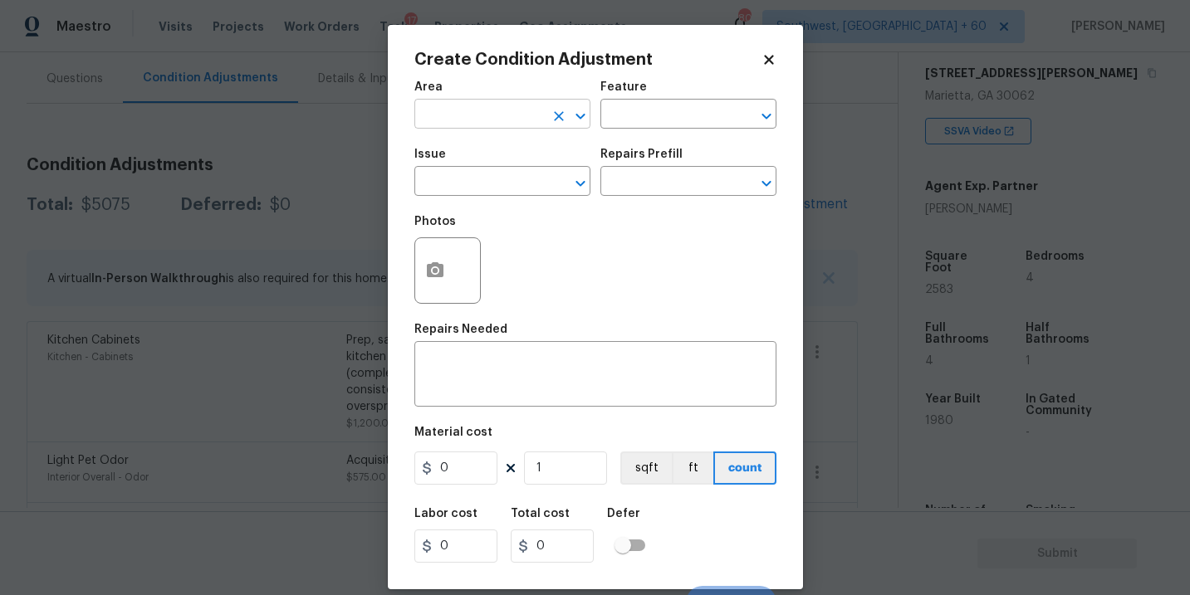
click at [506, 121] on input "text" at bounding box center [479, 116] width 130 height 26
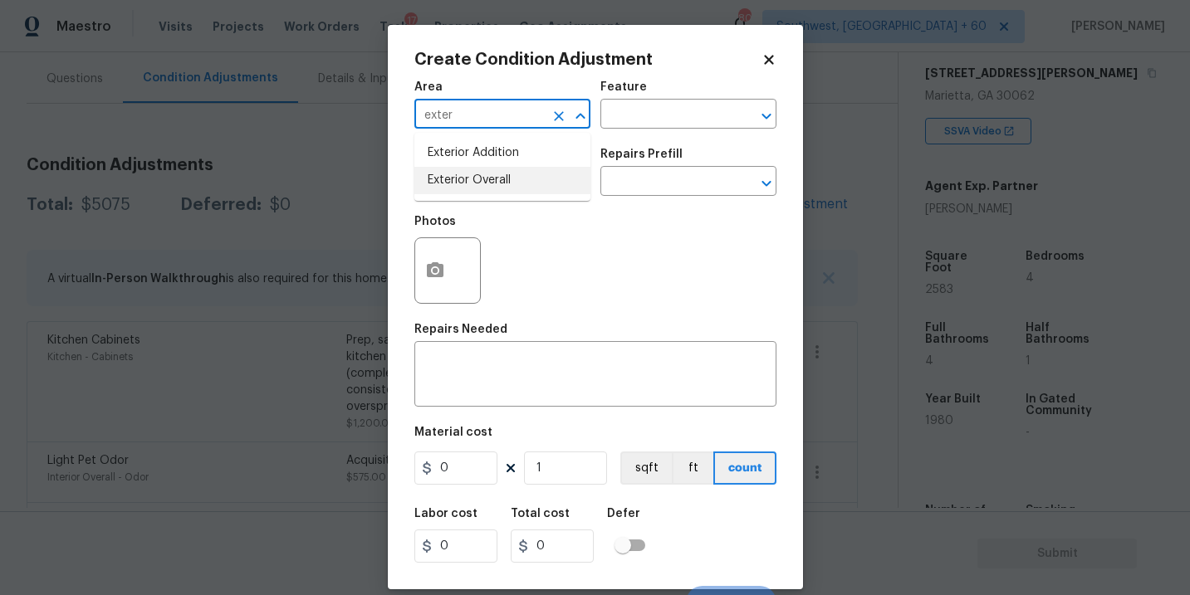
click at [515, 186] on li "Exterior Overall" at bounding box center [502, 180] width 176 height 27
type input "Exterior Overall"
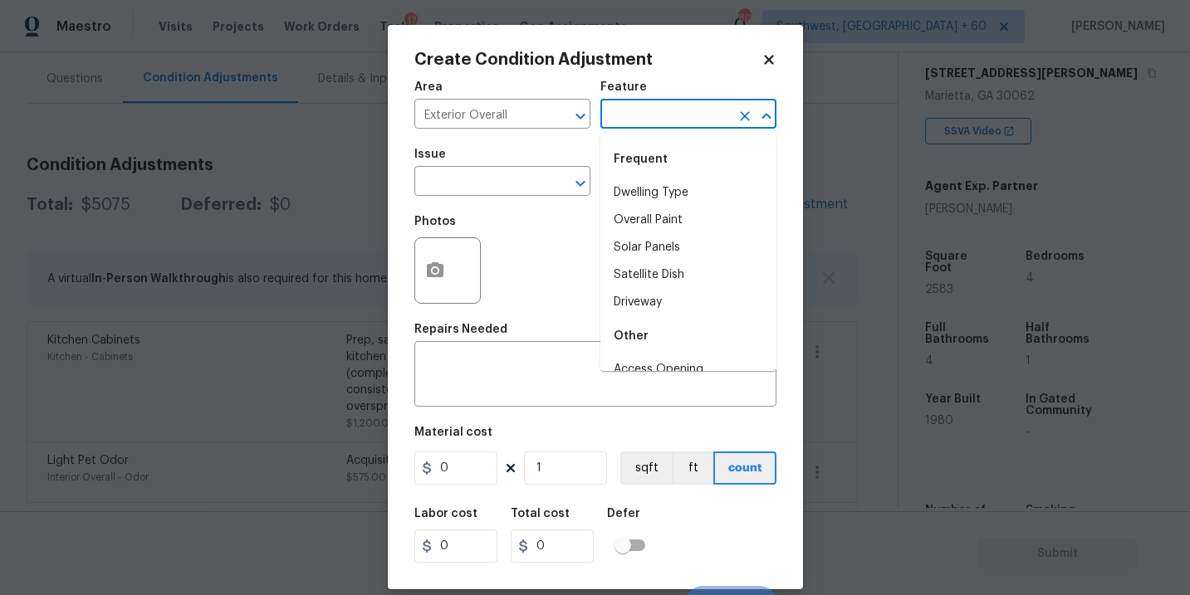
click at [626, 115] on input "text" at bounding box center [665, 116] width 130 height 26
click at [655, 194] on li "Deck" at bounding box center [688, 192] width 176 height 27
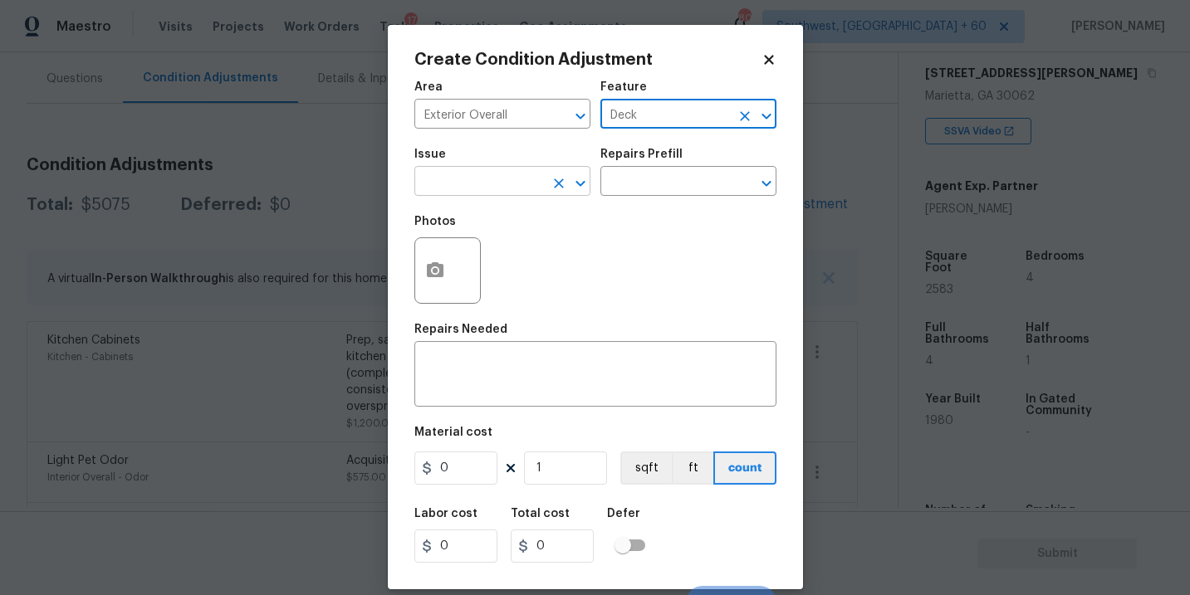
type input "Deck"
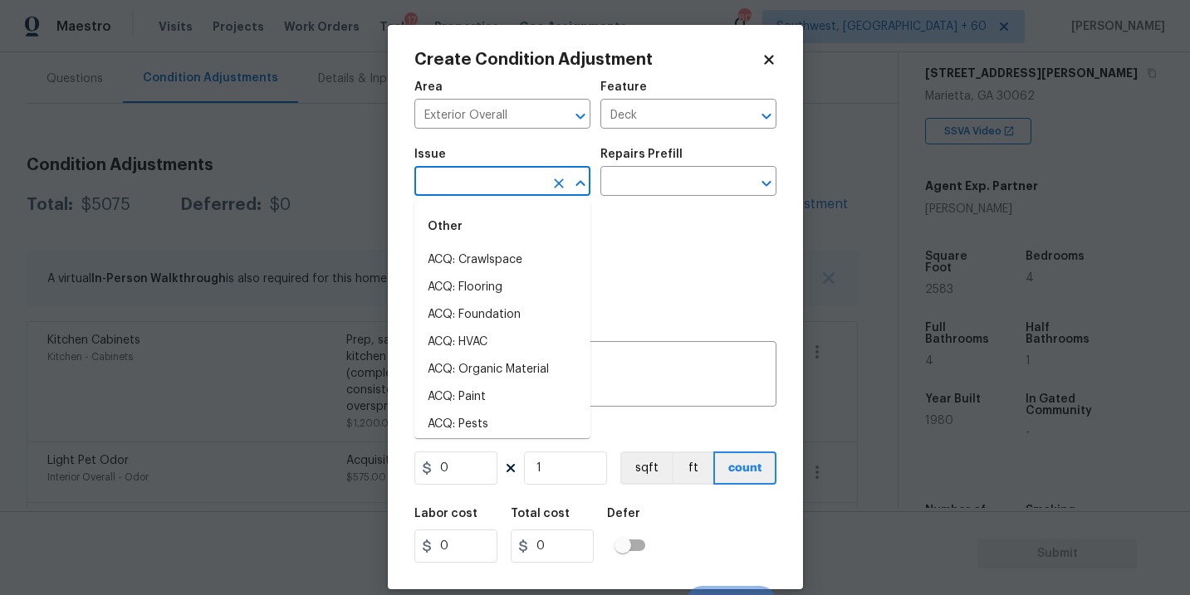
click at [526, 172] on input "text" at bounding box center [479, 183] width 130 height 26
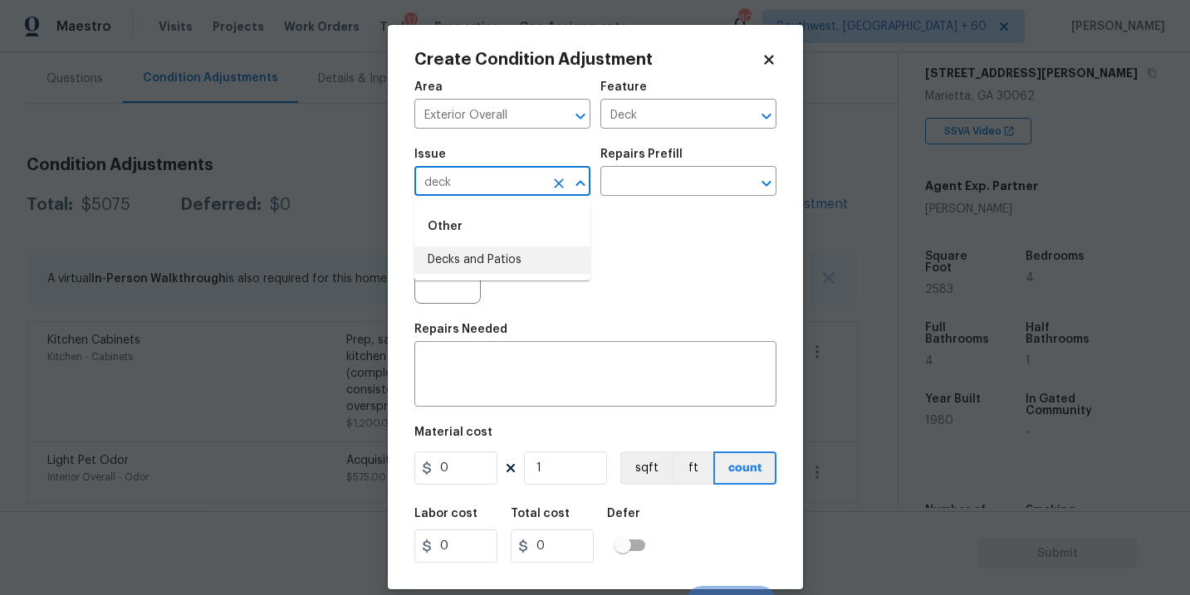
click at [520, 258] on li "Decks and Patios" at bounding box center [502, 260] width 176 height 27
type input "Decks and Patios"
click at [505, 364] on textarea at bounding box center [595, 376] width 342 height 35
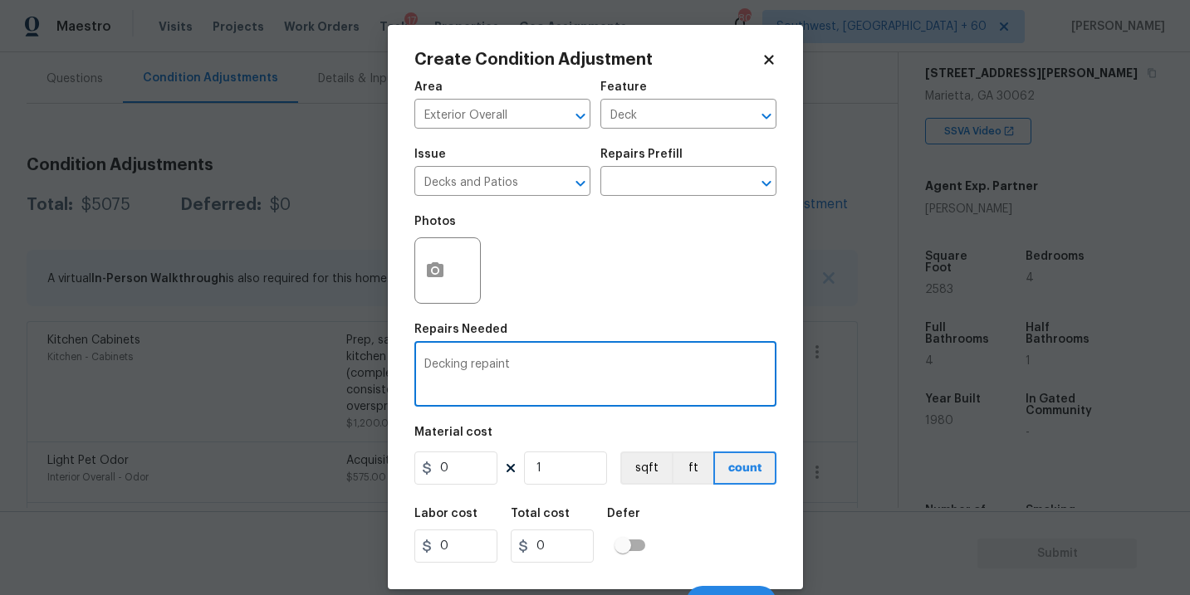
type textarea "Decking repaint"
drag, startPoint x: 462, startPoint y: 471, endPoint x: 239, endPoint y: 466, distance: 222.6
click at [239, 466] on div "Create Condition Adjustment Area Exterior Overall ​ Feature Deck ​ Issue Decks …" at bounding box center [595, 297] width 1190 height 595
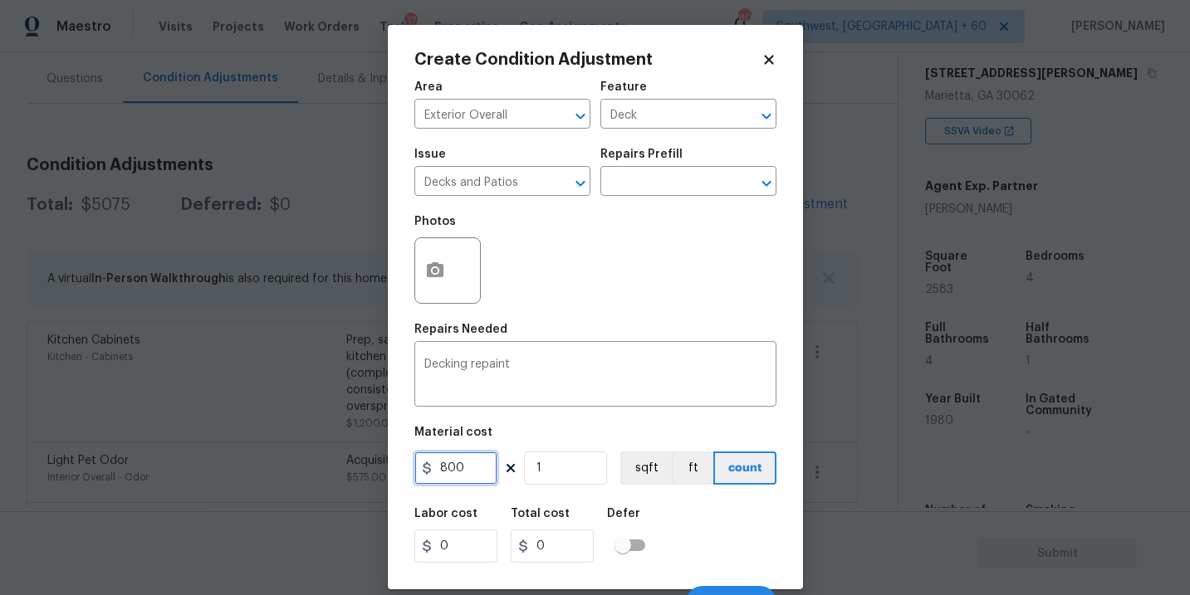
type input "800"
click at [432, 284] on button "button" at bounding box center [435, 270] width 40 height 65
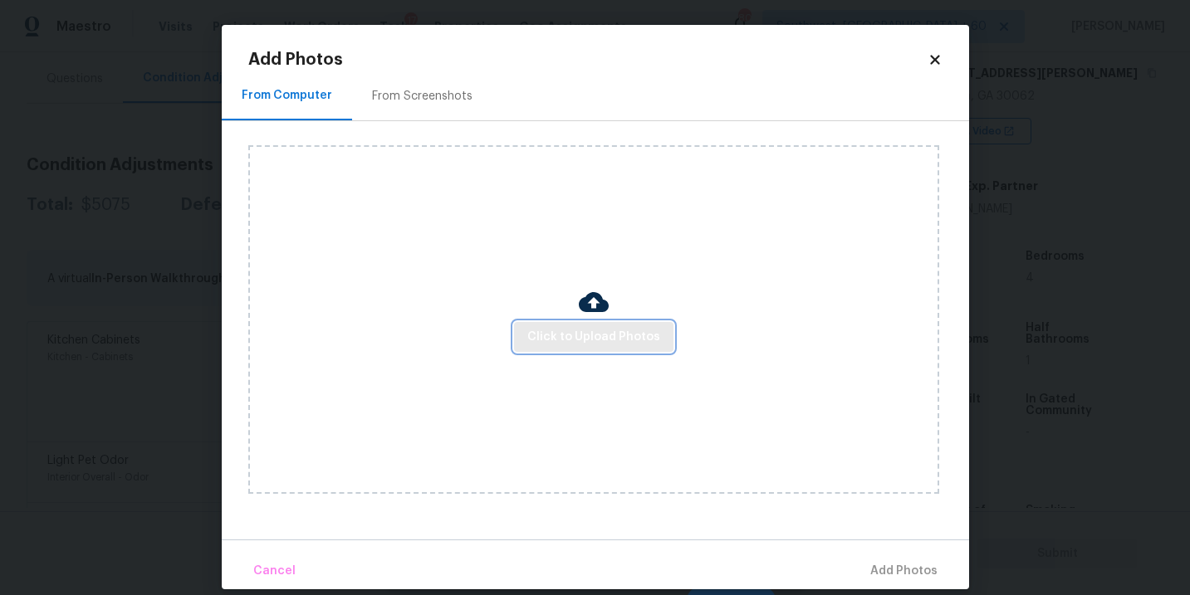
click at [544, 325] on button "Click to Upload Photos" at bounding box center [593, 337] width 159 height 31
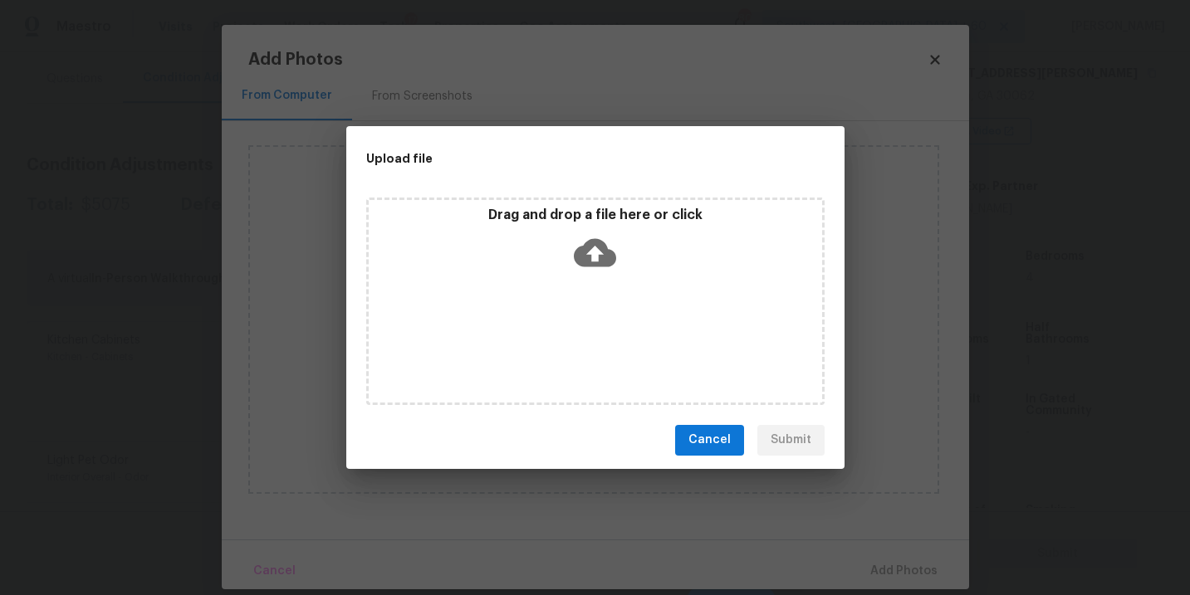
click at [601, 284] on div "Drag and drop a file here or click" at bounding box center [595, 302] width 458 height 208
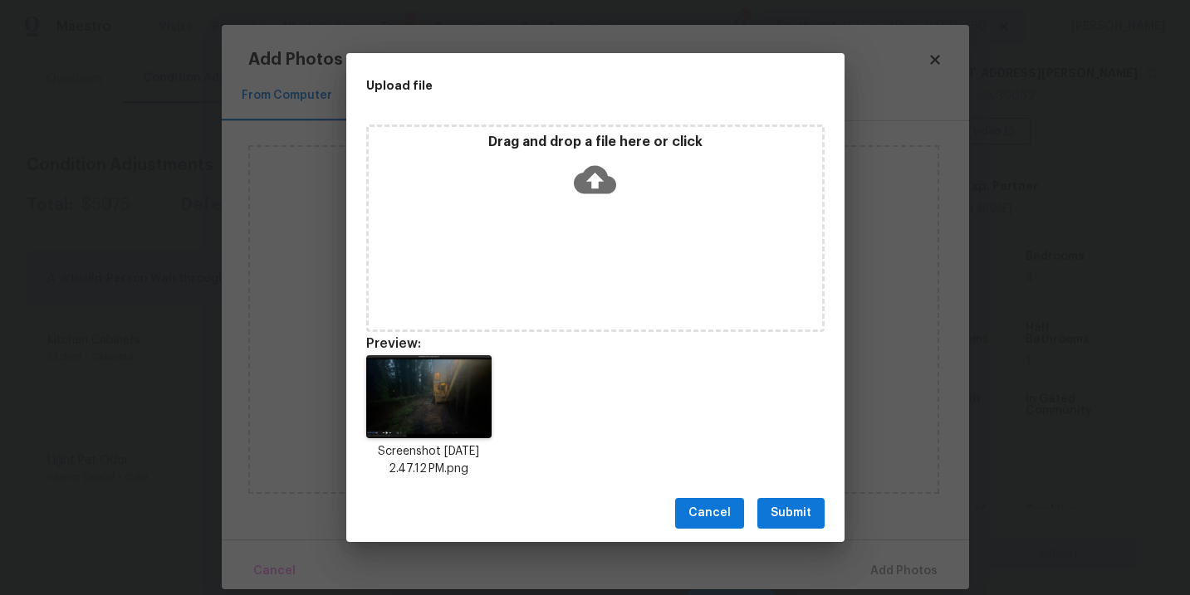
click at [808, 494] on div "Cancel Submit" at bounding box center [595, 513] width 498 height 57
click at [804, 512] on span "Submit" at bounding box center [790, 513] width 41 height 21
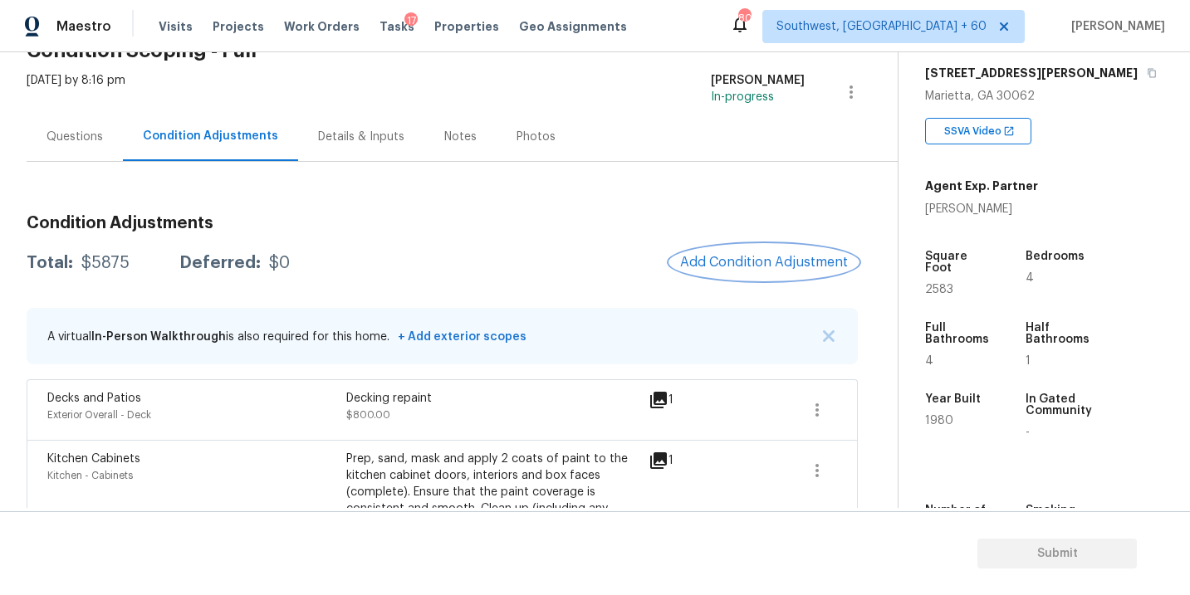
scroll to position [61, 0]
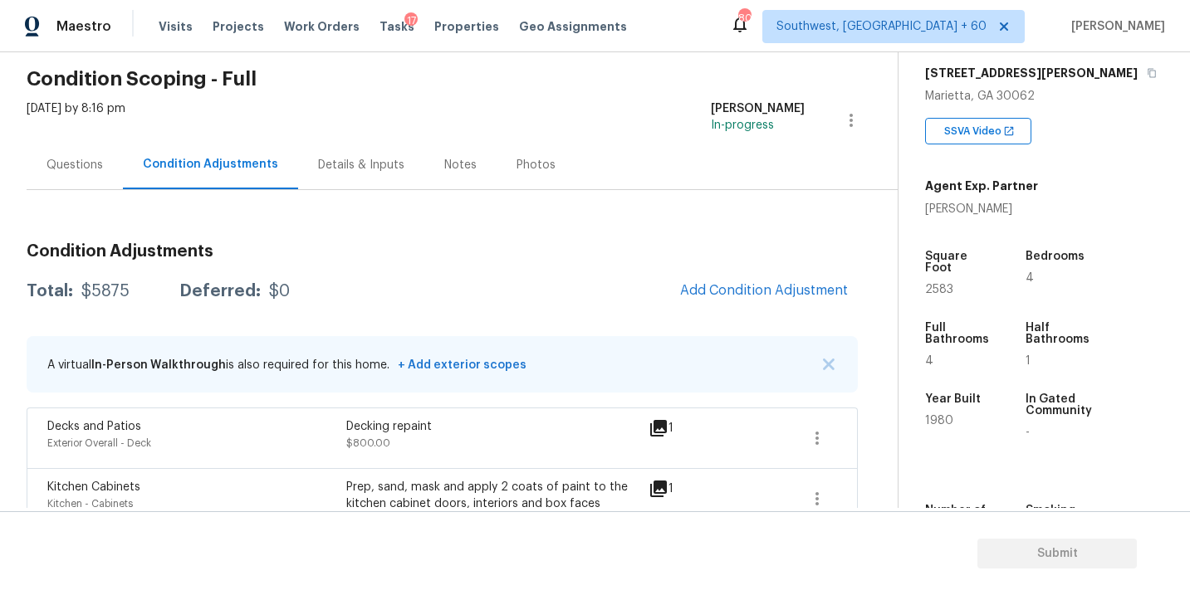
click at [94, 167] on div "Questions" at bounding box center [74, 165] width 56 height 17
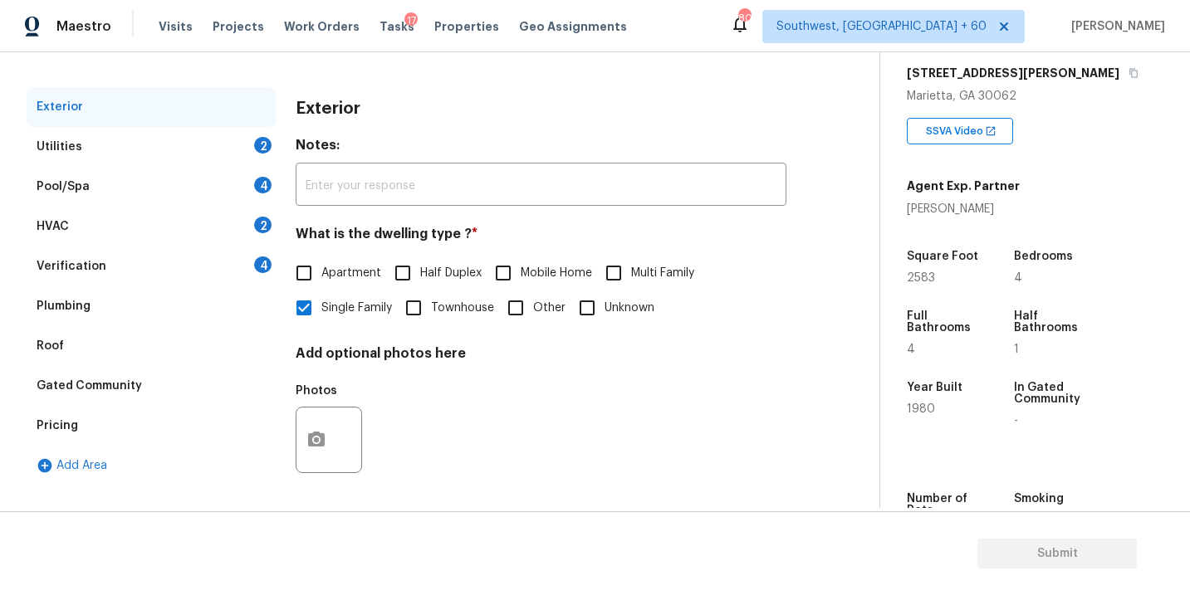
scroll to position [144, 0]
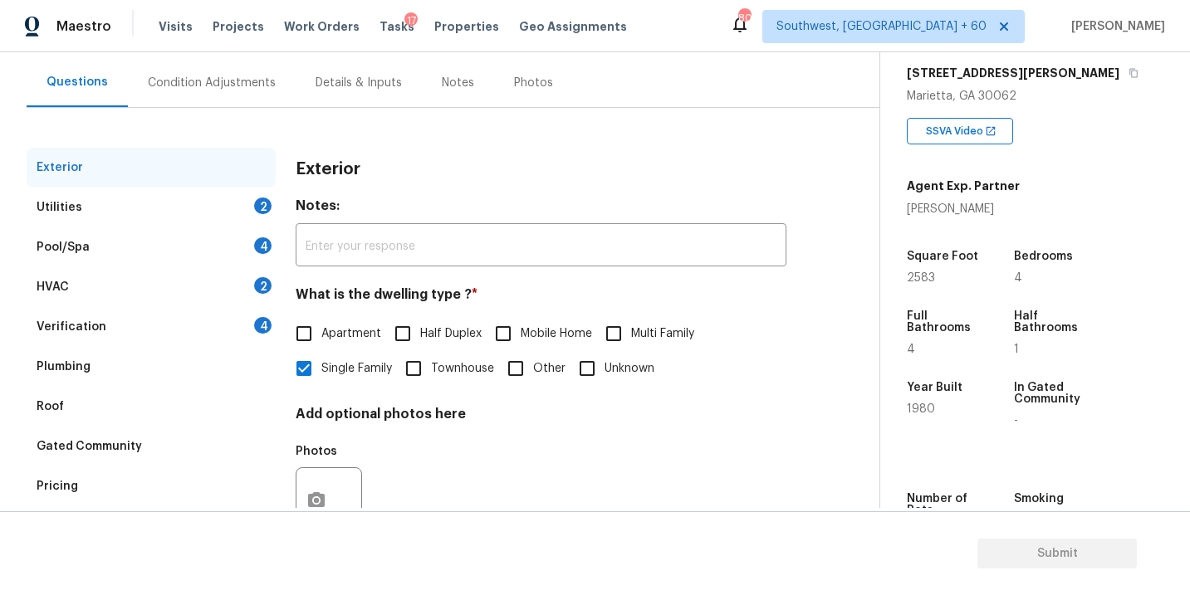
click at [209, 219] on div "Utilities 2" at bounding box center [151, 208] width 249 height 40
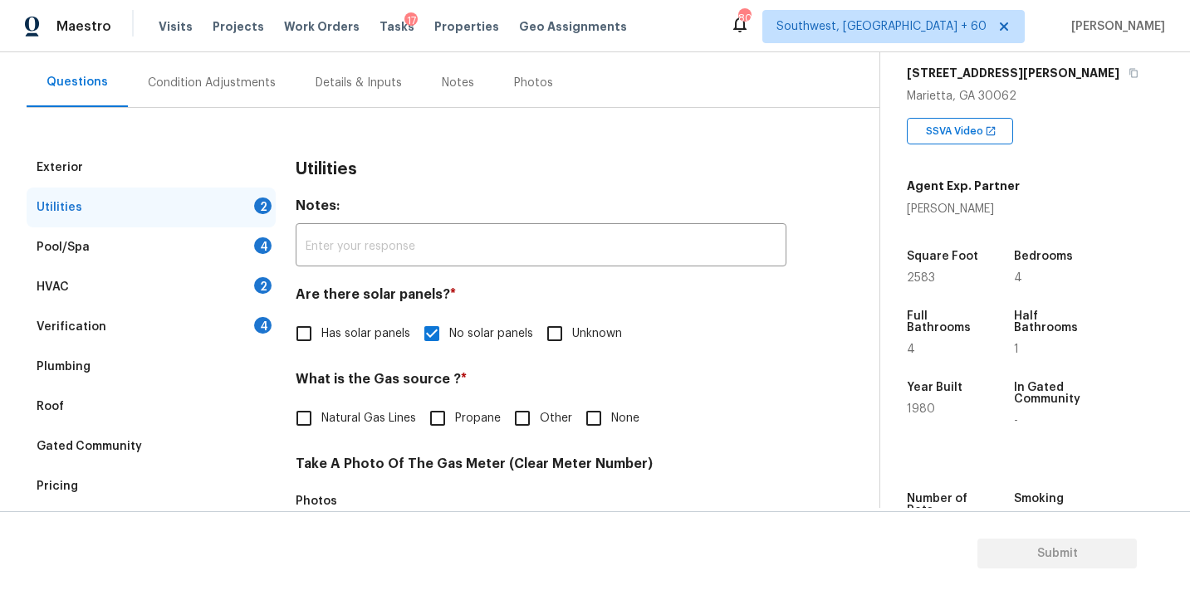
scroll to position [193, 0]
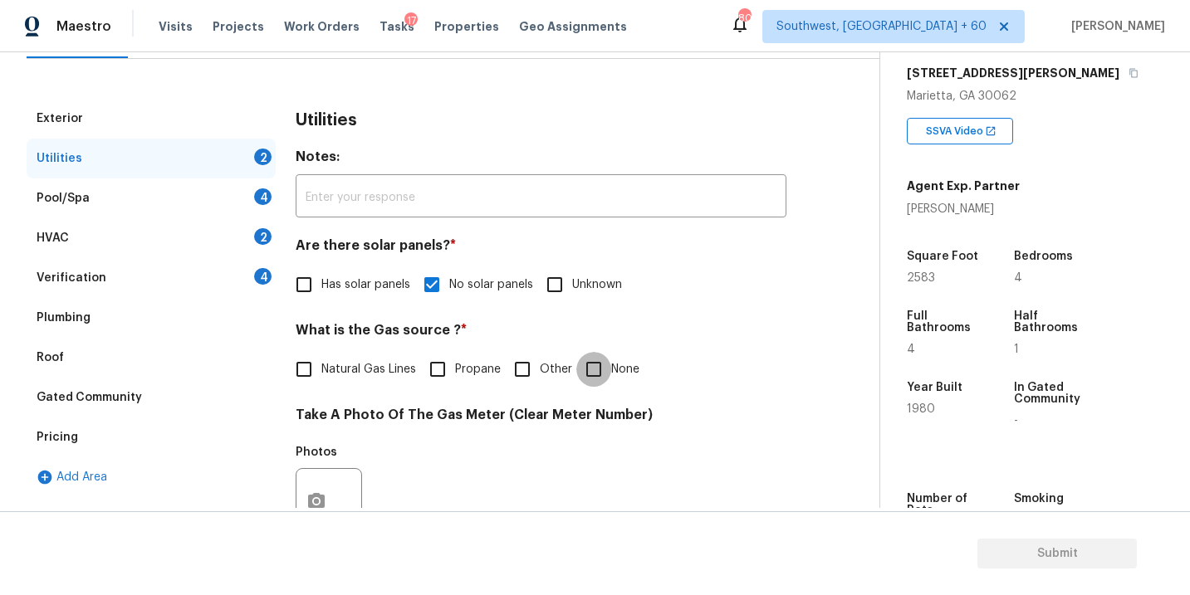
click at [599, 371] on input "None" at bounding box center [593, 369] width 35 height 35
checkbox input "true"
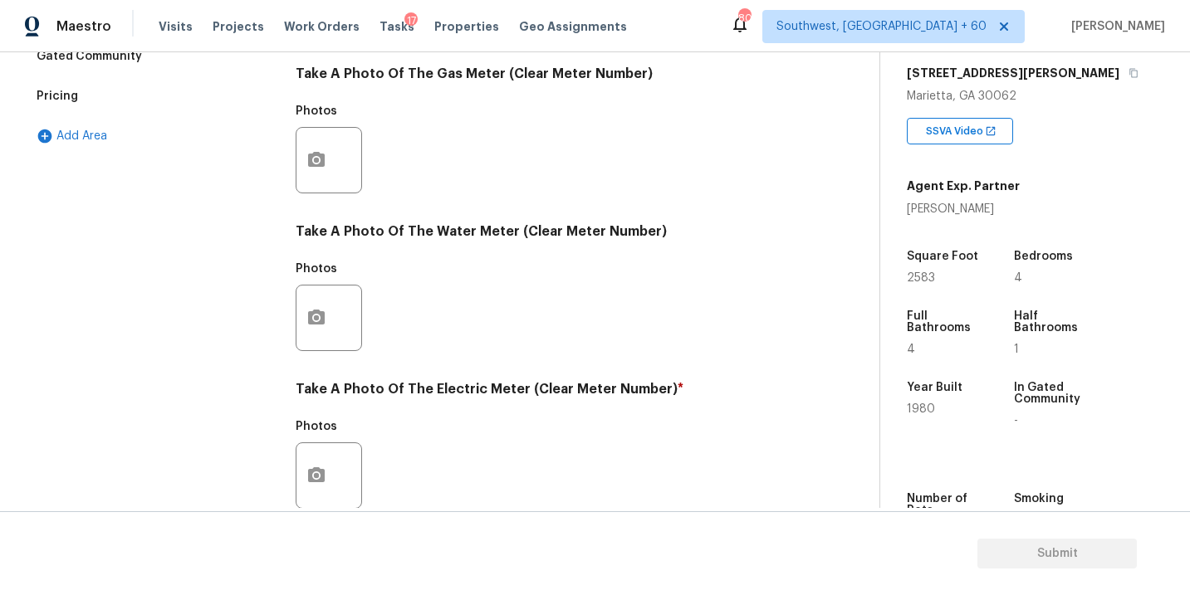
scroll to position [654, 0]
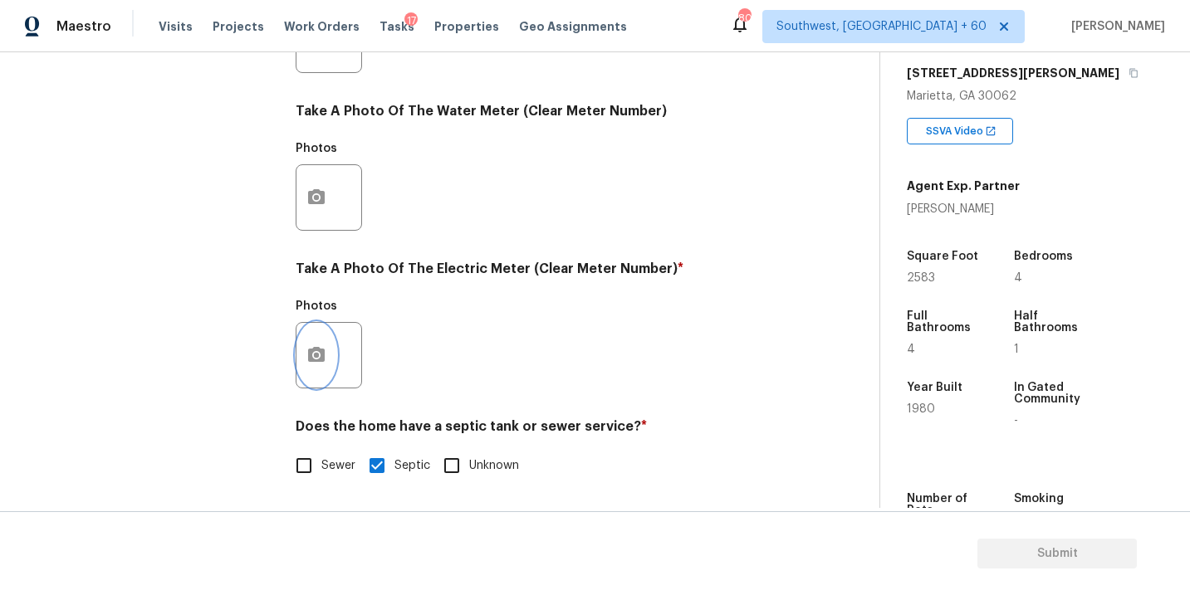
click at [315, 367] on button "button" at bounding box center [316, 355] width 40 height 65
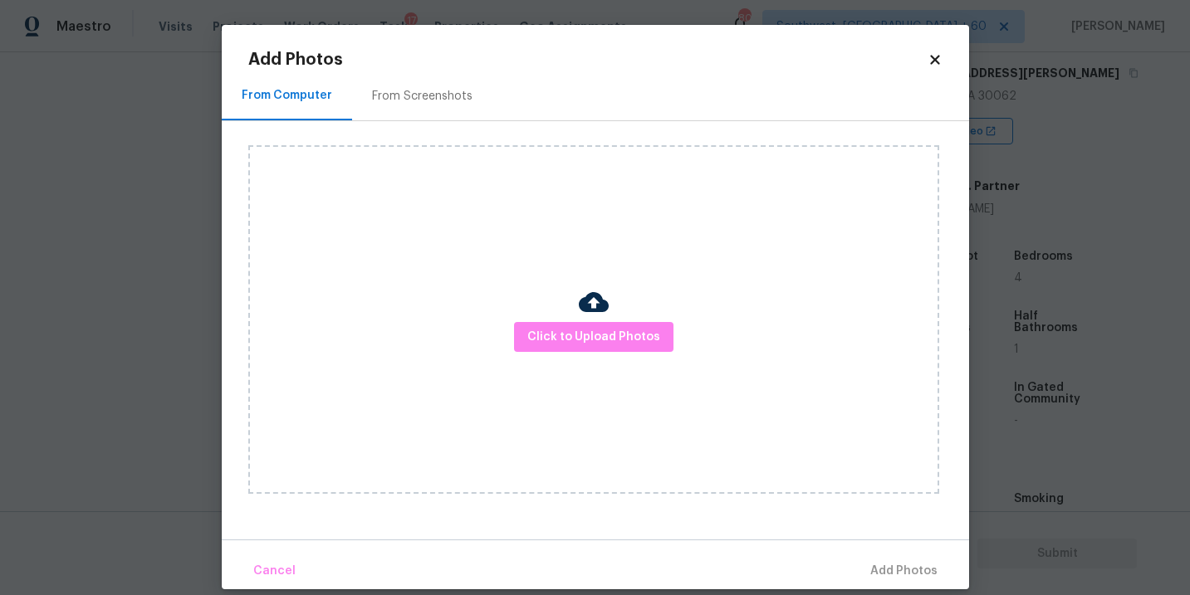
click at [531, 364] on div "Click to Upload Photos" at bounding box center [593, 319] width 691 height 349
click at [564, 345] on span "Click to Upload Photos" at bounding box center [593, 337] width 133 height 21
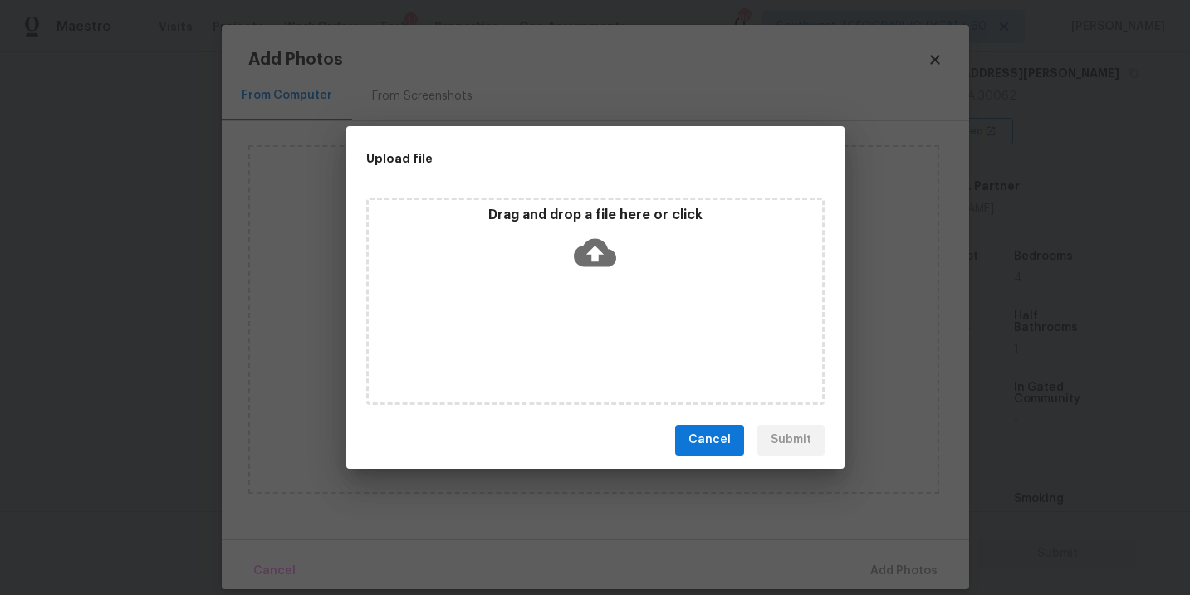
click at [595, 270] on icon at bounding box center [595, 253] width 42 height 42
click at [726, 450] on button "Cancel" at bounding box center [709, 440] width 69 height 31
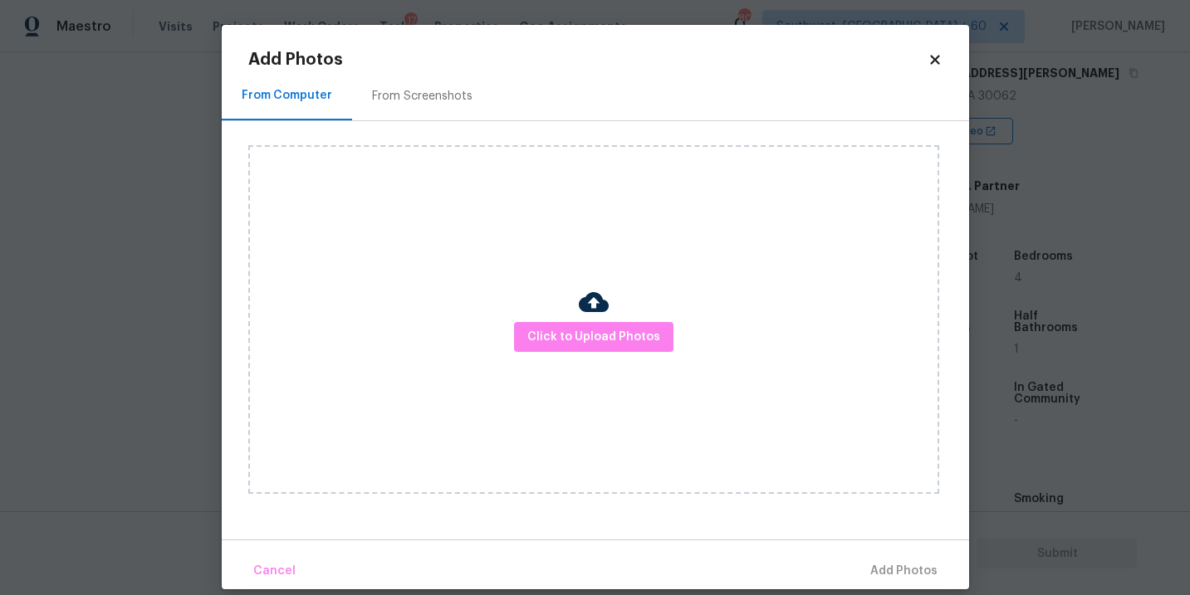
click at [1049, 419] on body "Maestro Visits Projects Work Orders Tasks 17 Properties Geo Assignments 809 Sou…" at bounding box center [595, 297] width 1190 height 595
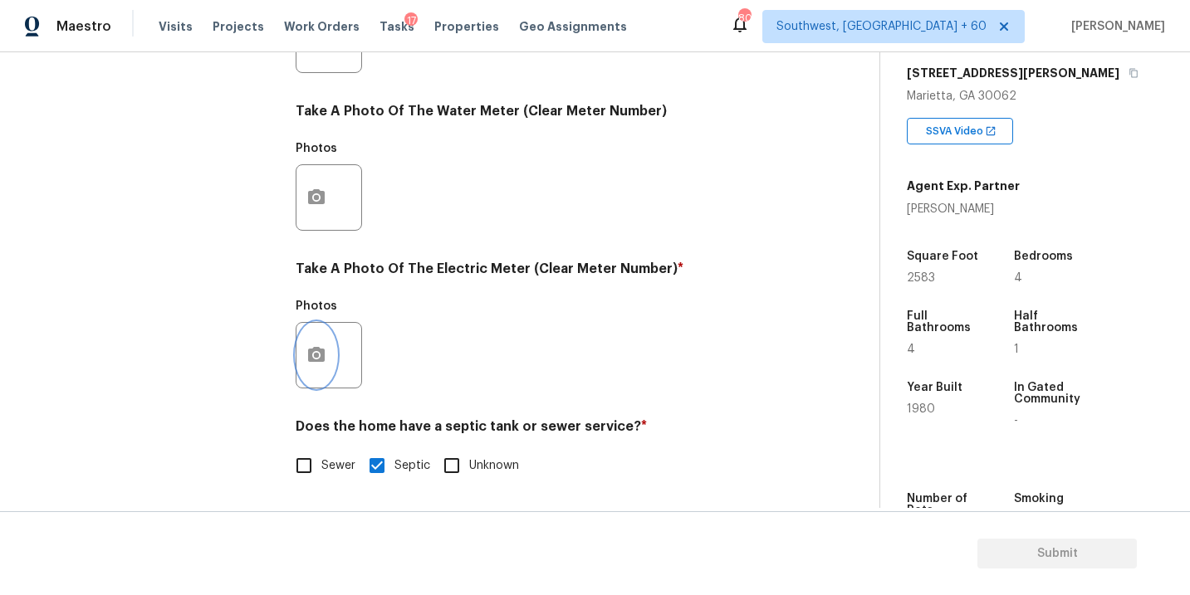
click at [325, 361] on icon "button" at bounding box center [316, 355] width 20 height 20
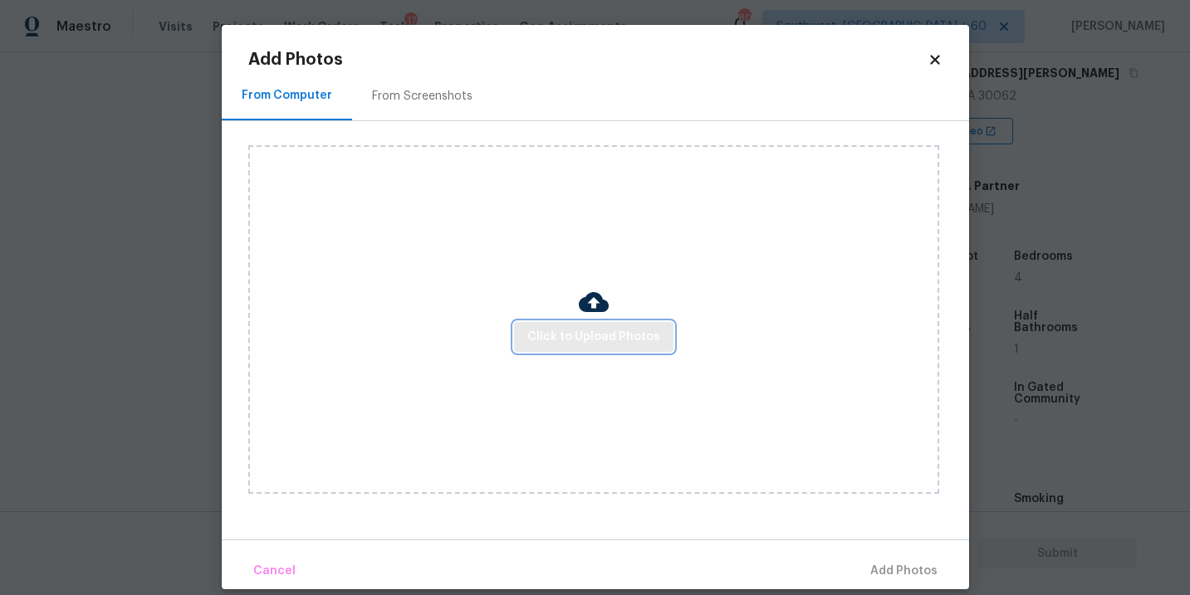
click at [603, 325] on button "Click to Upload Photos" at bounding box center [593, 337] width 159 height 31
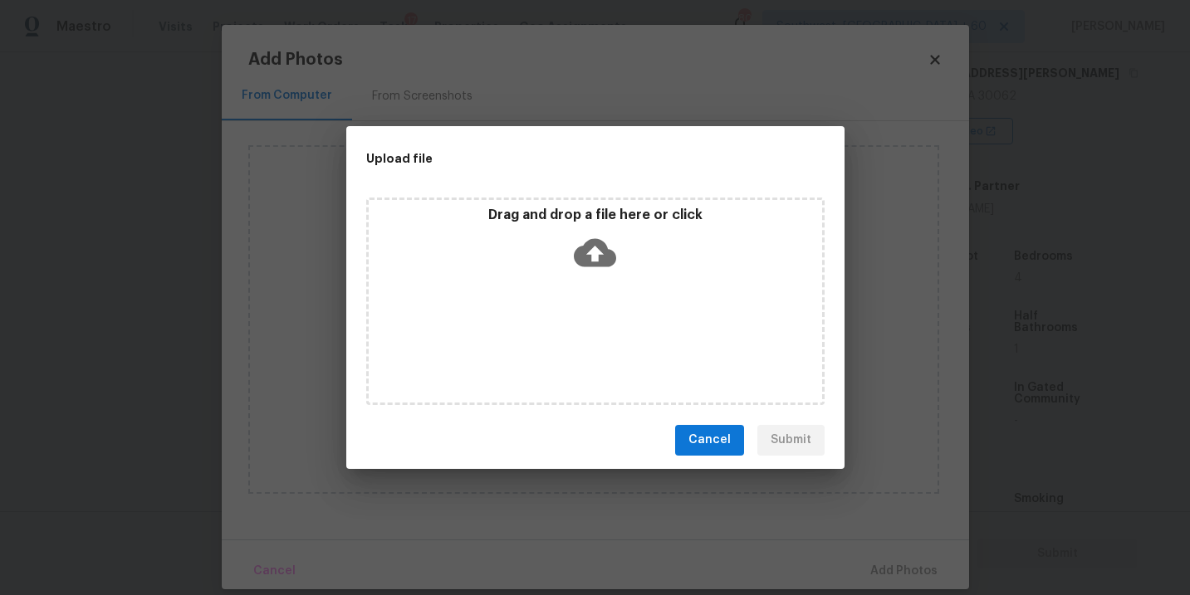
click at [589, 266] on icon at bounding box center [595, 253] width 42 height 42
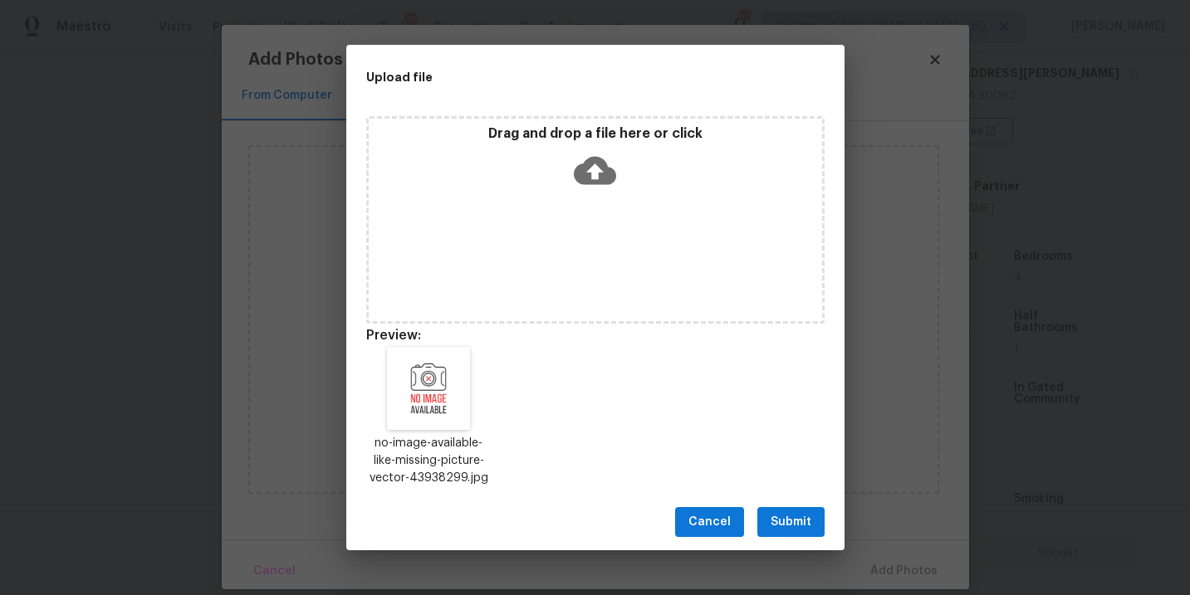
click at [790, 510] on button "Submit" at bounding box center [790, 522] width 67 height 31
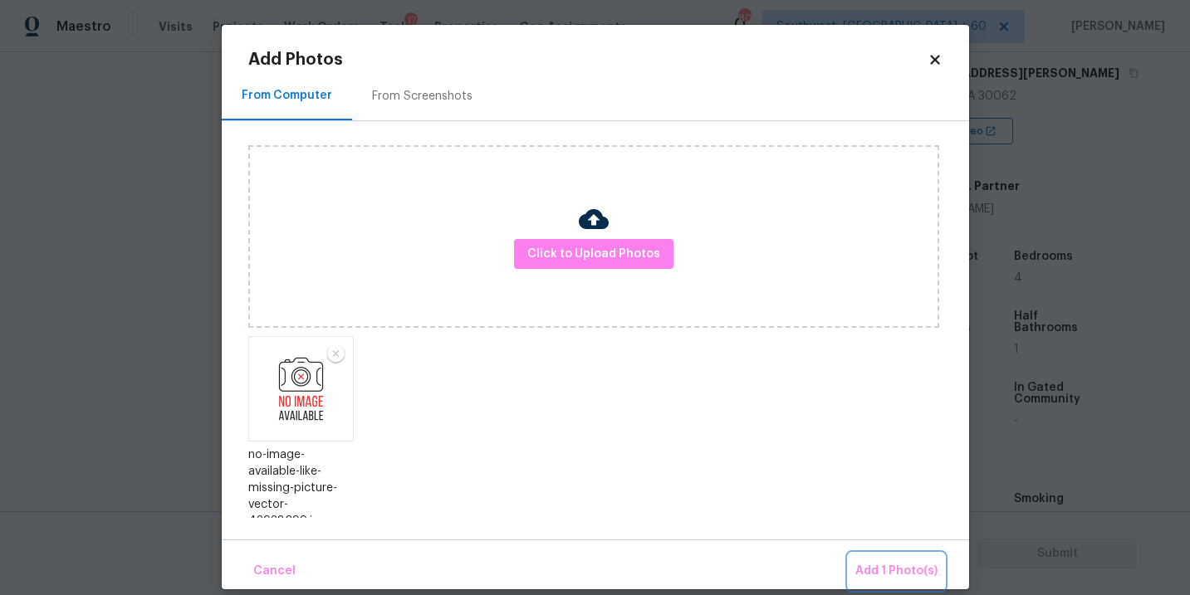
click at [862, 559] on button "Add 1 Photo(s)" at bounding box center [895, 572] width 95 height 36
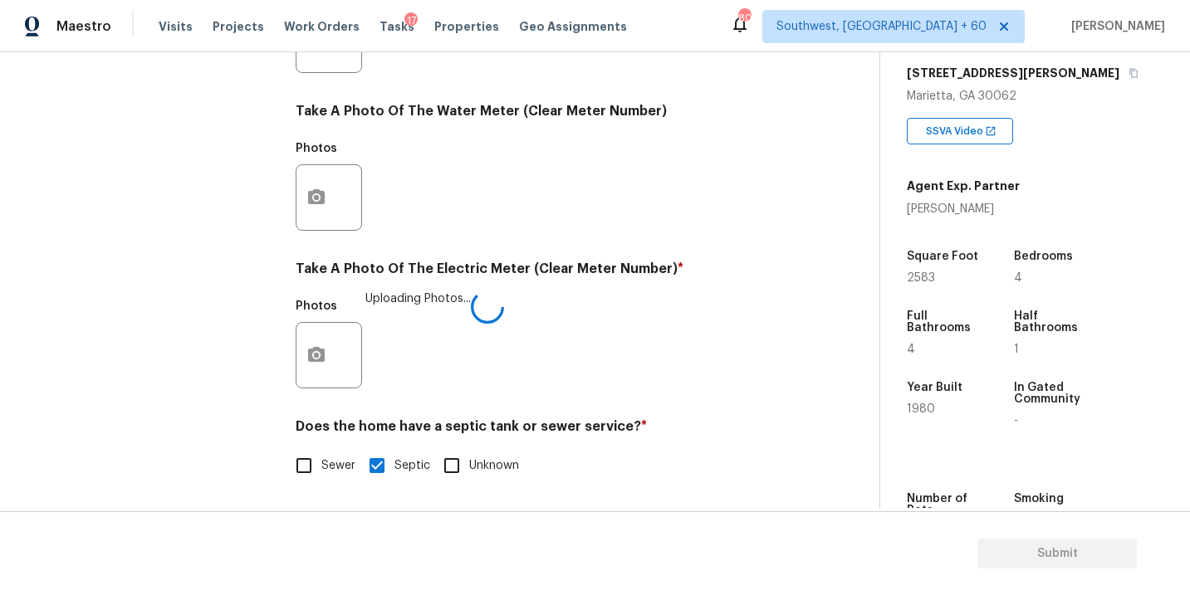
click at [701, 405] on div "Utilities Notes: ​ Are there solar panels? * Has solar panels No solar panels U…" at bounding box center [541, 70] width 491 height 866
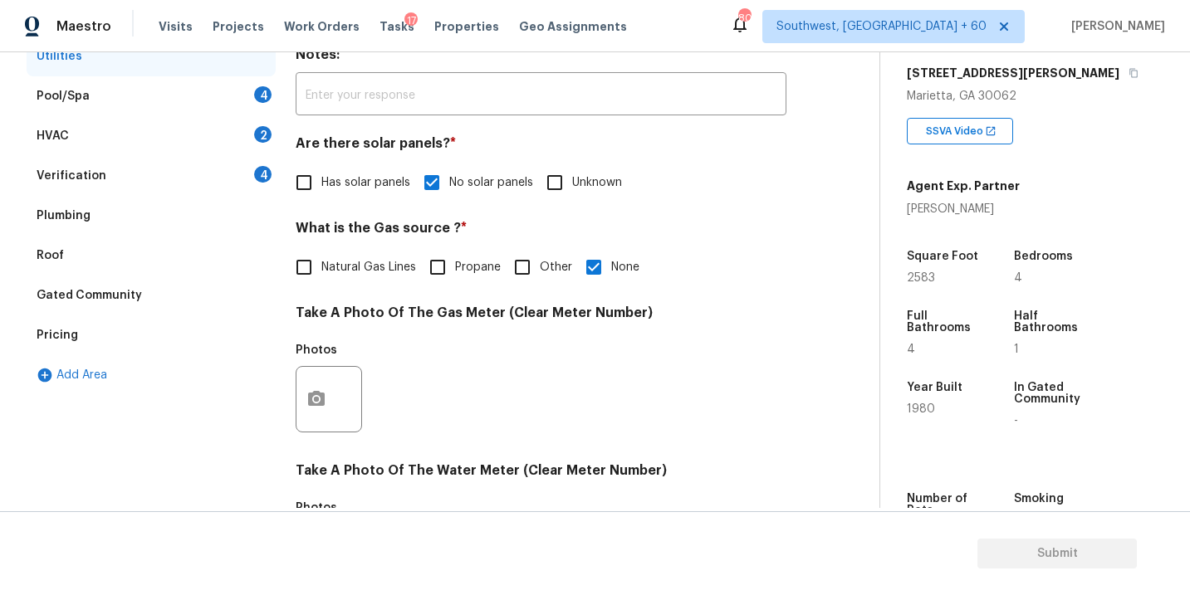
scroll to position [136, 0]
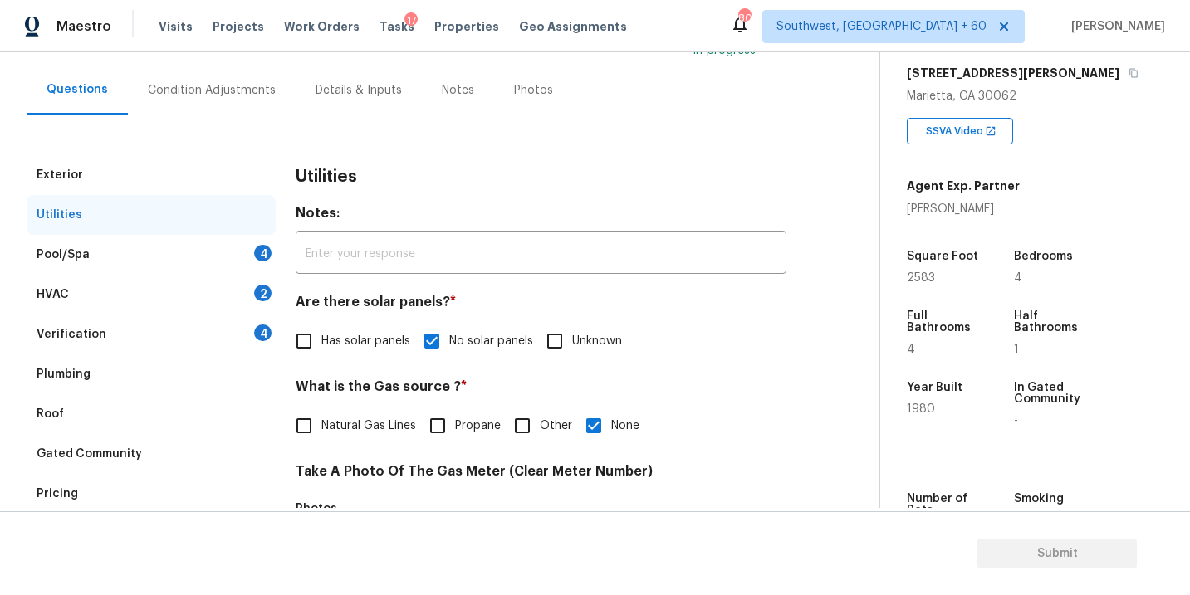
click at [166, 247] on div "Pool/Spa 4" at bounding box center [151, 255] width 249 height 40
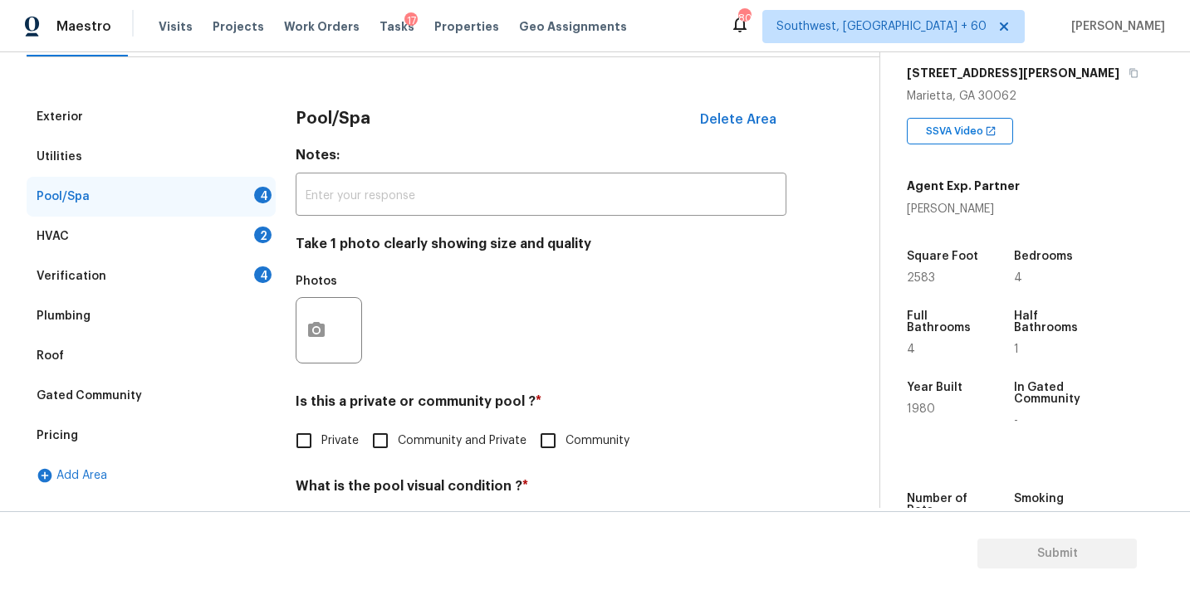
scroll to position [216, 0]
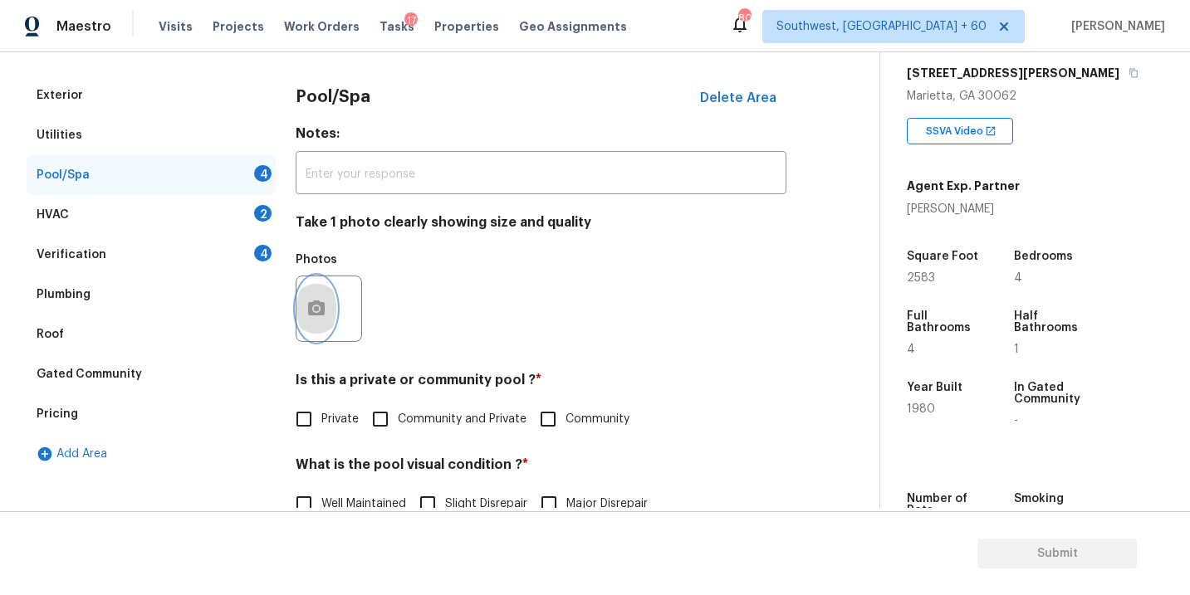
click at [307, 319] on button "button" at bounding box center [316, 308] width 40 height 65
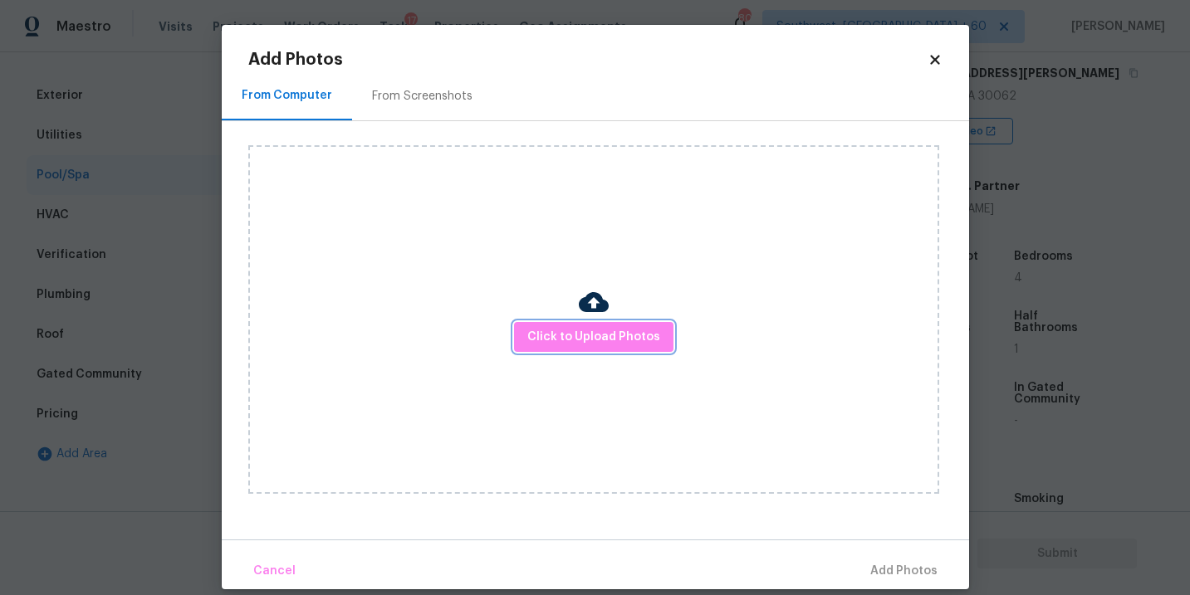
click at [593, 352] on div "Click to Upload Photos" at bounding box center [593, 319] width 691 height 349
click at [592, 270] on div "Click to Upload Photos" at bounding box center [593, 319] width 691 height 349
click at [589, 333] on span "Click to Upload Photos" at bounding box center [593, 337] width 133 height 21
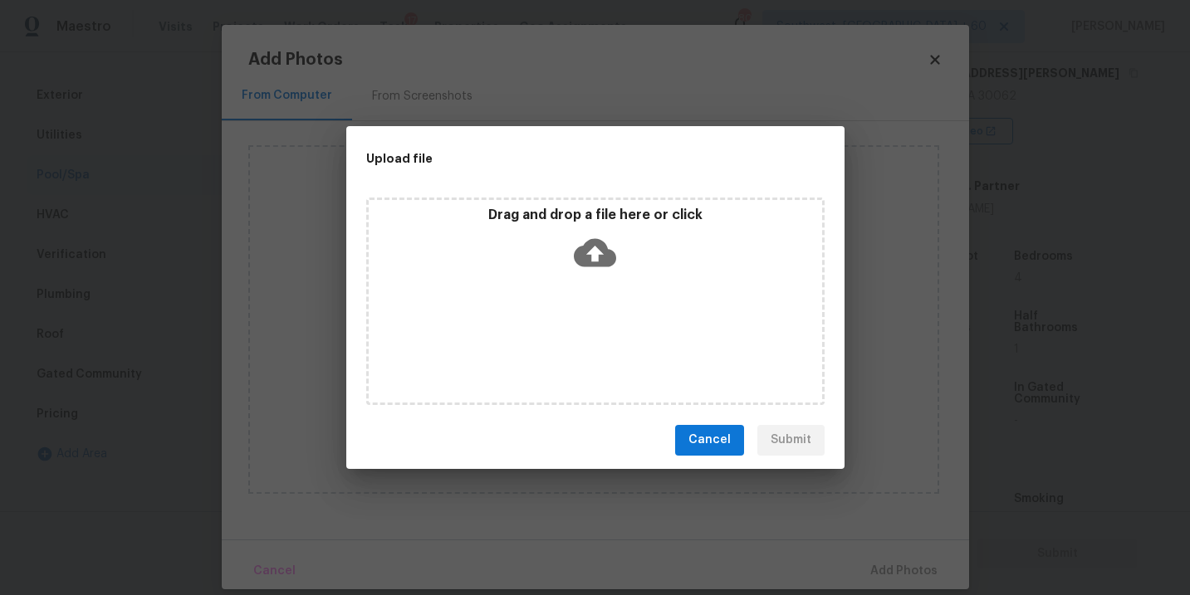
click at [604, 257] on icon at bounding box center [595, 252] width 42 height 28
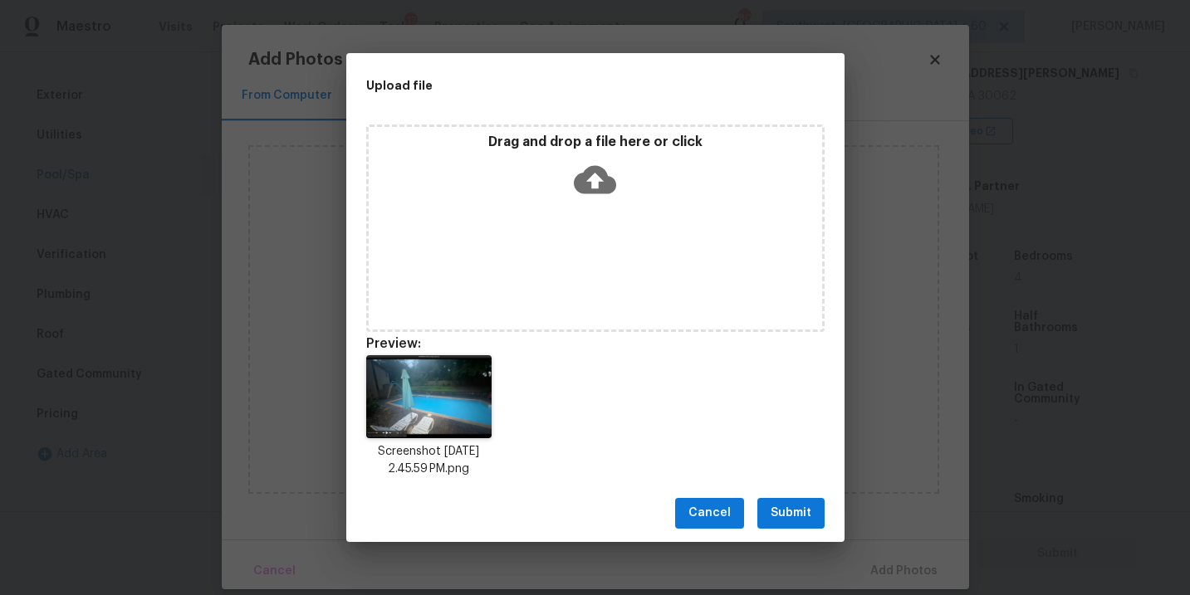
click at [794, 506] on span "Submit" at bounding box center [790, 513] width 41 height 21
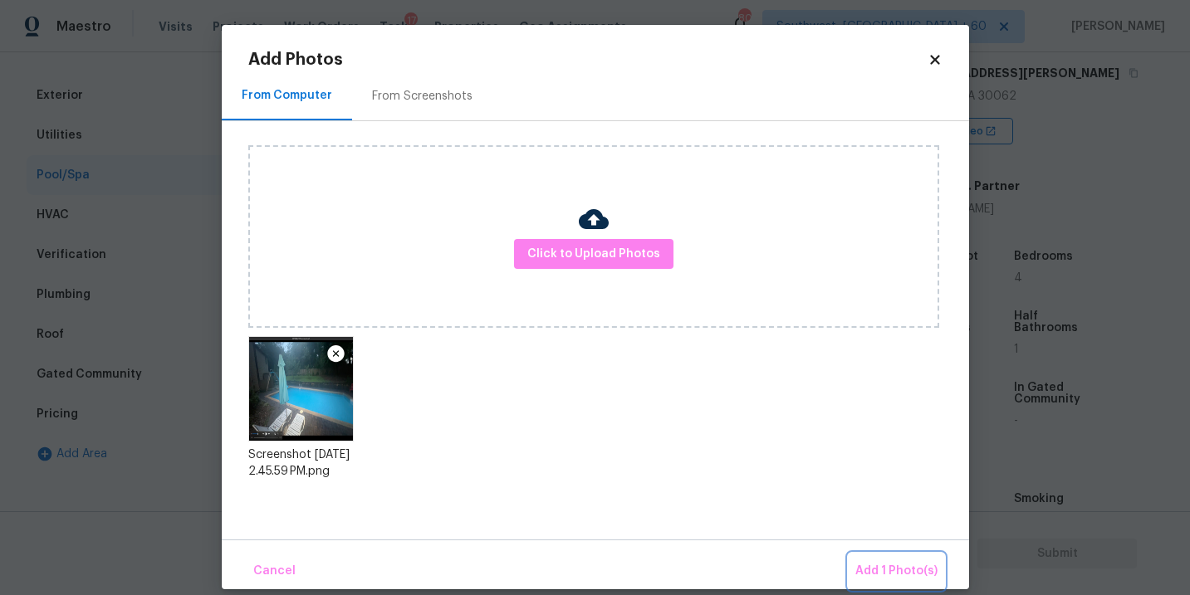
click at [890, 577] on span "Add 1 Photo(s)" at bounding box center [896, 571] width 82 height 21
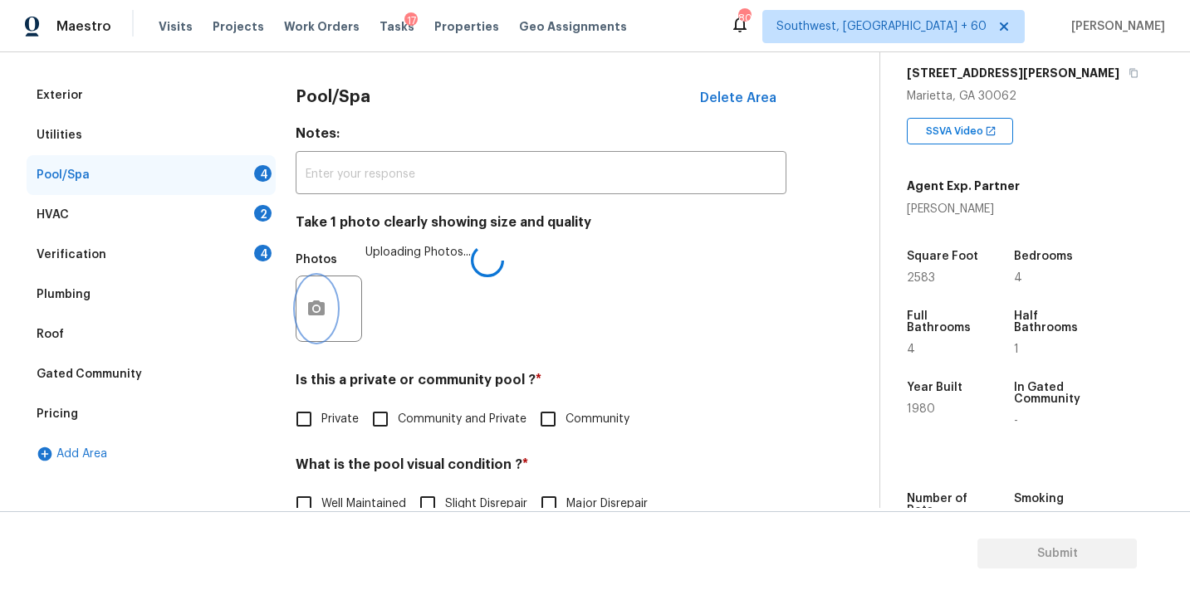
scroll to position [493, 0]
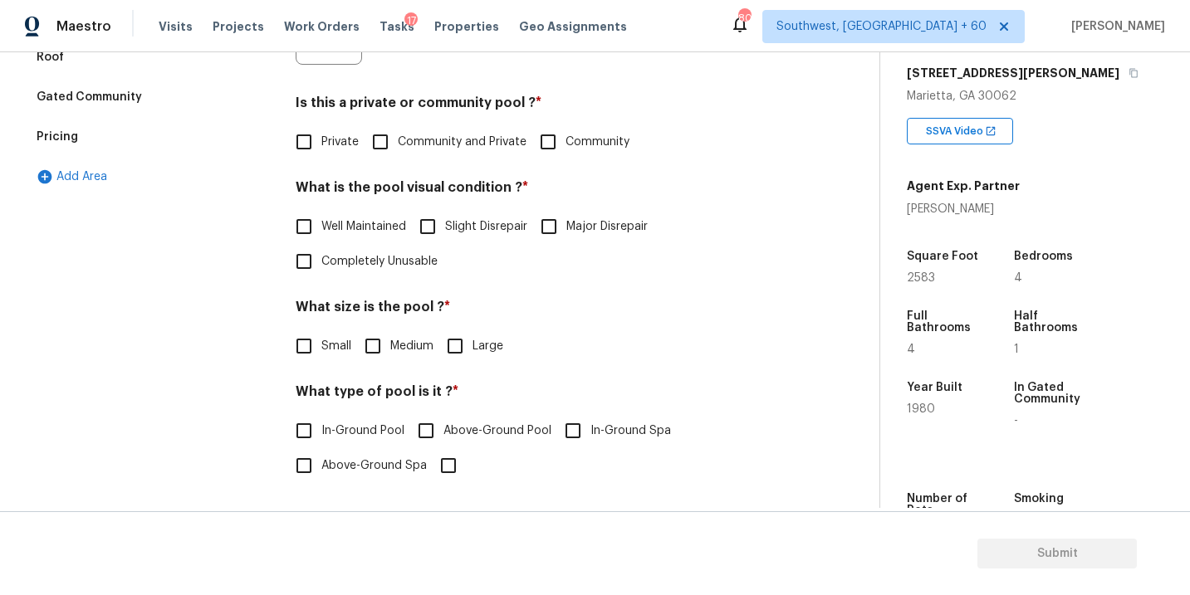
click at [310, 149] on input "Private" at bounding box center [303, 142] width 35 height 35
checkbox input "true"
click at [313, 236] on input "Well Maintained" at bounding box center [303, 228] width 35 height 35
checkbox input "true"
click at [458, 359] on input "Large" at bounding box center [455, 346] width 35 height 35
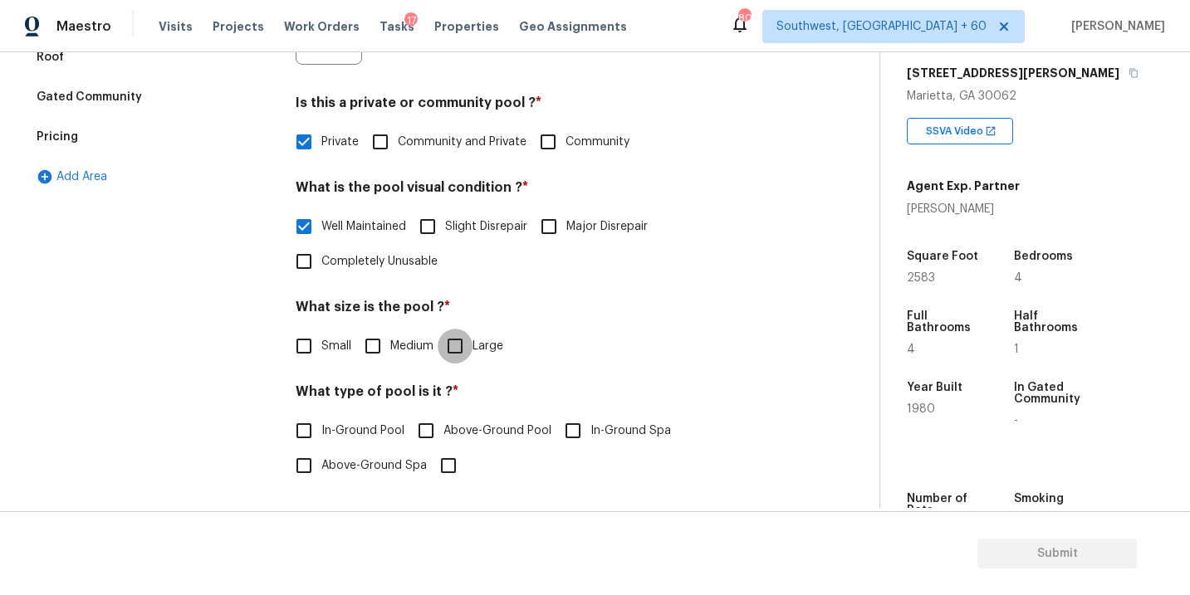
checkbox input "true"
click at [356, 422] on label "In-Ground Pool" at bounding box center [345, 432] width 118 height 35
click at [321, 422] on input "In-Ground Pool" at bounding box center [303, 432] width 35 height 35
checkbox input "true"
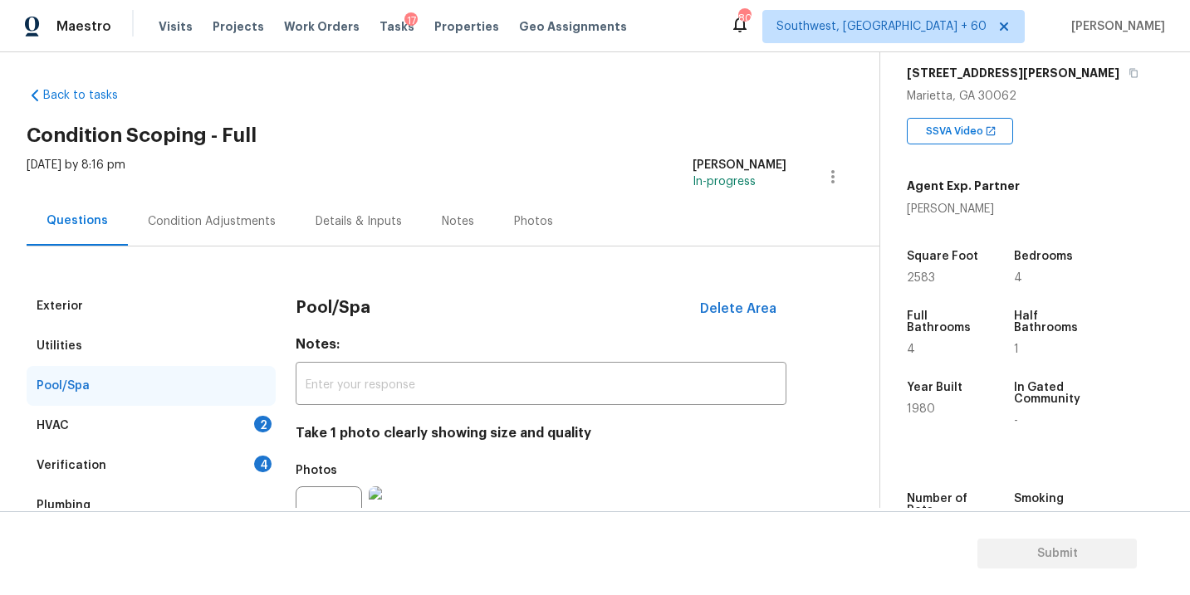
click at [267, 220] on div "Condition Adjustments" at bounding box center [212, 221] width 128 height 17
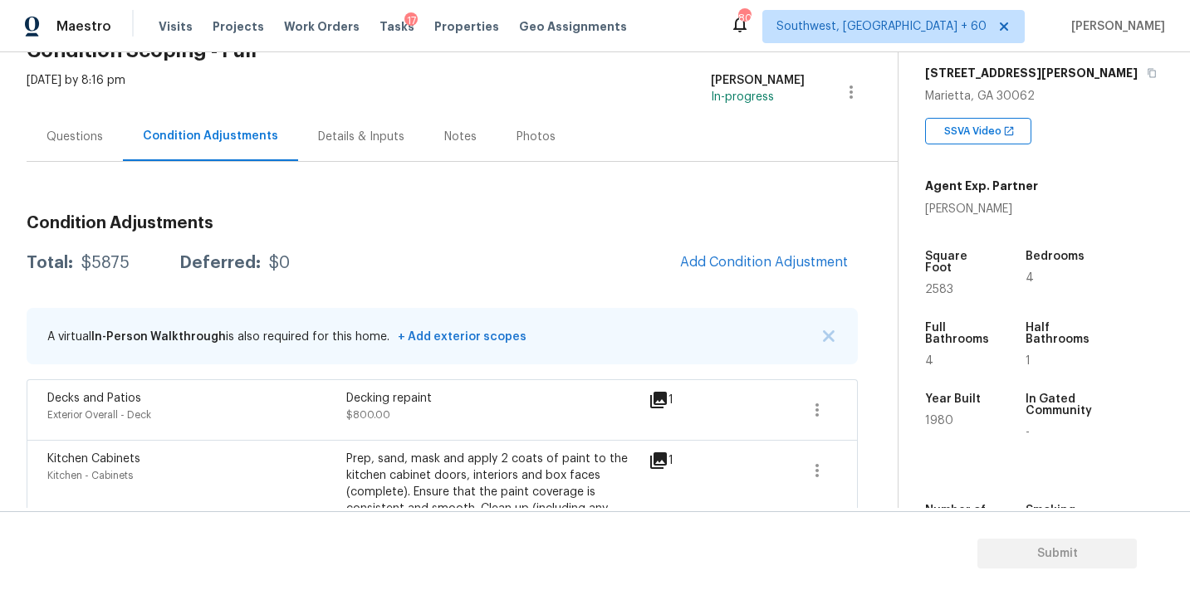
scroll to position [129, 0]
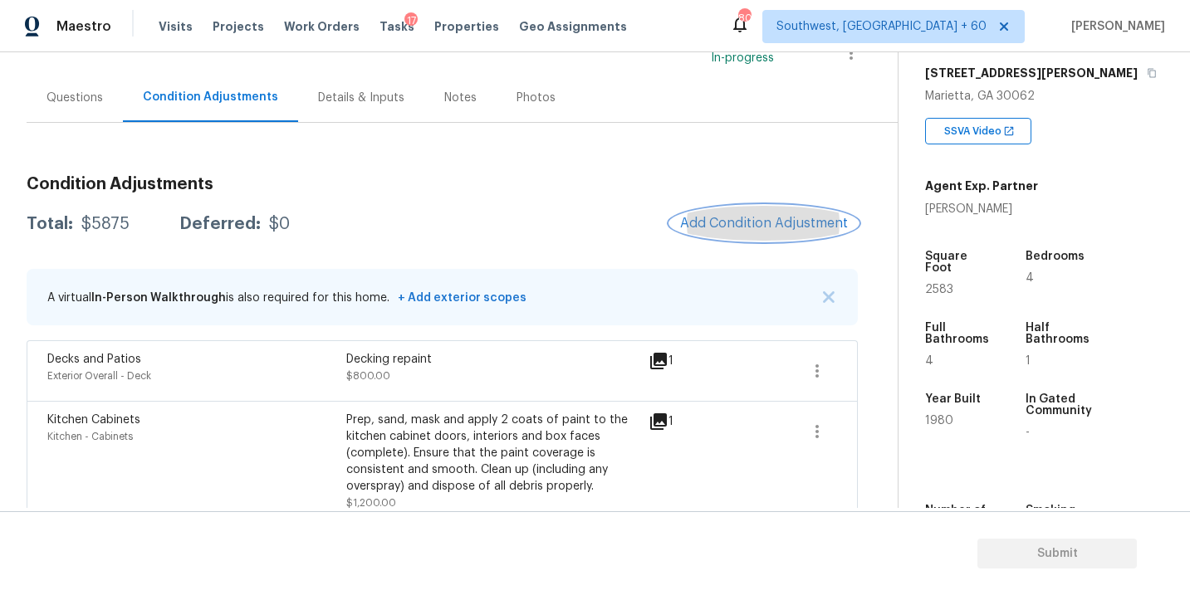
click at [743, 227] on span "Add Condition Adjustment" at bounding box center [764, 223] width 168 height 15
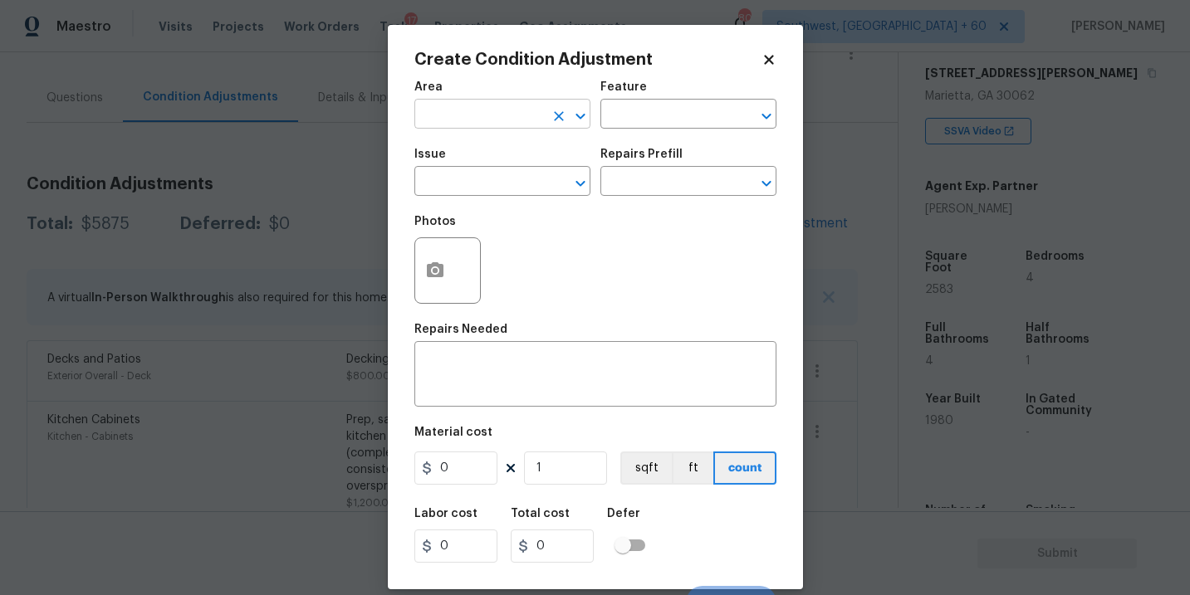
click at [530, 113] on input "text" at bounding box center [479, 116] width 130 height 26
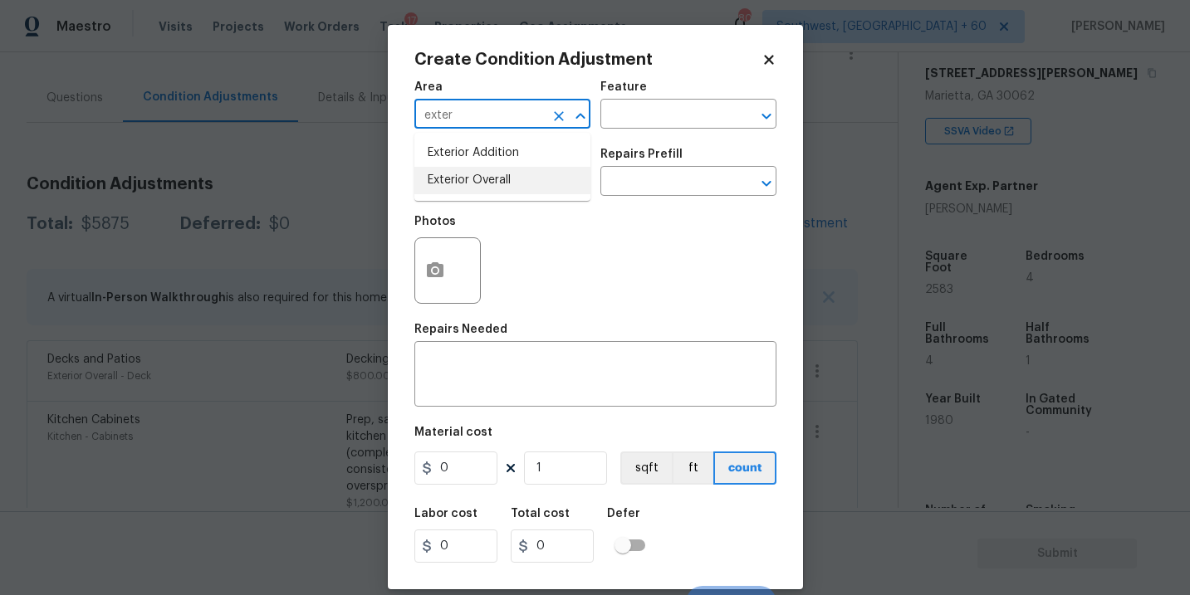
click at [525, 181] on li "Exterior Overall" at bounding box center [502, 180] width 176 height 27
type input "Exterior Overall"
click at [639, 134] on div "Area Exterior Overall ​ Feature ​" at bounding box center [595, 104] width 362 height 67
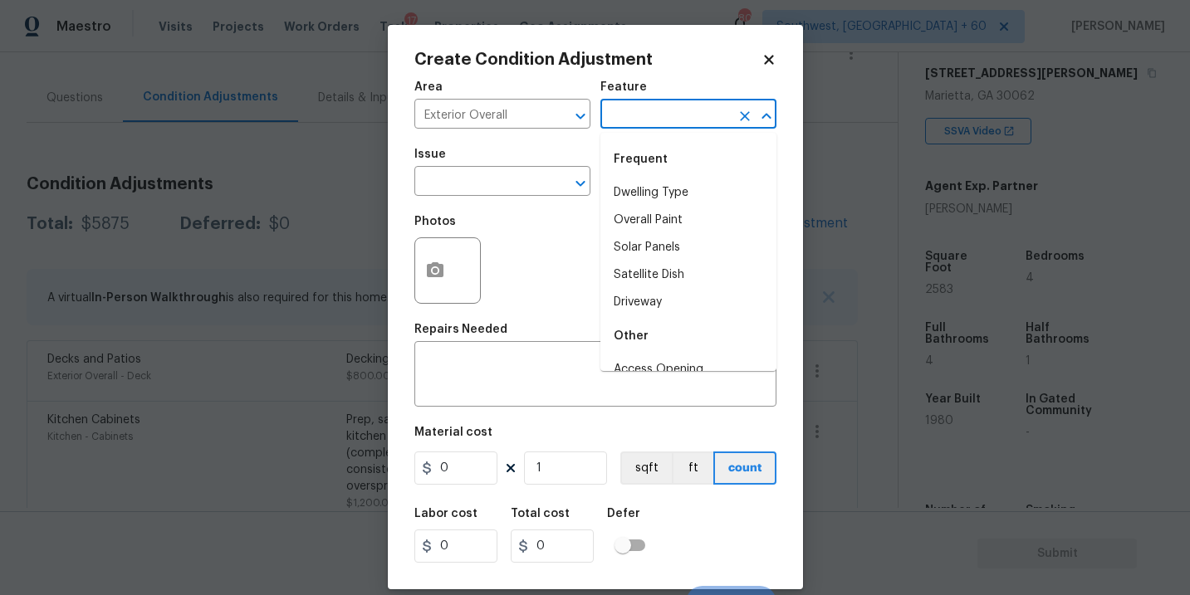
click at [663, 123] on input "text" at bounding box center [665, 116] width 130 height 26
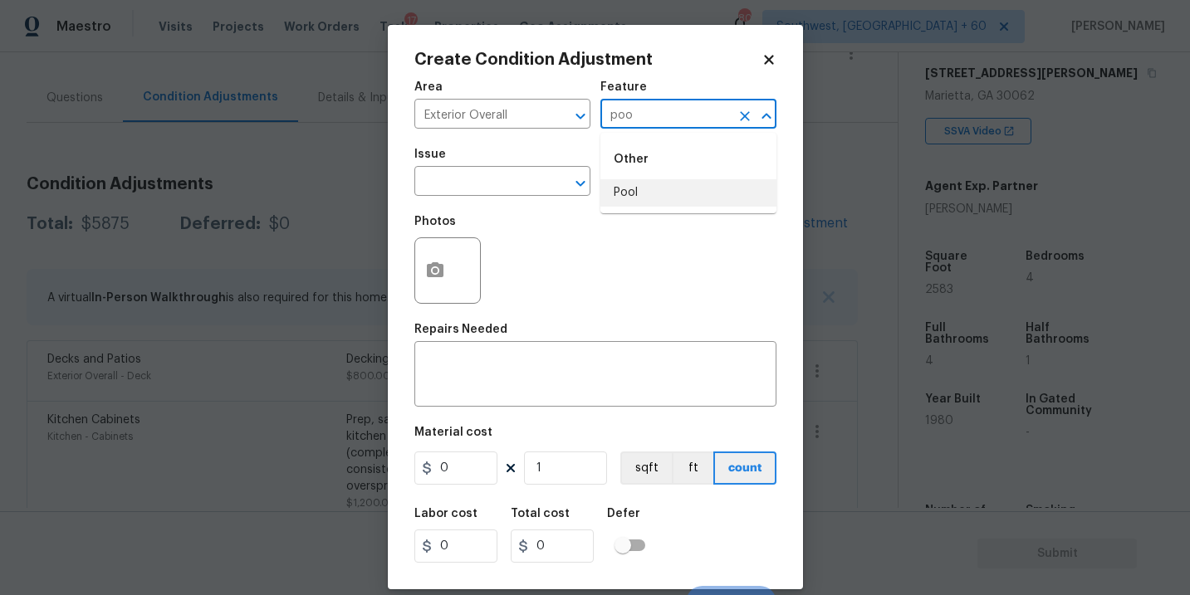
click at [660, 199] on li "Pool" at bounding box center [688, 192] width 176 height 27
type input "Pool"
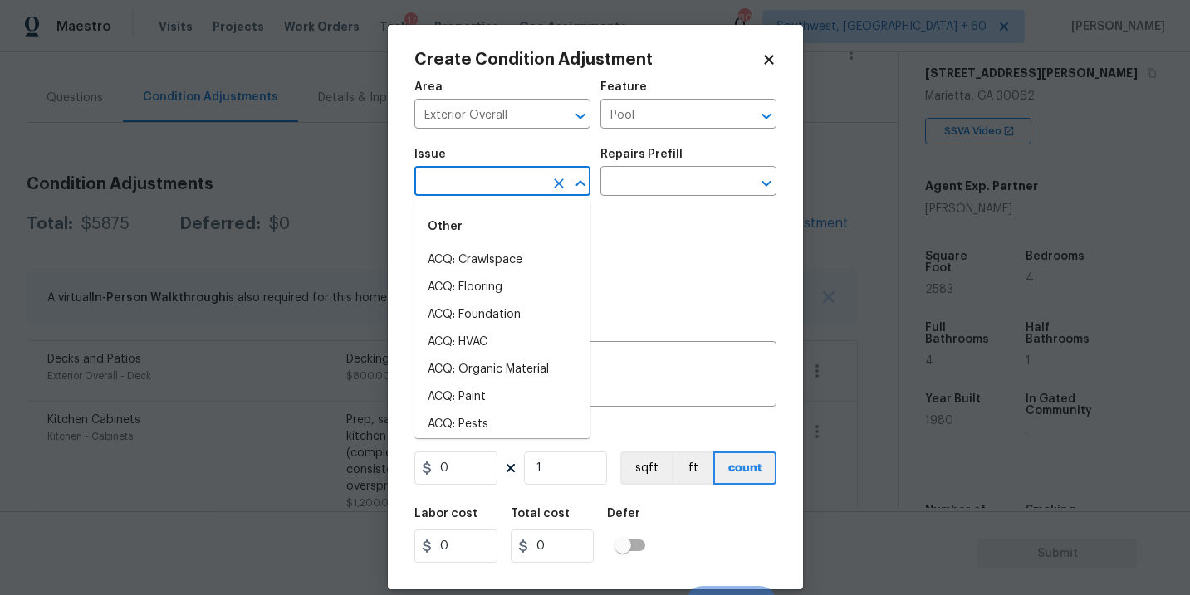
click at [515, 179] on input "text" at bounding box center [479, 183] width 130 height 26
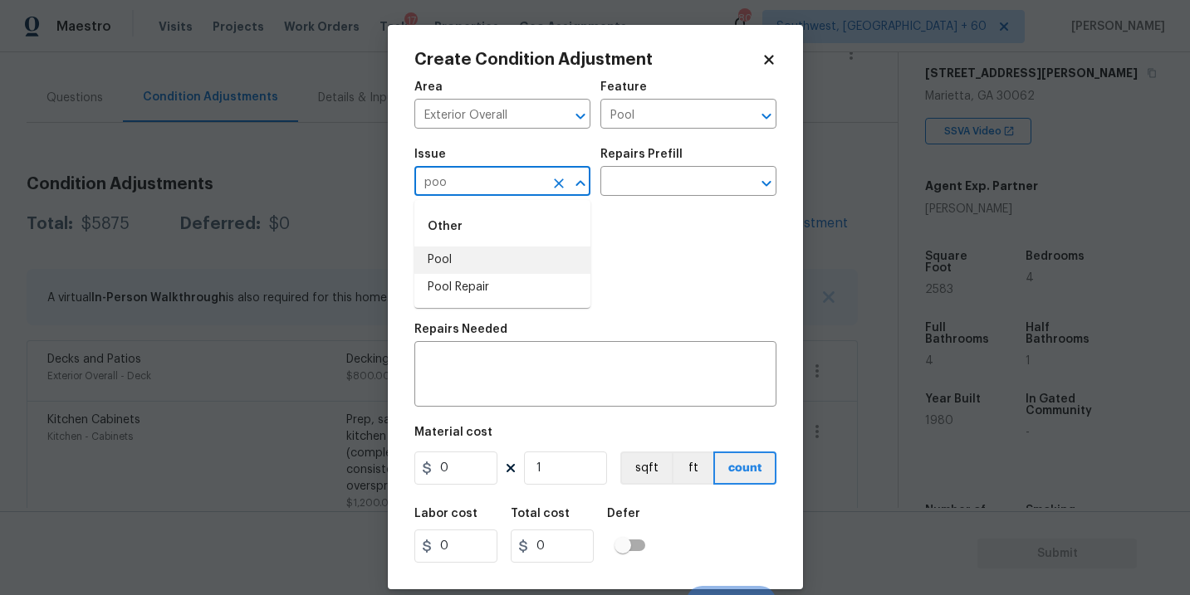
click at [496, 277] on li "Pool Repair" at bounding box center [502, 287] width 176 height 27
type input "Pool Repair"
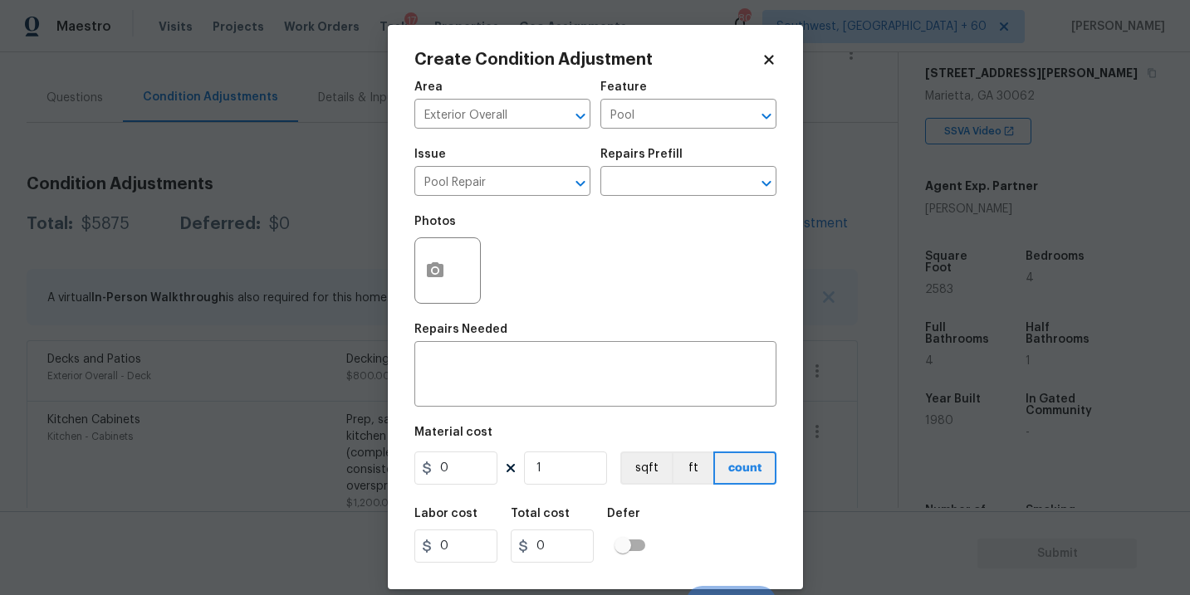
click at [609, 218] on div "Photos" at bounding box center [595, 260] width 362 height 108
click at [650, 196] on body "Maestro Visits Projects Work Orders Tasks 17 Properties Geo Assignments 809 Sou…" at bounding box center [595, 297] width 1190 height 595
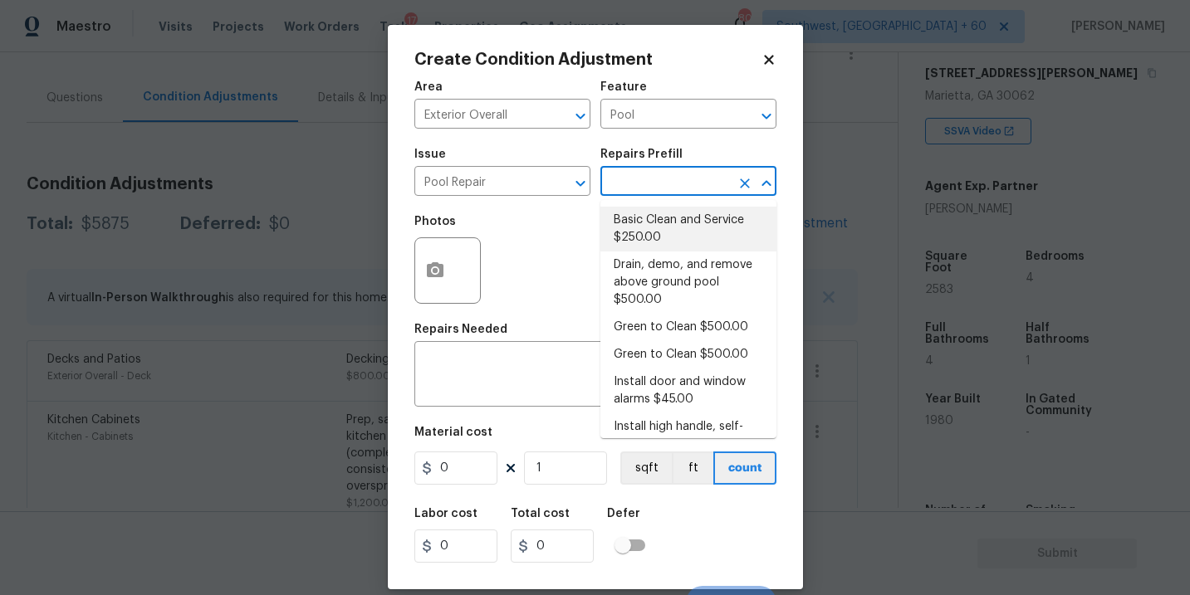
click at [649, 218] on li "Basic Clean and Service $250.00" at bounding box center [688, 229] width 176 height 45
type textarea "basic clean and service, balance chems, repair minor leaks at equipment, etc"
type input "250"
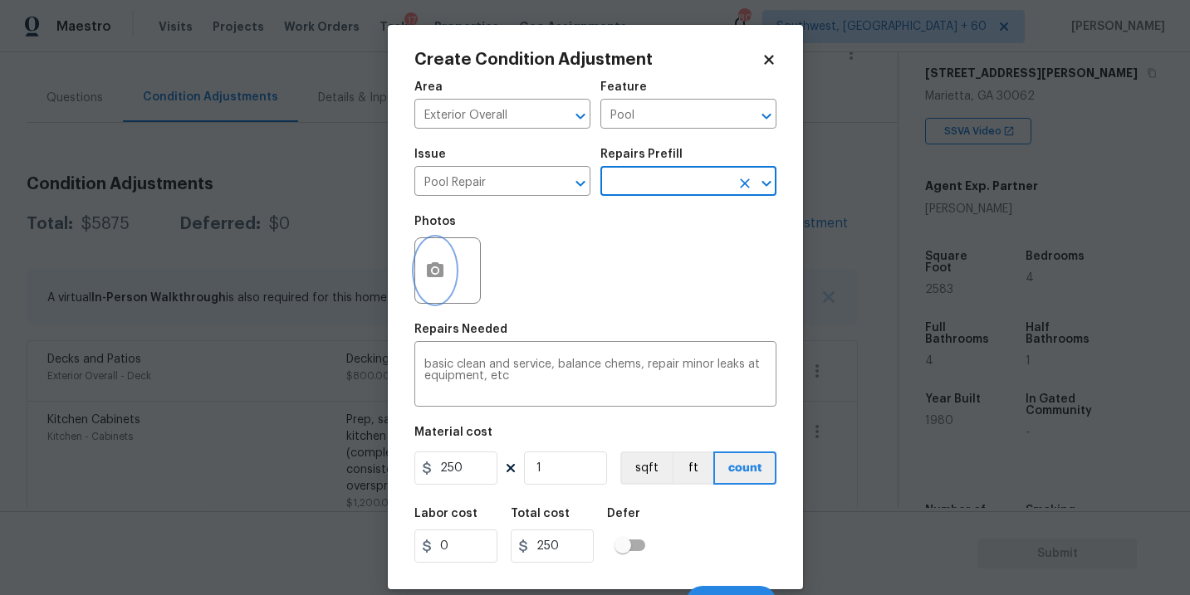
click at [441, 279] on icon "button" at bounding box center [435, 271] width 20 height 20
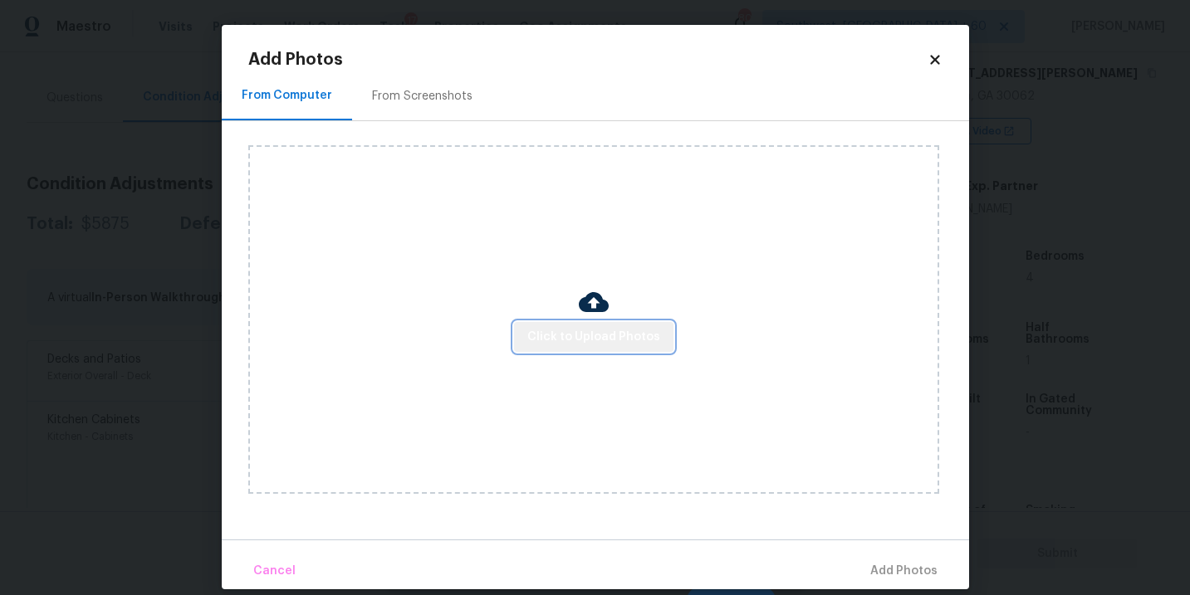
click at [600, 334] on span "Click to Upload Photos" at bounding box center [593, 337] width 133 height 21
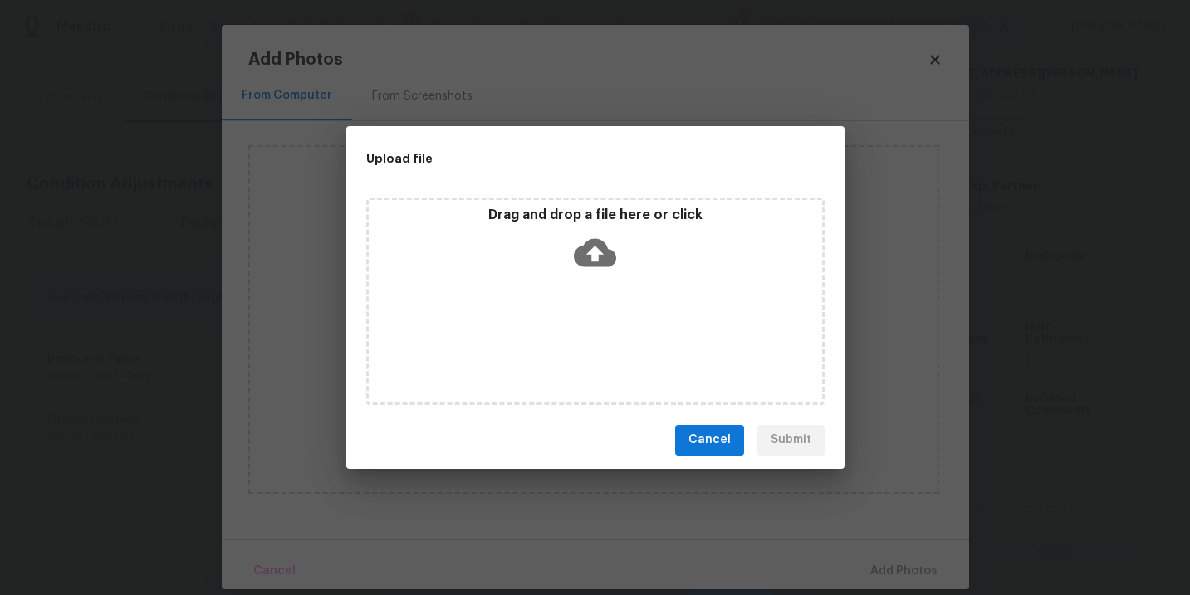
click at [605, 265] on icon at bounding box center [595, 252] width 42 height 28
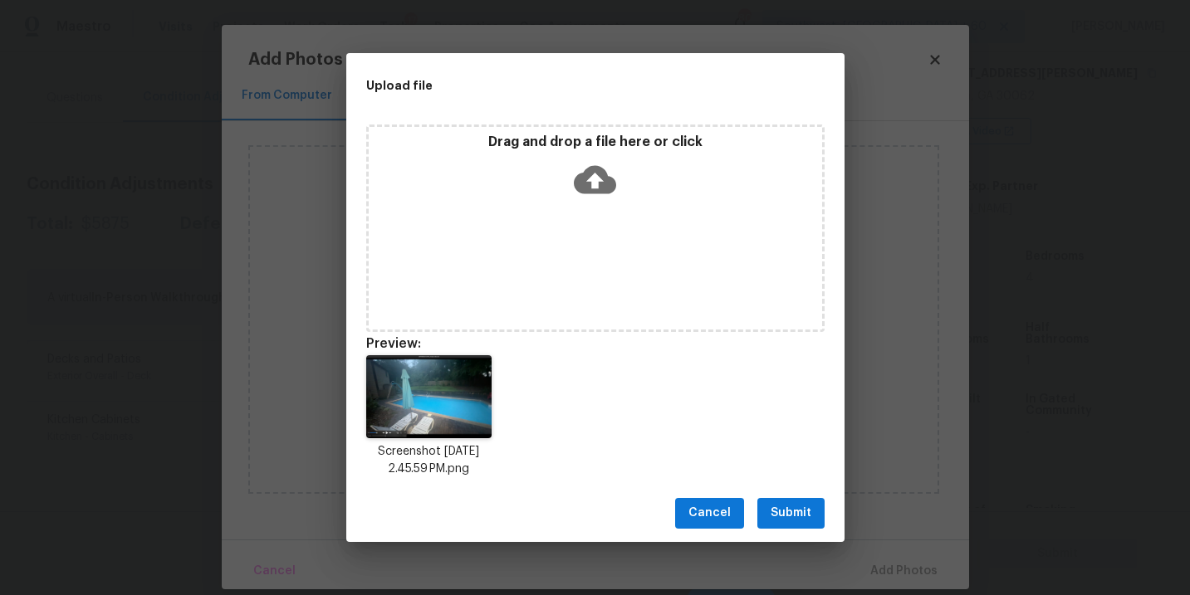
click at [792, 497] on div "Cancel Submit" at bounding box center [595, 513] width 498 height 57
click at [792, 511] on span "Submit" at bounding box center [790, 513] width 41 height 21
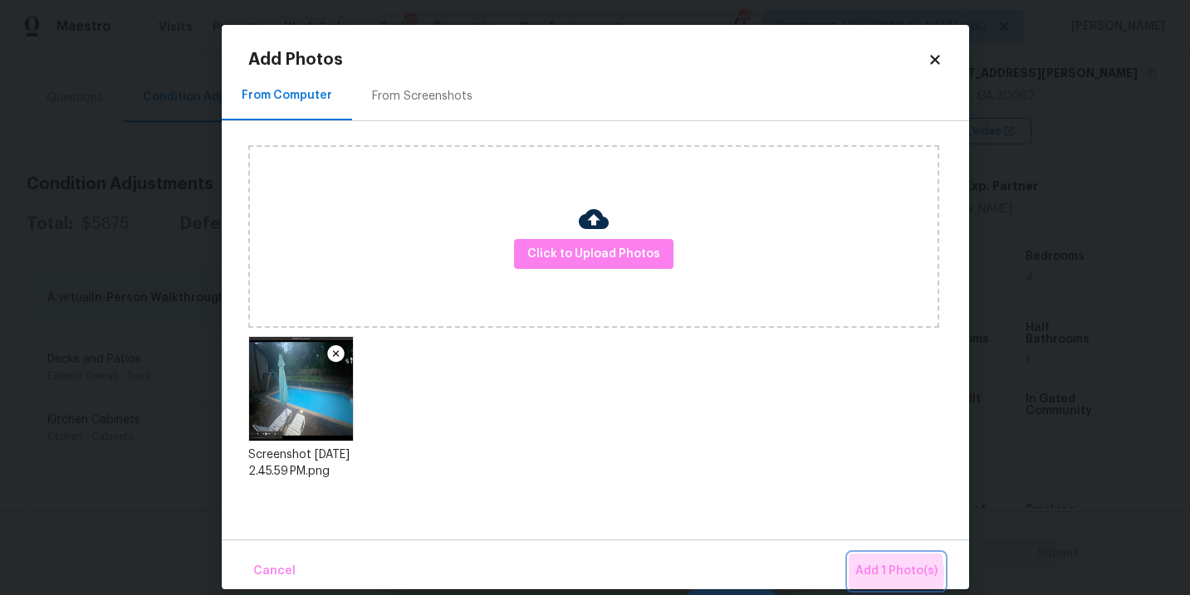
click at [872, 575] on span "Add 1 Photo(s)" at bounding box center [896, 571] width 82 height 21
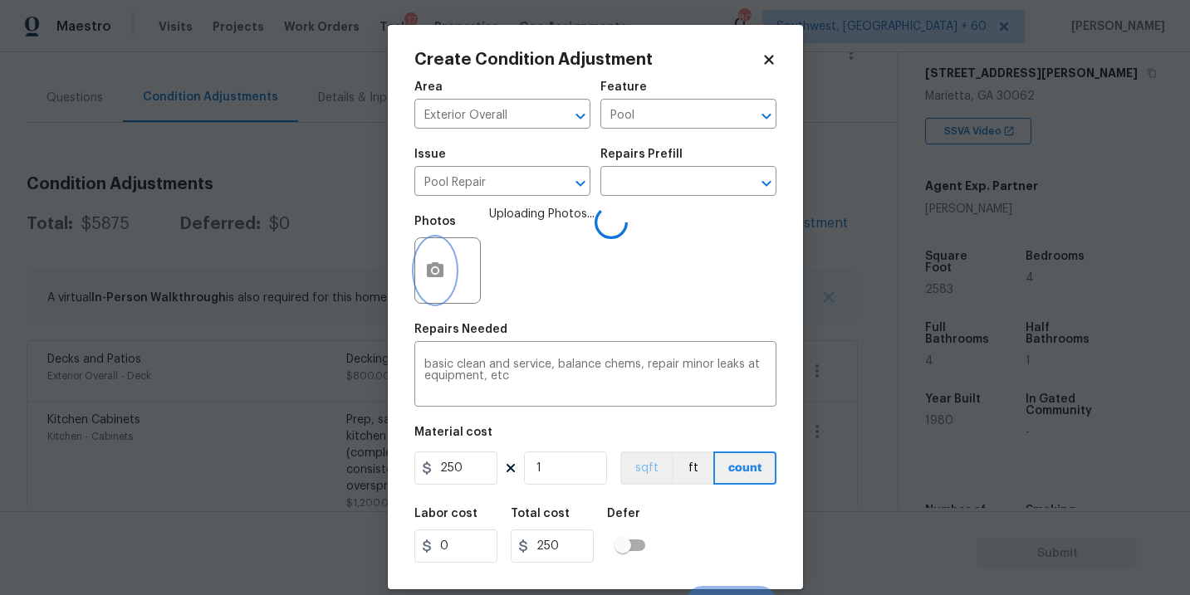
scroll to position [25, 0]
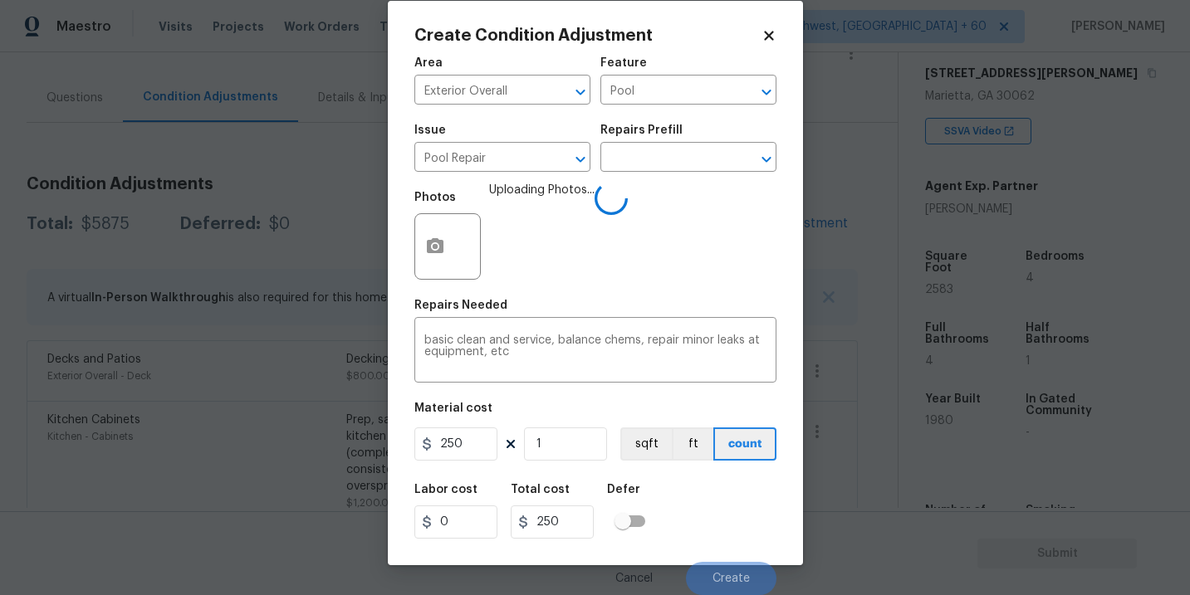
click at [692, 488] on div "Labor cost 0 Total cost 250 Defer" at bounding box center [595, 511] width 362 height 75
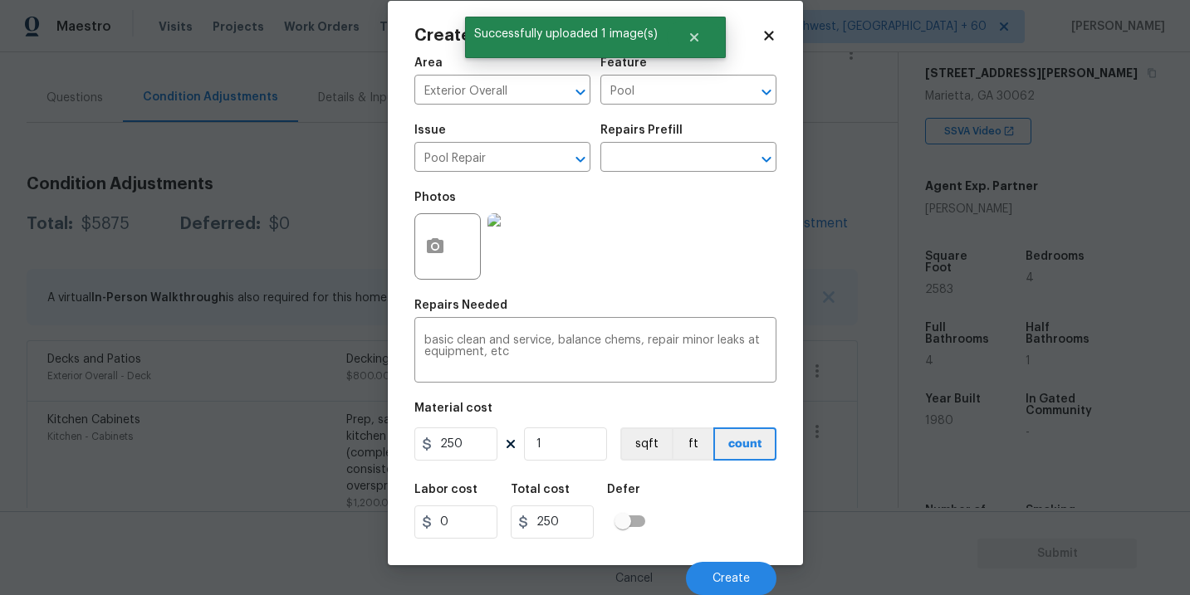
click at [692, 488] on div "Labor cost 0 Total cost 250 Defer" at bounding box center [595, 511] width 362 height 75
click at [728, 586] on button "Create" at bounding box center [731, 578] width 90 height 33
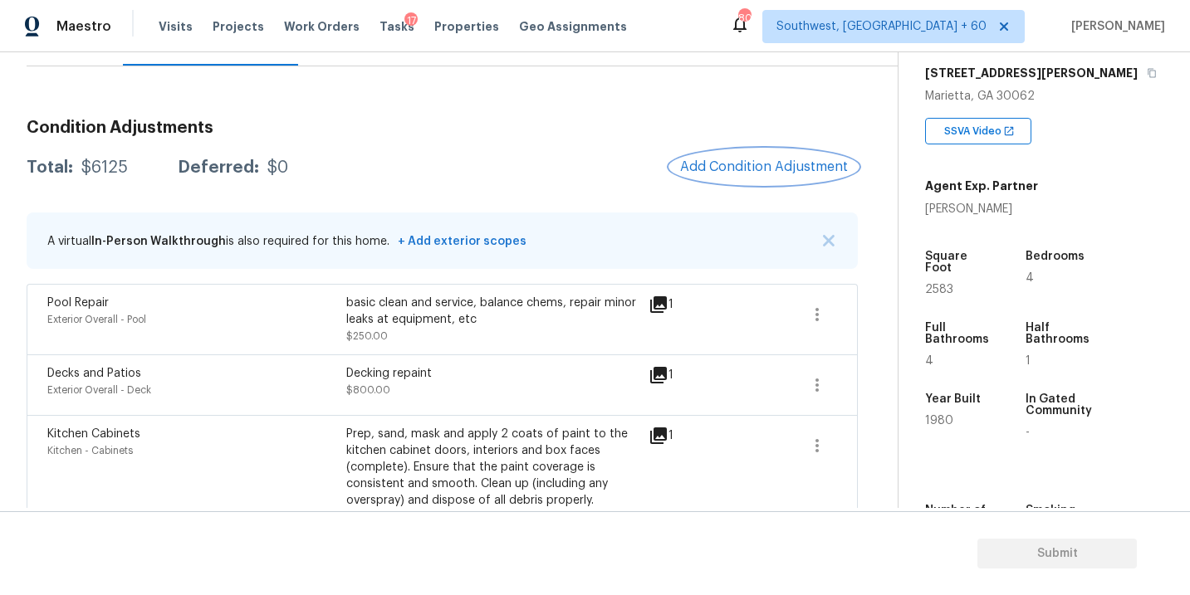
scroll to position [106, 0]
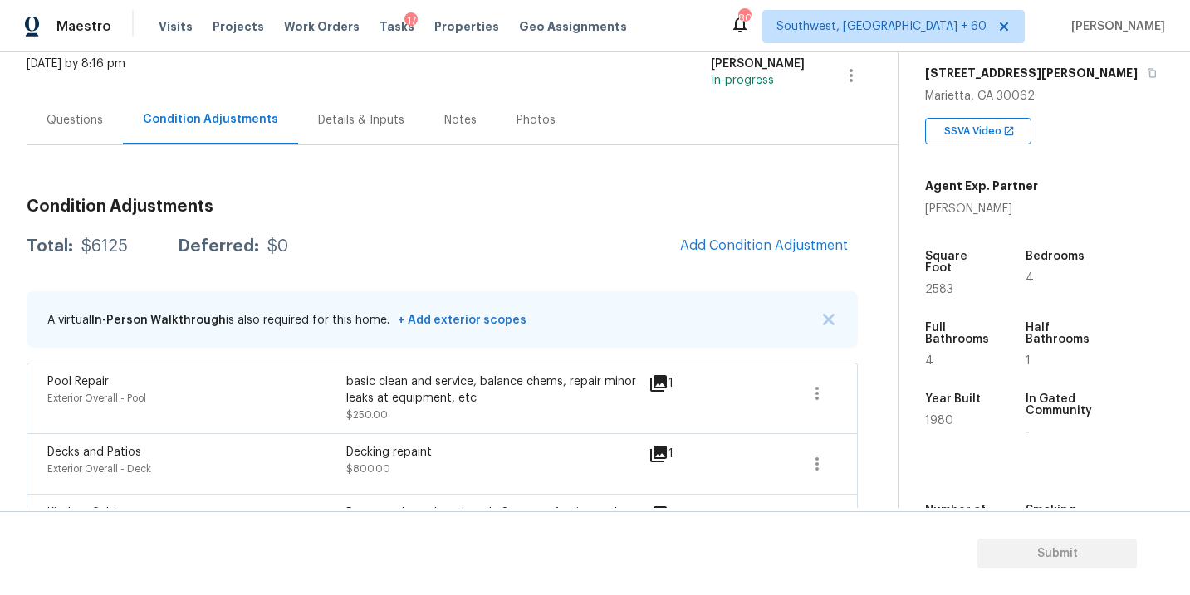
click at [94, 135] on div "Questions" at bounding box center [75, 119] width 96 height 49
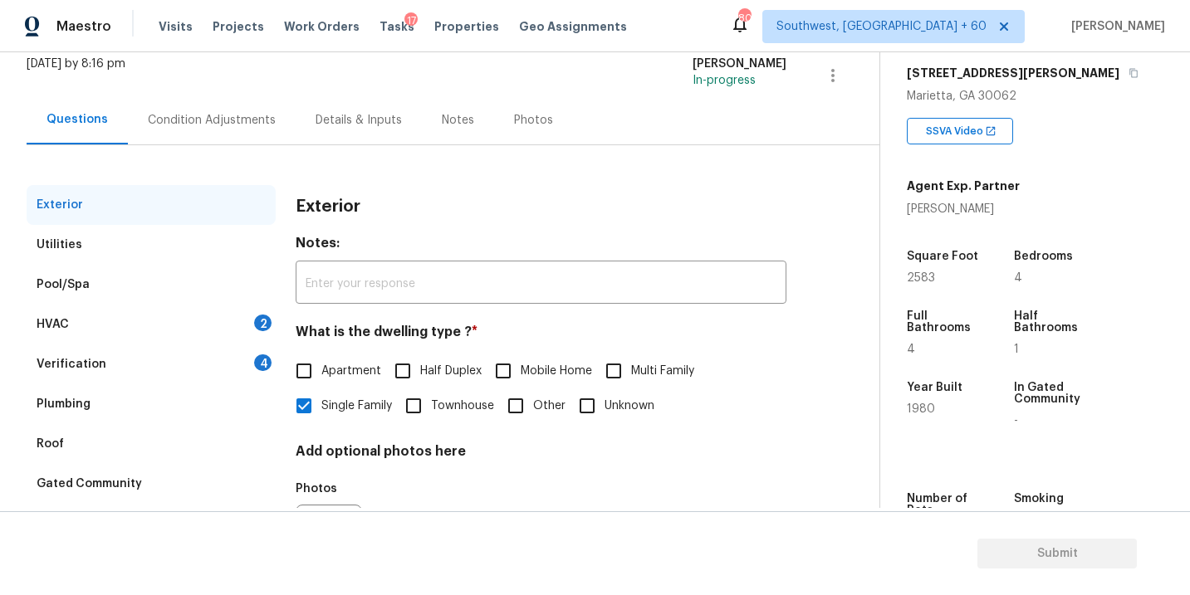
click at [235, 121] on div "Condition Adjustments" at bounding box center [212, 120] width 128 height 17
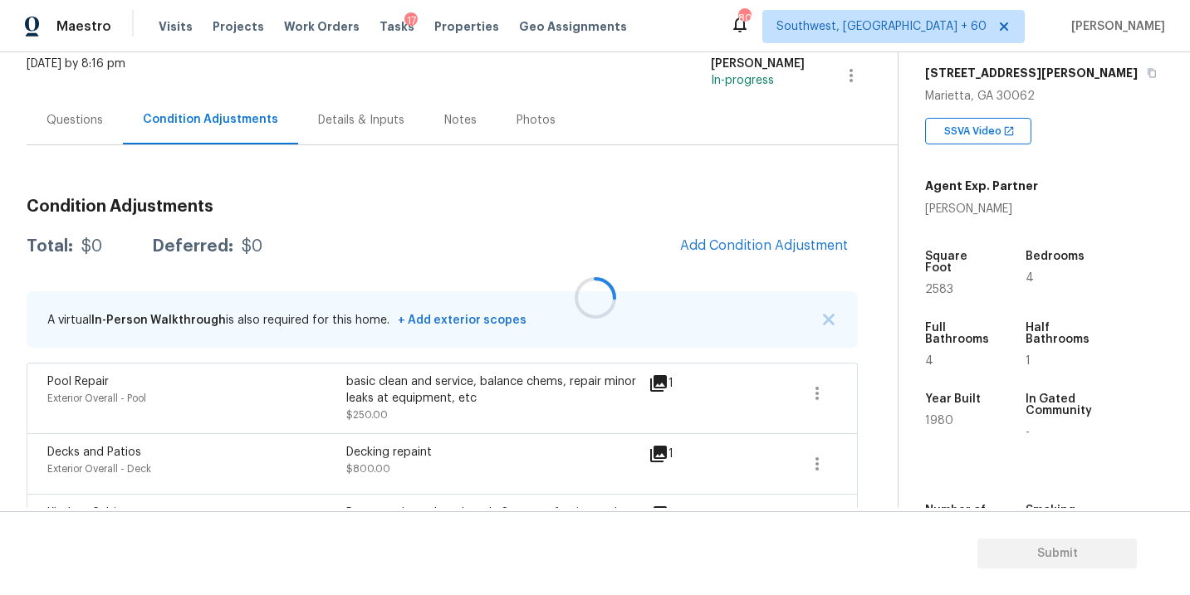
click at [83, 122] on div at bounding box center [595, 297] width 1190 height 595
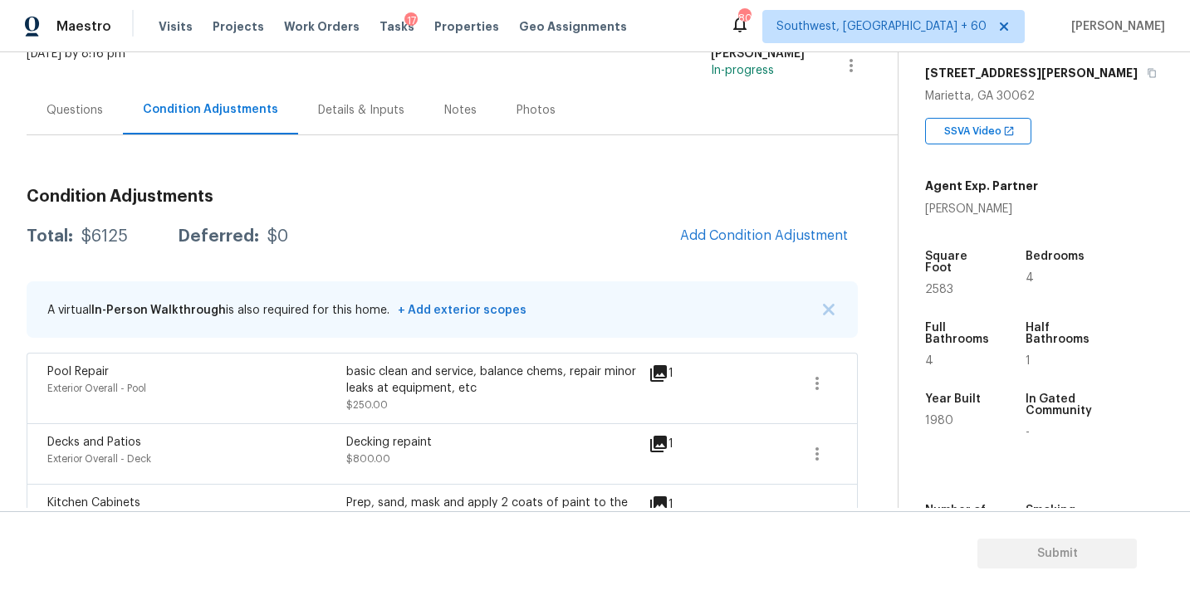
click at [92, 123] on div "Questions" at bounding box center [75, 110] width 96 height 49
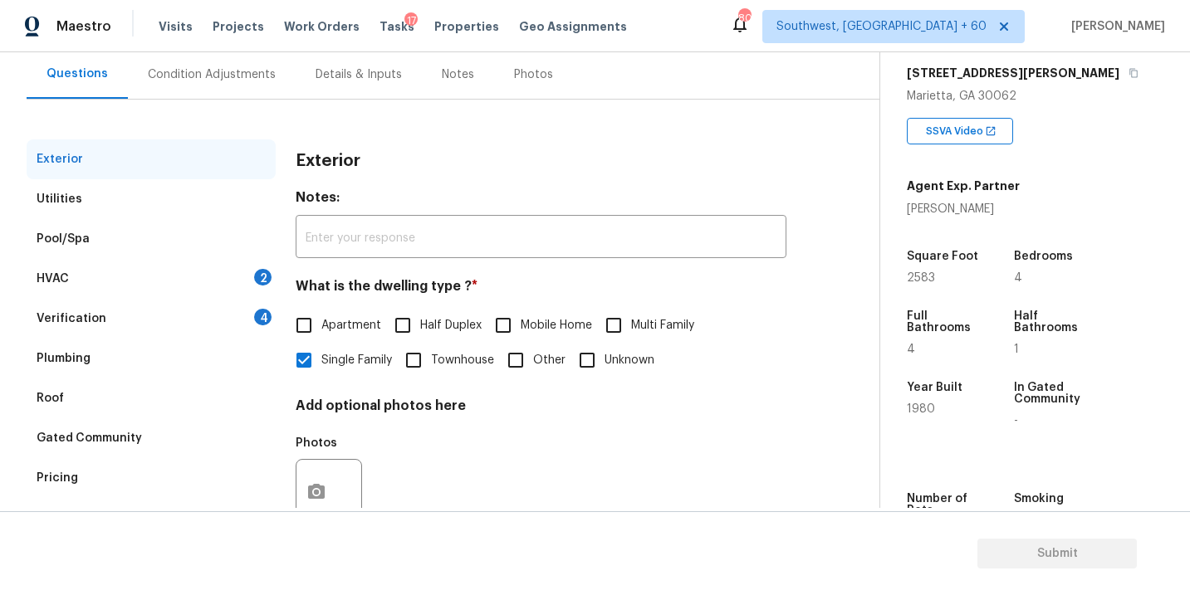
click at [171, 274] on div "HVAC 2" at bounding box center [151, 279] width 249 height 40
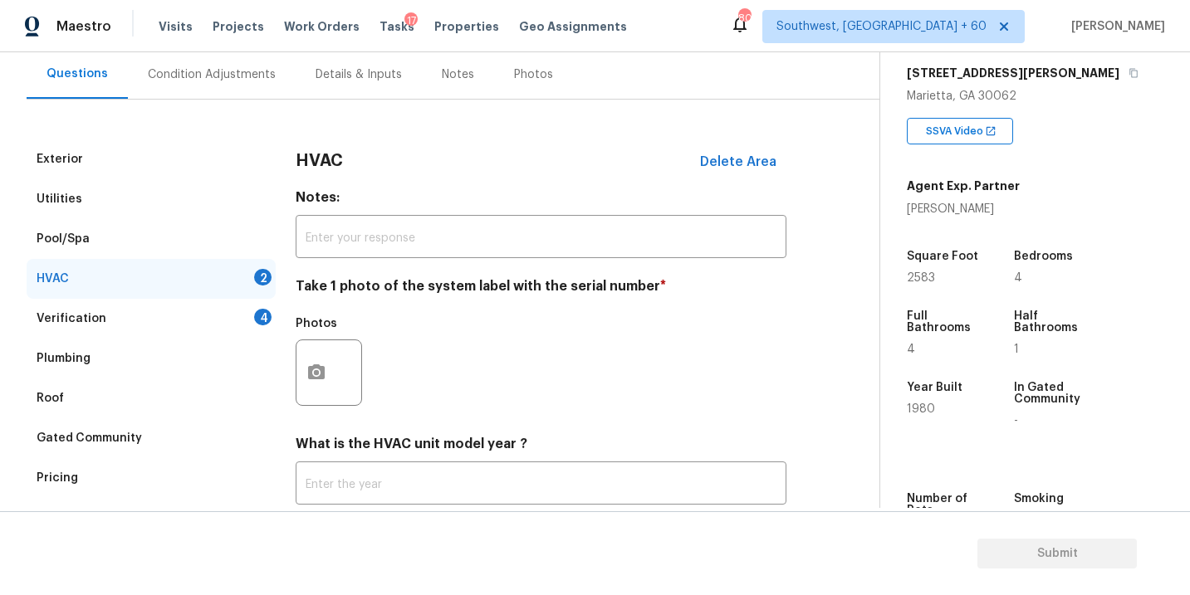
scroll to position [201, 0]
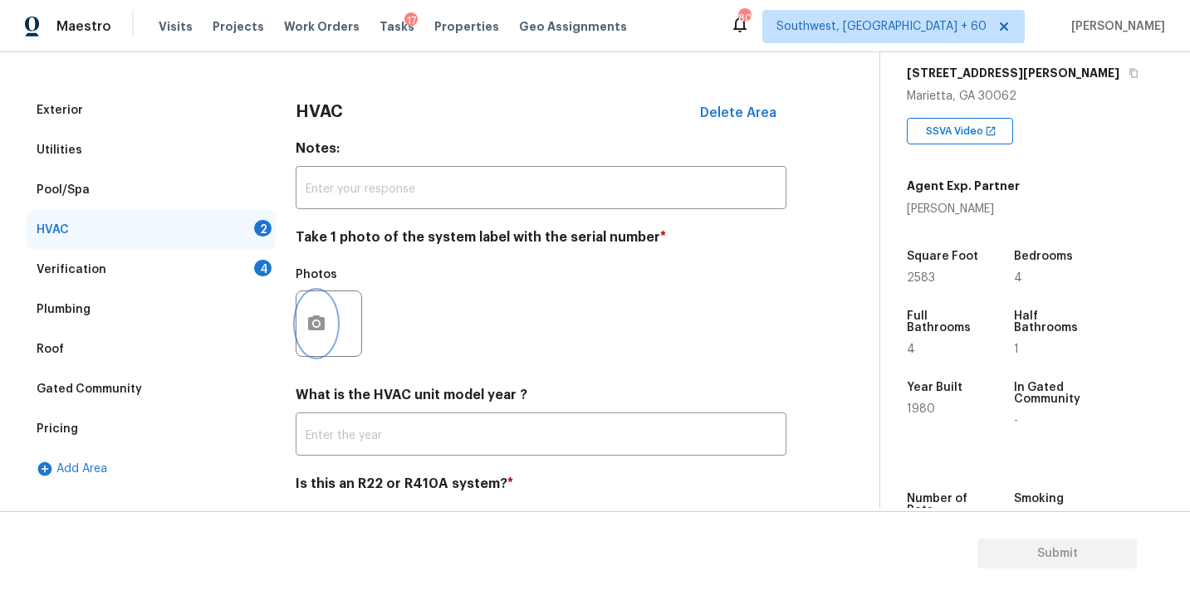
click at [320, 325] on icon "button" at bounding box center [316, 322] width 17 height 15
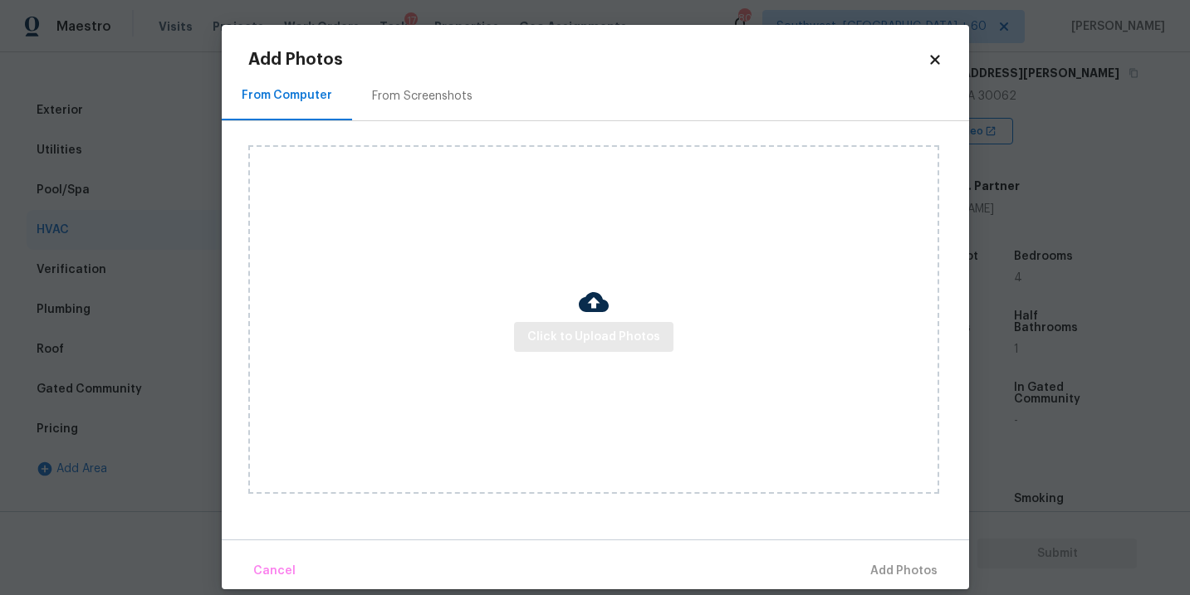
click at [602, 321] on div "Click to Upload Photos" at bounding box center [593, 319] width 691 height 349
click at [600, 326] on button "Click to Upload Photos" at bounding box center [593, 337] width 159 height 31
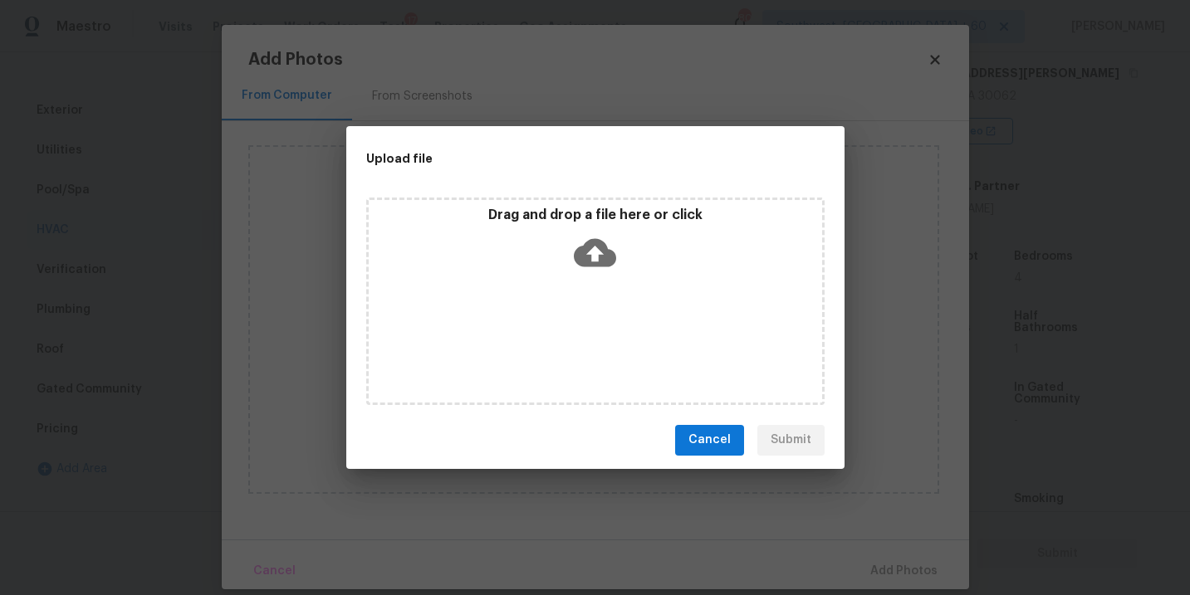
click at [600, 264] on icon at bounding box center [595, 252] width 42 height 28
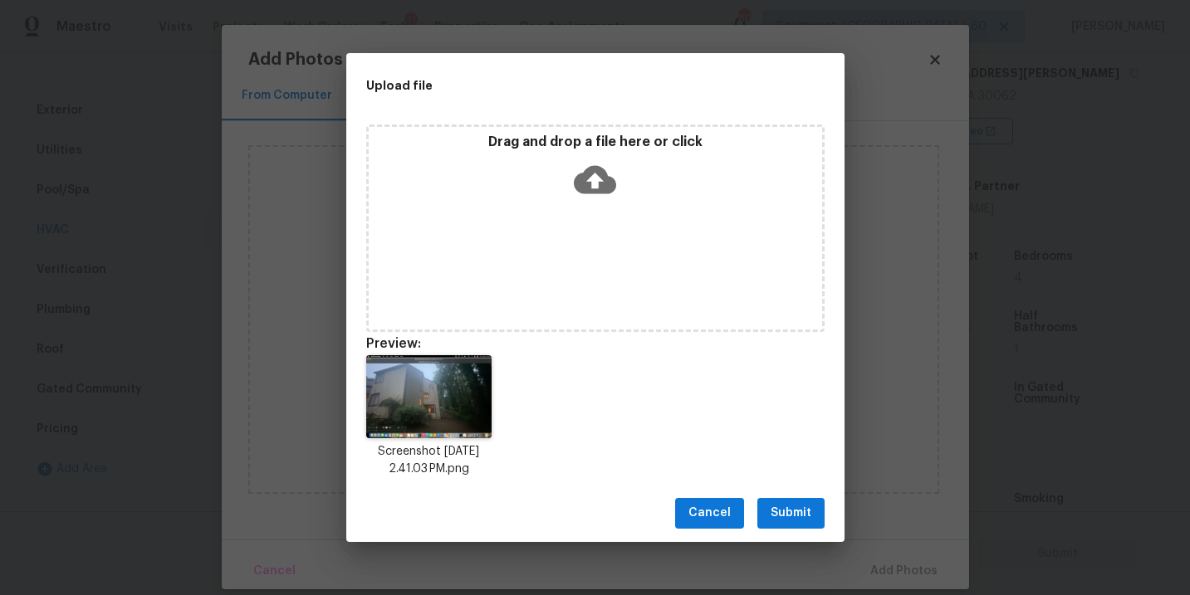
click at [778, 500] on button "Submit" at bounding box center [790, 513] width 67 height 31
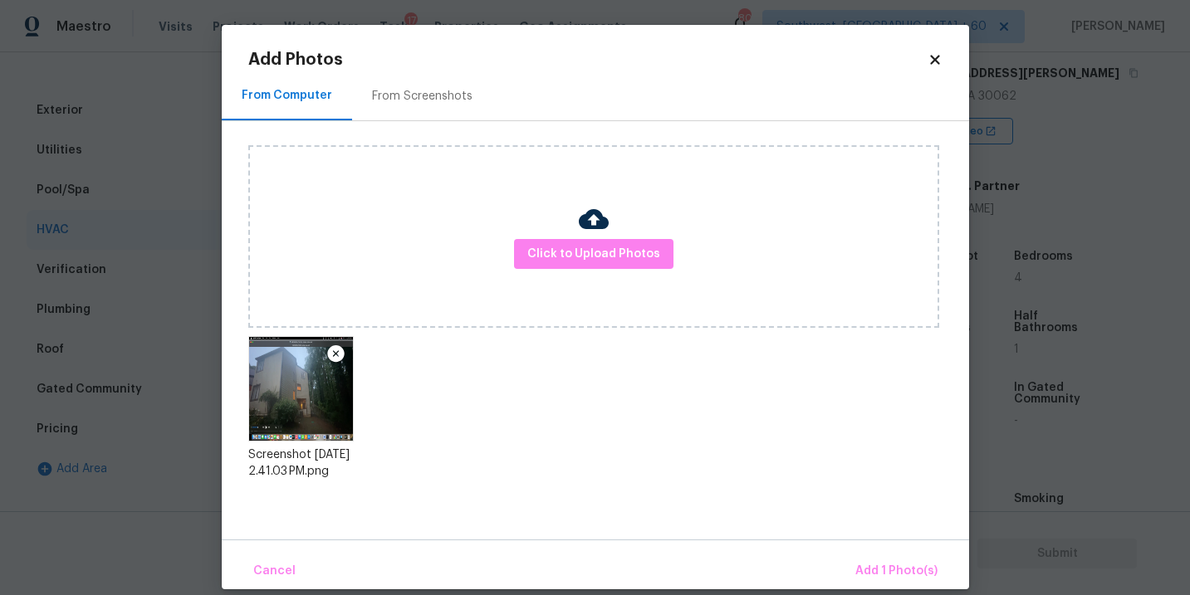
click at [861, 552] on div "Cancel Add 1 Photo(s)" at bounding box center [595, 565] width 747 height 50
click at [864, 555] on button "Add 1 Photo(s)" at bounding box center [895, 572] width 95 height 36
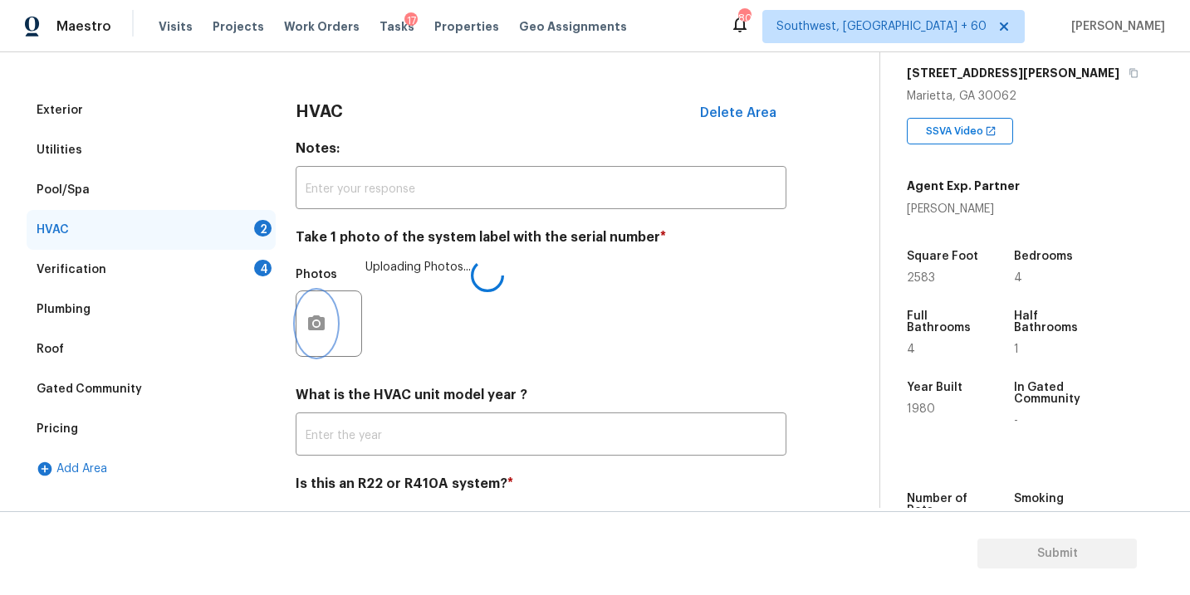
scroll to position [259, 0]
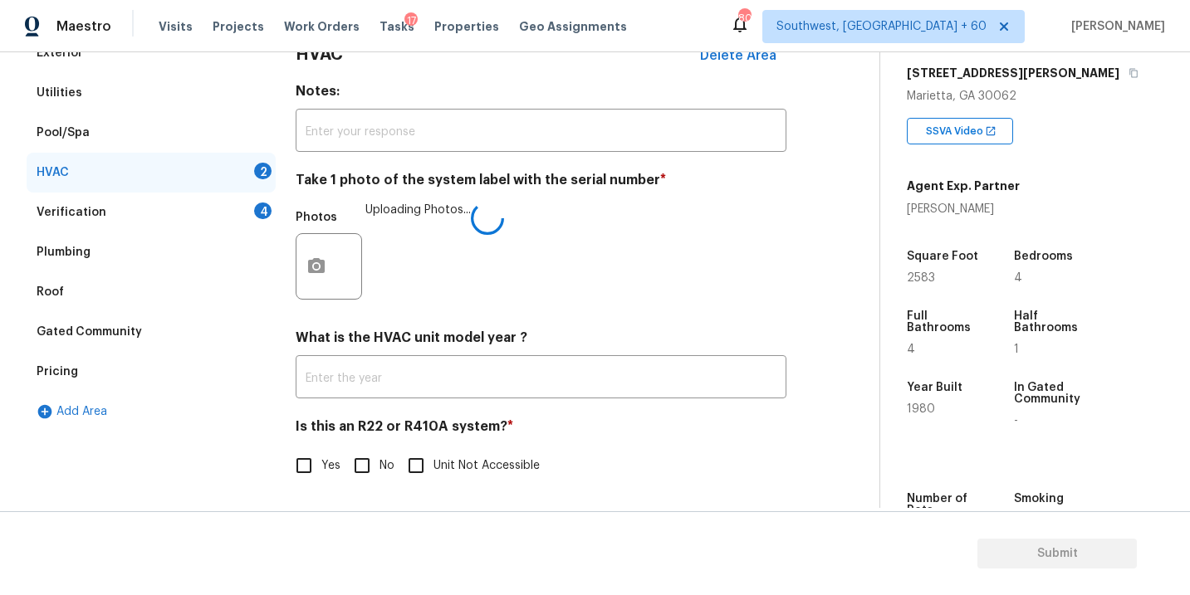
click at [379, 459] on span "No" at bounding box center [386, 465] width 15 height 17
click at [379, 459] on input "No" at bounding box center [362, 465] width 35 height 35
checkbox input "true"
click at [692, 330] on h4 "What is the HVAC unit model year ?" at bounding box center [541, 340] width 491 height 23
click at [175, 227] on div "Verification 4" at bounding box center [151, 213] width 249 height 40
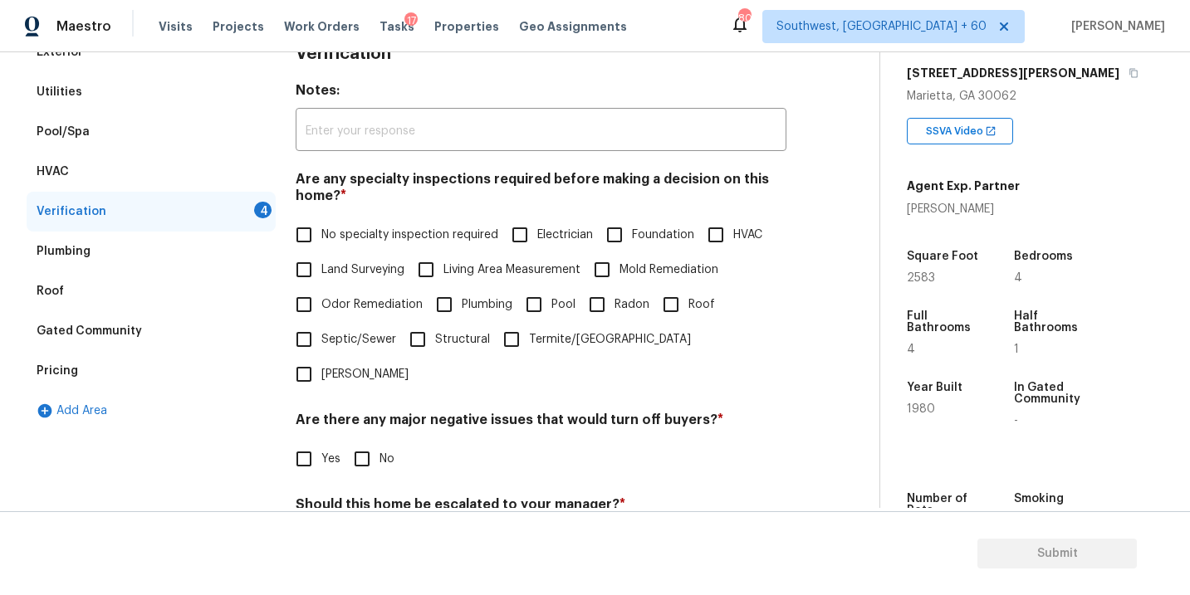
click at [344, 222] on label "No specialty inspection required" at bounding box center [392, 235] width 212 height 35
click at [321, 222] on input "No specialty inspection required" at bounding box center [303, 235] width 35 height 35
checkbox input "true"
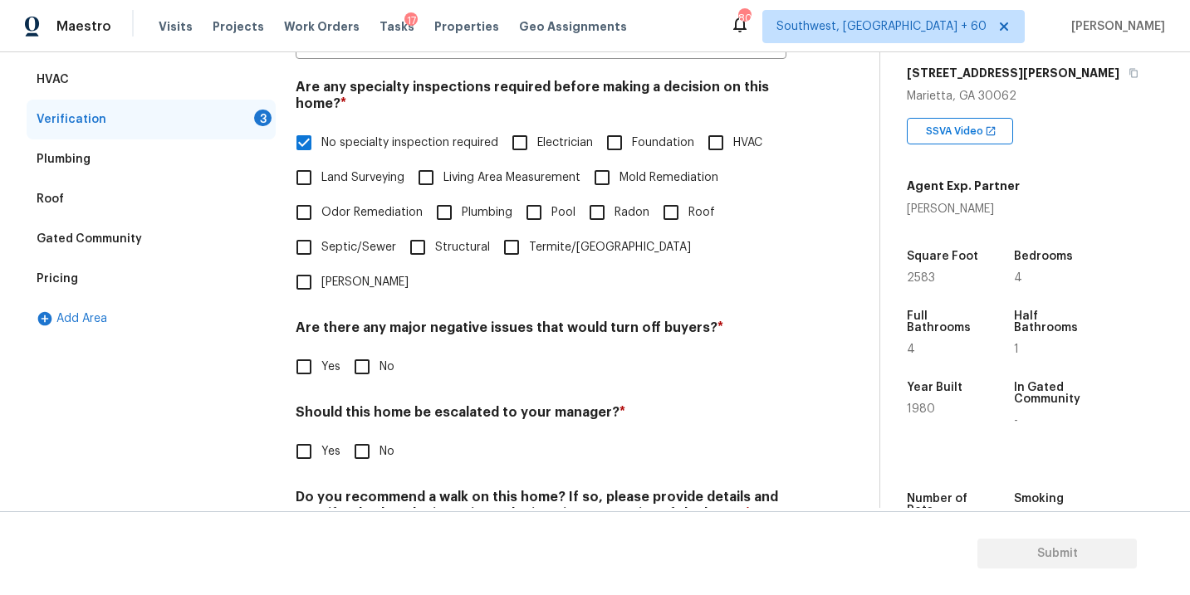
click at [369, 350] on input "No" at bounding box center [362, 367] width 35 height 35
checkbox input "true"
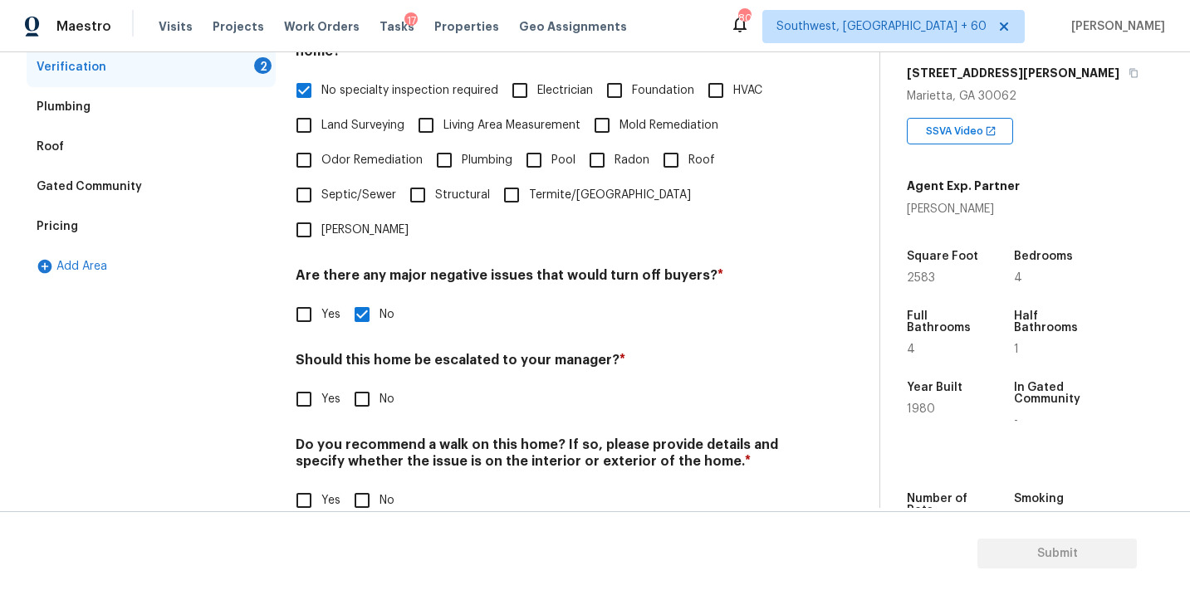
click at [367, 483] on input "No" at bounding box center [362, 500] width 35 height 35
checkbox input "true"
click at [327, 382] on label "Yes" at bounding box center [313, 399] width 54 height 35
click at [321, 382] on input "Yes" at bounding box center [303, 399] width 35 height 35
checkbox input "true"
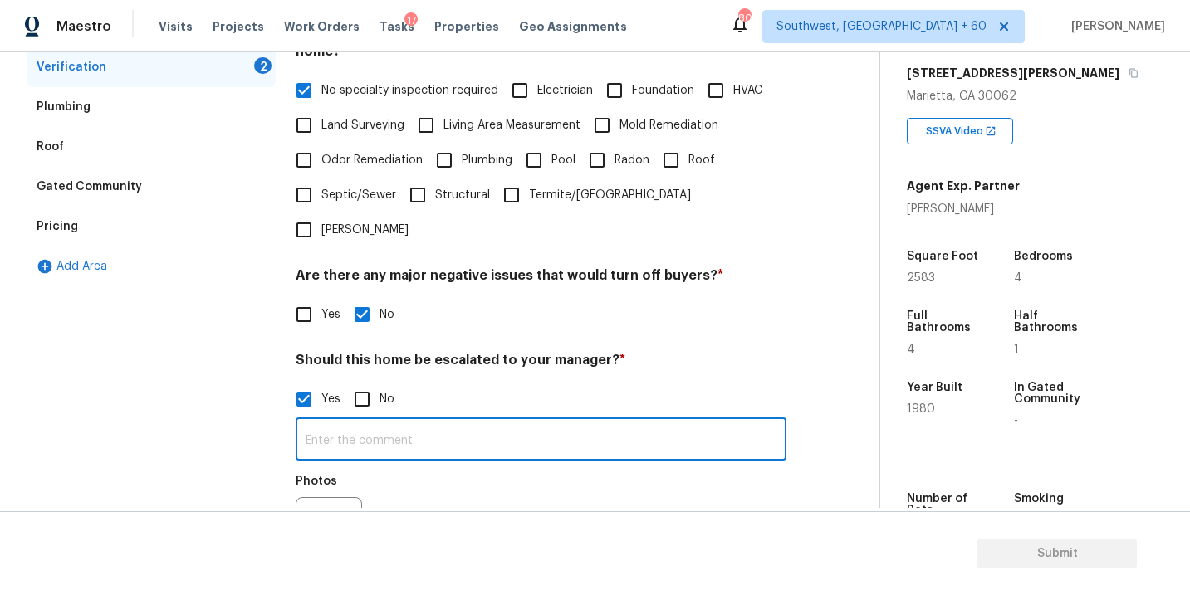
click at [363, 422] on input "text" at bounding box center [541, 441] width 491 height 39
type input "ALA Pilot"
click at [412, 484] on div "Photos" at bounding box center [541, 520] width 491 height 108
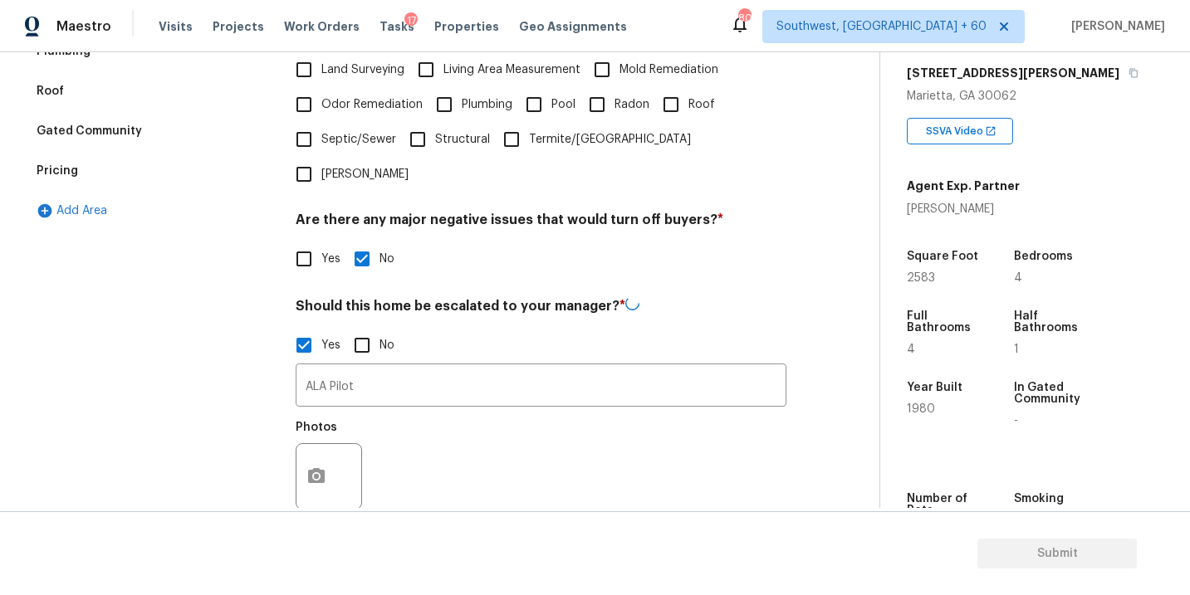
scroll to position [498, 0]
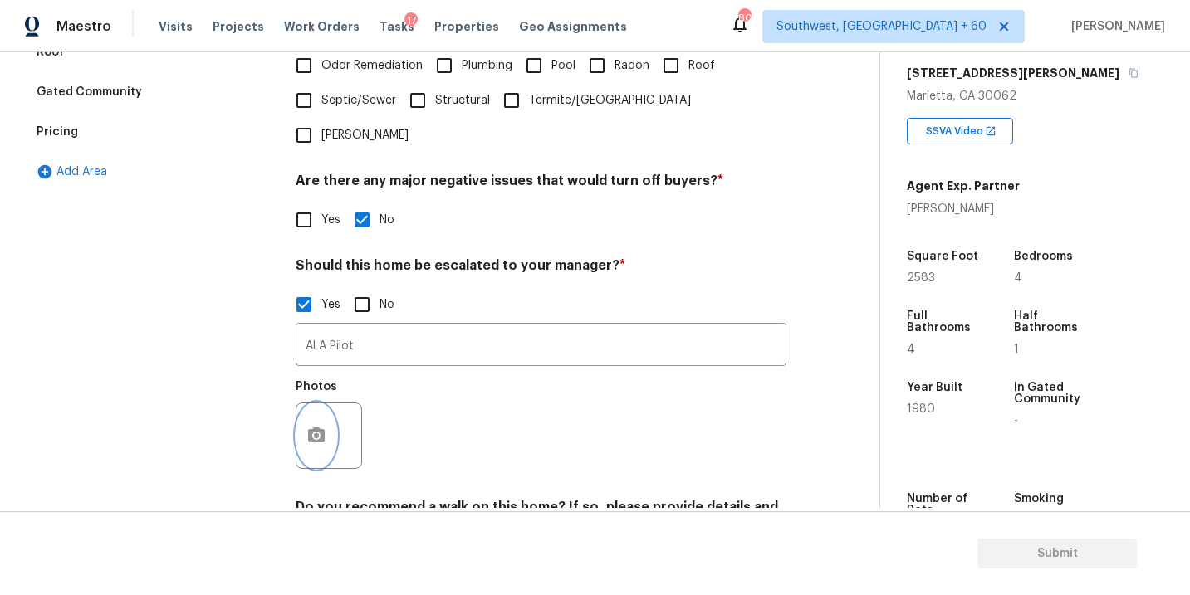
click at [329, 421] on button "button" at bounding box center [316, 435] width 40 height 65
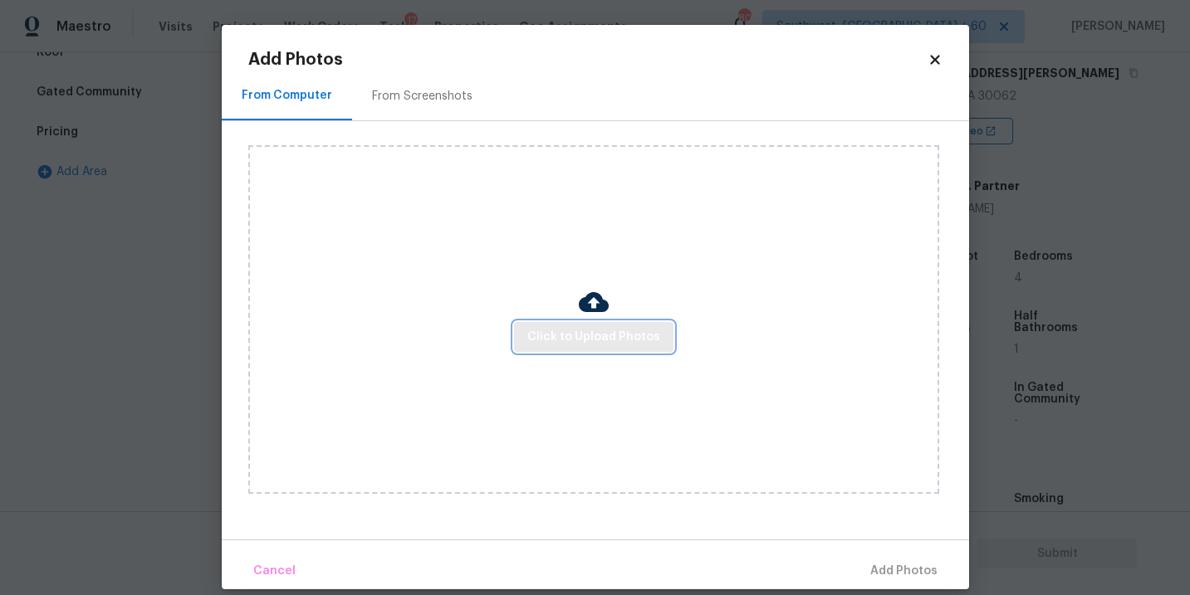
click at [589, 344] on span "Click to Upload Photos" at bounding box center [593, 337] width 133 height 21
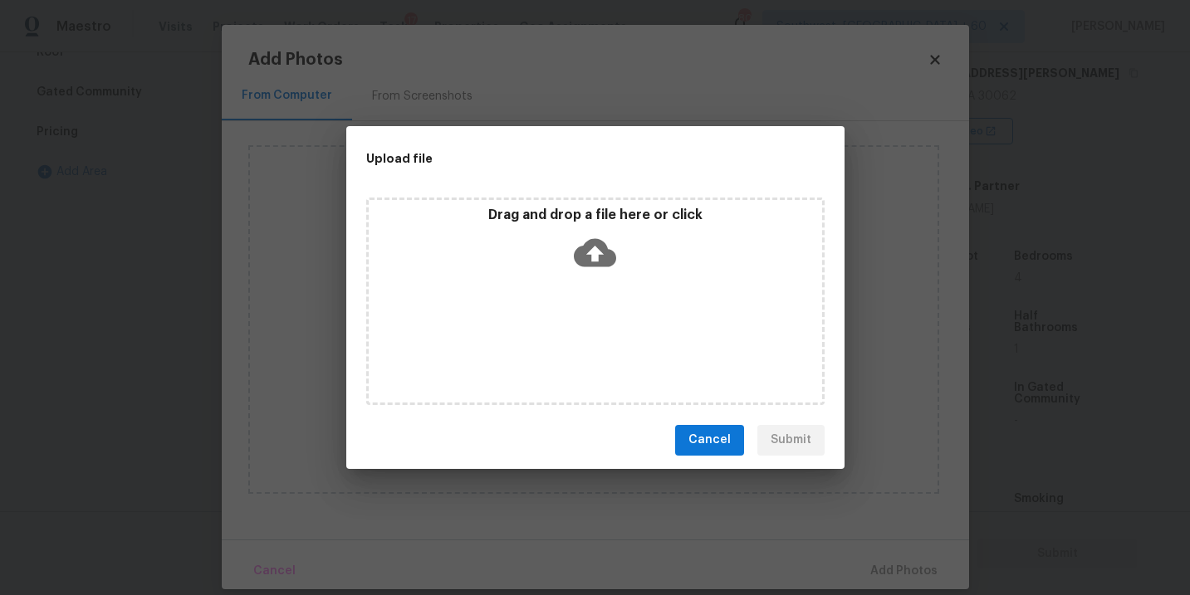
click at [599, 268] on icon at bounding box center [595, 253] width 42 height 42
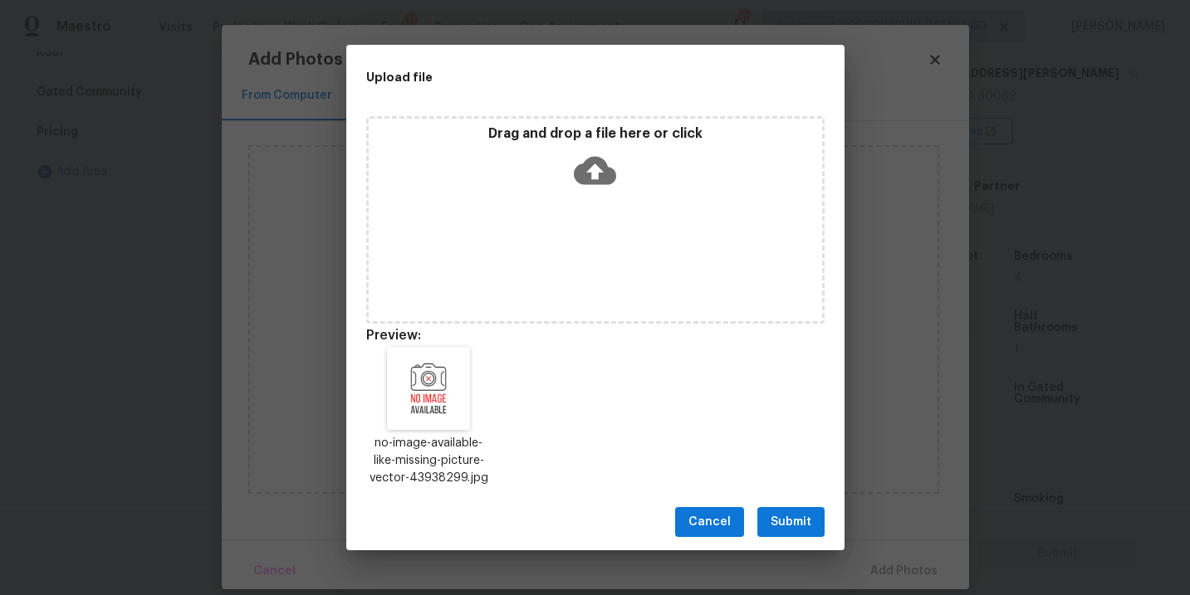
click at [780, 521] on span "Submit" at bounding box center [790, 522] width 41 height 21
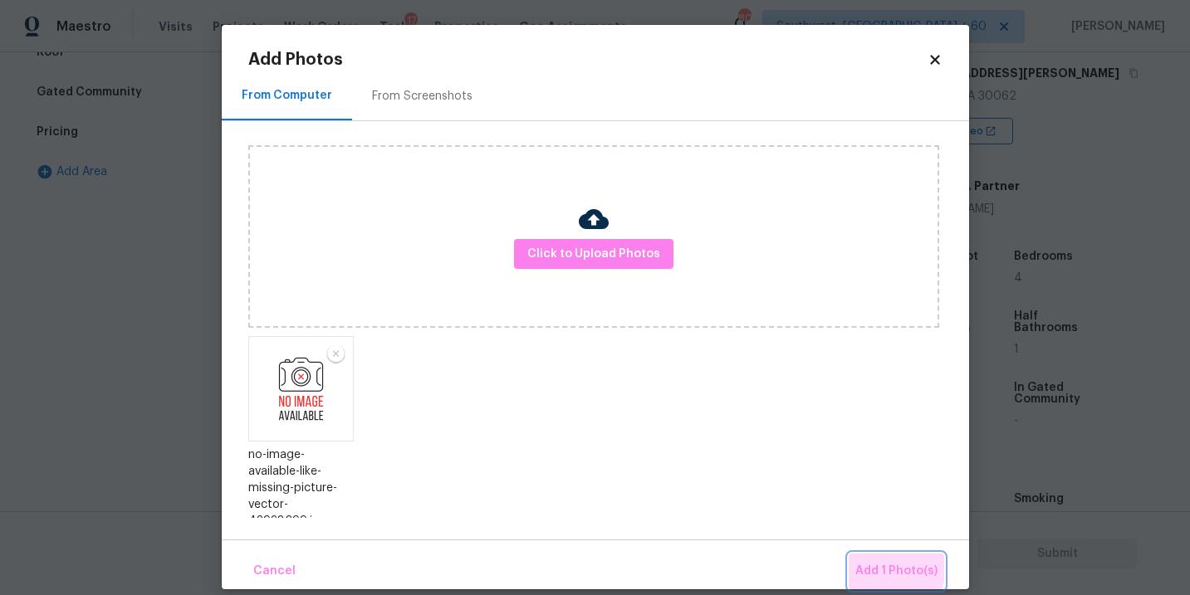
click at [878, 562] on span "Add 1 Photo(s)" at bounding box center [896, 571] width 82 height 21
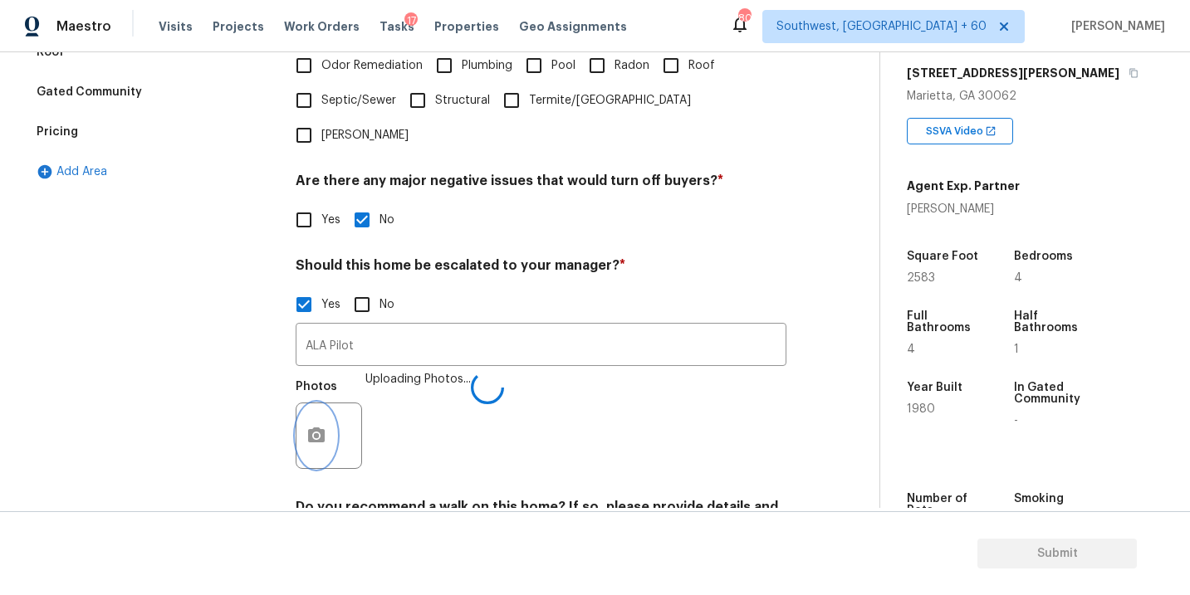
scroll to position [561, 0]
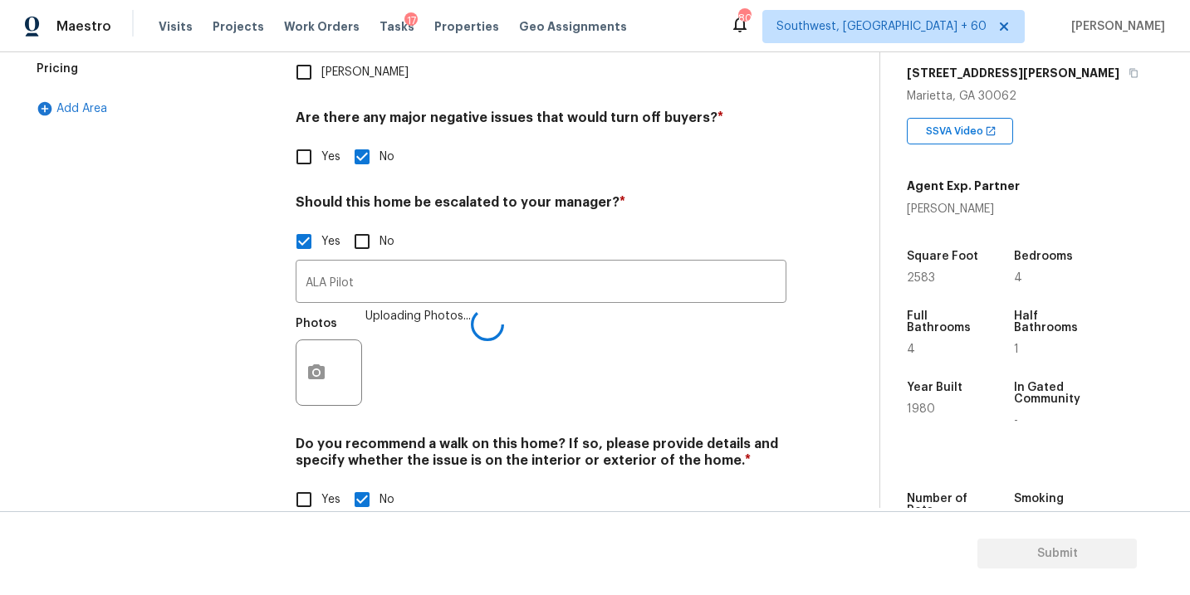
click at [681, 436] on h4 "Do you recommend a walk on this home? If so, please provide details and specify…" at bounding box center [541, 456] width 491 height 40
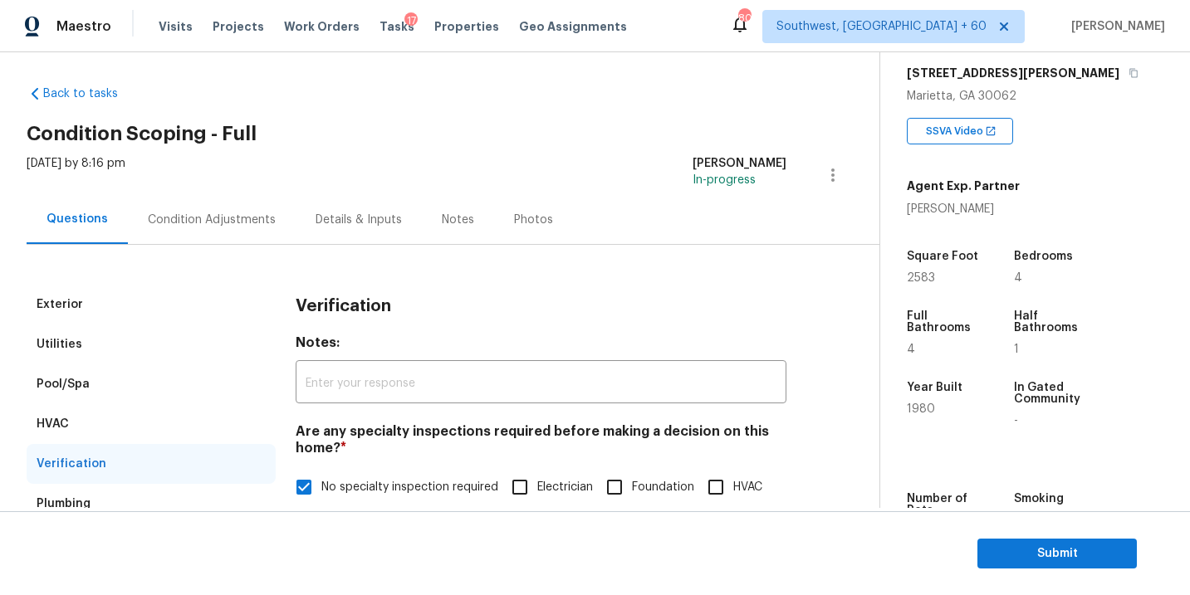
scroll to position [0, 0]
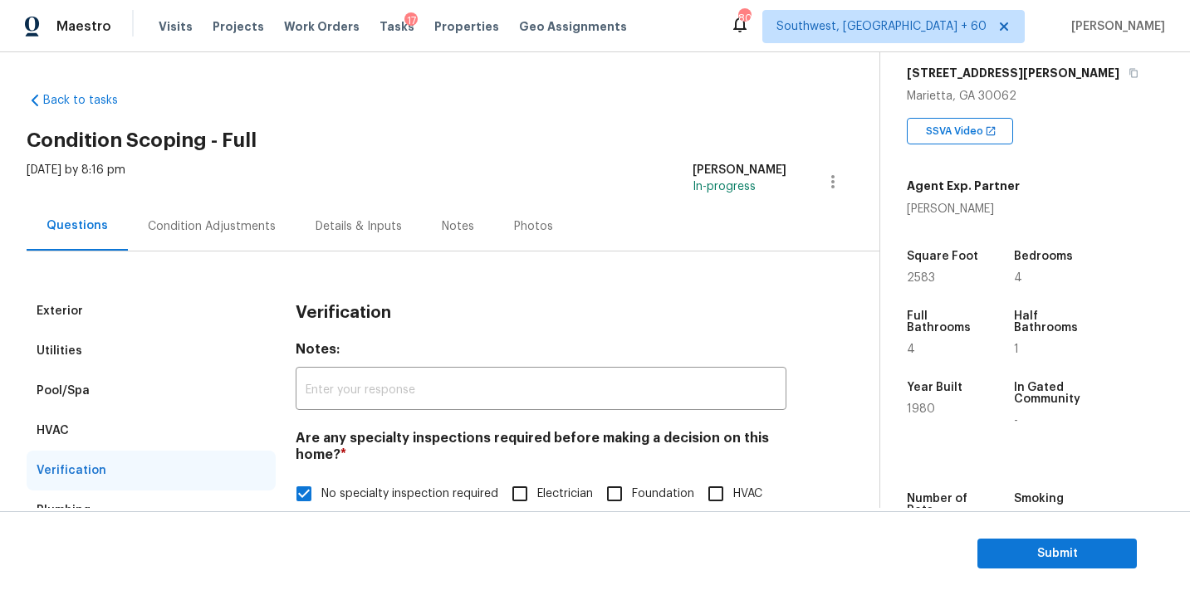
click at [253, 215] on div "Condition Adjustments" at bounding box center [212, 226] width 168 height 49
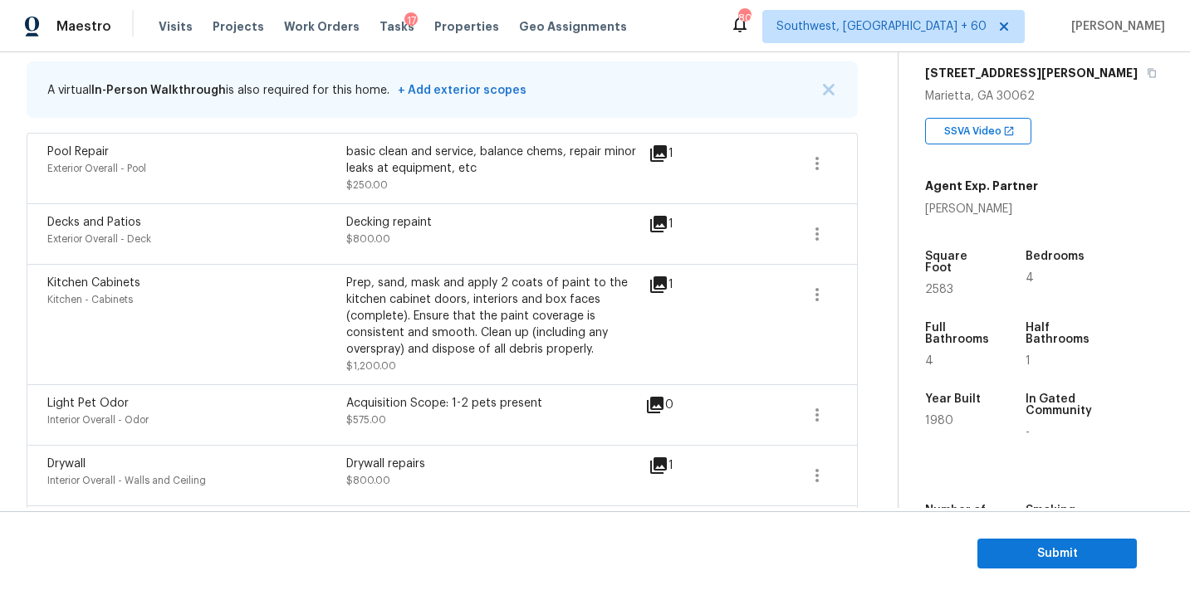
scroll to position [170, 0]
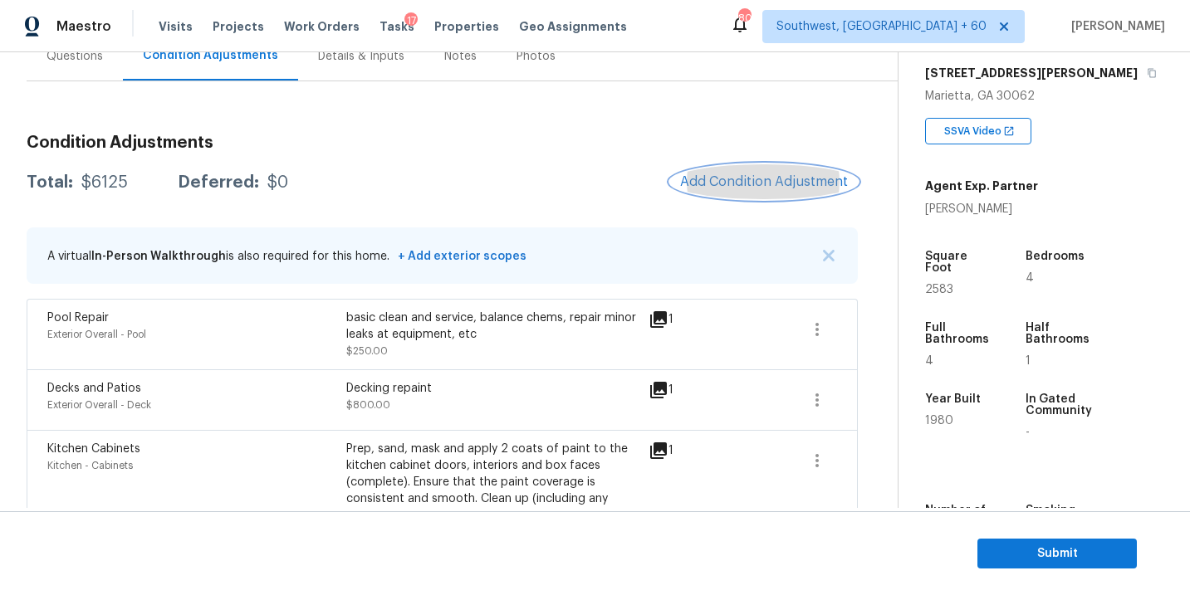
click at [713, 172] on button "Add Condition Adjustment" at bounding box center [764, 181] width 188 height 35
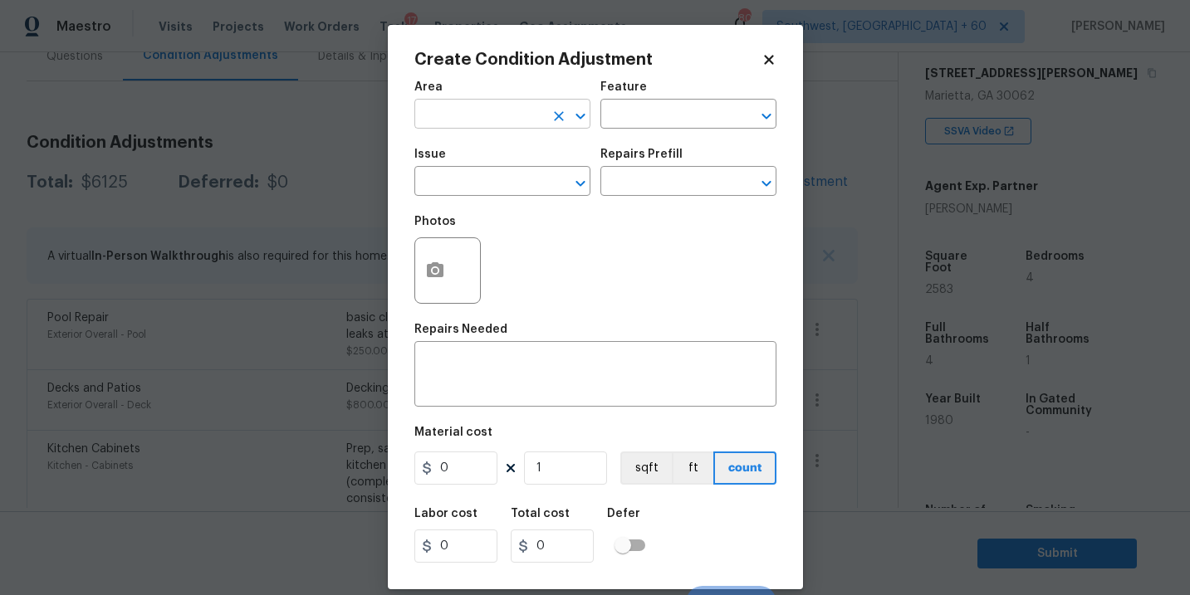
click at [501, 126] on input "text" at bounding box center [479, 116] width 130 height 26
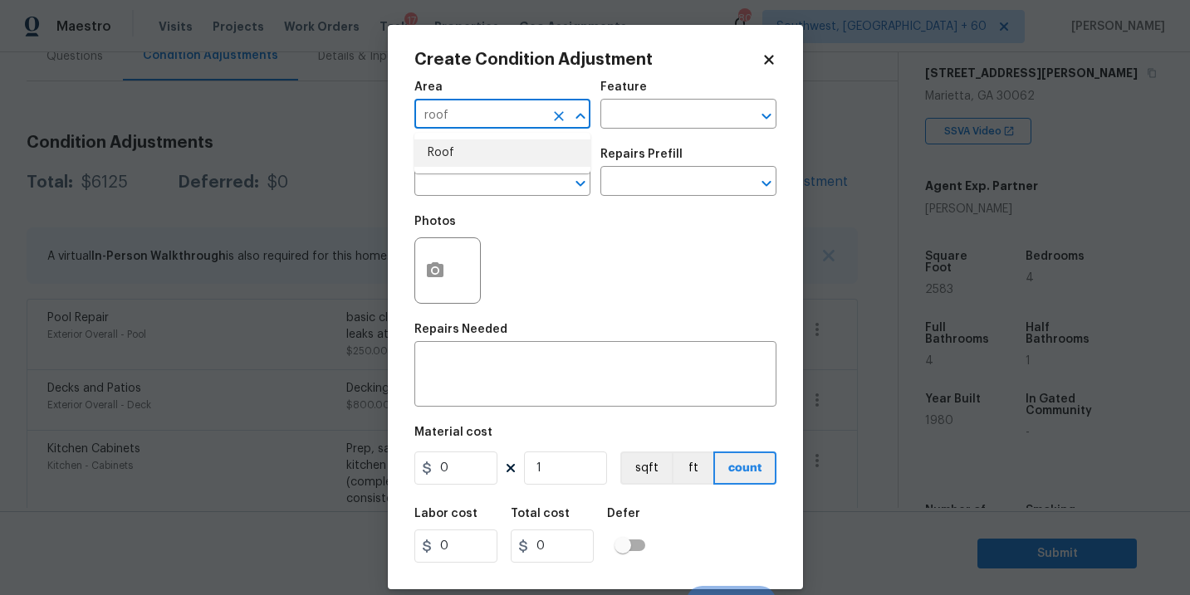
click at [502, 145] on li "Roof" at bounding box center [502, 152] width 176 height 27
type input "Roof"
click at [646, 130] on div "Area Roof ​ Feature ​" at bounding box center [595, 104] width 362 height 67
click at [668, 108] on input "text" at bounding box center [665, 116] width 130 height 26
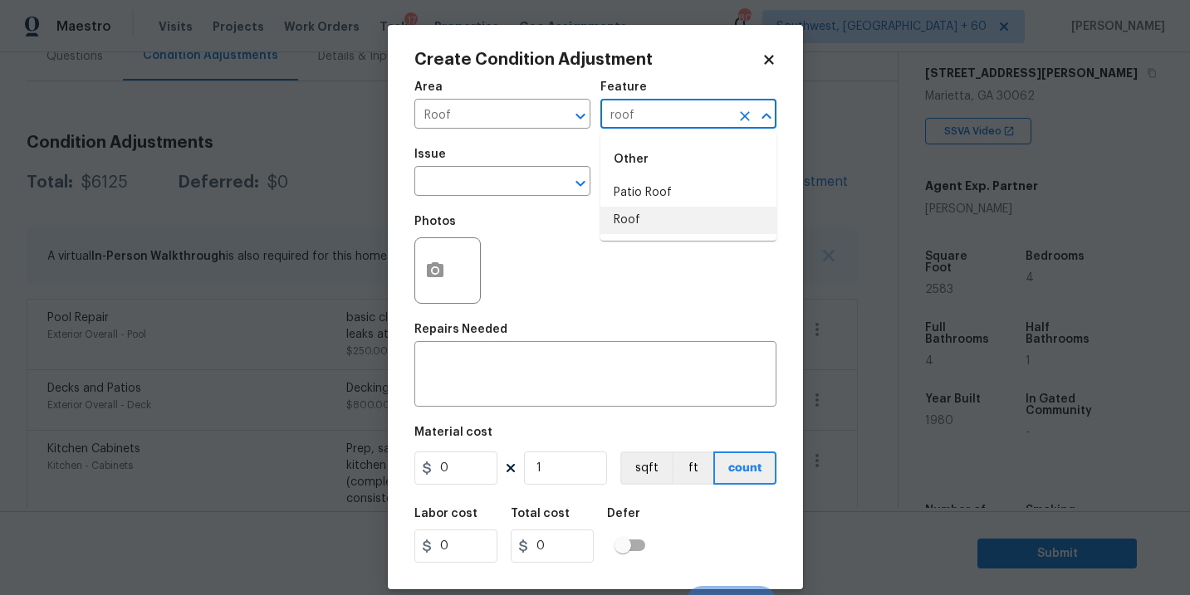
click at [643, 213] on li "Roof" at bounding box center [688, 220] width 176 height 27
type input "Roof"
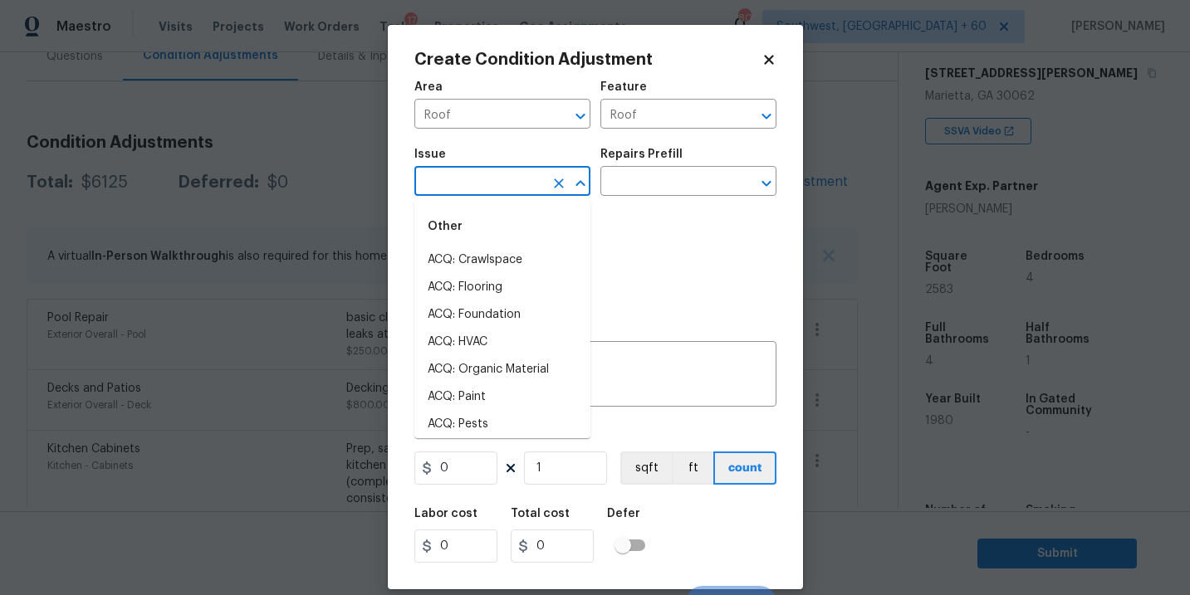
click at [521, 192] on input "text" at bounding box center [479, 183] width 130 height 26
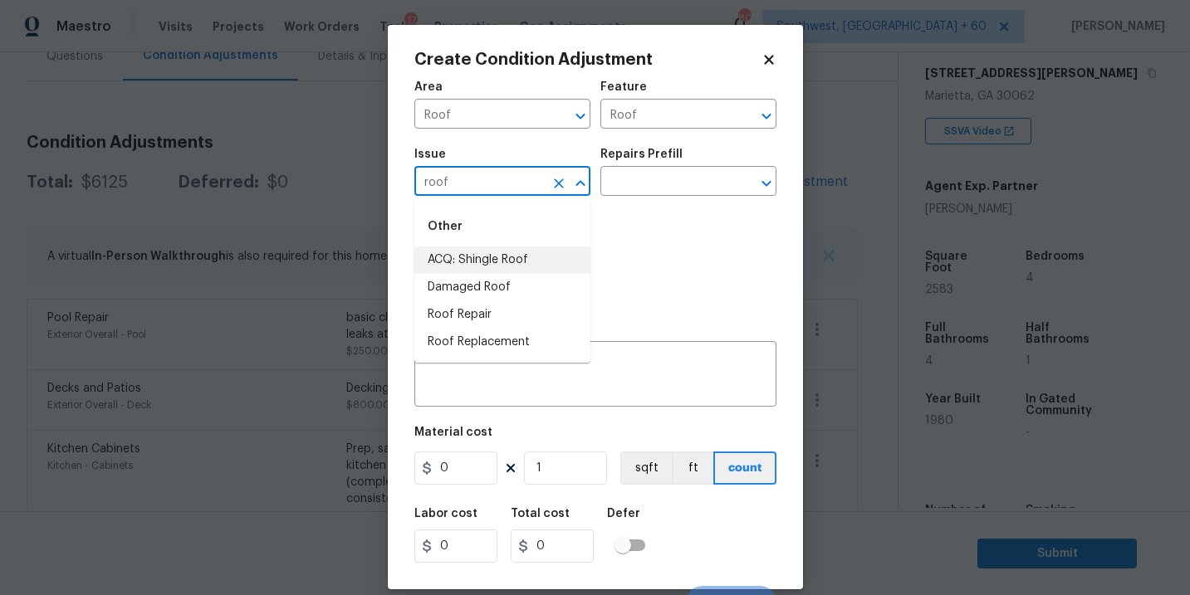
click at [508, 257] on li "ACQ: Shingle Roof" at bounding box center [502, 260] width 176 height 27
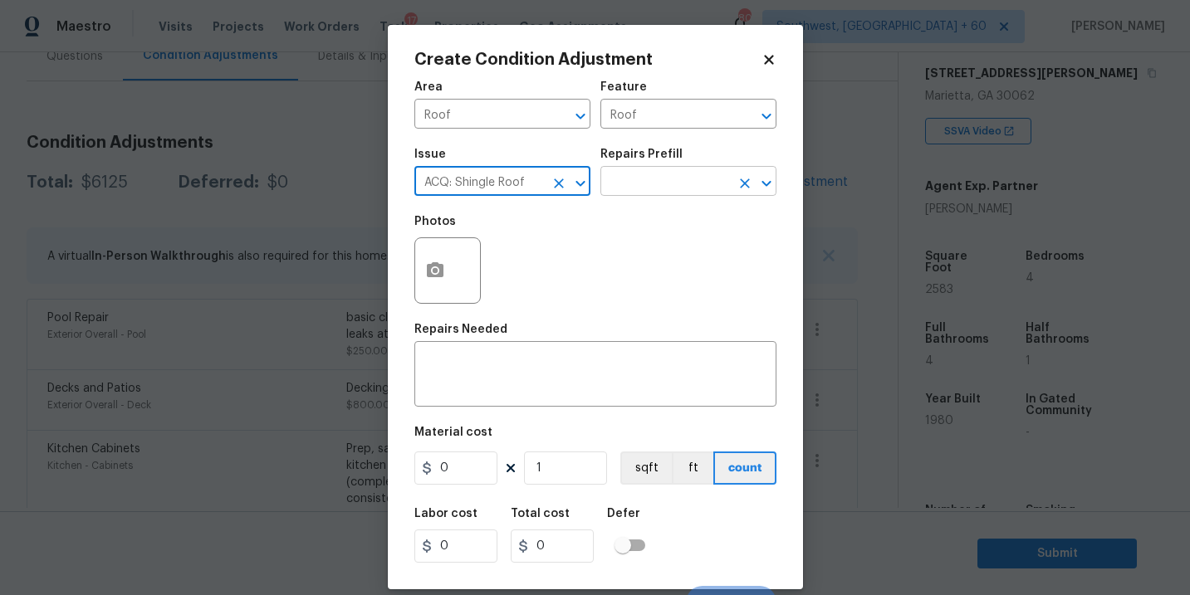
type input "ACQ: Shingle Roof"
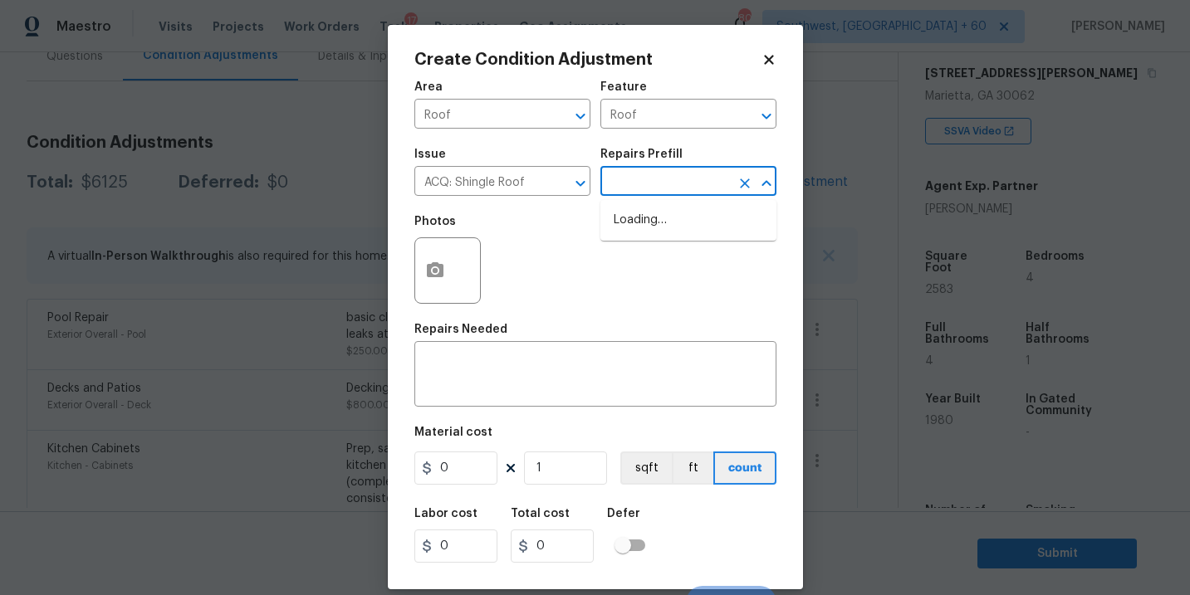
click at [667, 181] on input "text" at bounding box center [665, 183] width 130 height 26
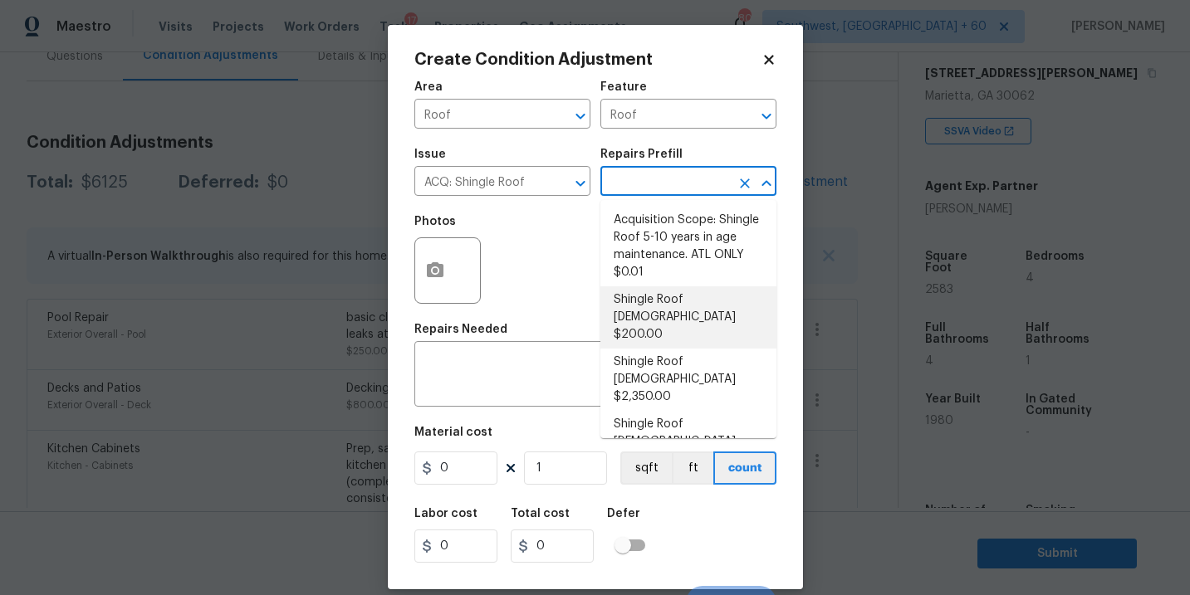
click at [677, 322] on li "Shingle Roof 0-10 Years Old $200.00" at bounding box center [688, 317] width 176 height 62
type input "Acquisition"
type textarea "Acquisition Scope: Shingle Roof 0-10 years in age maintenance."
type input "200"
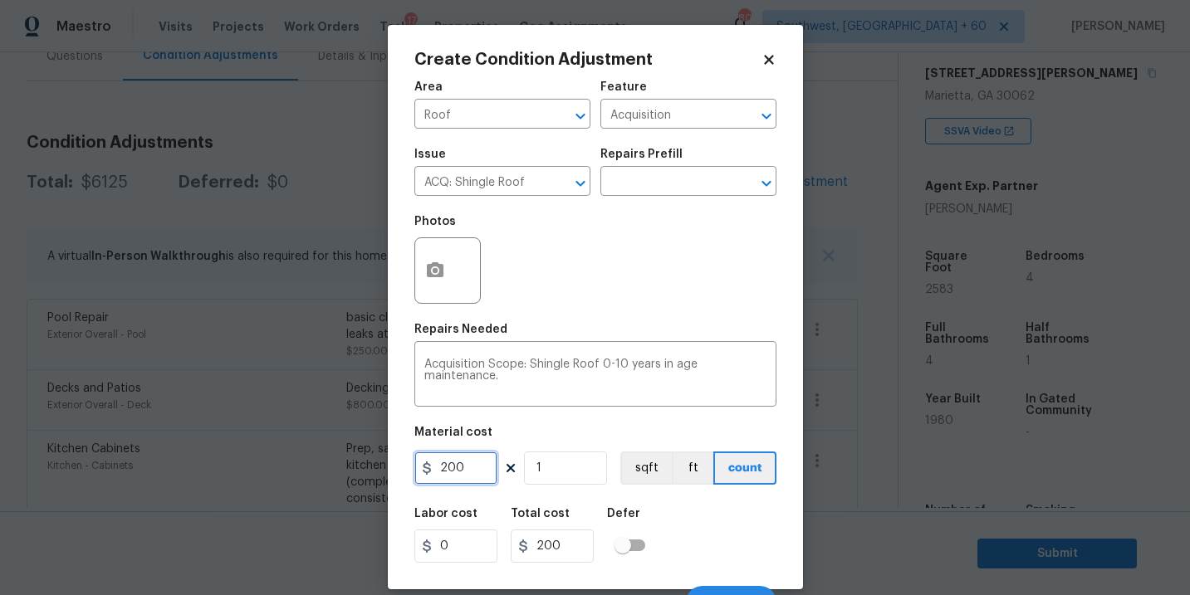
drag, startPoint x: 455, startPoint y: 468, endPoint x: 328, endPoint y: 468, distance: 127.0
click at [328, 468] on div "Create Condition Adjustment Area Roof ​ Feature Acquisition ​ Issue ACQ: Shingl…" at bounding box center [595, 297] width 1190 height 595
type input "500"
click at [692, 515] on div "Labor cost 0 Total cost 500 Defer" at bounding box center [595, 535] width 362 height 75
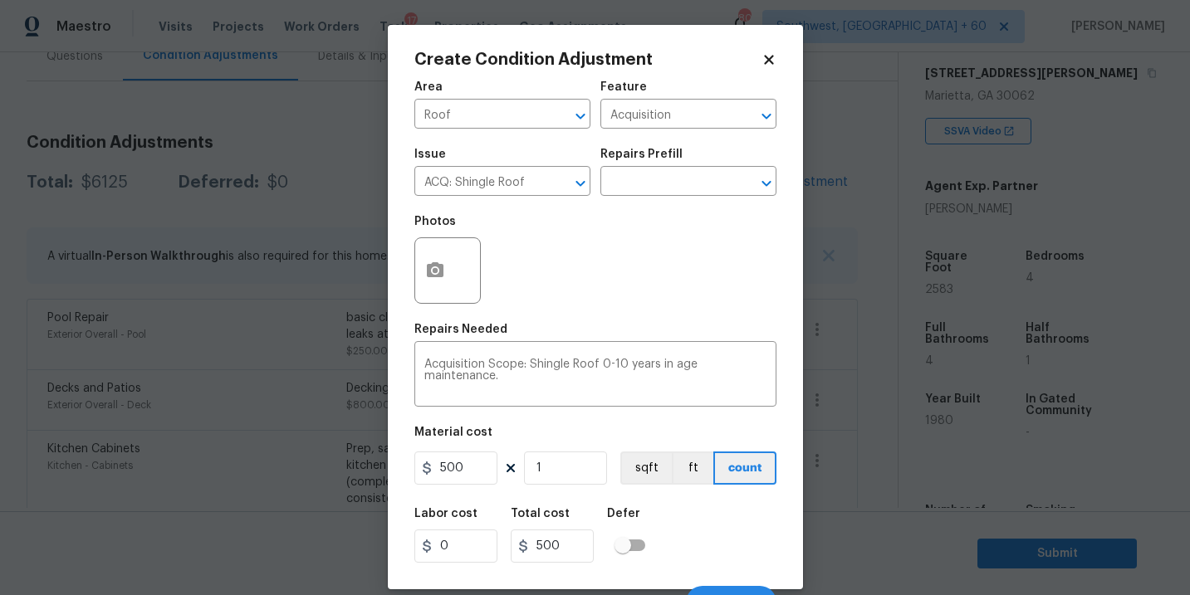
scroll to position [25, 0]
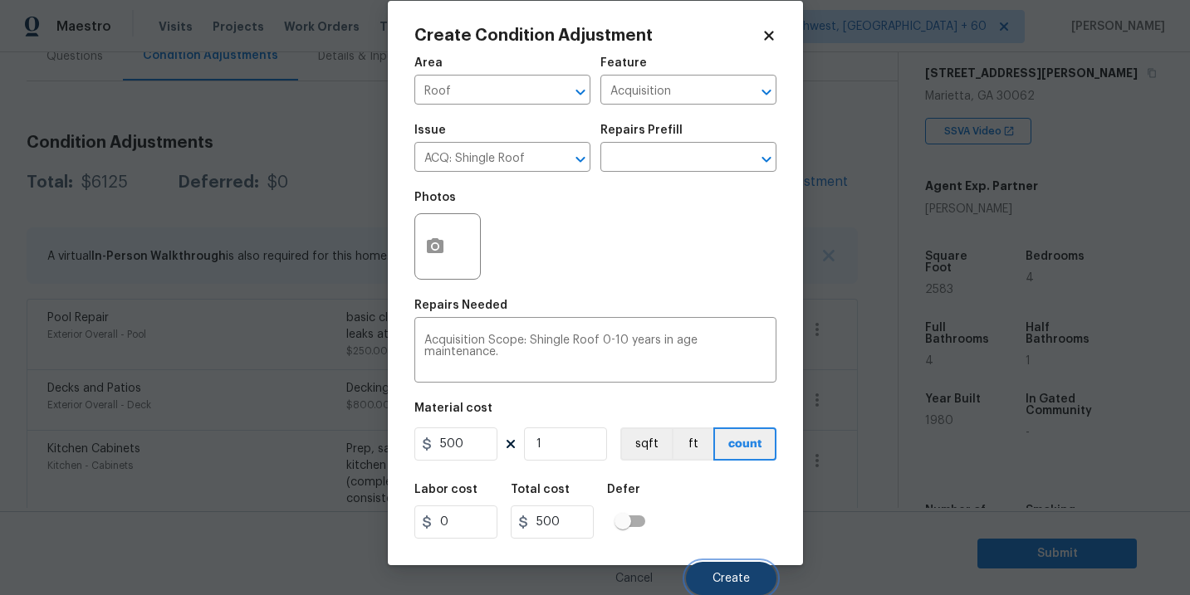
click at [707, 570] on button "Create" at bounding box center [731, 578] width 90 height 33
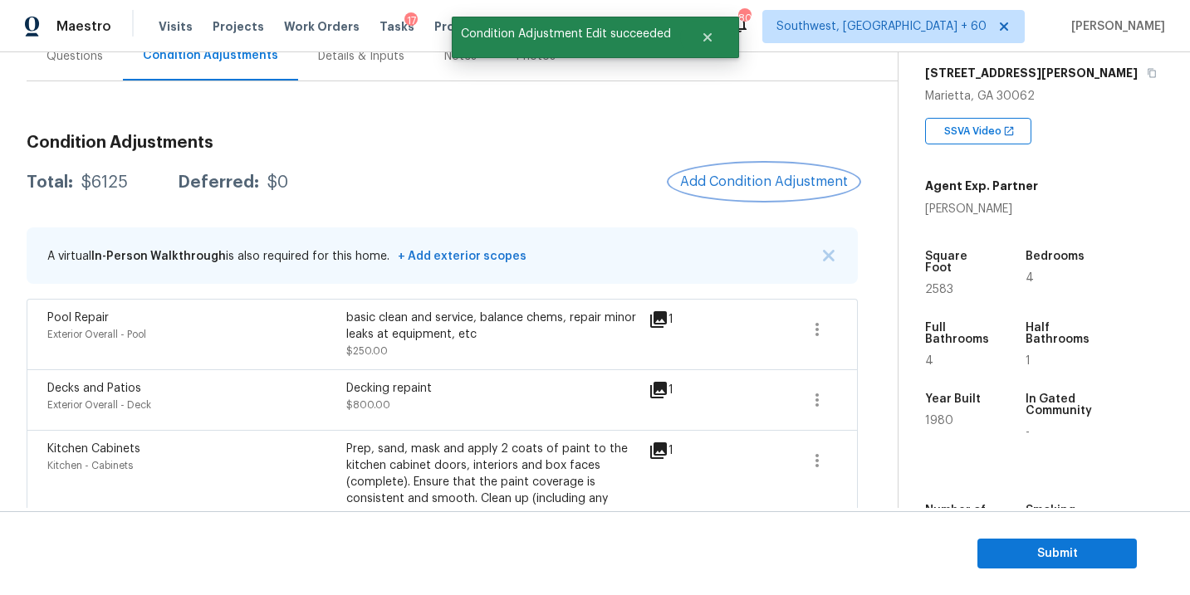
scroll to position [0, 0]
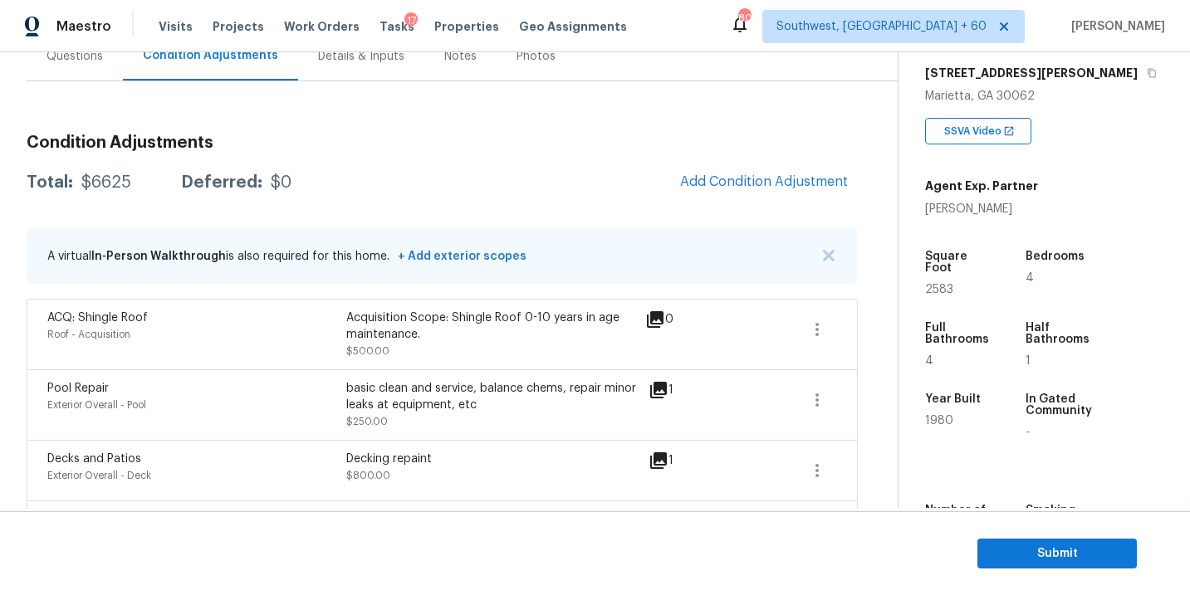
click at [775, 206] on div "Condition Adjustments Total: $6625 Deferred: $0 Add Condition Adjustment A virt…" at bounding box center [442, 484] width 831 height 726
click at [775, 193] on button "Add Condition Adjustment" at bounding box center [764, 181] width 188 height 35
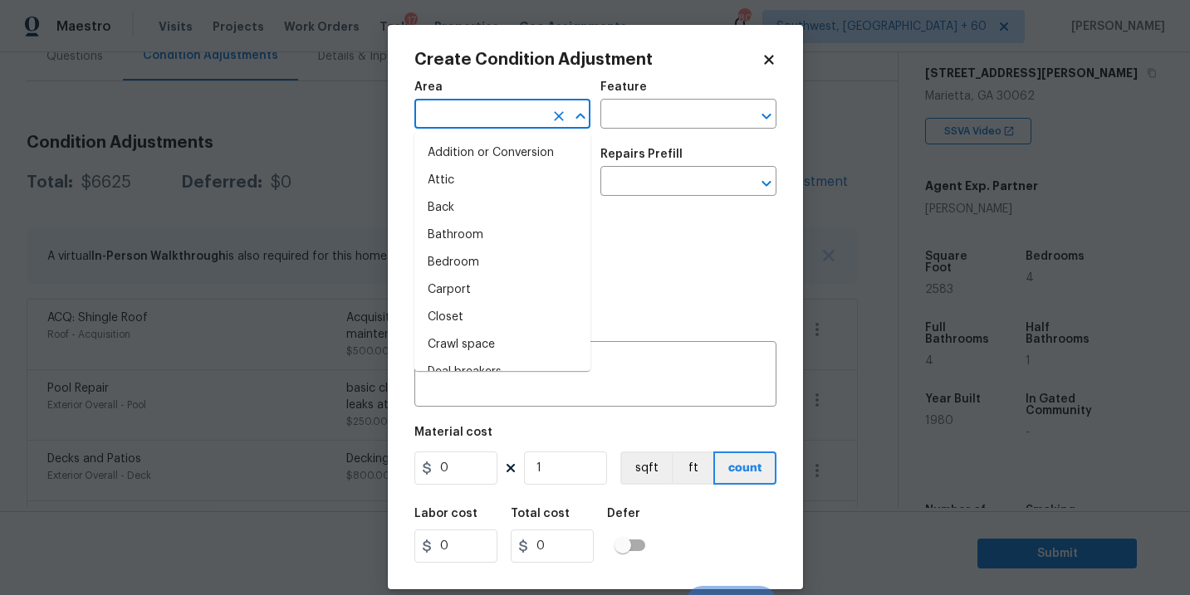
click at [501, 116] on input "text" at bounding box center [479, 116] width 130 height 26
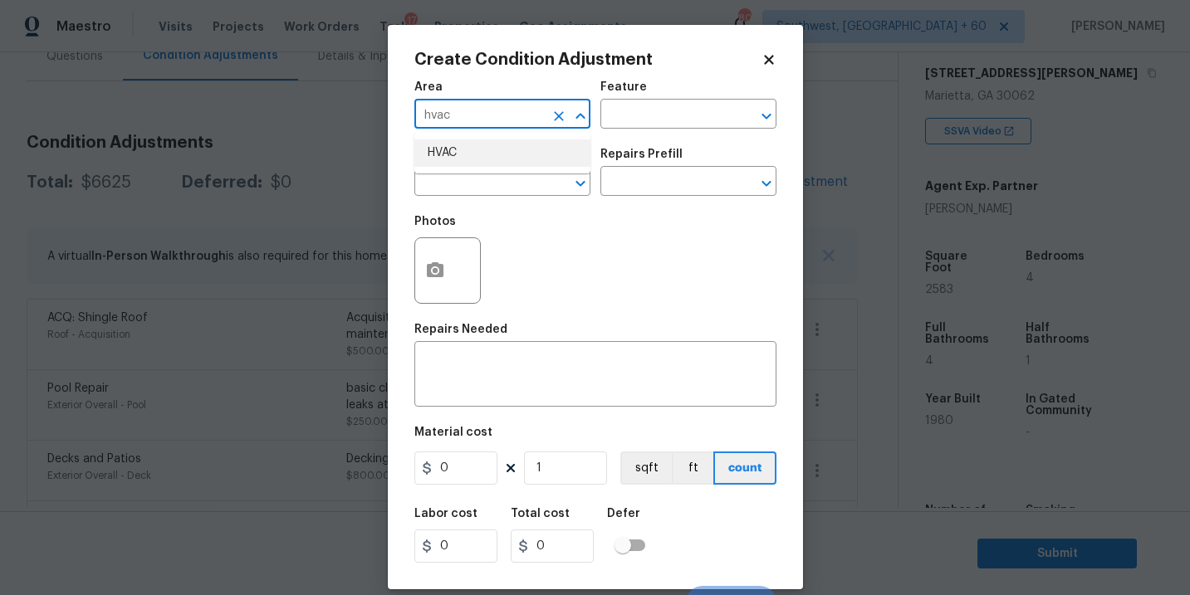
click at [500, 147] on li "HVAC" at bounding box center [502, 152] width 176 height 27
type input "HVAC"
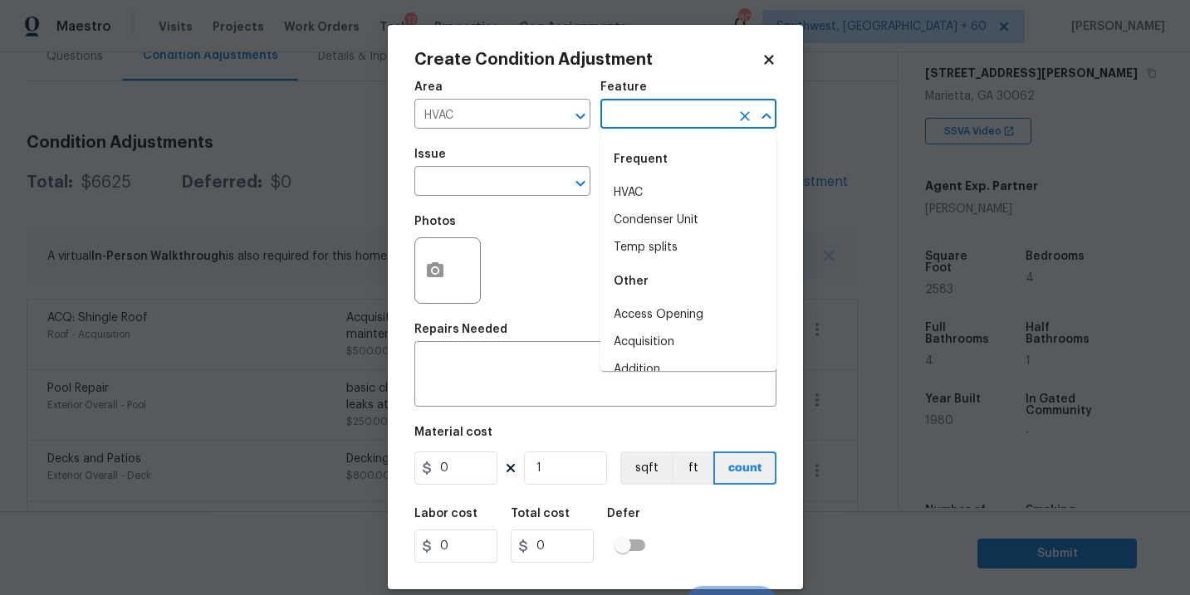
click at [616, 110] on input "text" at bounding box center [665, 116] width 130 height 26
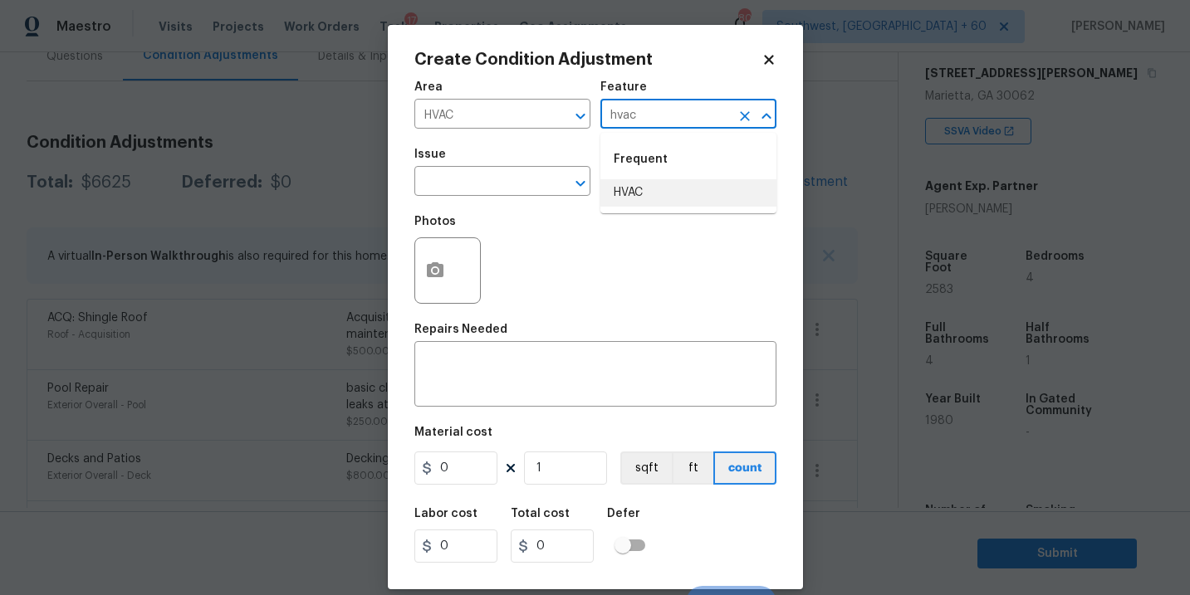
click at [619, 194] on li "HVAC" at bounding box center [688, 192] width 176 height 27
type input "HVAC"
click at [481, 184] on input "text" at bounding box center [479, 183] width 130 height 26
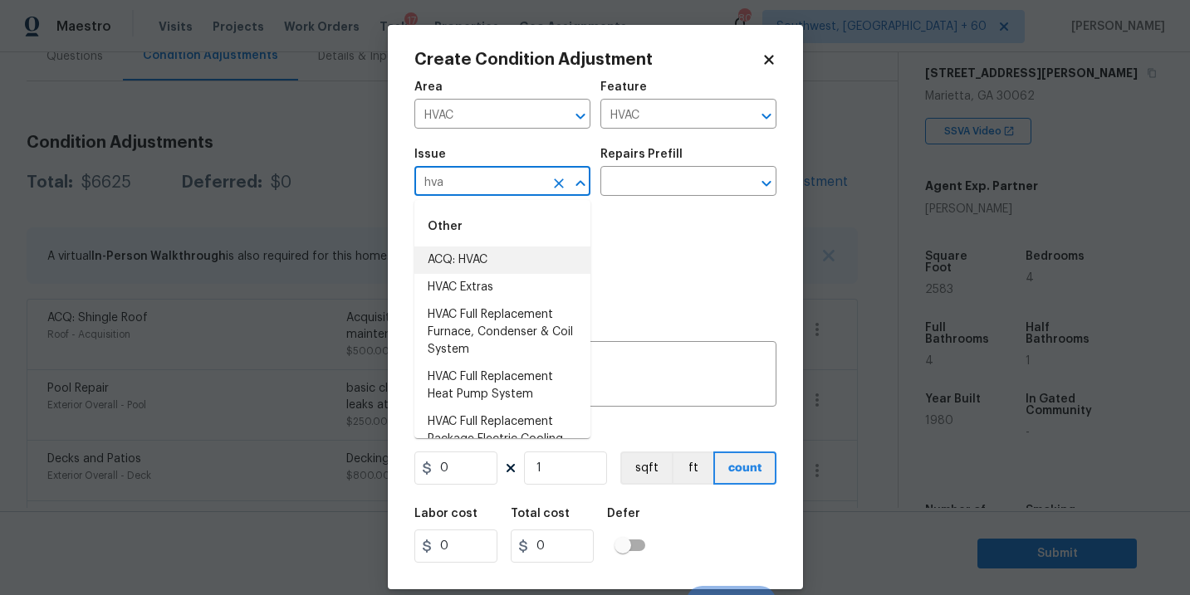
click at [484, 271] on li "ACQ: HVAC" at bounding box center [502, 260] width 176 height 27
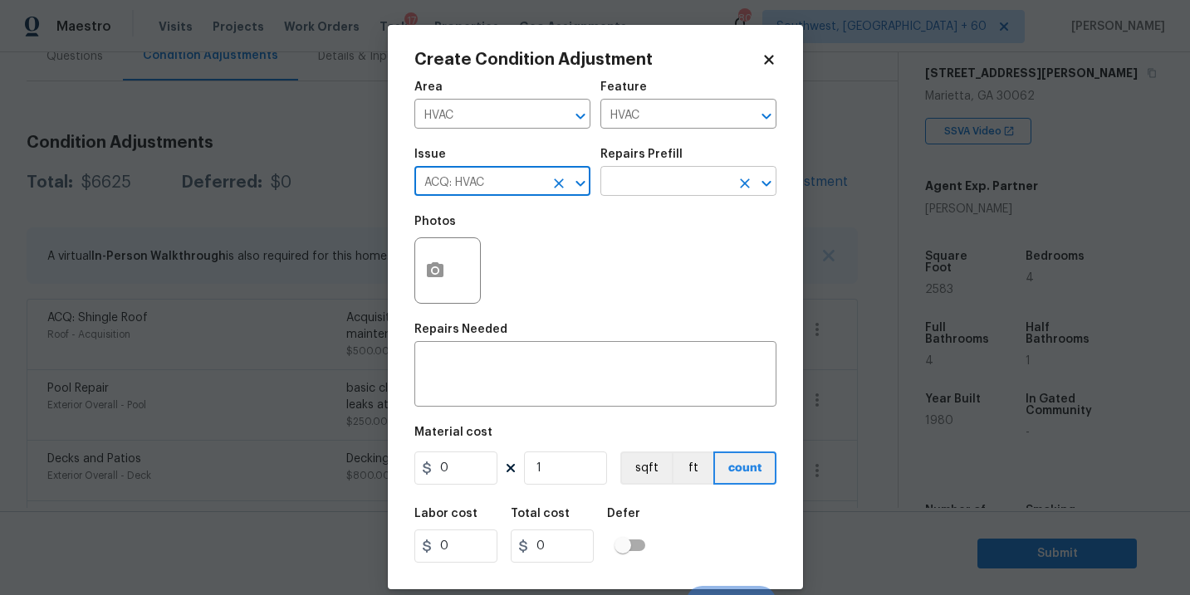
type input "ACQ: HVAC"
click at [677, 176] on input "text" at bounding box center [665, 183] width 130 height 26
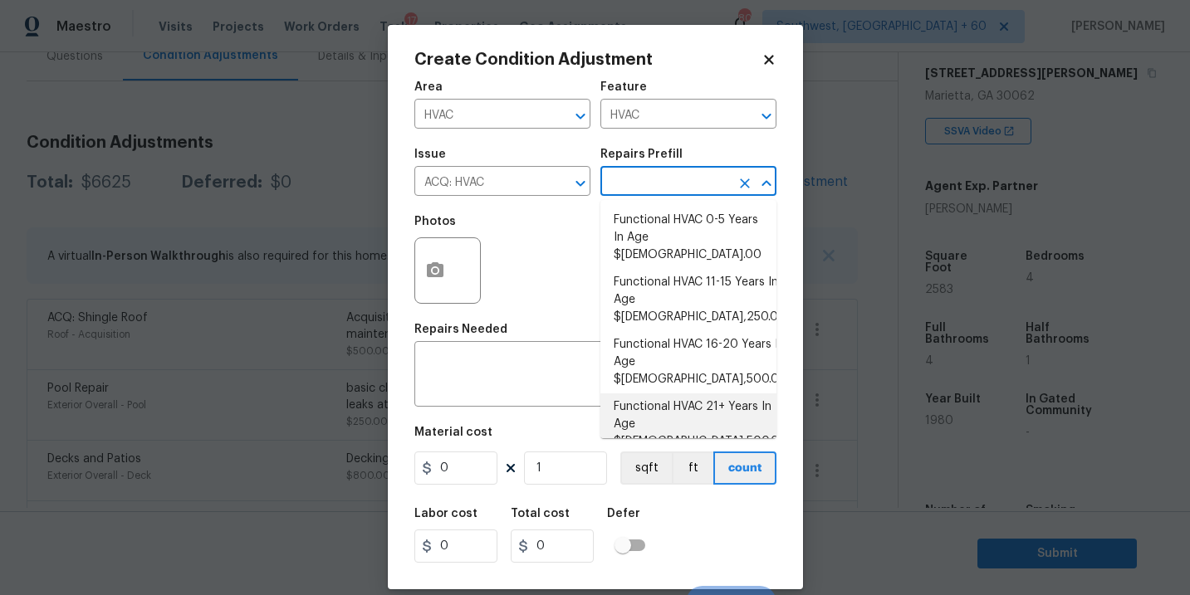
click at [708, 394] on li "Functional HVAC 21+ Years In Age $6,500.00" at bounding box center [688, 425] width 176 height 62
type input "Acquisition"
type textarea "Acquisition Scope: Functional HVAC 21+ years"
type input "6500"
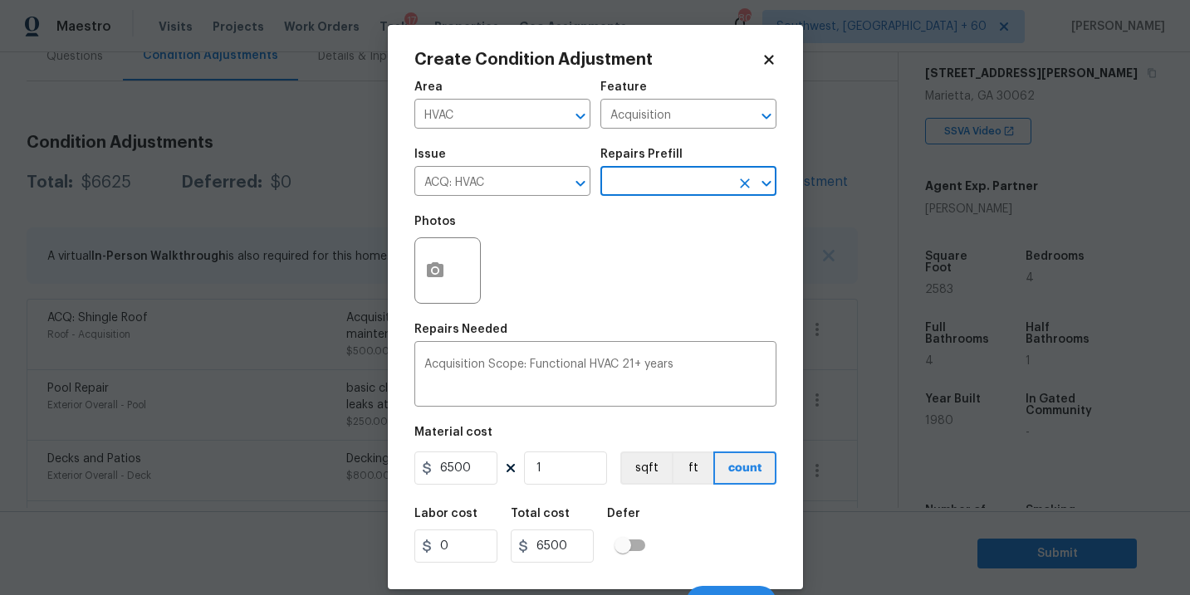
scroll to position [25, 0]
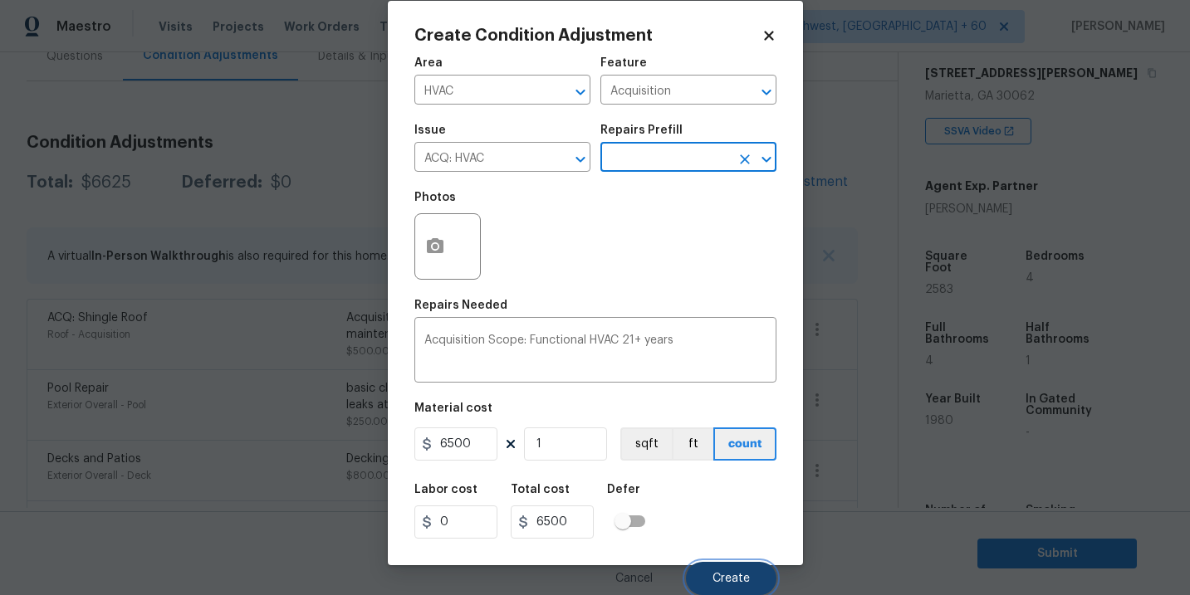
click at [731, 578] on span "Create" at bounding box center [730, 579] width 37 height 12
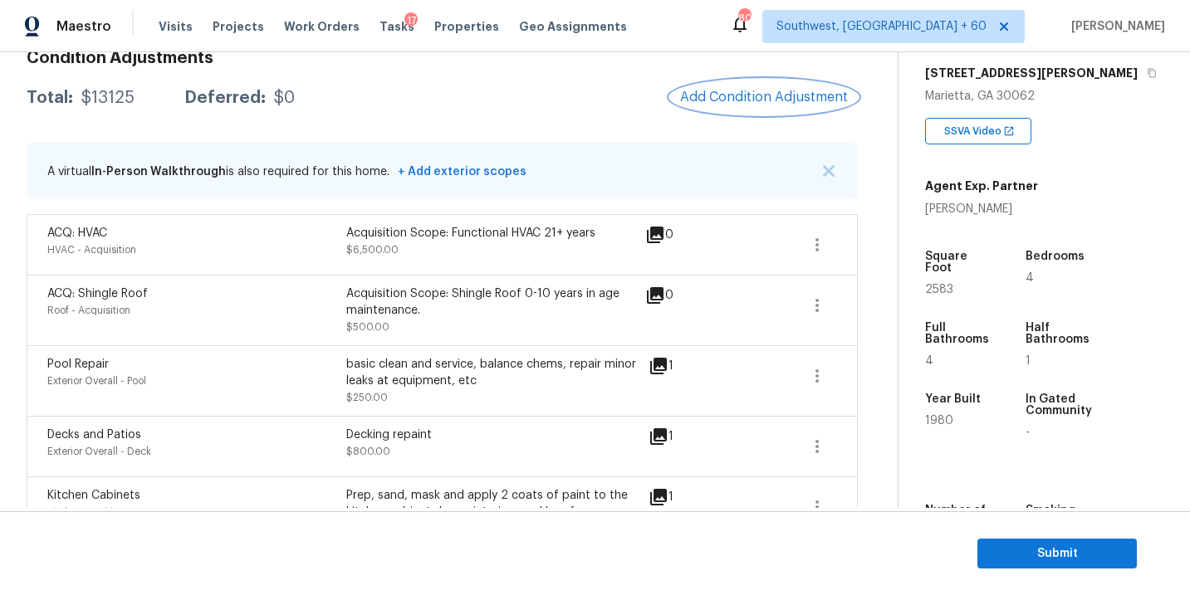
scroll to position [245, 0]
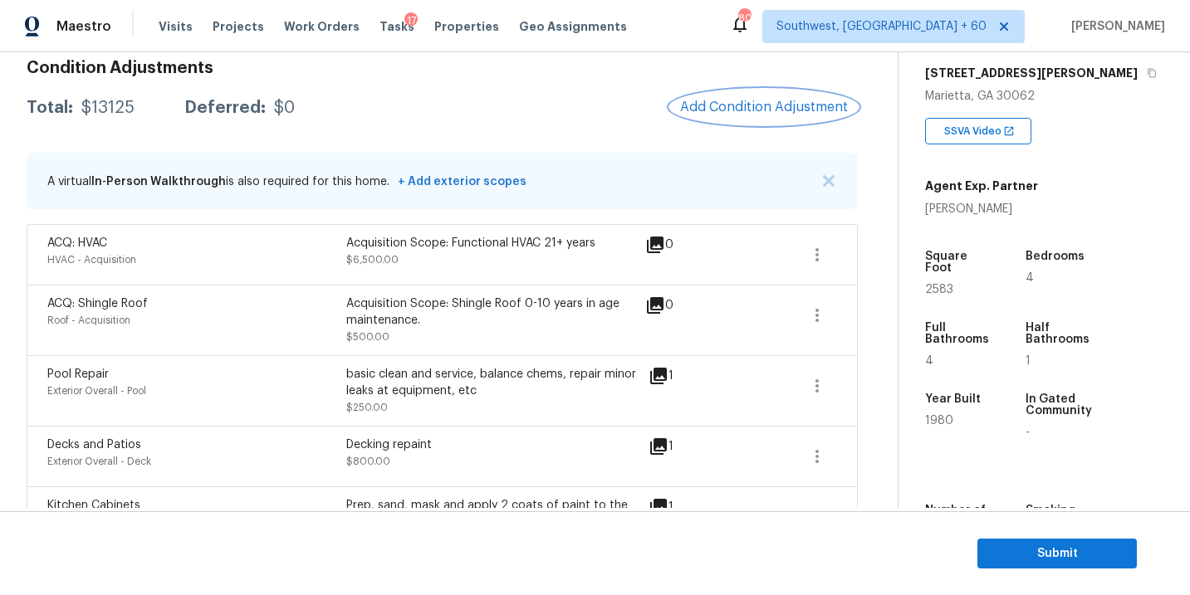
click at [754, 110] on span "Add Condition Adjustment" at bounding box center [764, 107] width 168 height 15
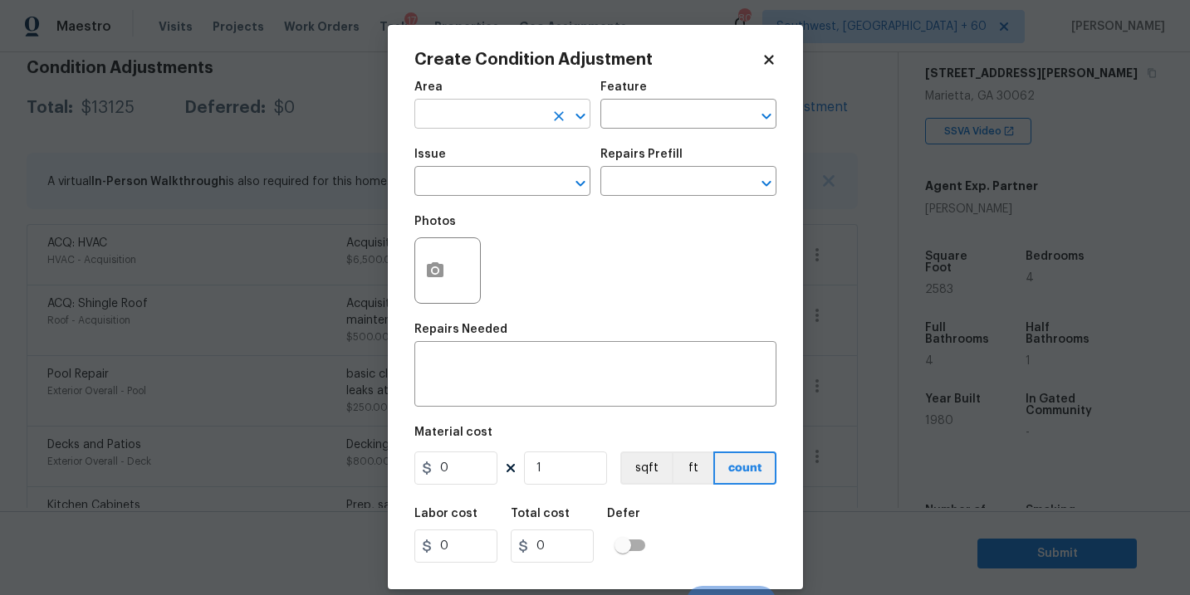
click at [482, 120] on input "text" at bounding box center [479, 116] width 130 height 26
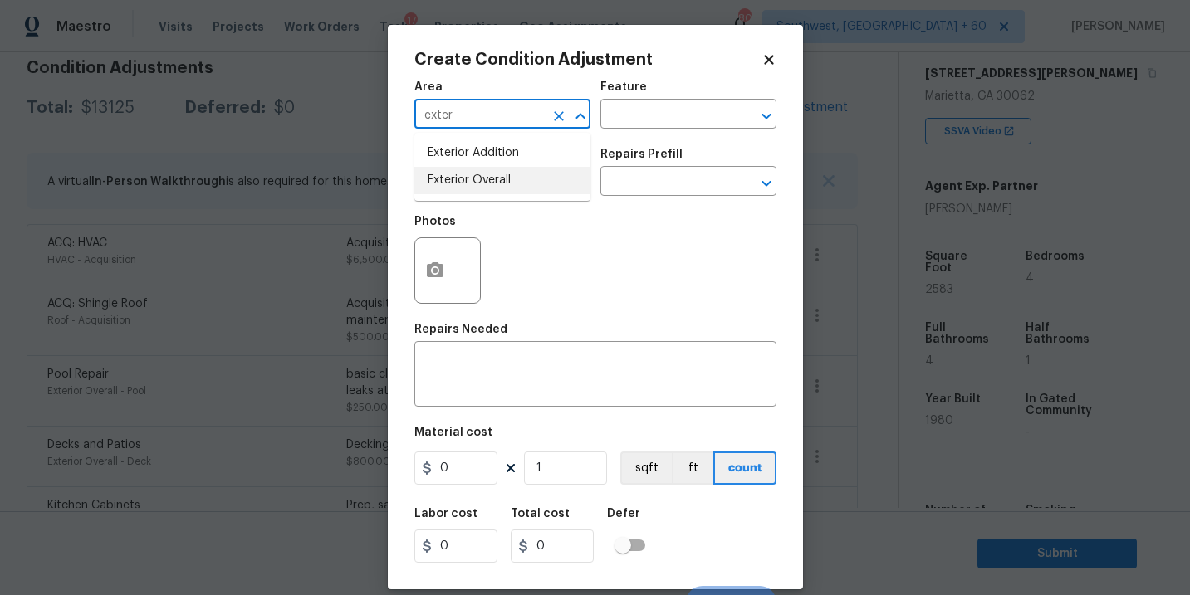
click at [551, 188] on li "Exterior Overall" at bounding box center [502, 180] width 176 height 27
type input "Exterior Overall"
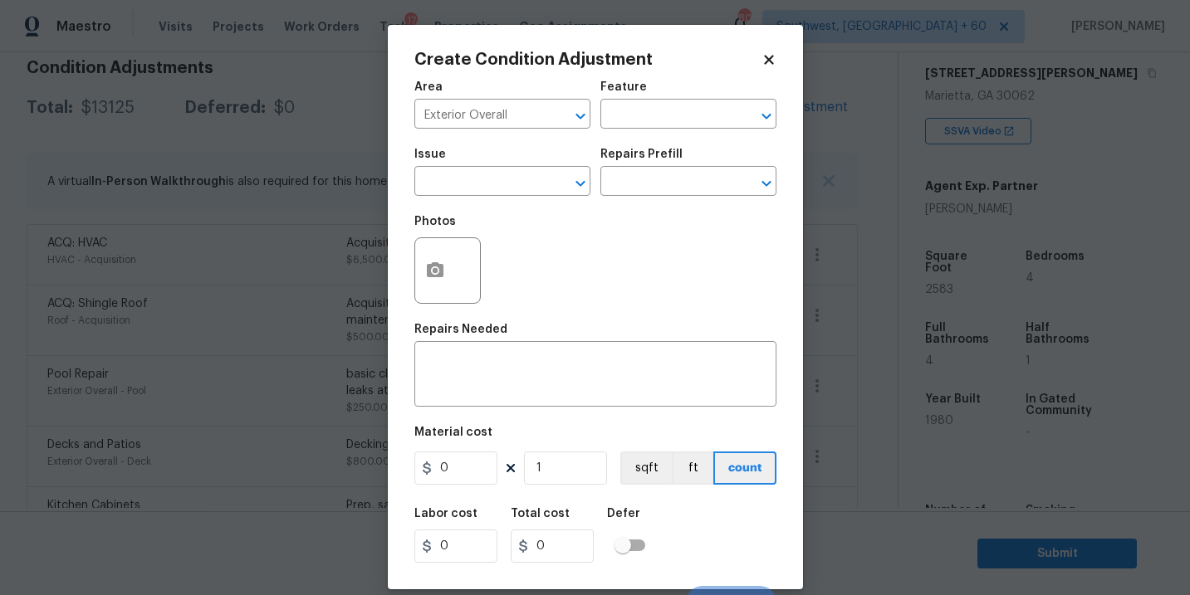
click at [633, 147] on div "Issue ​ Repairs Prefill ​" at bounding box center [595, 172] width 362 height 67
click at [666, 112] on input "text" at bounding box center [665, 116] width 130 height 26
click at [665, 193] on li "Siding" at bounding box center [688, 192] width 176 height 27
type input "Siding"
click at [531, 198] on span "Issue ​" at bounding box center [502, 172] width 176 height 67
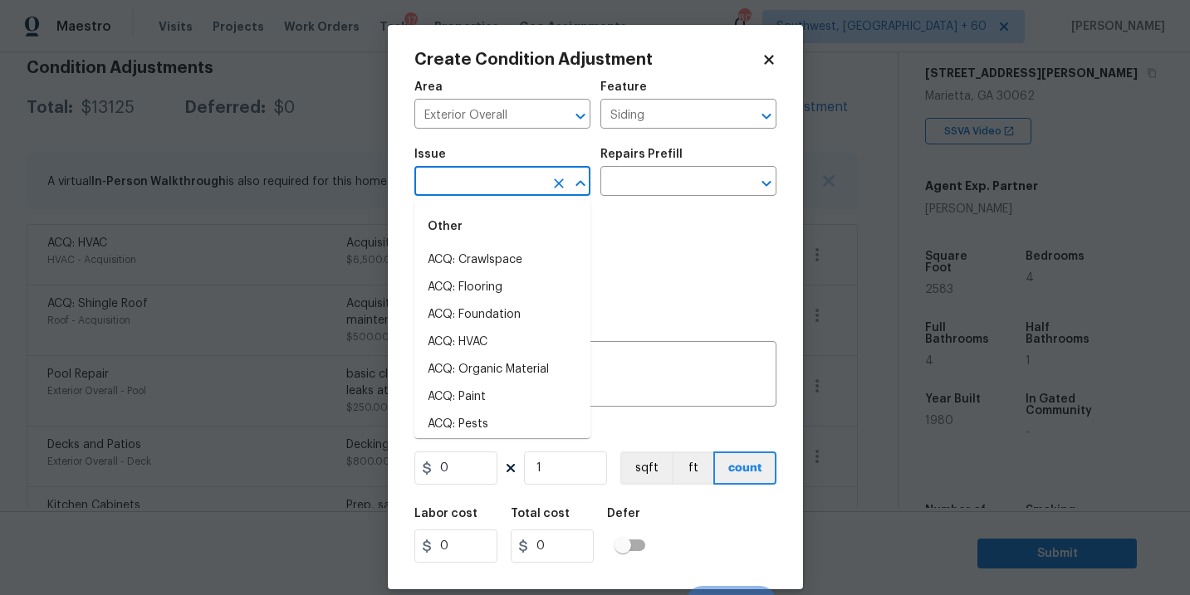
click at [526, 193] on input "text" at bounding box center [479, 183] width 130 height 26
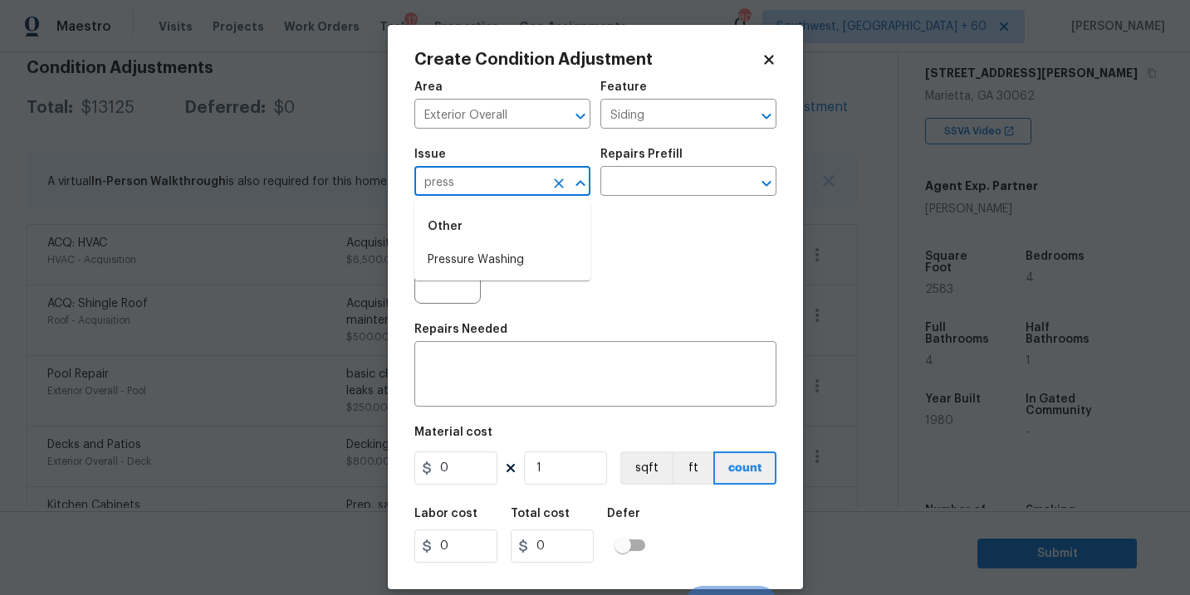
click at [526, 254] on li "Pressure Washing" at bounding box center [502, 260] width 176 height 27
type input "Pressure Washing"
click at [650, 182] on input "text" at bounding box center [665, 183] width 130 height 26
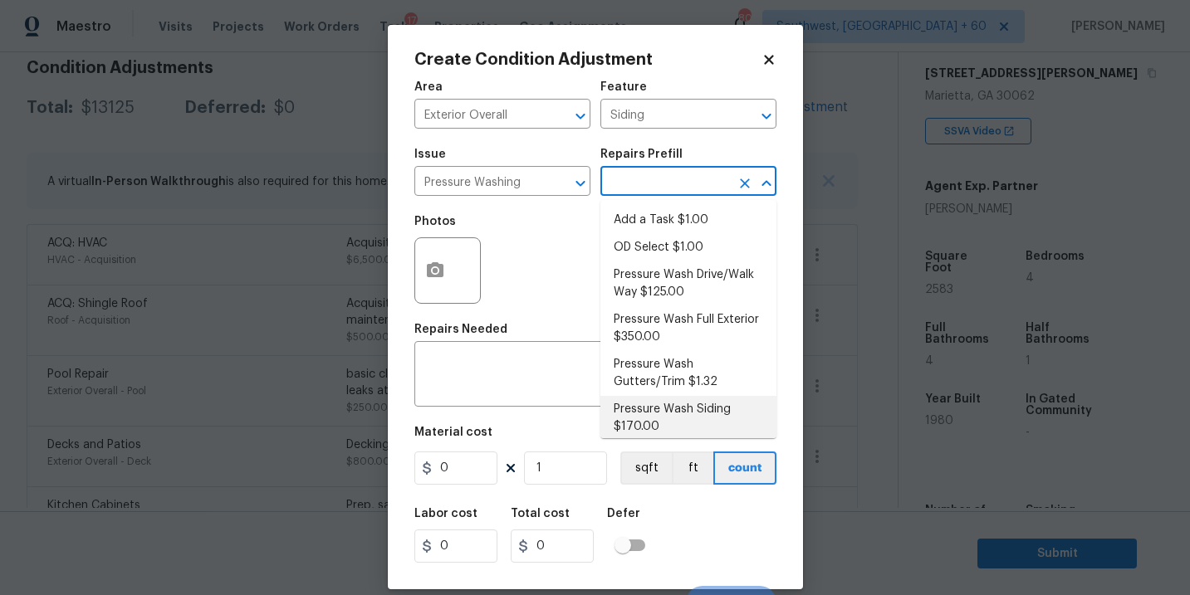
click at [658, 406] on li "Pressure Wash Siding $170.00" at bounding box center [688, 418] width 176 height 45
type textarea "Protect areas as needed for pressure washing. Pressure wash the siding on the h…"
type input "170"
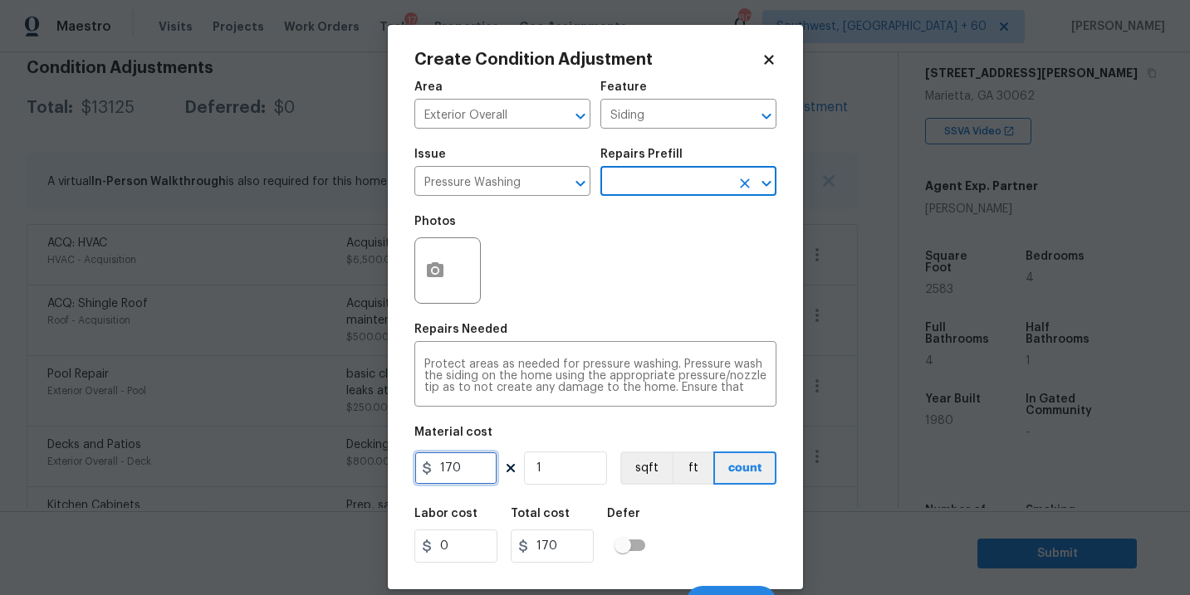
drag, startPoint x: 473, startPoint y: 469, endPoint x: 281, endPoint y: 469, distance: 191.8
click at [281, 469] on div "Create Condition Adjustment Area Exterior Overall ​ Feature Siding ​ Issue Pres…" at bounding box center [595, 297] width 1190 height 595
type input "200"
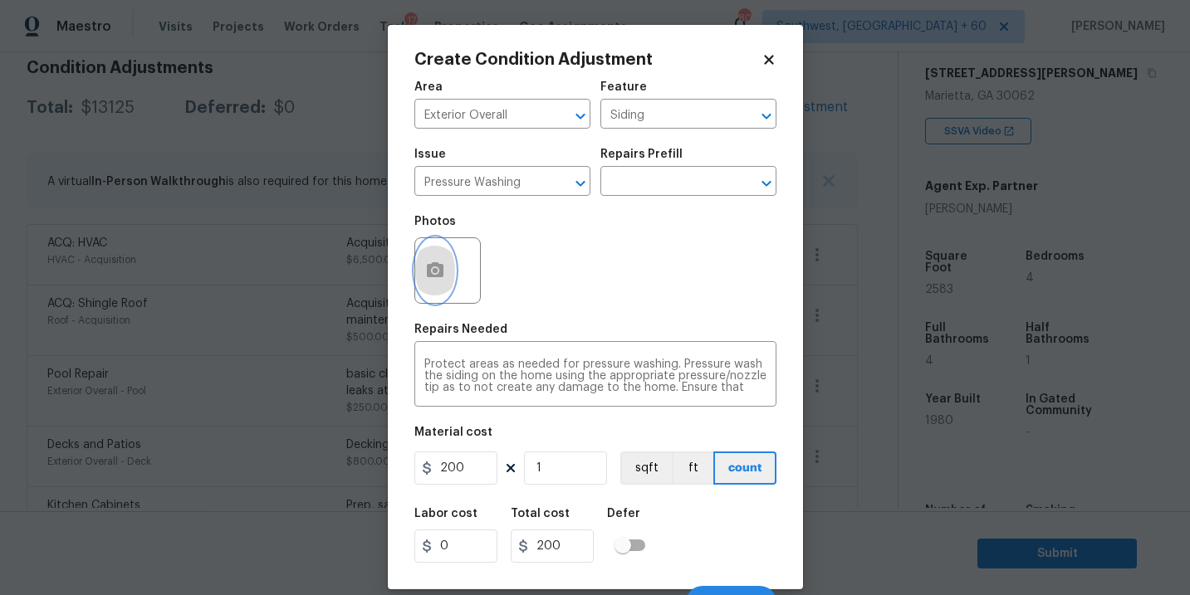
click at [440, 294] on button "button" at bounding box center [435, 270] width 40 height 65
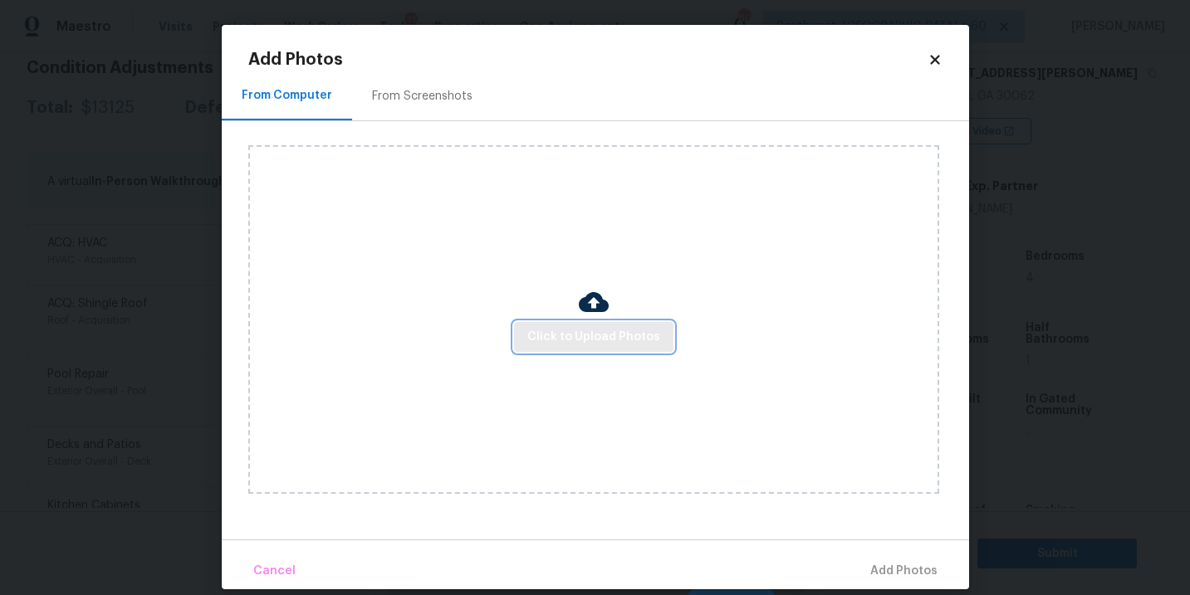
click at [555, 345] on span "Click to Upload Photos" at bounding box center [593, 337] width 133 height 21
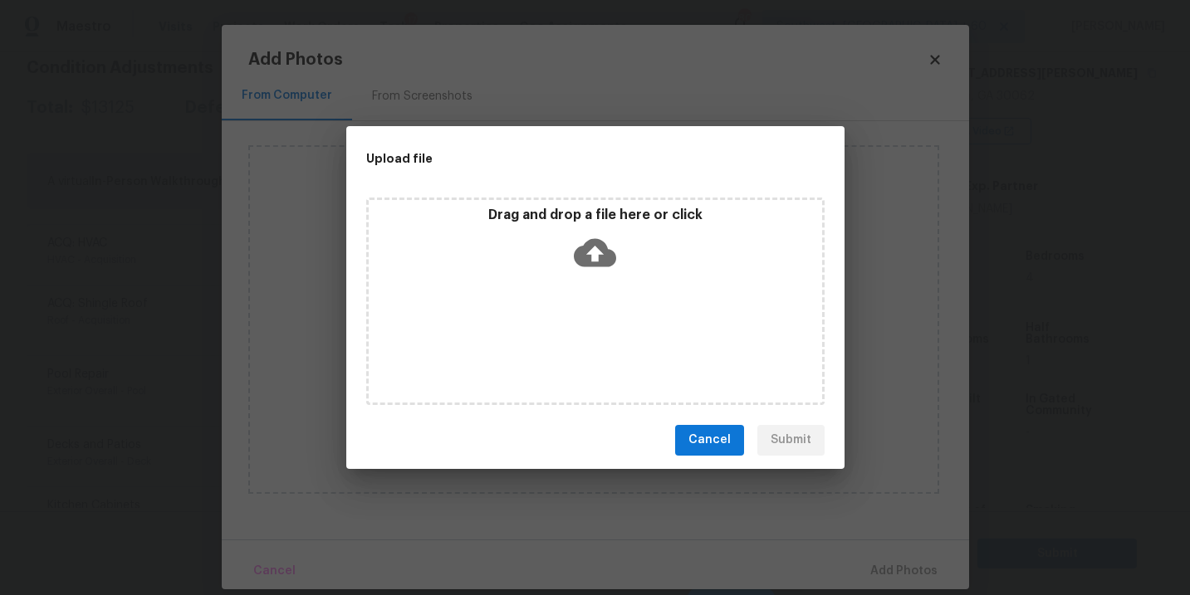
click at [589, 285] on div "Drag and drop a file here or click" at bounding box center [595, 302] width 458 height 208
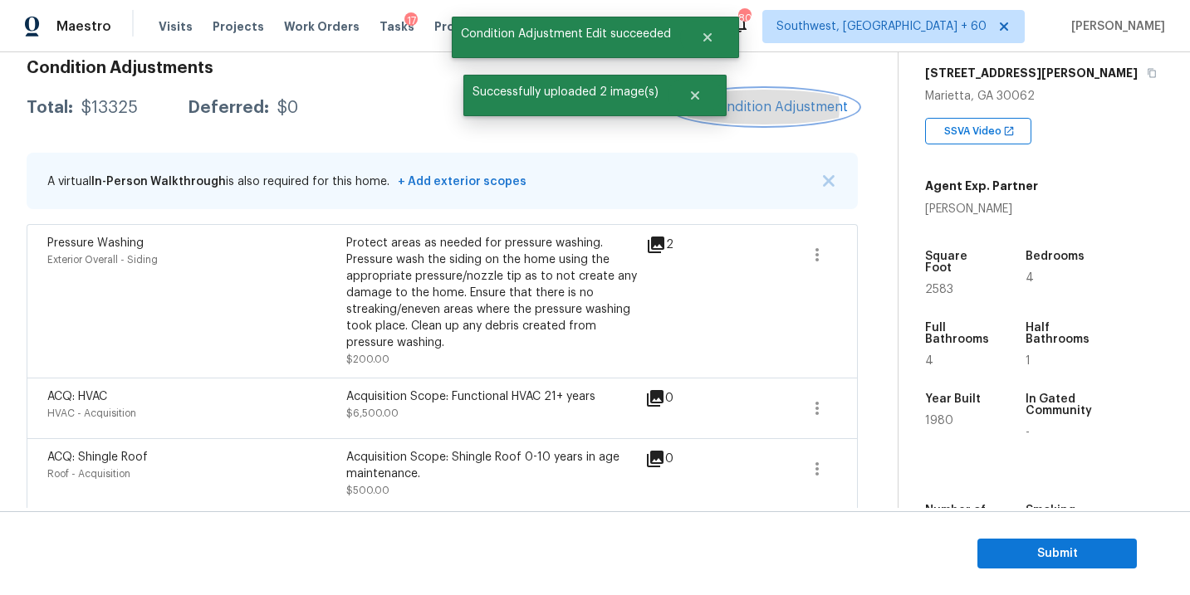
click at [766, 122] on button "Add Condition Adjustment" at bounding box center [764, 107] width 188 height 35
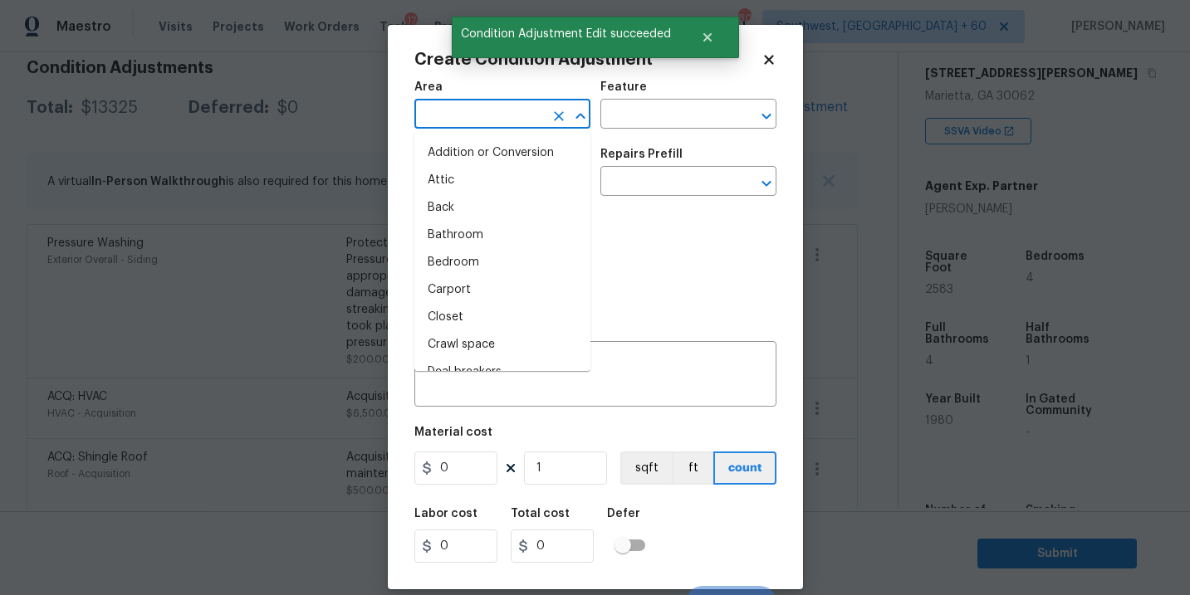
click at [449, 120] on input "text" at bounding box center [479, 116] width 130 height 26
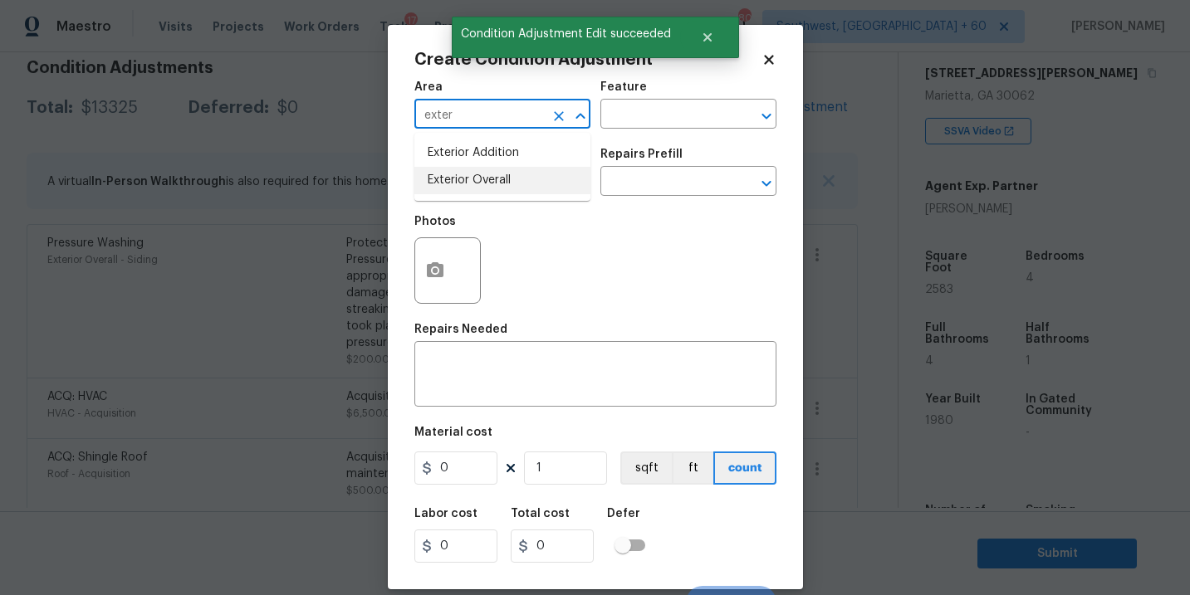
click at [462, 186] on li "Exterior Overall" at bounding box center [502, 180] width 176 height 27
type input "Exterior Overall"
click at [639, 114] on input "text" at bounding box center [665, 116] width 130 height 26
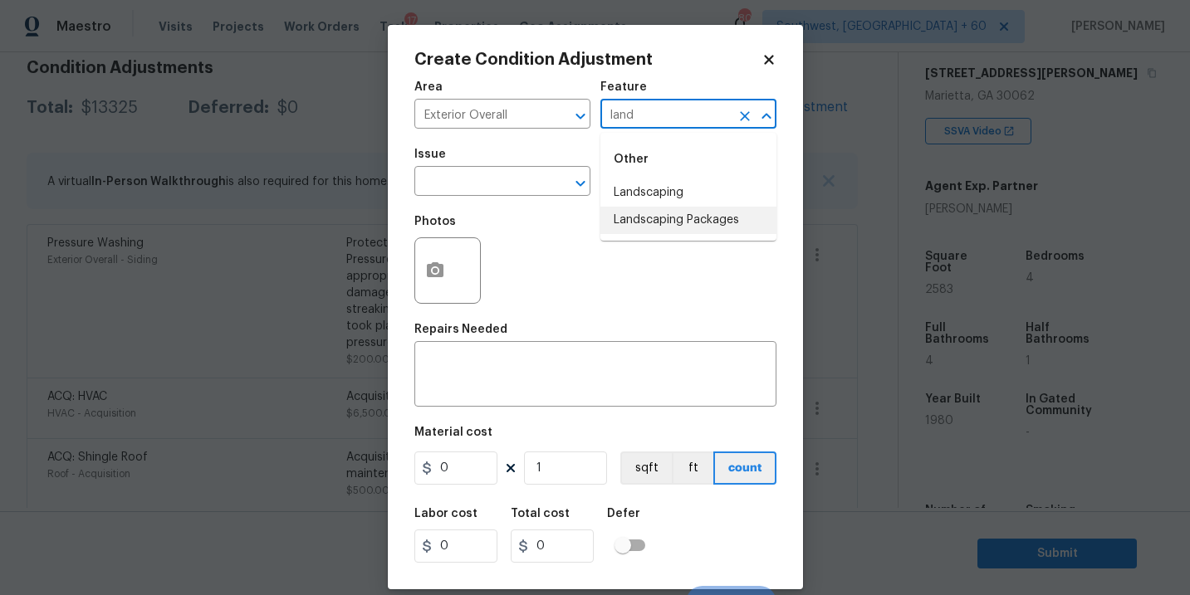
click at [653, 218] on li "Landscaping Packages" at bounding box center [688, 220] width 176 height 27
type input "Landscaping Packages"
click at [518, 185] on input "text" at bounding box center [479, 183] width 130 height 26
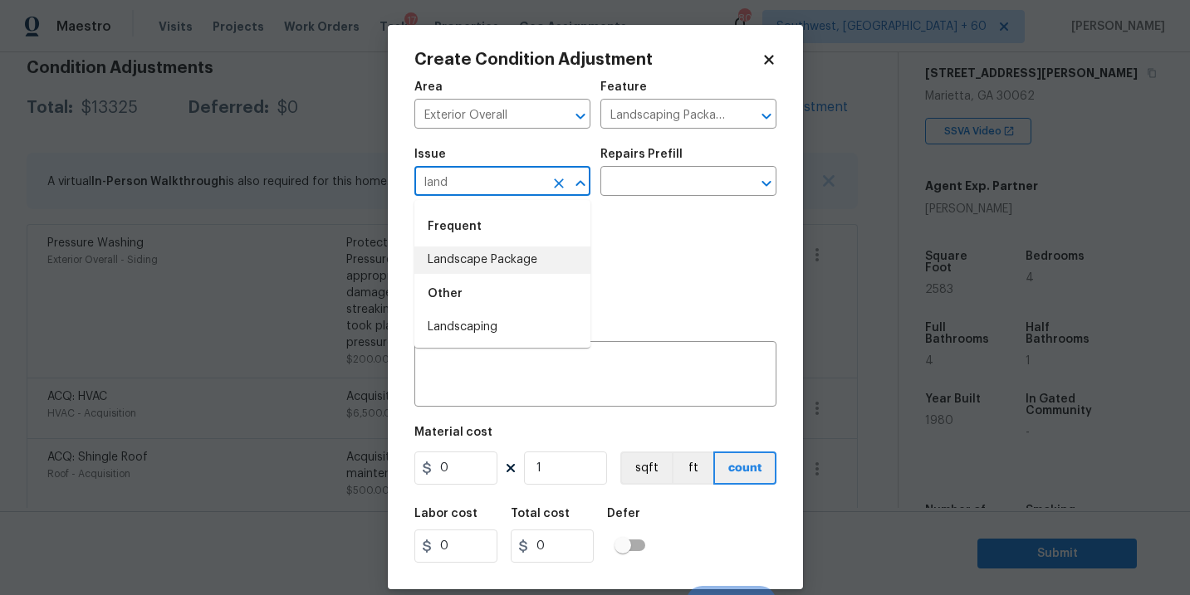
click at [537, 252] on li "Landscape Package" at bounding box center [502, 260] width 176 height 27
type input "Landscape Package"
click at [677, 144] on div "Issue Landscape Package ​ Repairs Prefill ​" at bounding box center [595, 172] width 362 height 67
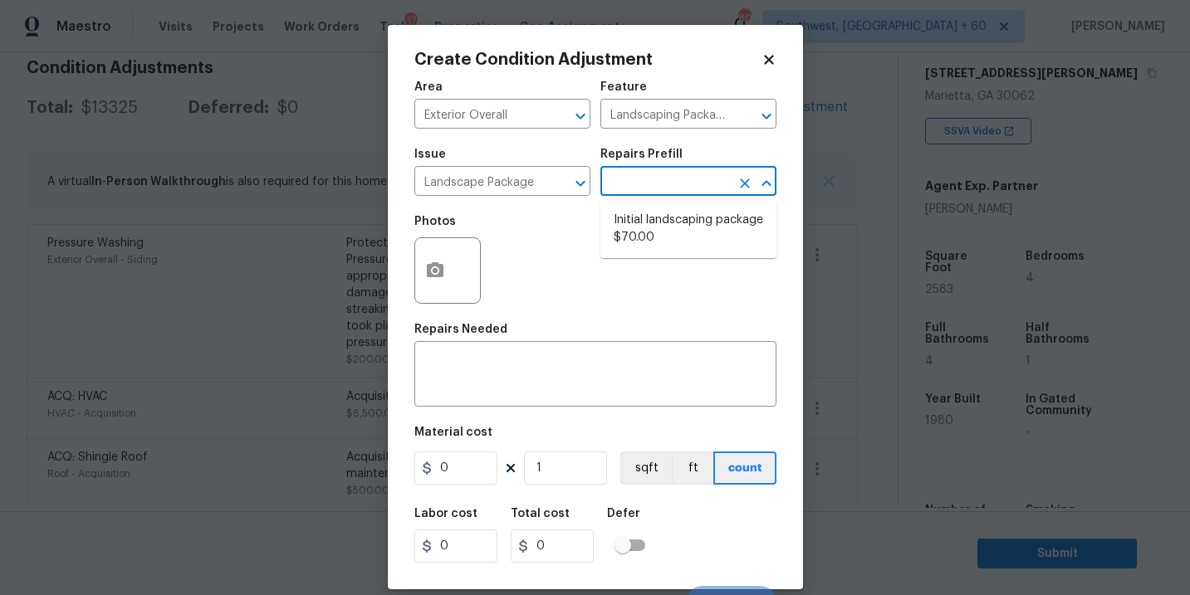
click at [672, 174] on input "text" at bounding box center [665, 183] width 130 height 26
click at [667, 210] on li "Initial landscaping package $70.00" at bounding box center [688, 229] width 176 height 45
type input "Home Readiness Packages"
type textarea "Mowing of grass up to 6" in height. Mow, edge along driveways & sidewalks, trim…"
type input "70"
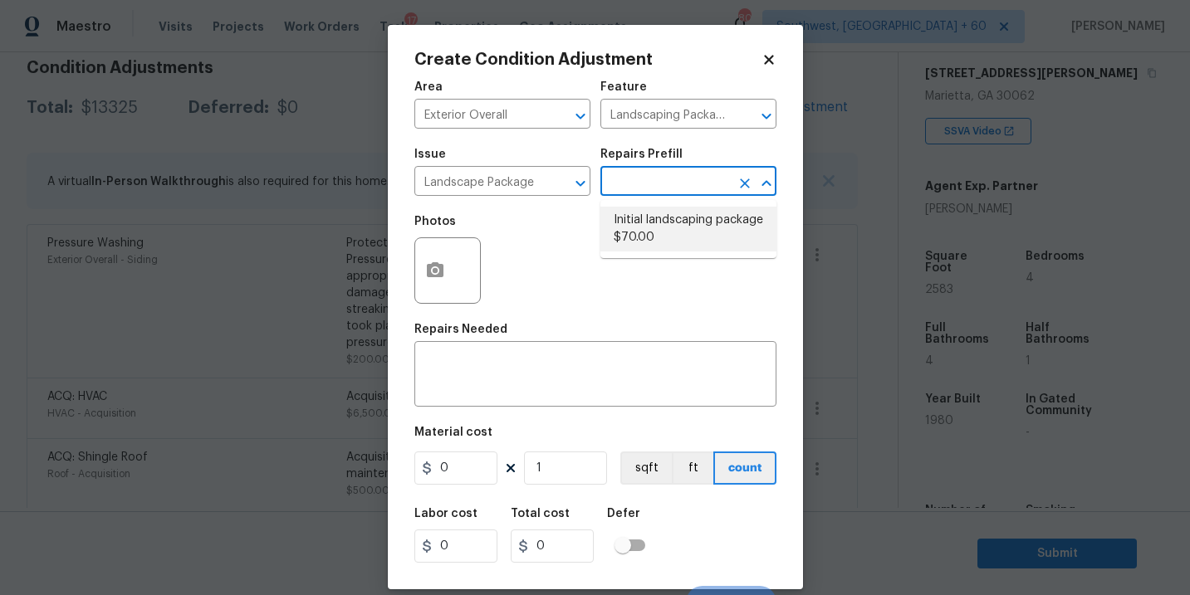
type input "70"
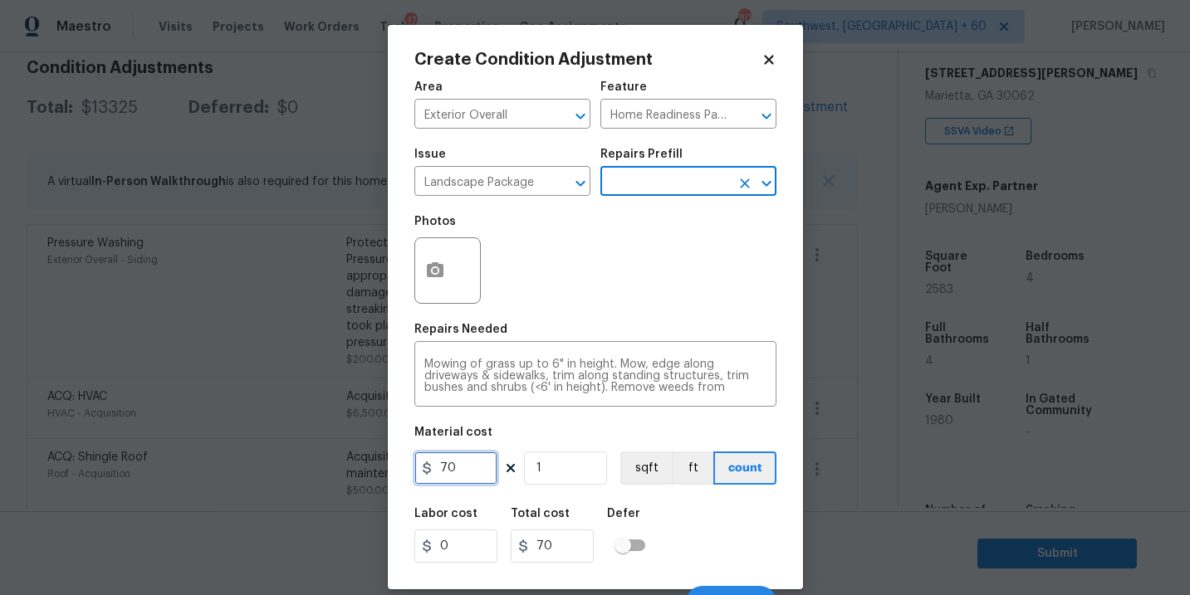
click at [451, 471] on input "70" at bounding box center [455, 468] width 83 height 33
type input "750"
click at [616, 275] on div "Photos" at bounding box center [595, 260] width 362 height 108
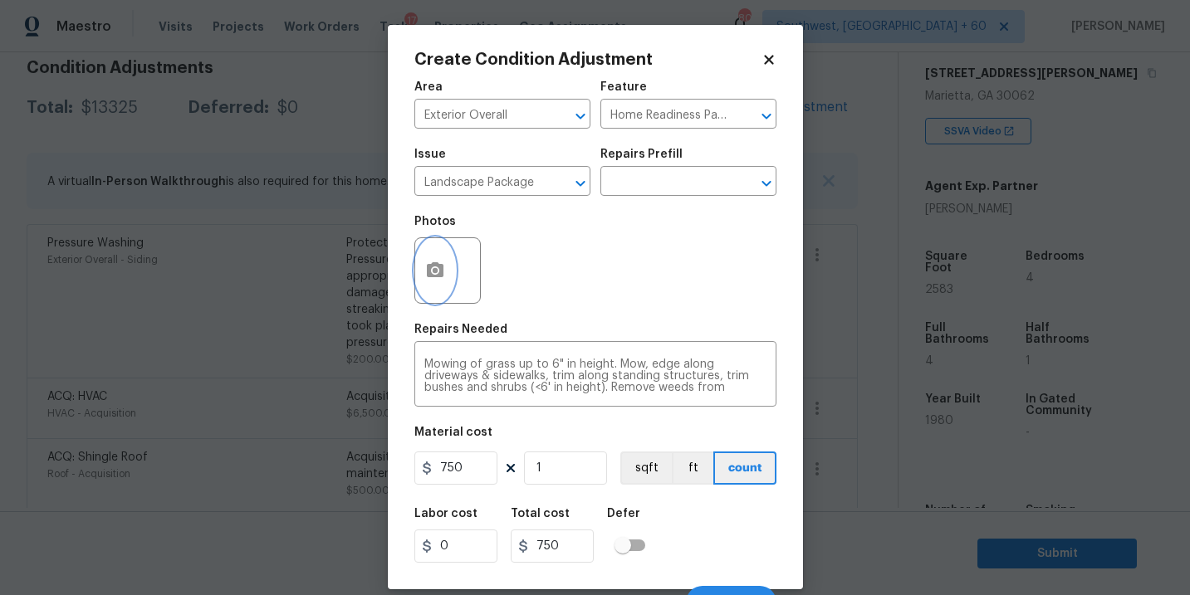
click at [420, 282] on button "button" at bounding box center [435, 270] width 40 height 65
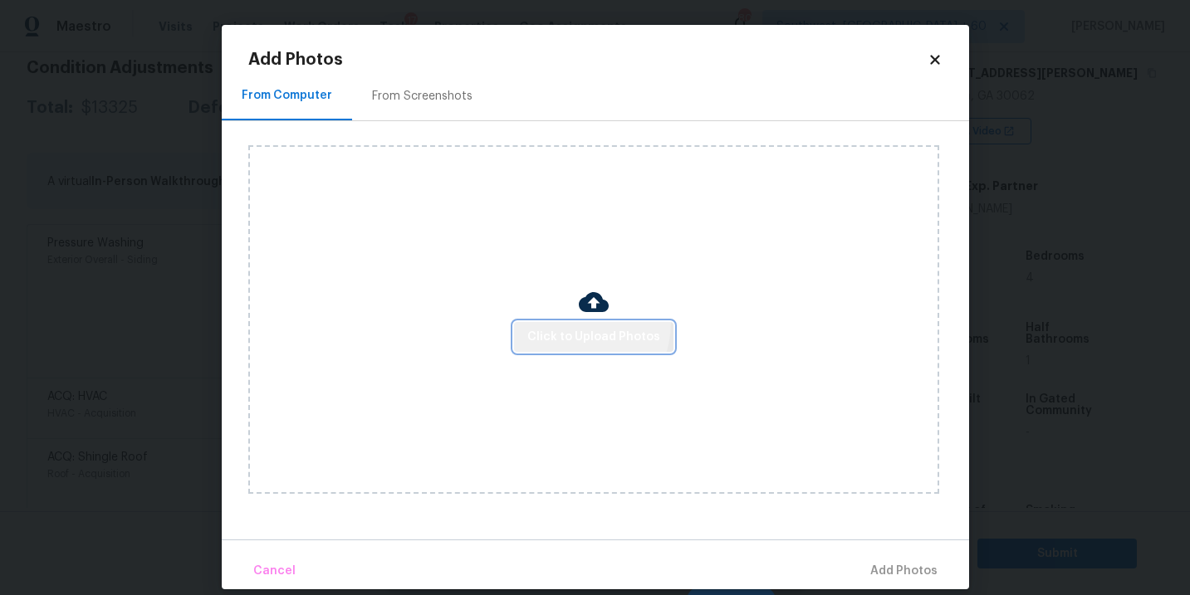
click at [564, 322] on button "Click to Upload Photos" at bounding box center [593, 337] width 159 height 31
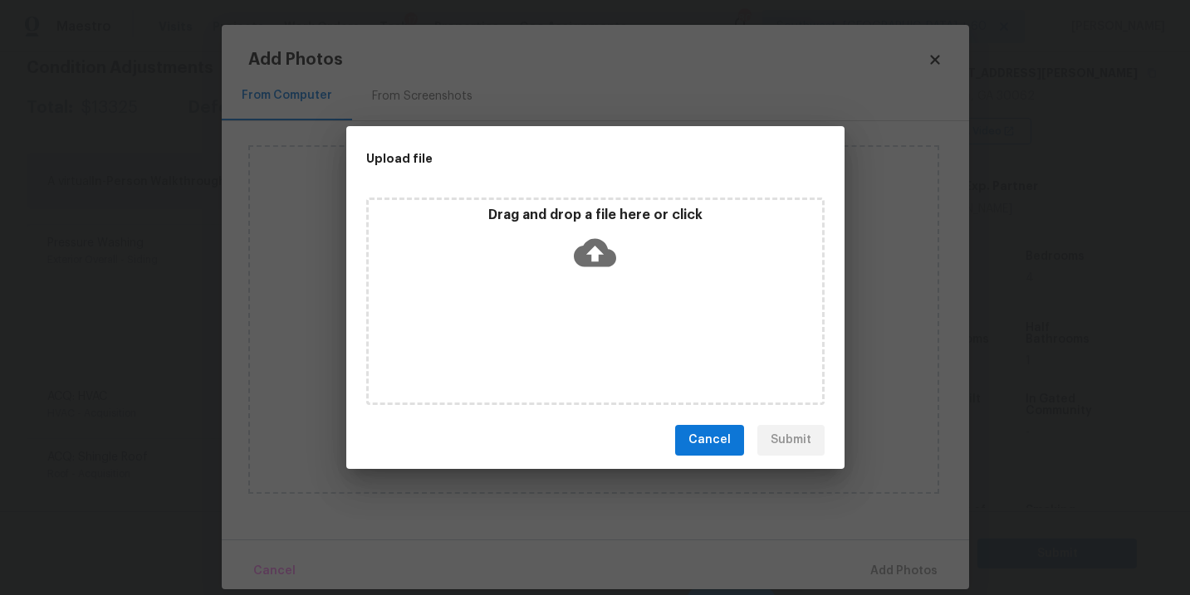
click at [589, 274] on div "Drag and drop a file here or click" at bounding box center [595, 242] width 453 height 71
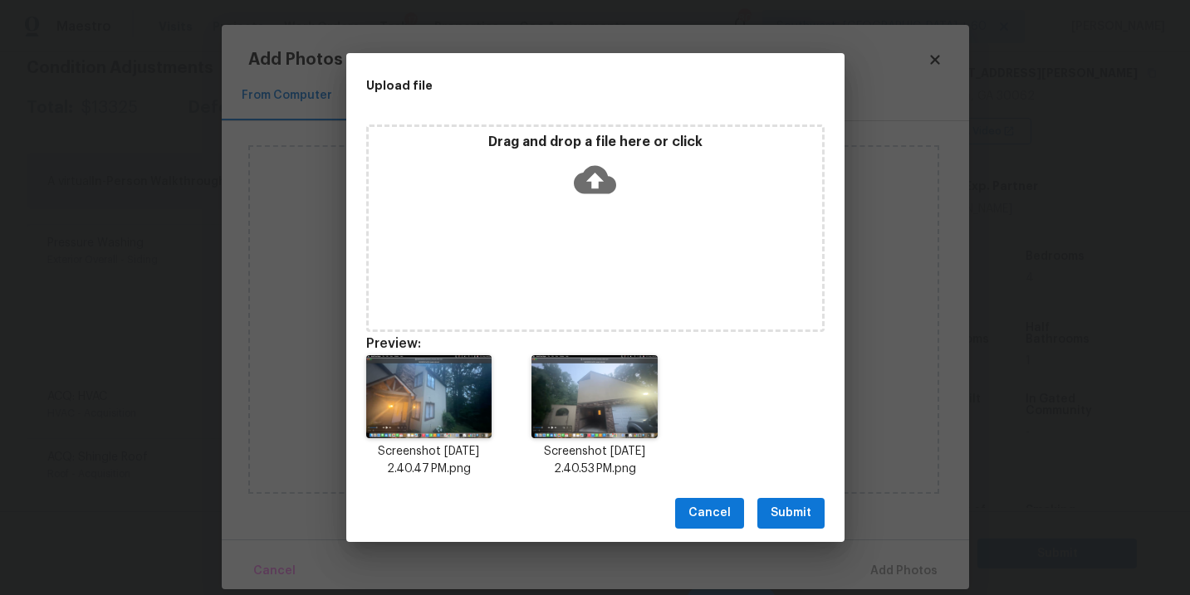
click at [788, 511] on span "Submit" at bounding box center [790, 513] width 41 height 21
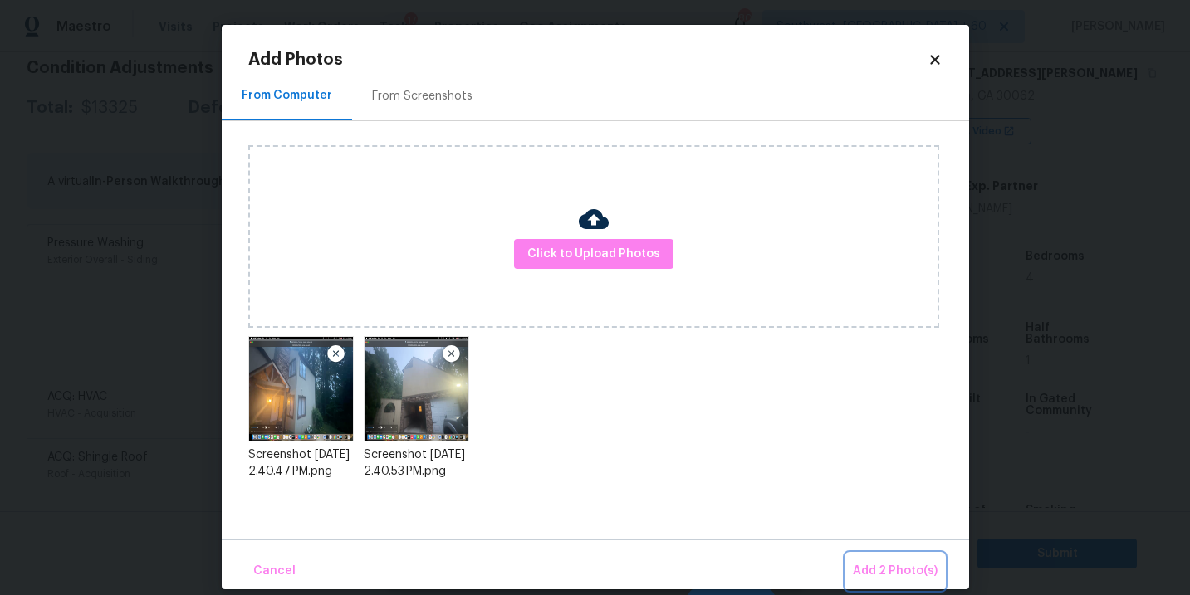
click at [876, 571] on span "Add 2 Photo(s)" at bounding box center [895, 571] width 85 height 21
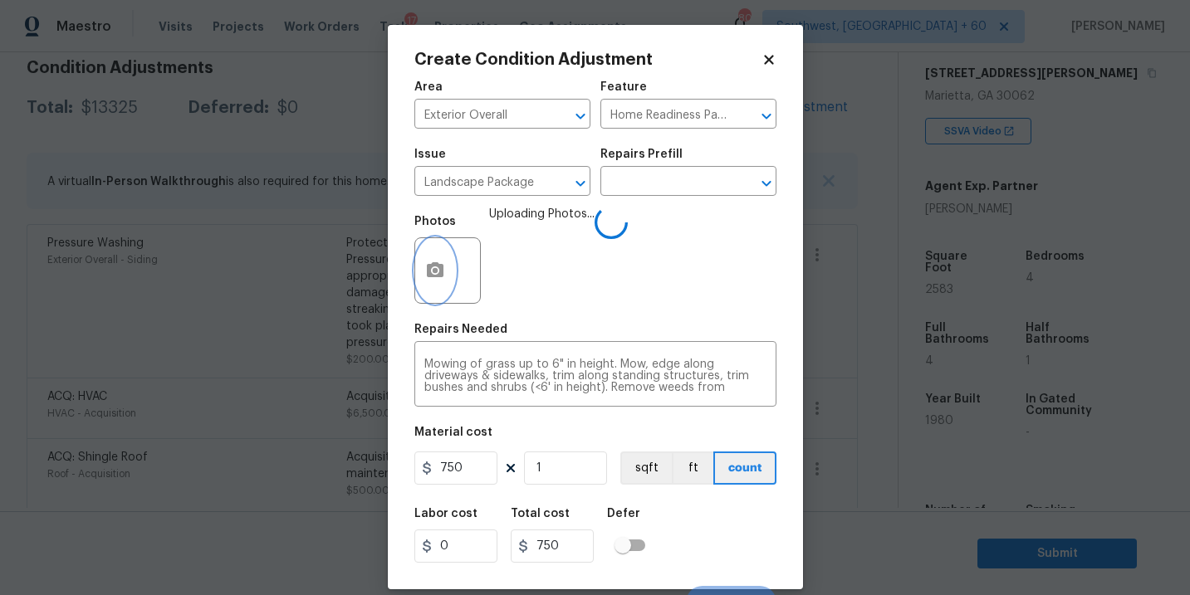
scroll to position [25, 0]
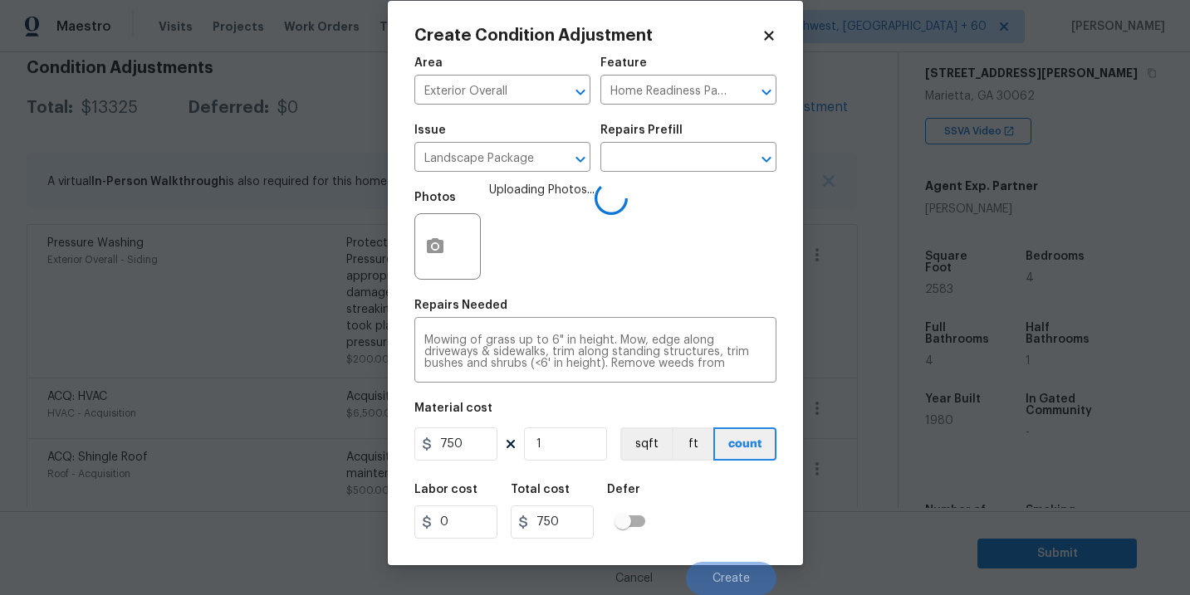
click at [734, 513] on div "Labor cost 0 Total cost 750 Defer" at bounding box center [595, 511] width 362 height 75
click at [734, 515] on div "Labor cost 0 Total cost 750 Defer" at bounding box center [595, 511] width 362 height 75
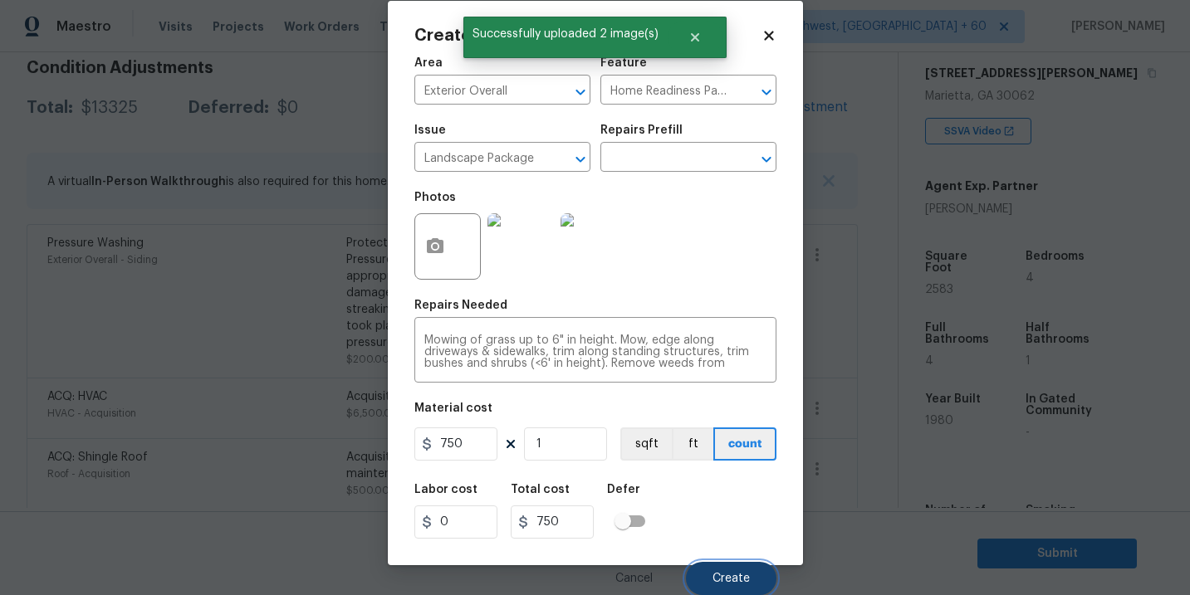
click at [738, 573] on span "Create" at bounding box center [730, 579] width 37 height 12
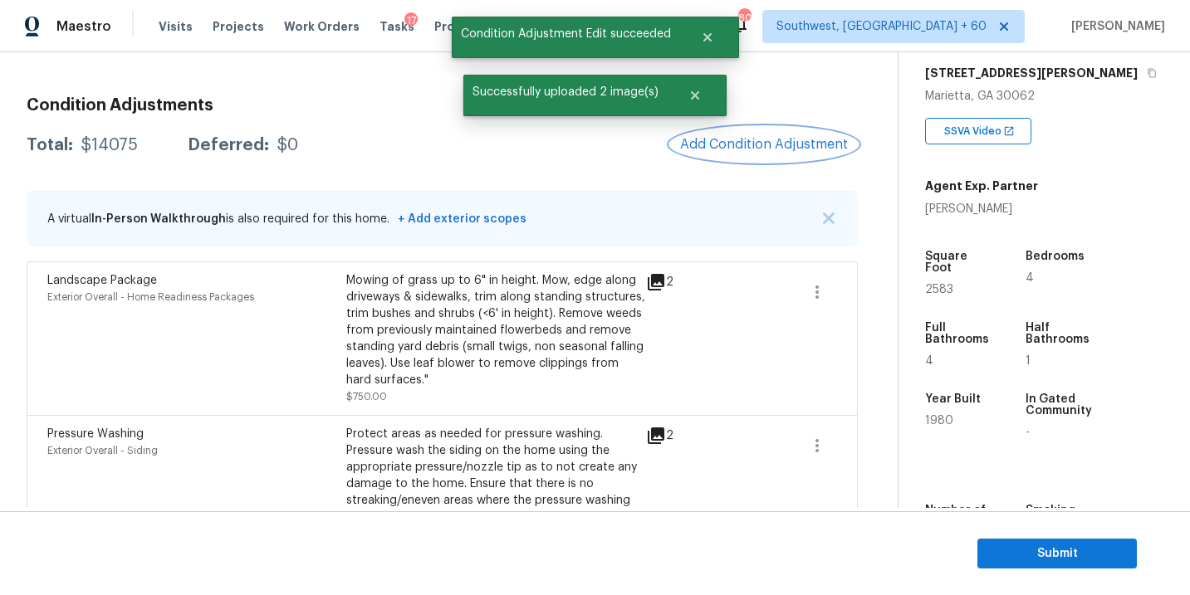
scroll to position [179, 0]
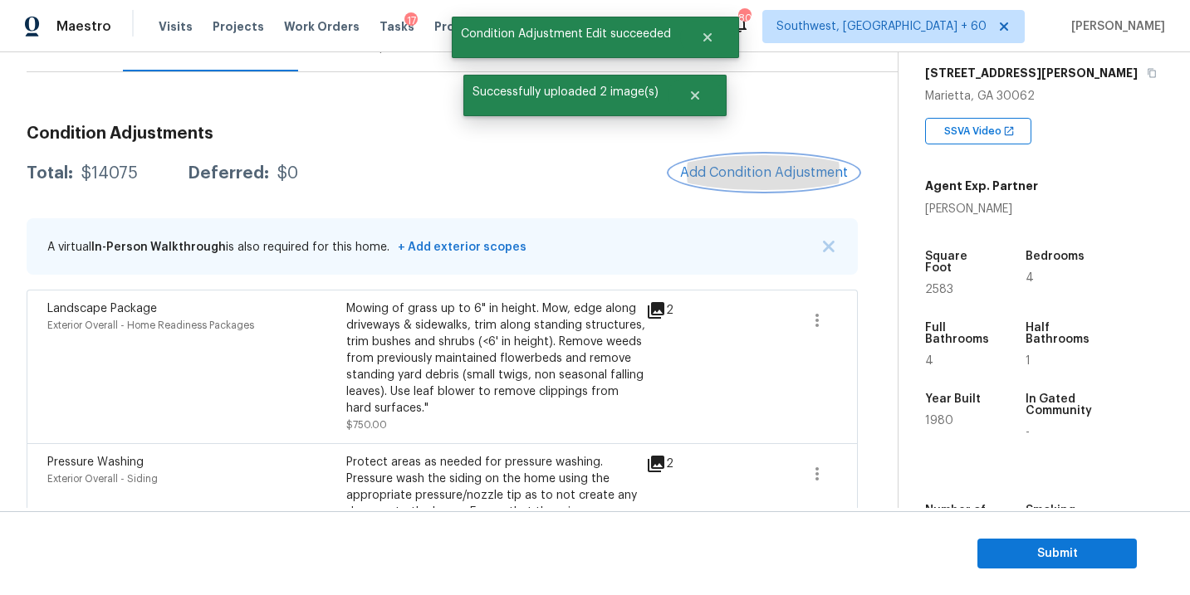
click at [740, 159] on button "Add Condition Adjustment" at bounding box center [764, 172] width 188 height 35
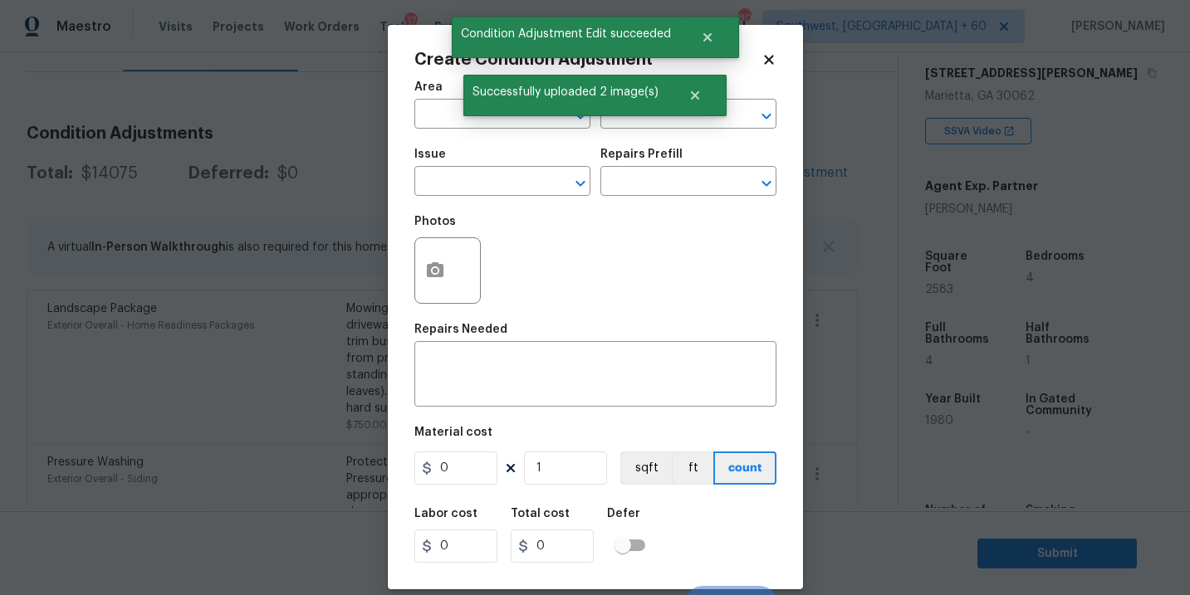
click at [441, 130] on span "Area ​" at bounding box center [502, 104] width 176 height 67
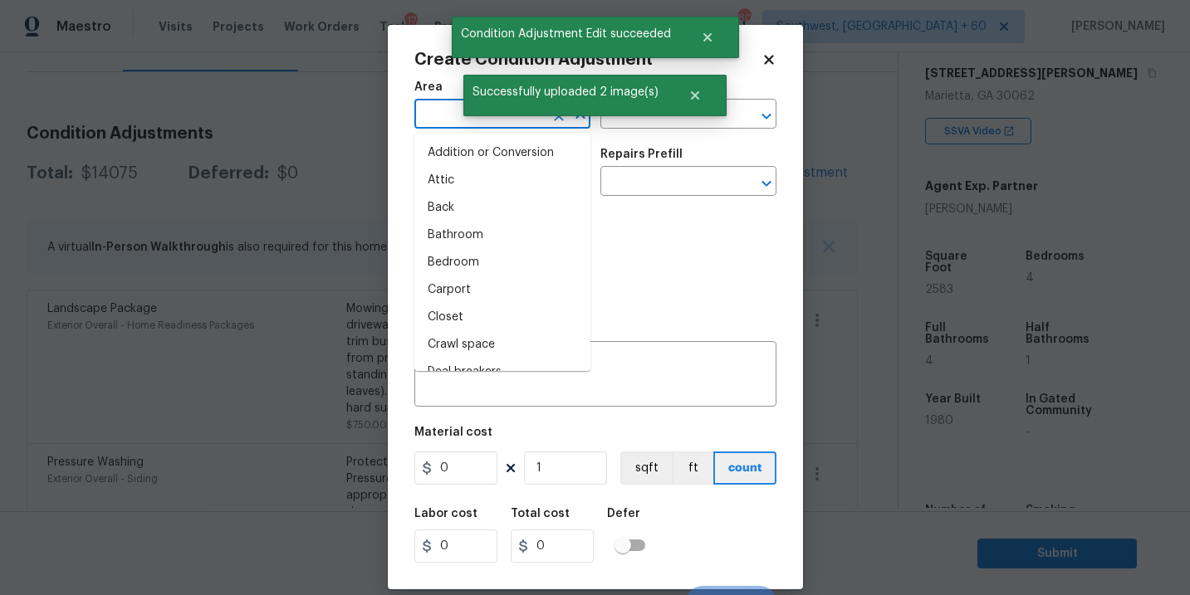
click at [452, 109] on input "text" at bounding box center [479, 116] width 130 height 26
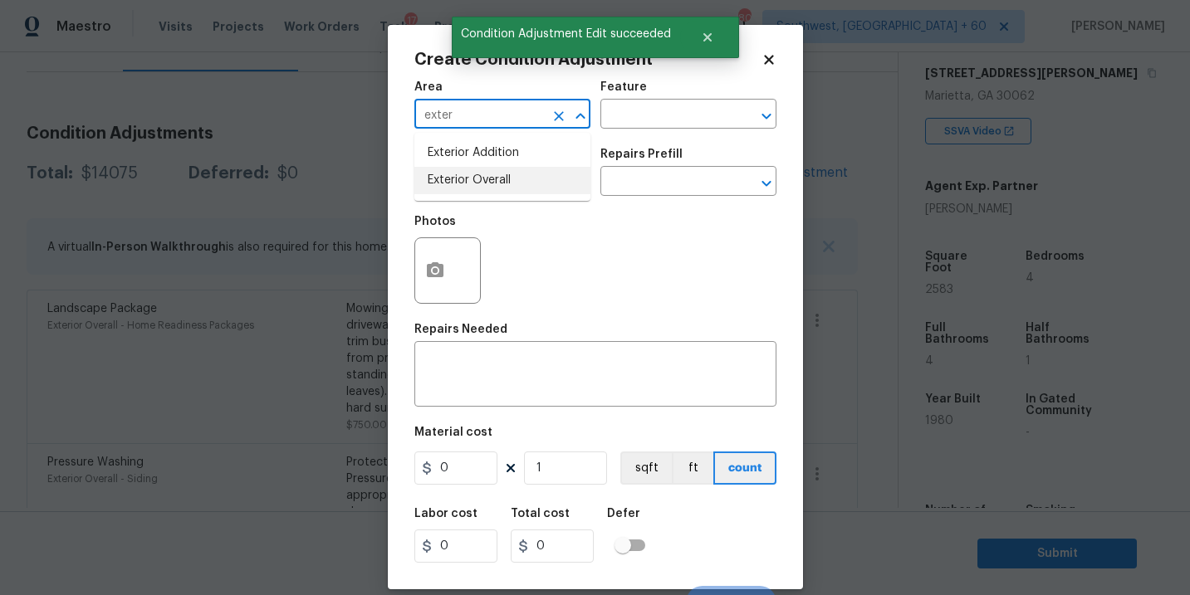
click at [493, 178] on li "Exterior Overall" at bounding box center [502, 180] width 176 height 27
type input "Exterior Overall"
click at [493, 178] on input "text" at bounding box center [479, 183] width 130 height 26
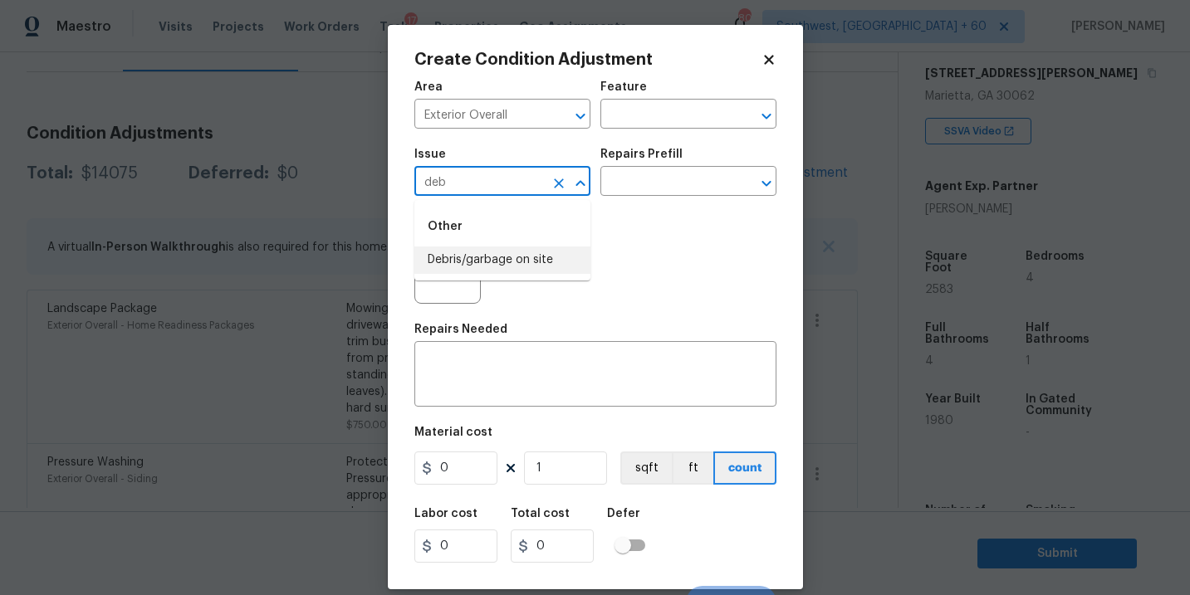
click at [506, 257] on li "Debris/garbage on site" at bounding box center [502, 260] width 176 height 27
type input "Debris/garbage on site"
click at [612, 204] on div "Issue Debris/garbage on site ​ Repairs Prefill ​" at bounding box center [595, 172] width 362 height 67
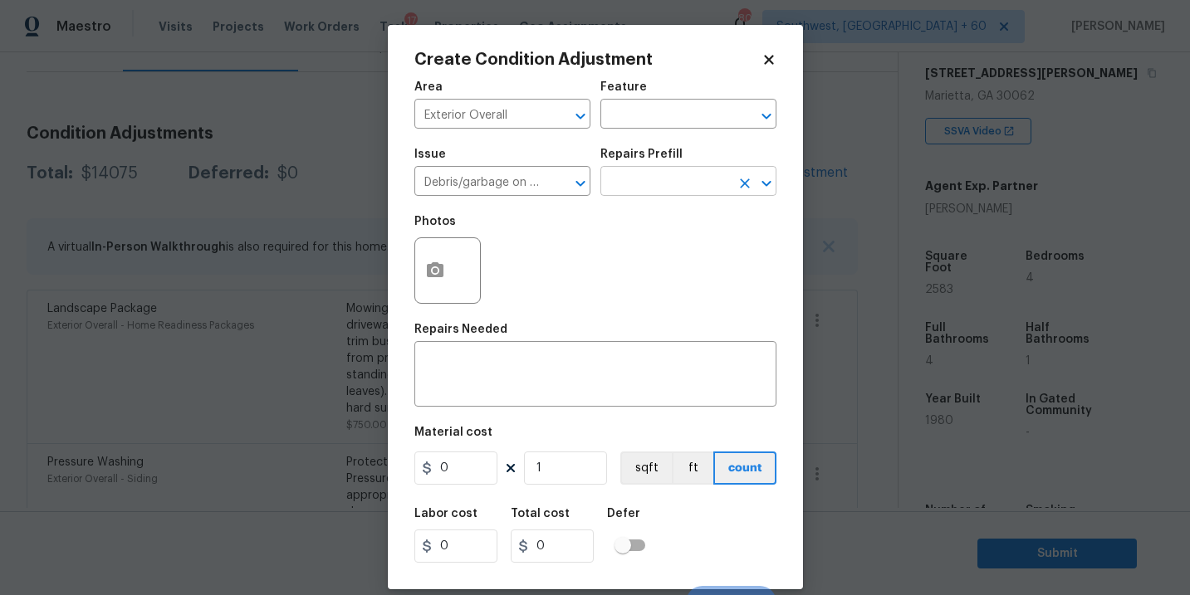
click at [644, 193] on input "text" at bounding box center [665, 183] width 130 height 26
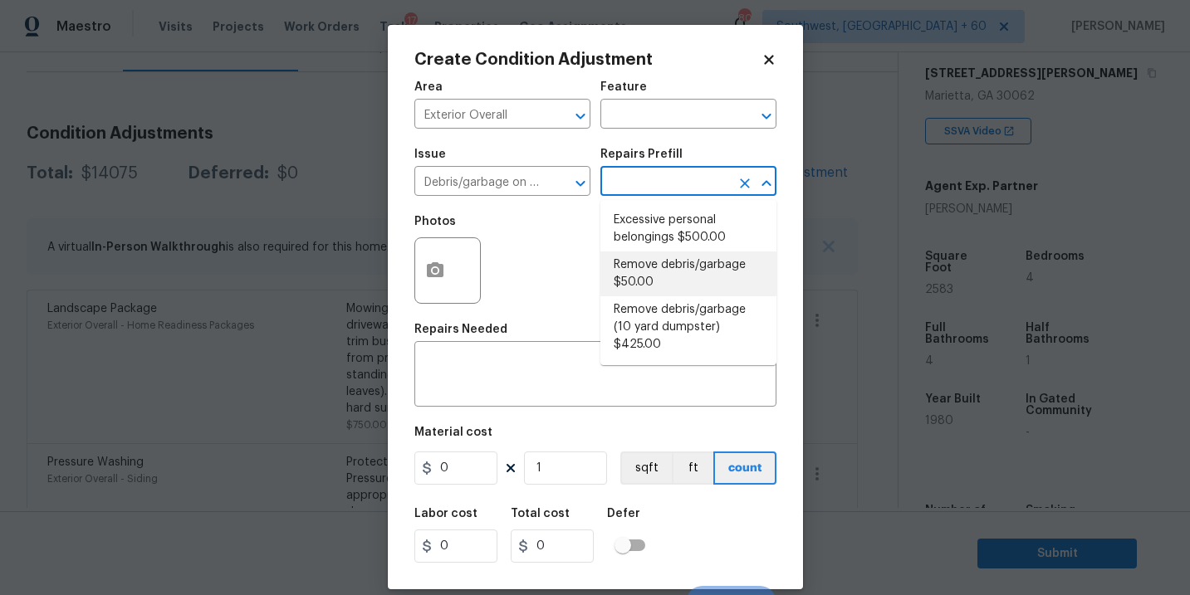
click at [653, 270] on li "Remove debris/garbage $50.00" at bounding box center [688, 274] width 176 height 45
type textarea "Remove, haul off, and properly dispose of any debris left by seller to offsite …"
type input "50"
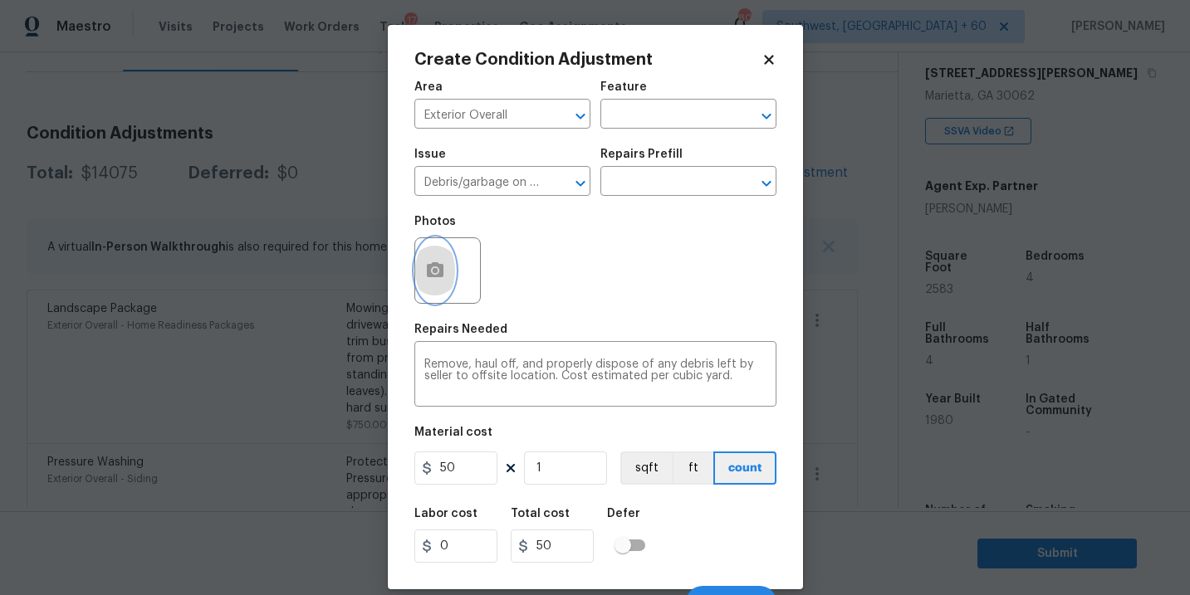
click at [439, 280] on icon "button" at bounding box center [435, 271] width 20 height 20
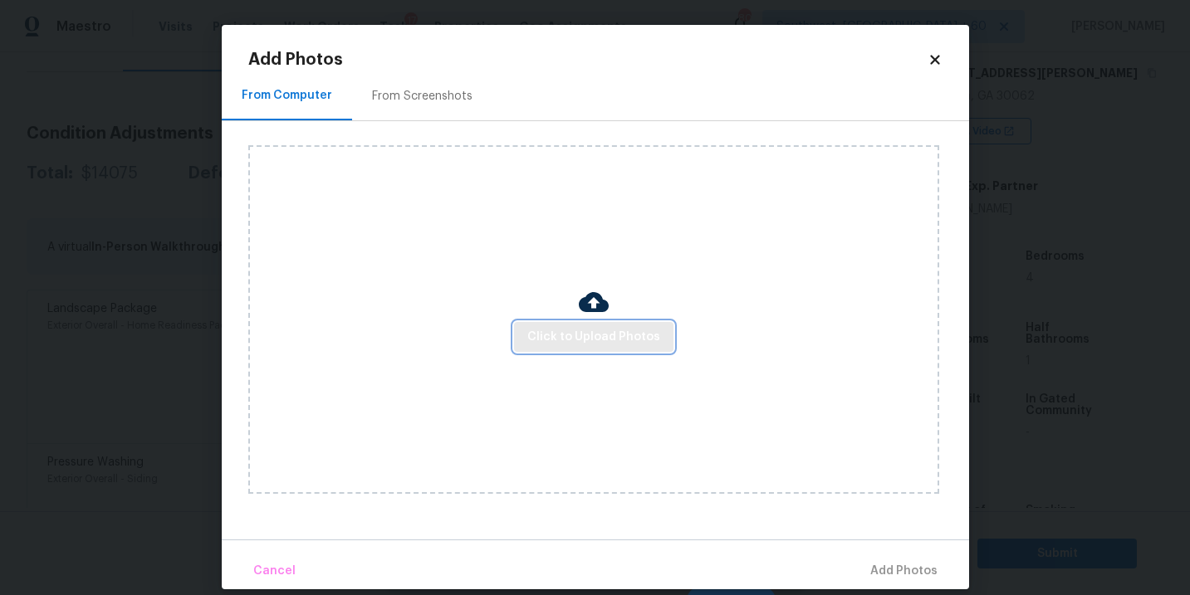
drag, startPoint x: 439, startPoint y: 280, endPoint x: 569, endPoint y: 330, distance: 138.8
click at [569, 330] on span "Click to Upload Photos" at bounding box center [593, 337] width 133 height 21
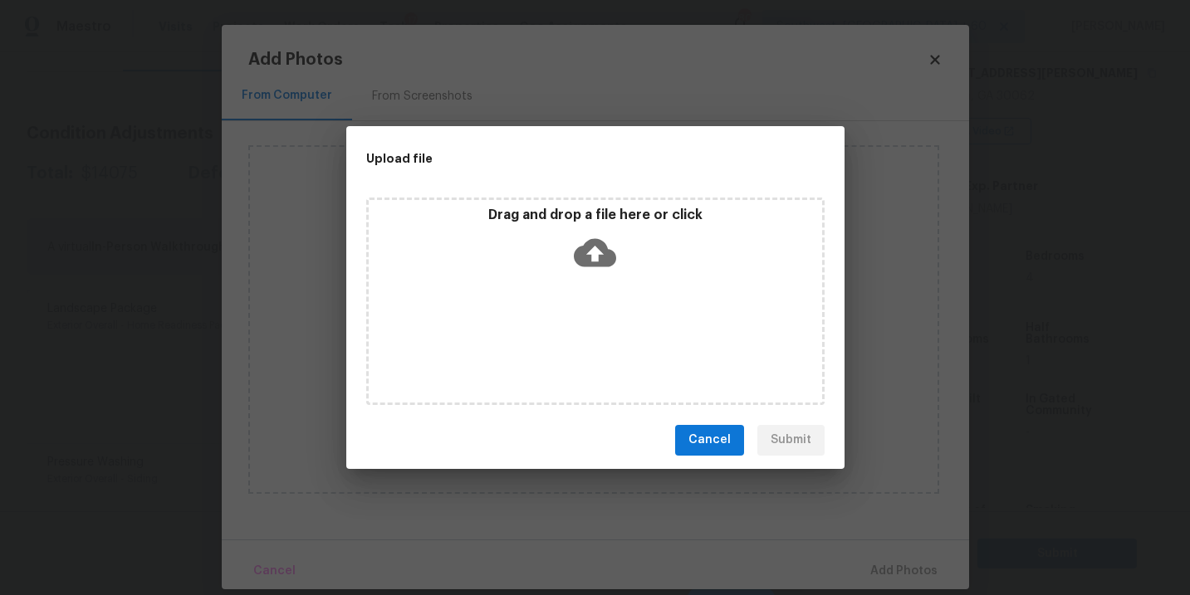
click at [584, 288] on div "Drag and drop a file here or click" at bounding box center [595, 302] width 458 height 208
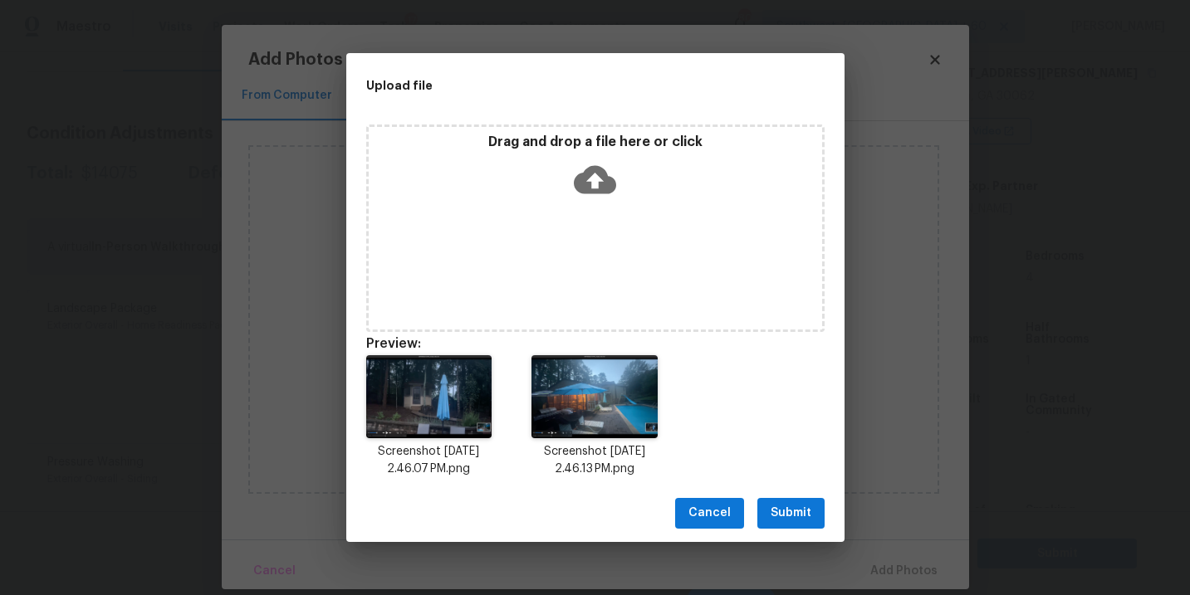
click at [782, 514] on span "Submit" at bounding box center [790, 513] width 41 height 21
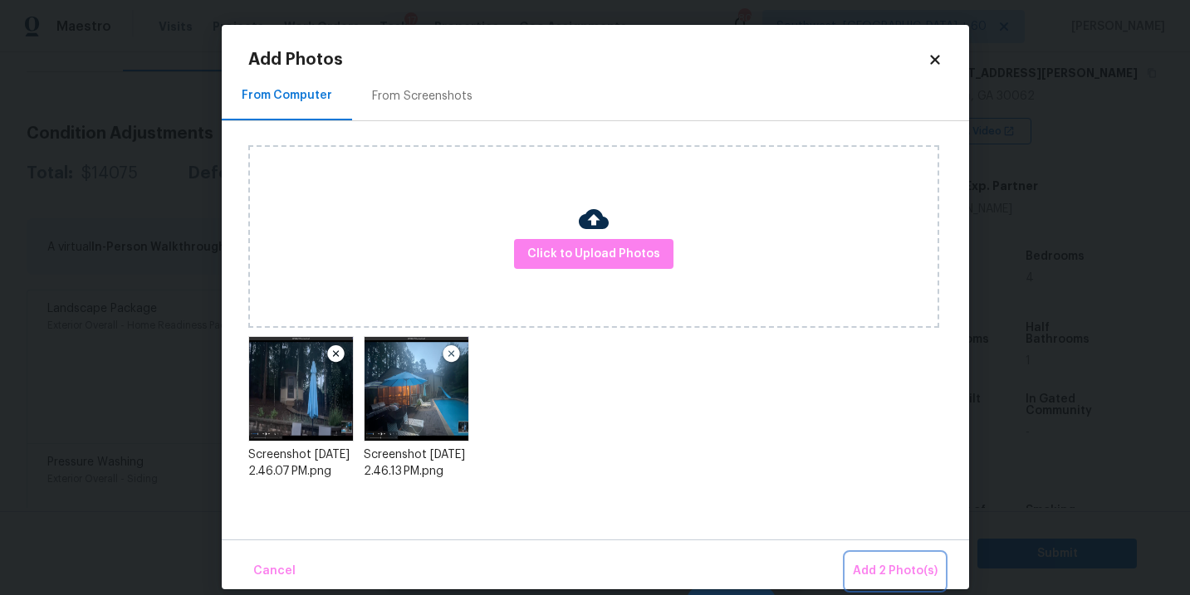
click at [877, 570] on span "Add 2 Photo(s)" at bounding box center [895, 571] width 85 height 21
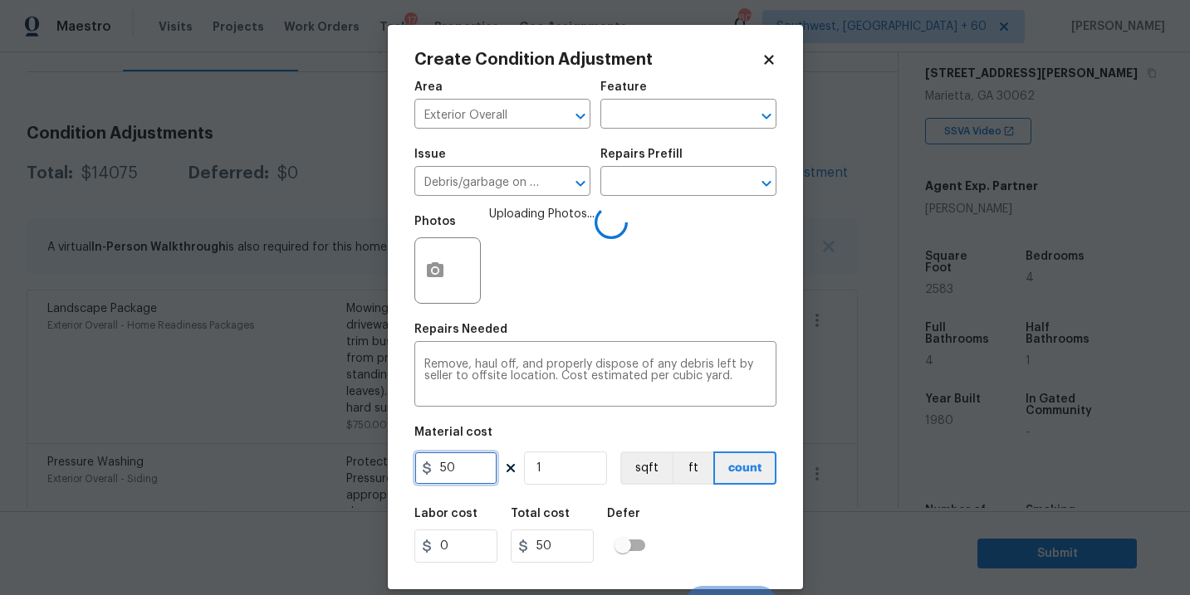
drag, startPoint x: 463, startPoint y: 471, endPoint x: 335, endPoint y: 469, distance: 128.7
click at [335, 469] on div "Create Condition Adjustment Area Exterior Overall ​ Feature ​ Issue Debris/garb…" at bounding box center [595, 297] width 1190 height 595
type input "1600"
click at [669, 528] on div "Labor cost 0 Total cost 1600 Defer" at bounding box center [595, 535] width 362 height 75
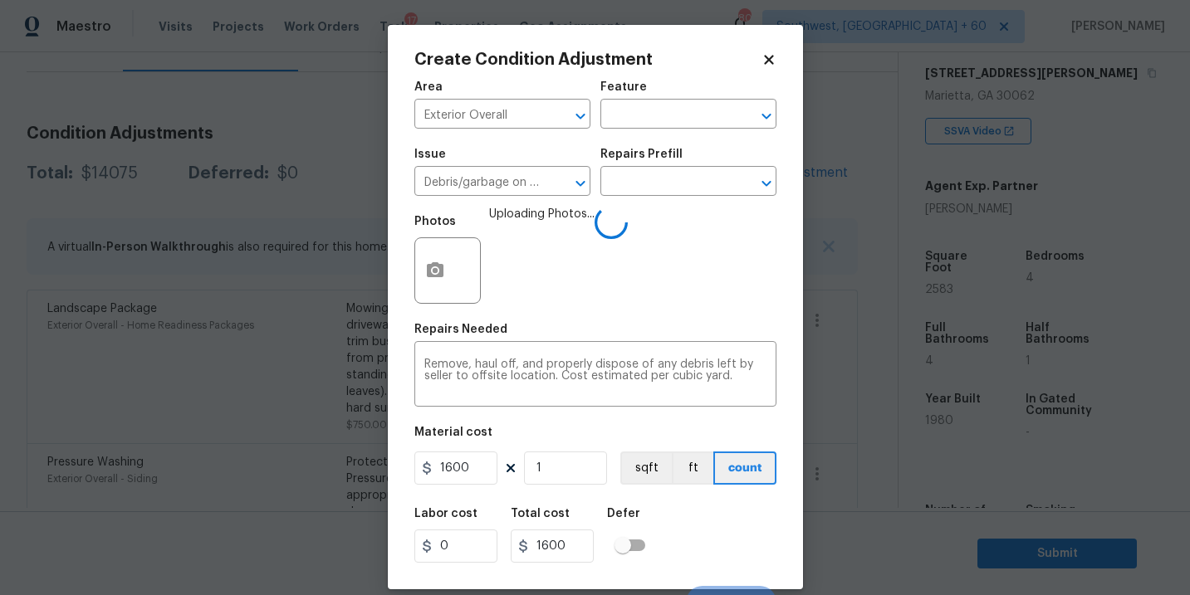
scroll to position [25, 0]
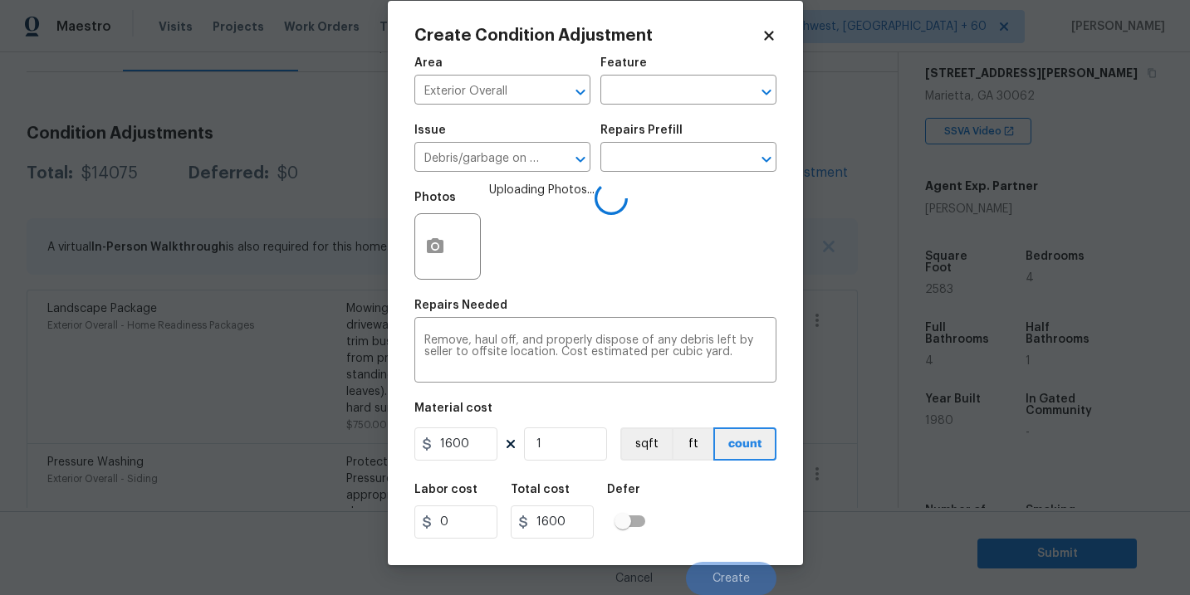
click at [711, 523] on div "Labor cost 0 Total cost 1600 Defer" at bounding box center [595, 511] width 362 height 75
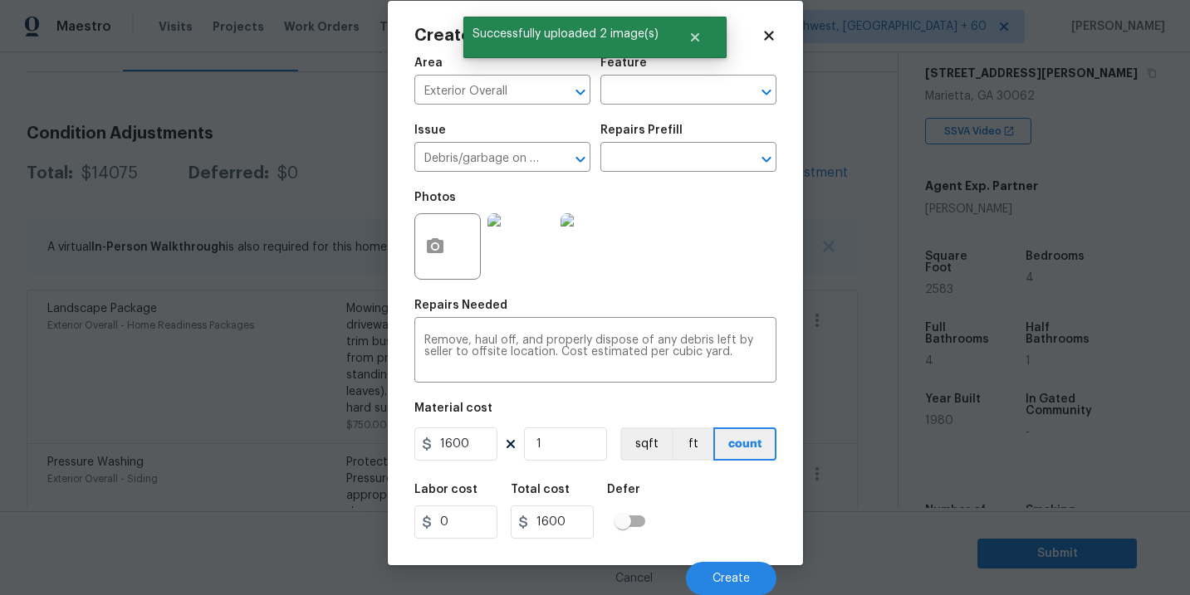
click at [716, 558] on div "Cancel Create" at bounding box center [595, 572] width 362 height 46
click at [716, 567] on button "Create" at bounding box center [731, 578] width 90 height 33
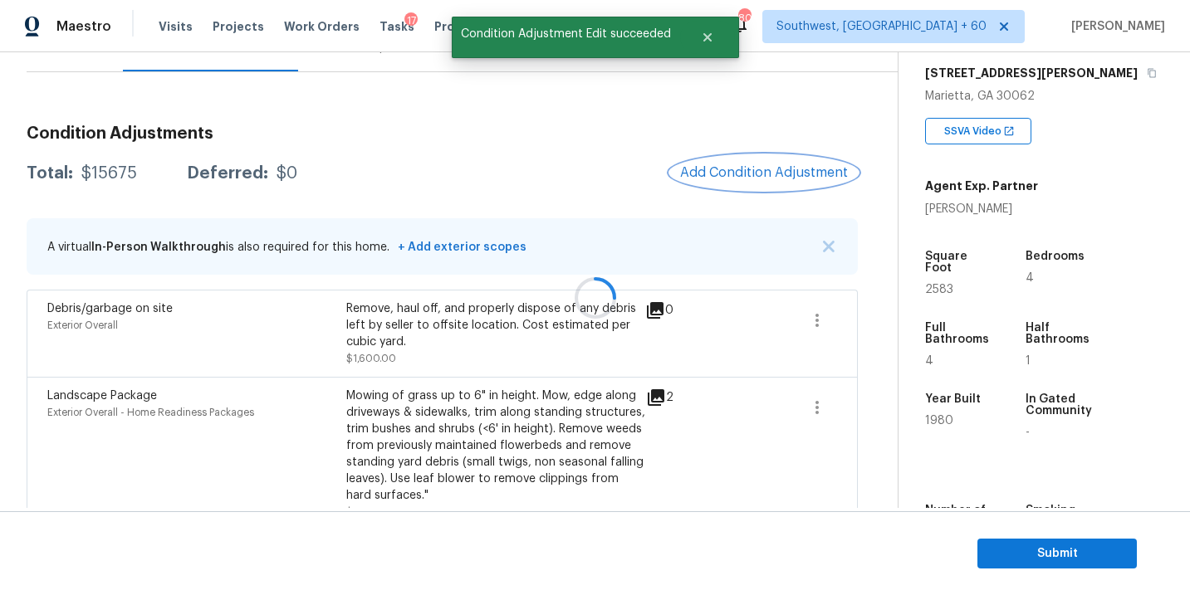
scroll to position [0, 0]
click at [770, 183] on button "Add Condition Adjustment" at bounding box center [764, 172] width 188 height 35
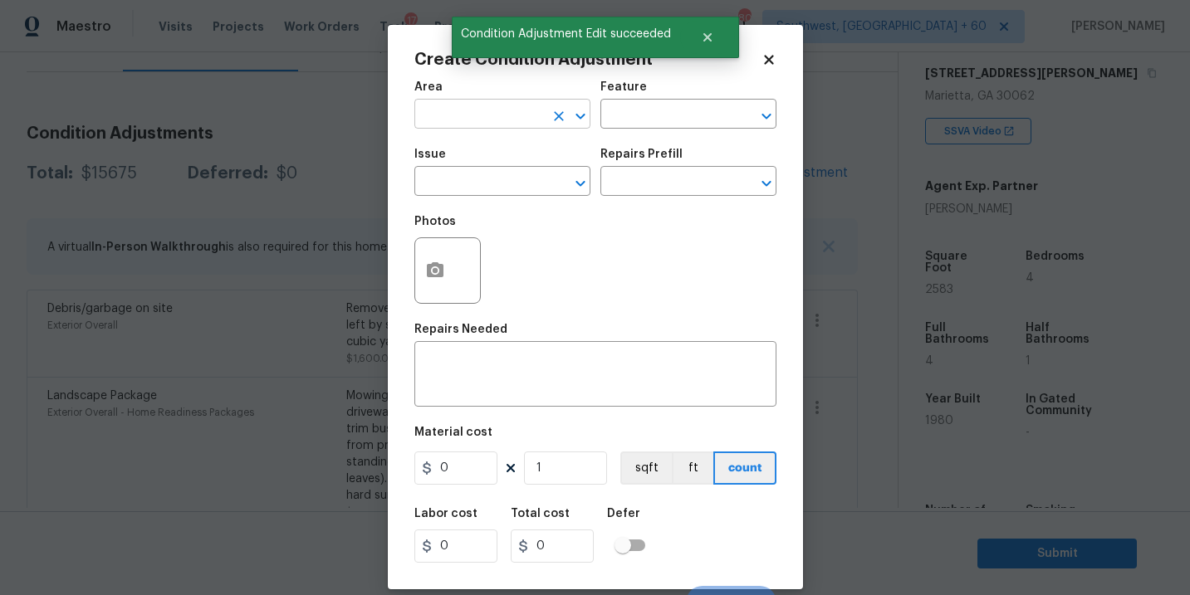
click at [437, 114] on input "text" at bounding box center [479, 116] width 130 height 26
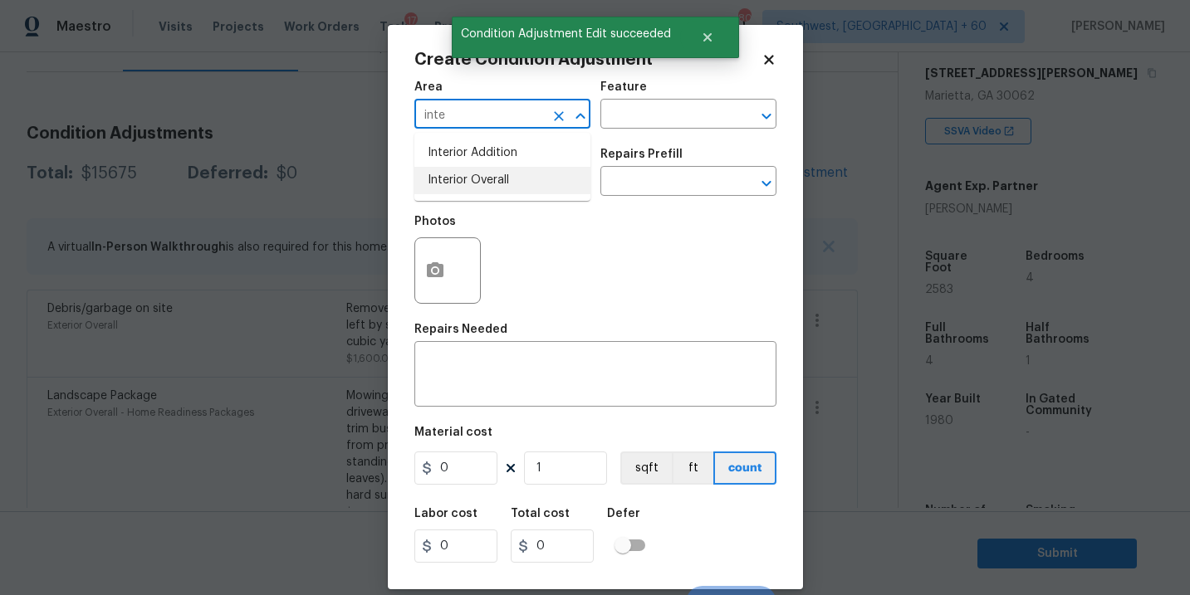
click at [474, 170] on li "Interior Overall" at bounding box center [502, 180] width 176 height 27
type input "Interior Overall"
click at [631, 111] on input "text" at bounding box center [665, 116] width 130 height 26
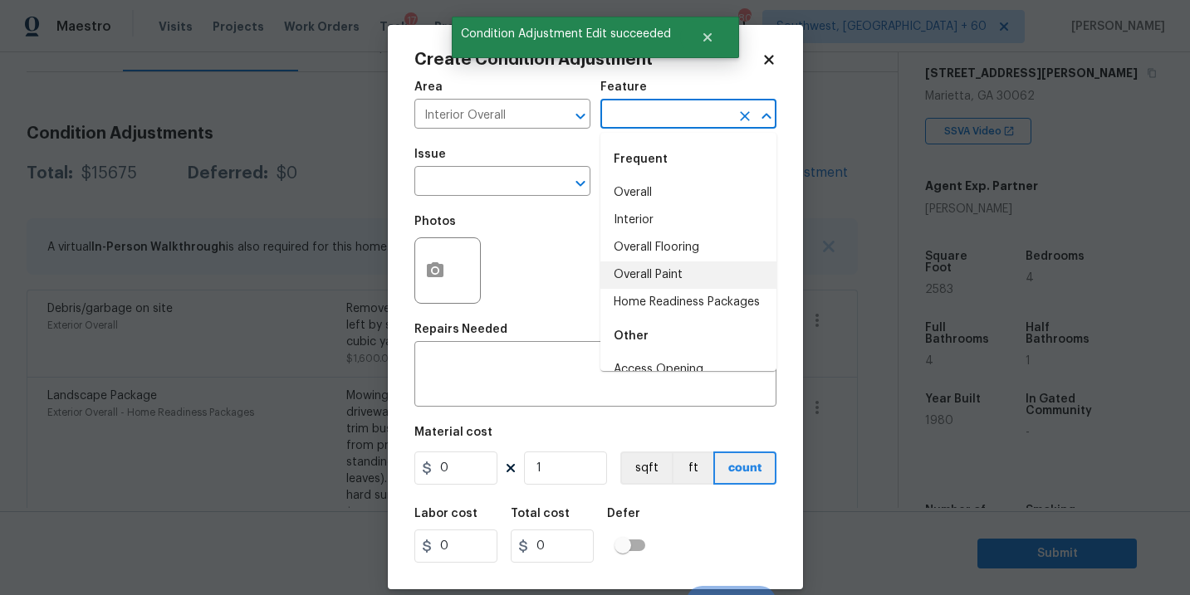
click at [658, 277] on li "Overall Paint" at bounding box center [688, 275] width 176 height 27
type input "Overall Paint"
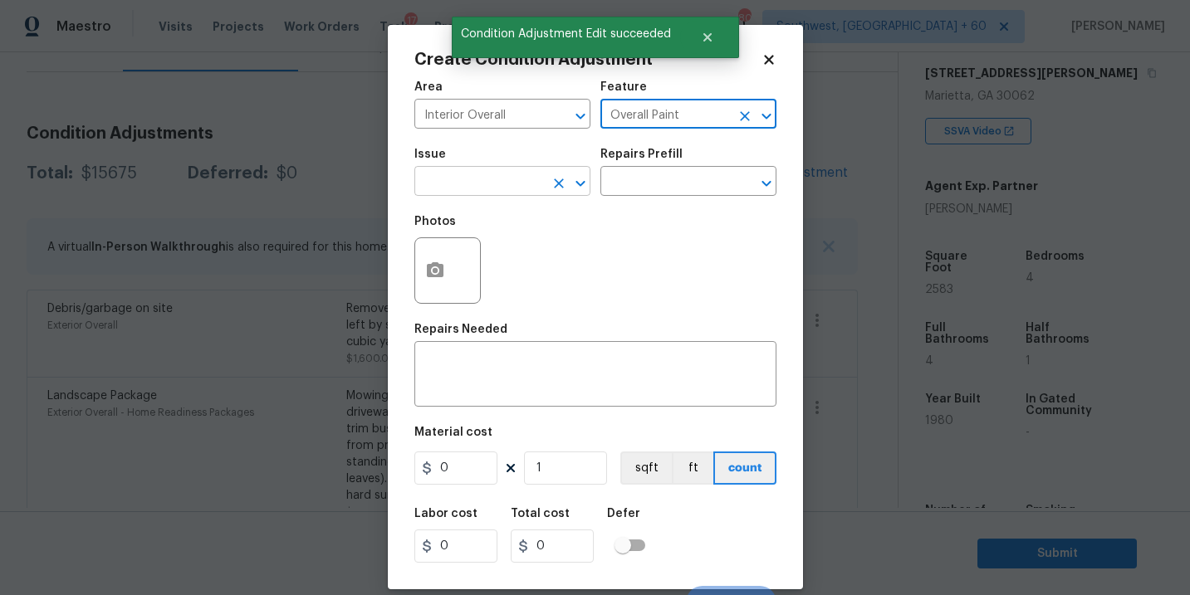
click at [495, 174] on input "text" at bounding box center [479, 183] width 130 height 26
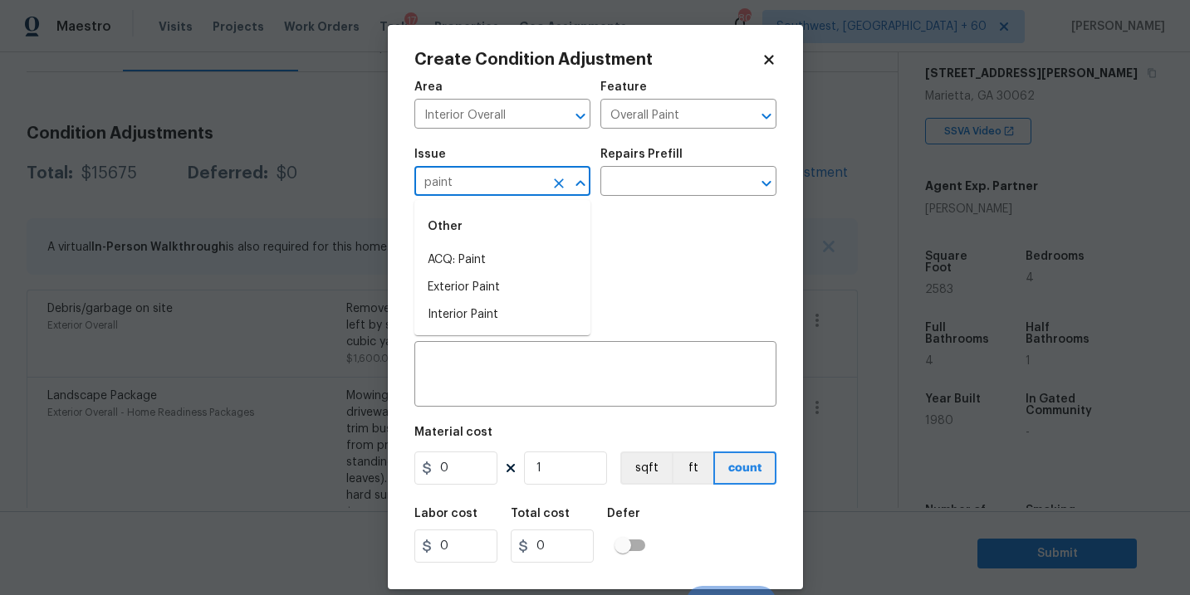
click at [491, 262] on li "ACQ: Paint" at bounding box center [502, 260] width 176 height 27
type input "ACQ: Paint"
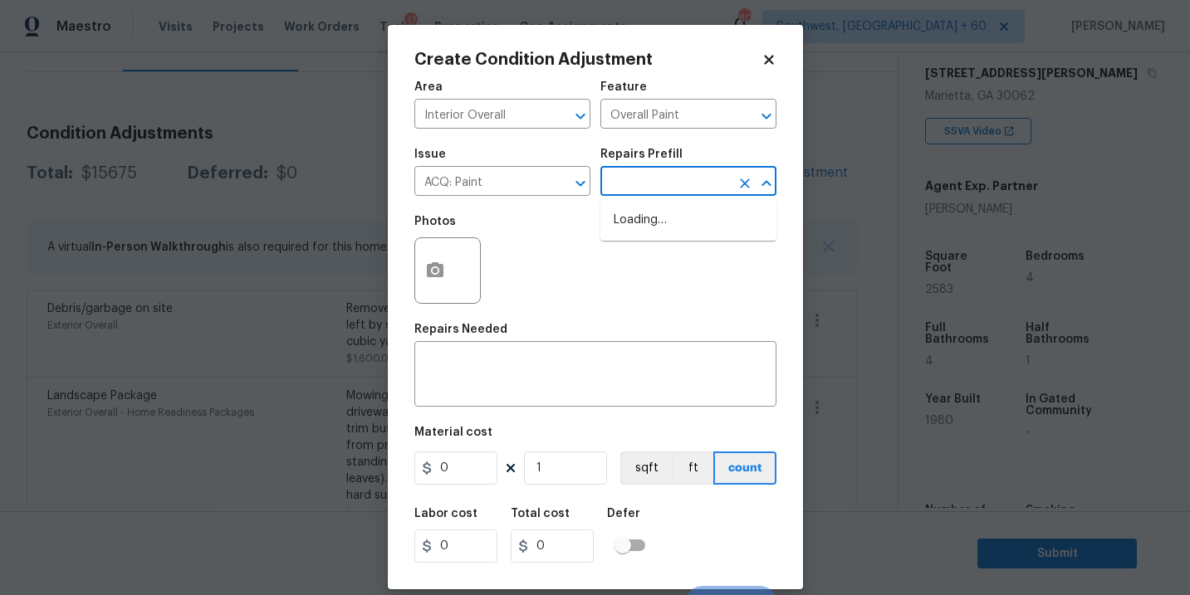
click at [662, 179] on input "text" at bounding box center [665, 183] width 130 height 26
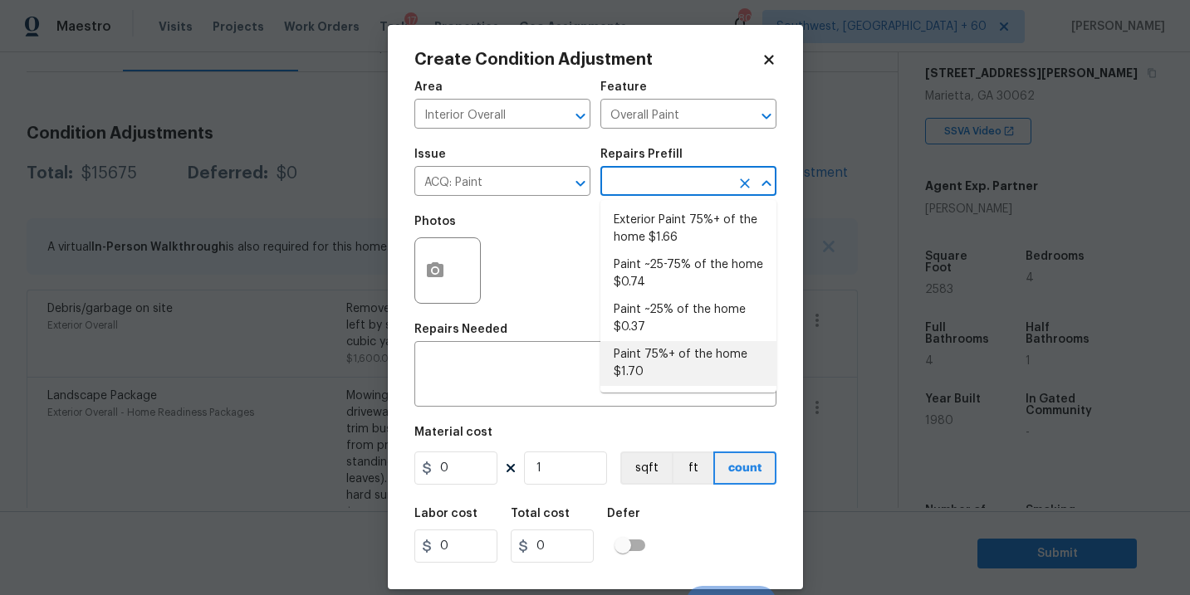
click at [659, 354] on li "Paint 75%+ of the home $1.70" at bounding box center [688, 363] width 176 height 45
type input "Acquisition"
type textarea "Acquisition Scope: 75%+ of the home will likely require interior paint"
type input "1.7"
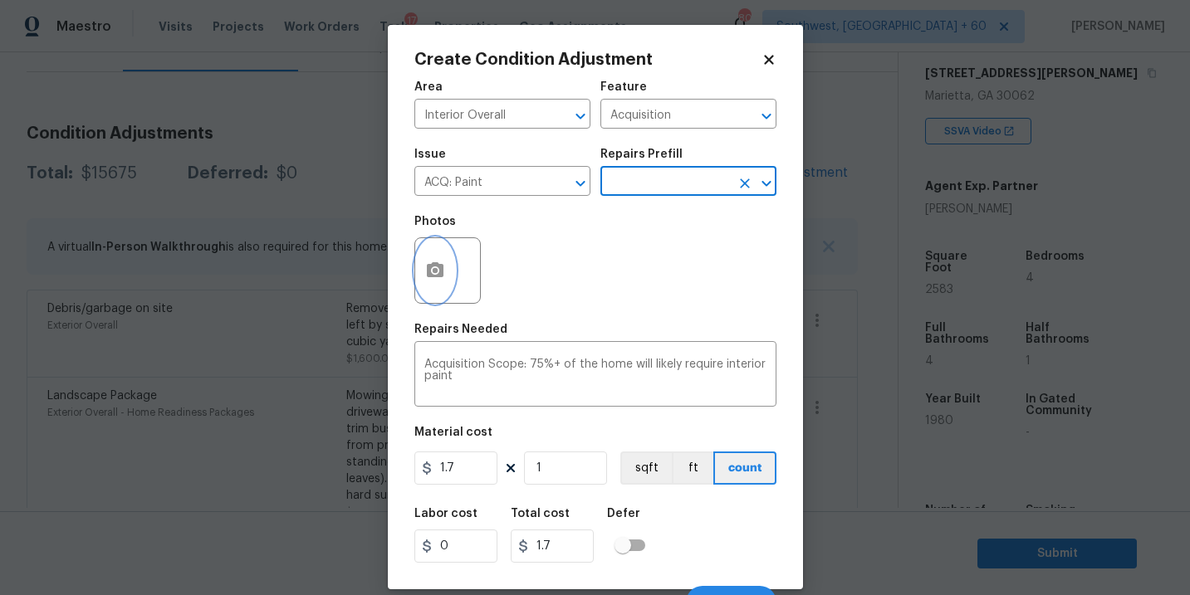
click at [443, 274] on icon "button" at bounding box center [435, 271] width 20 height 20
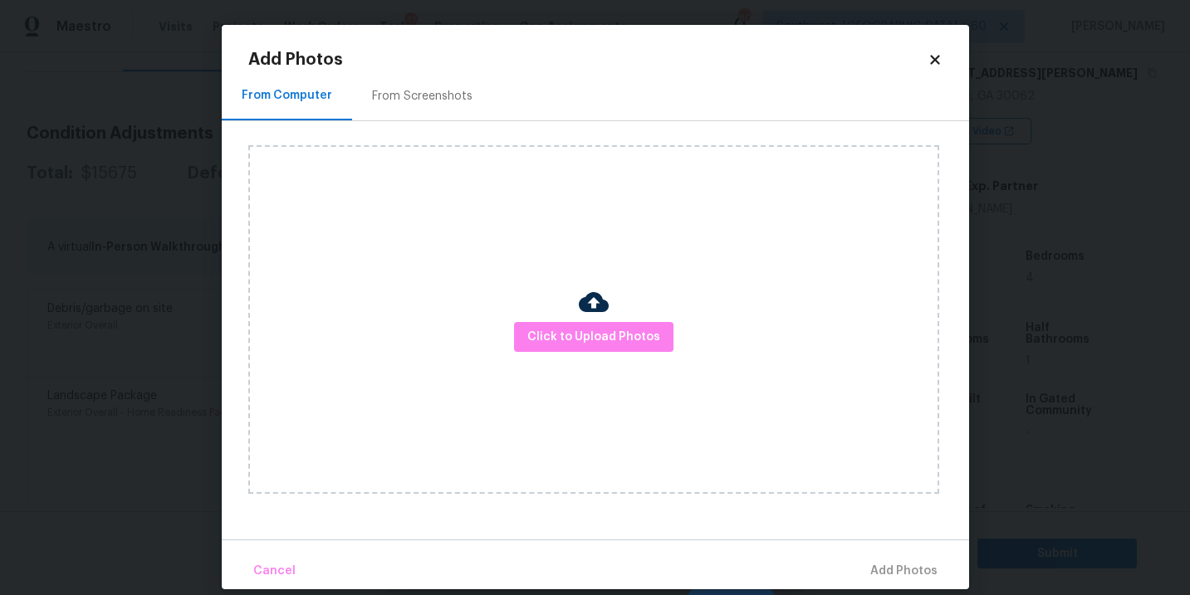
click at [568, 315] on div "Click to Upload Photos" at bounding box center [593, 319] width 691 height 349
click at [568, 319] on div "Click to Upload Photos" at bounding box center [593, 319] width 691 height 349
click at [568, 333] on span "Click to Upload Photos" at bounding box center [593, 337] width 133 height 21
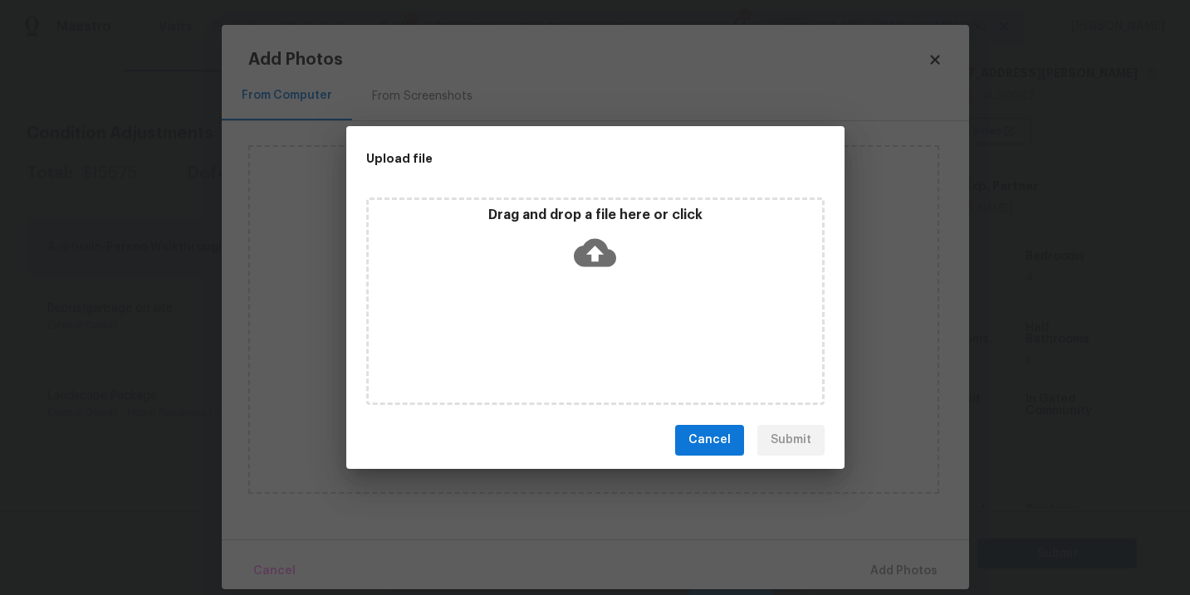
click at [612, 269] on icon at bounding box center [595, 253] width 42 height 42
